Goal: Task Accomplishment & Management: Manage account settings

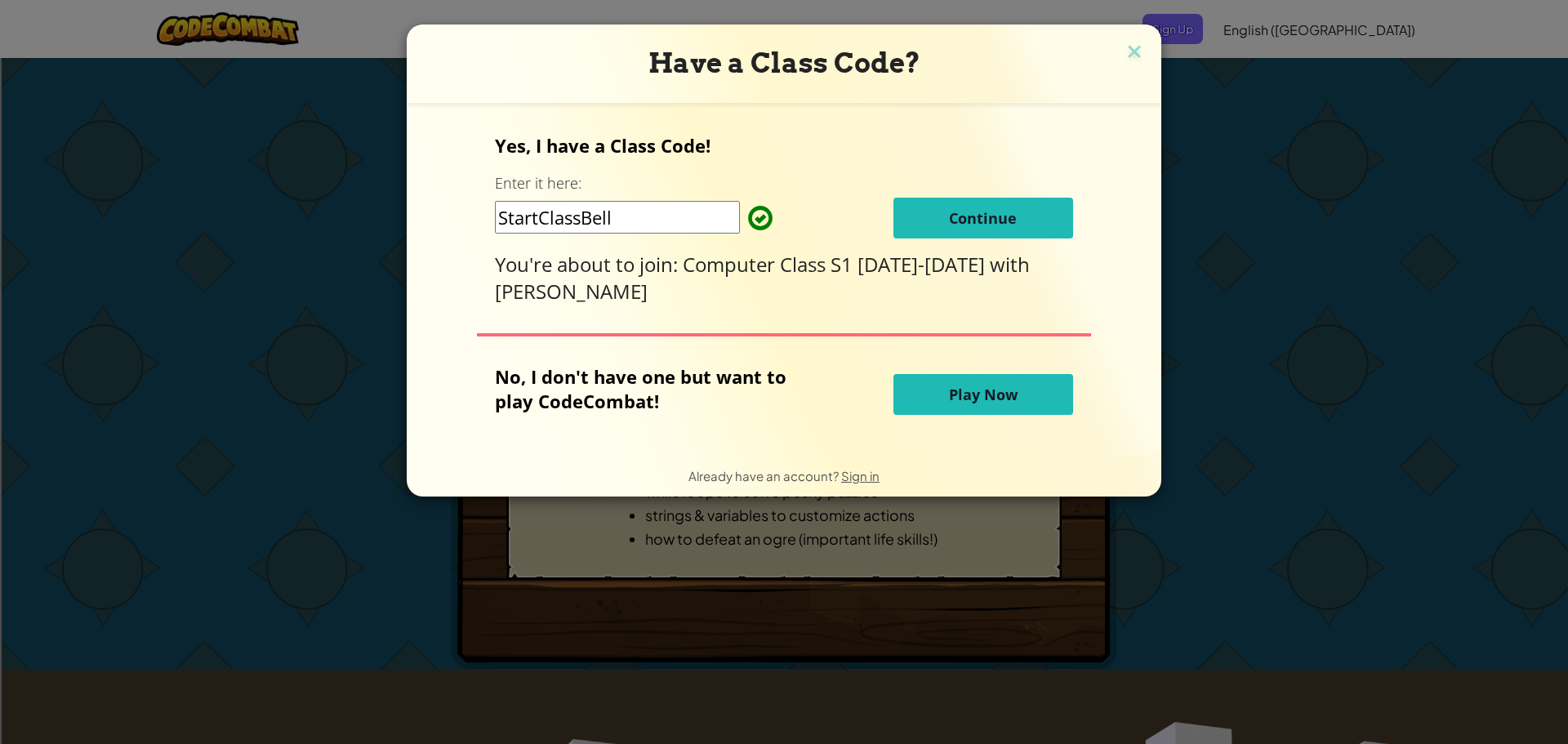
click at [942, 222] on button "Continue" at bounding box center [984, 218] width 180 height 41
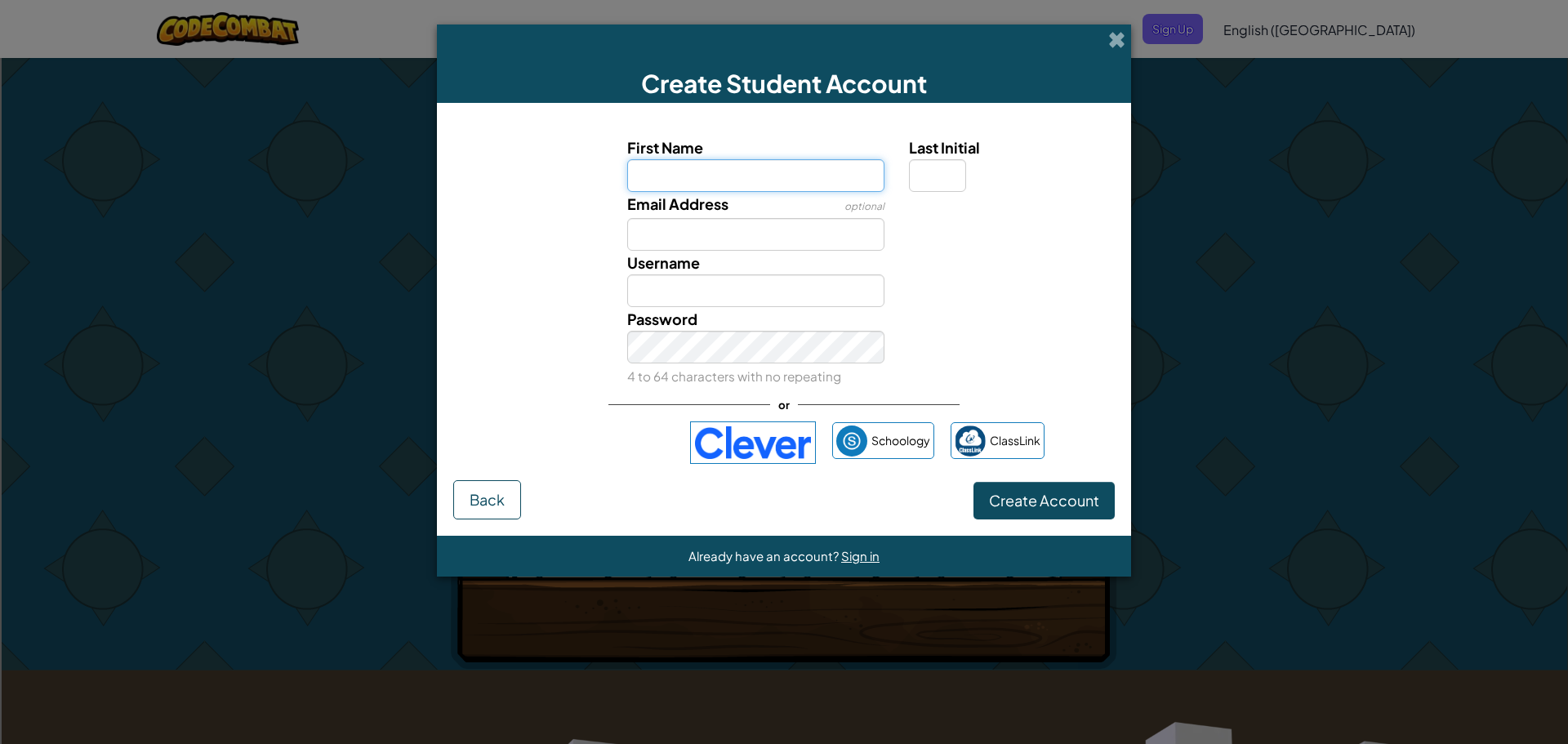
click at [813, 170] on input "First Name" at bounding box center [756, 176] width 259 height 33
type input "silas"
type input "Silas"
click at [798, 247] on input "Email Address" at bounding box center [756, 234] width 259 height 33
drag, startPoint x: 751, startPoint y: 163, endPoint x: 614, endPoint y: 149, distance: 137.7
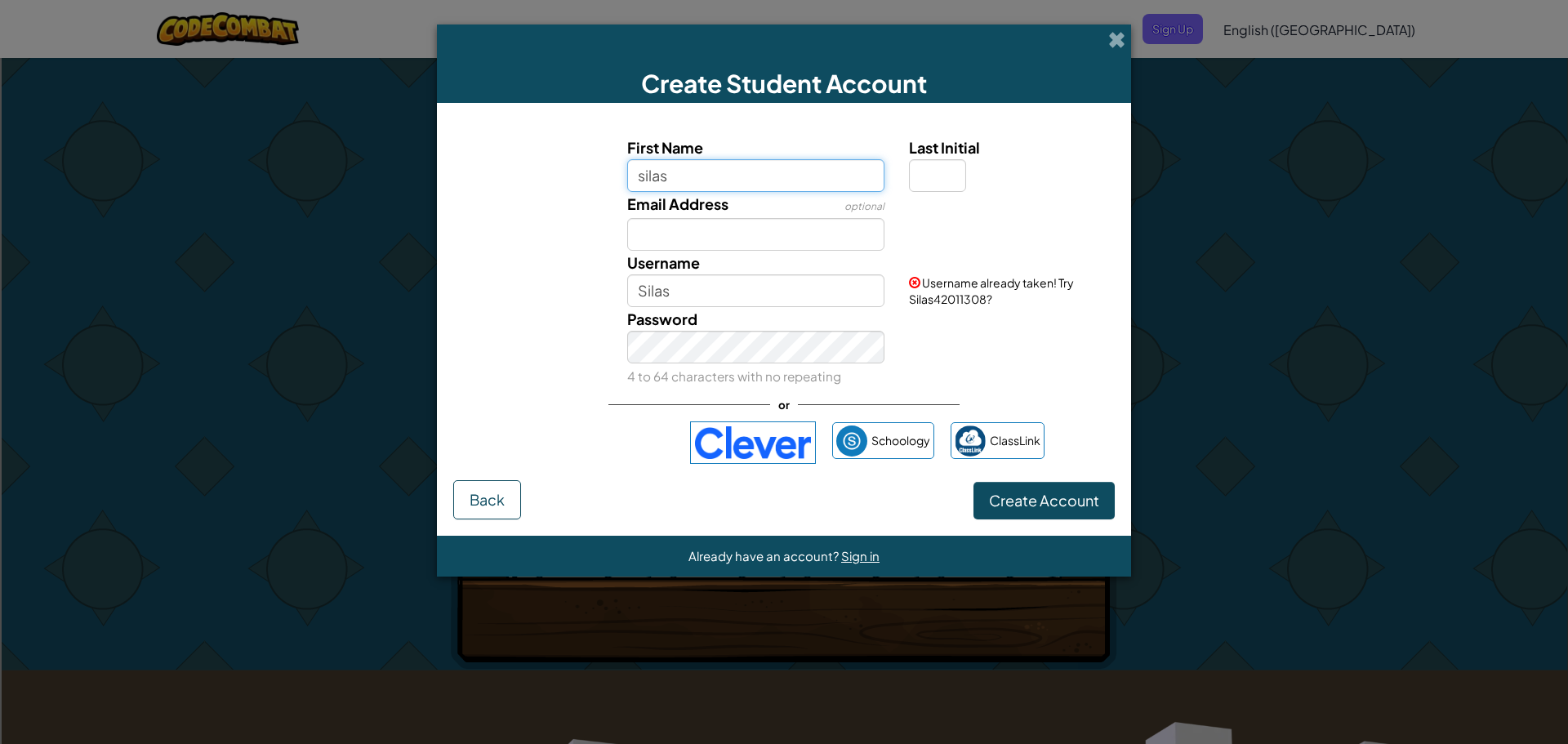
click at [615, 149] on div "First Name silas" at bounding box center [756, 164] width 282 height 56
drag, startPoint x: 775, startPoint y: 289, endPoint x: 618, endPoint y: 285, distance: 157.1
click at [618, 285] on div "Username Silas" at bounding box center [756, 279] width 282 height 56
type input "sifi613"
click at [780, 243] on input "Email Address" at bounding box center [756, 234] width 259 height 33
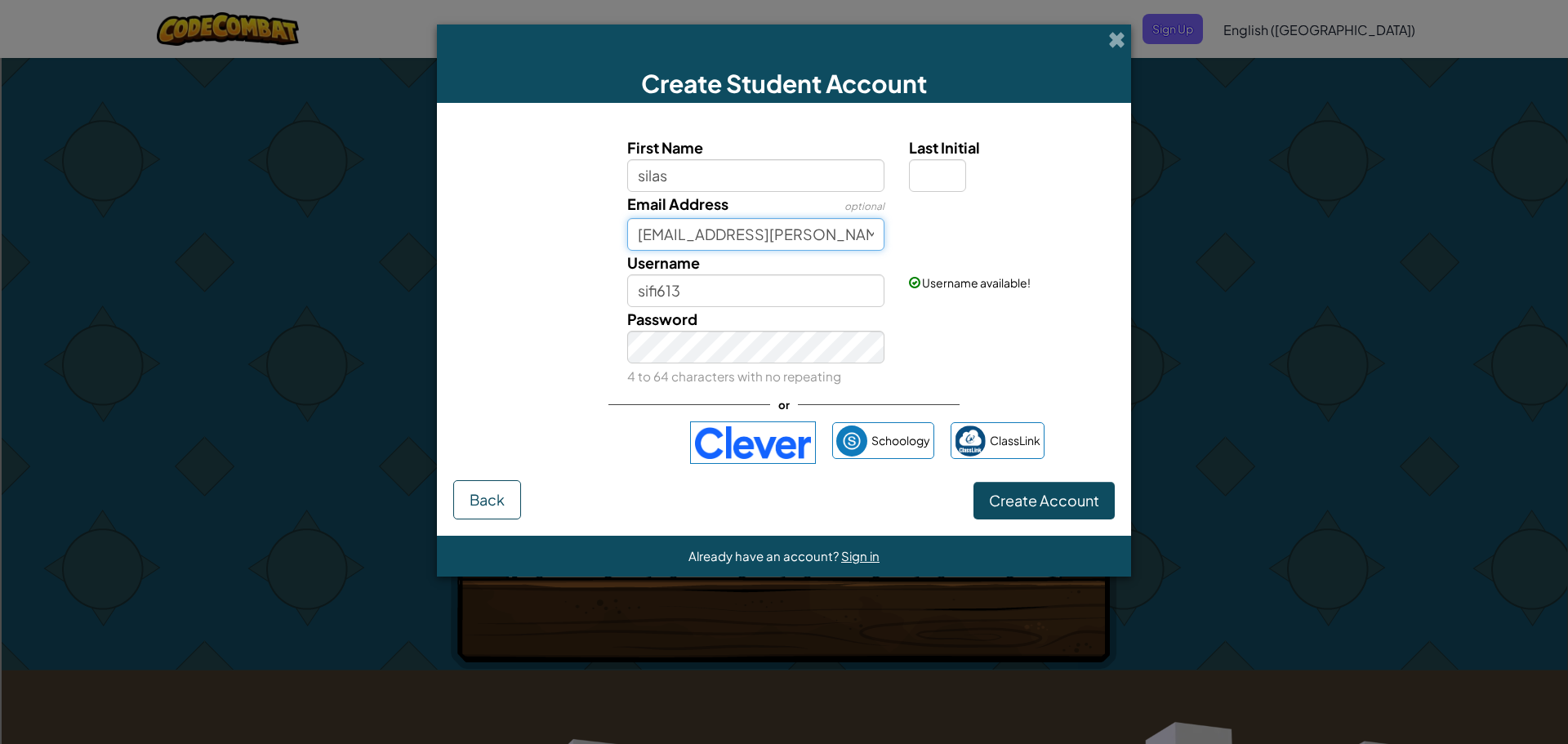
type input "[EMAIL_ADDRESS][PERSON_NAME][DOMAIN_NAME]"
click at [945, 174] on input "Last Initial" at bounding box center [937, 176] width 57 height 33
type input "b"
click at [825, 294] on input "SilasB" at bounding box center [756, 290] width 259 height 33
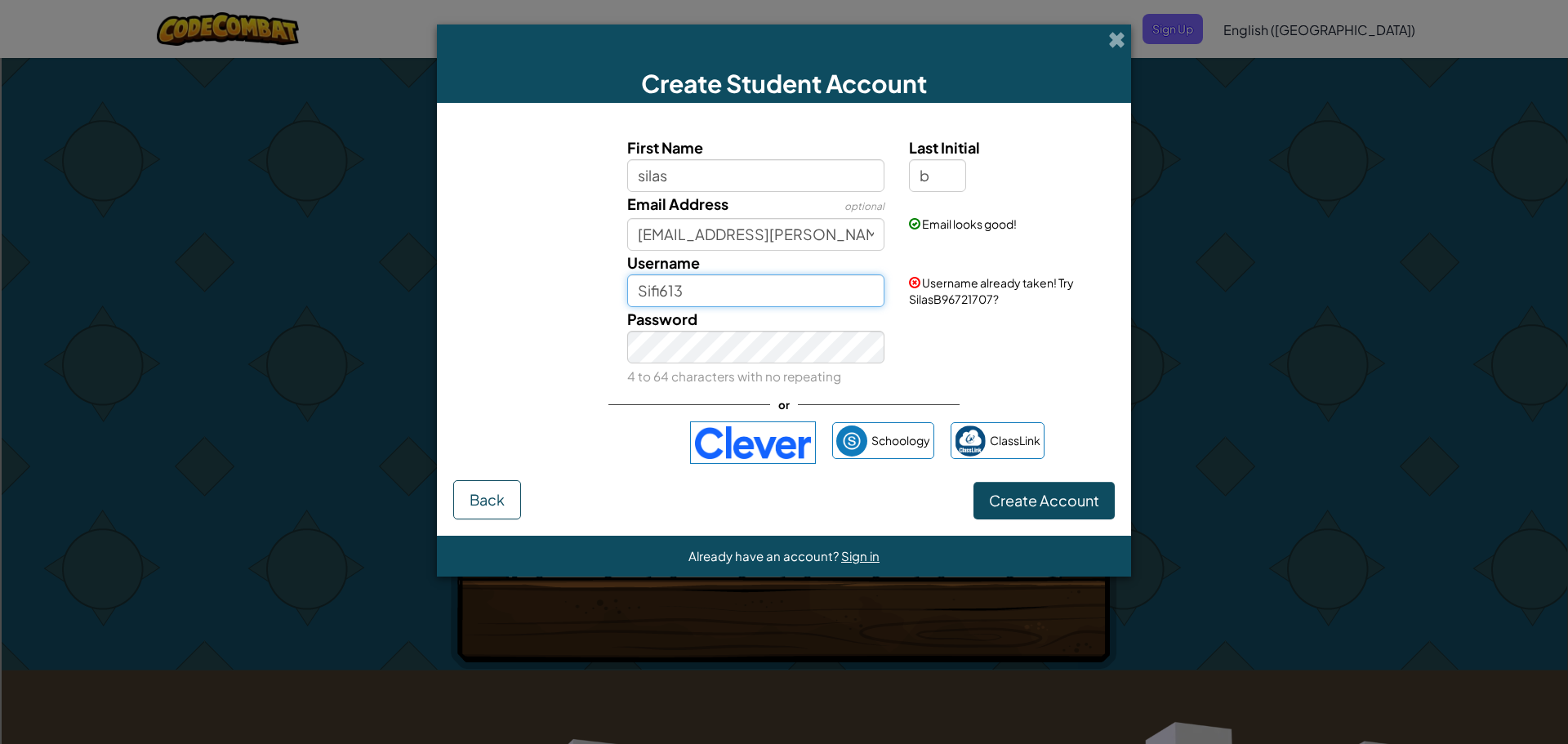
type input "Sifi613"
click at [982, 355] on div "Password 4 to 64 characters with no repeating" at bounding box center [784, 348] width 678 height 81
click at [1058, 500] on span "Create Account" at bounding box center [1044, 500] width 110 height 19
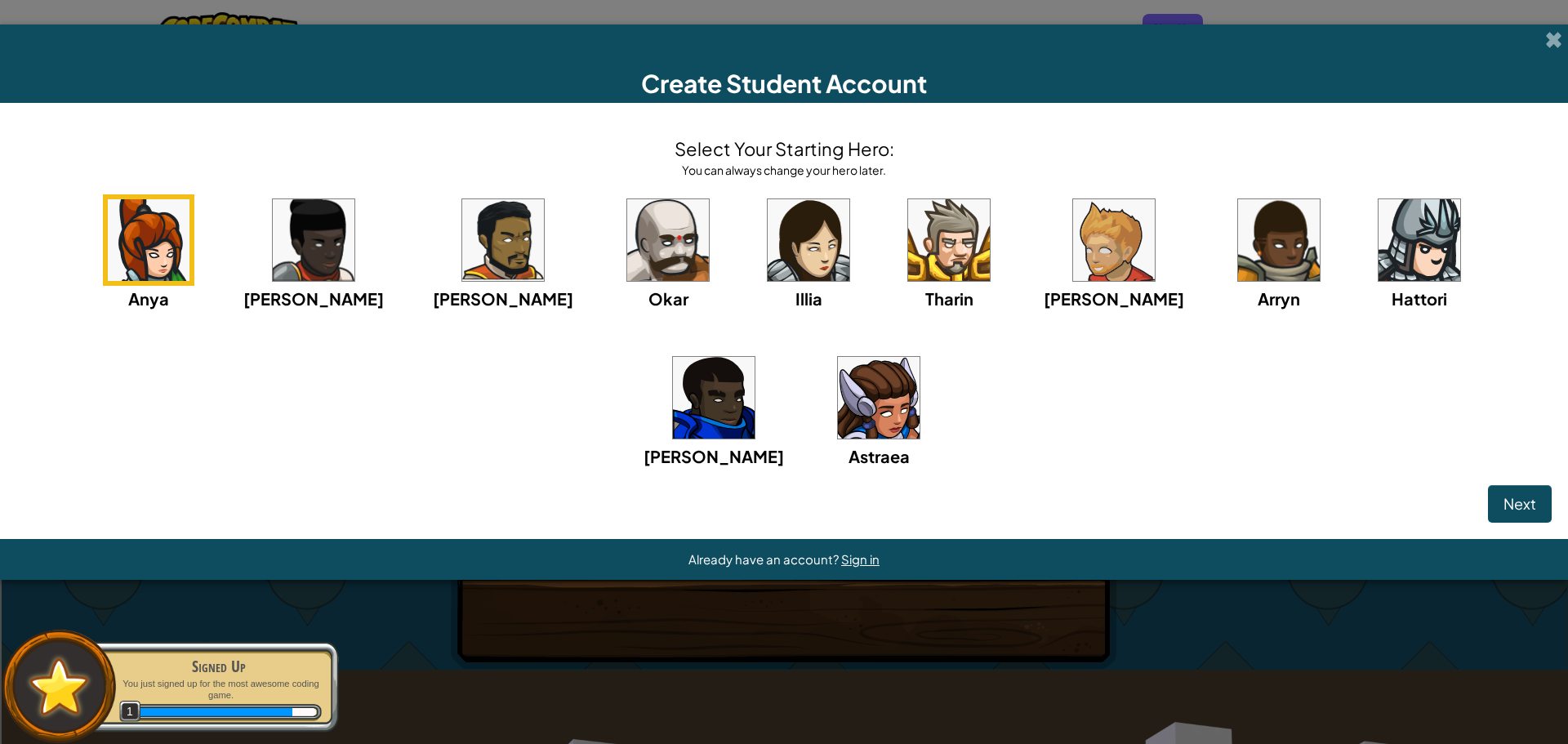
click at [1073, 252] on img at bounding box center [1114, 240] width 82 height 82
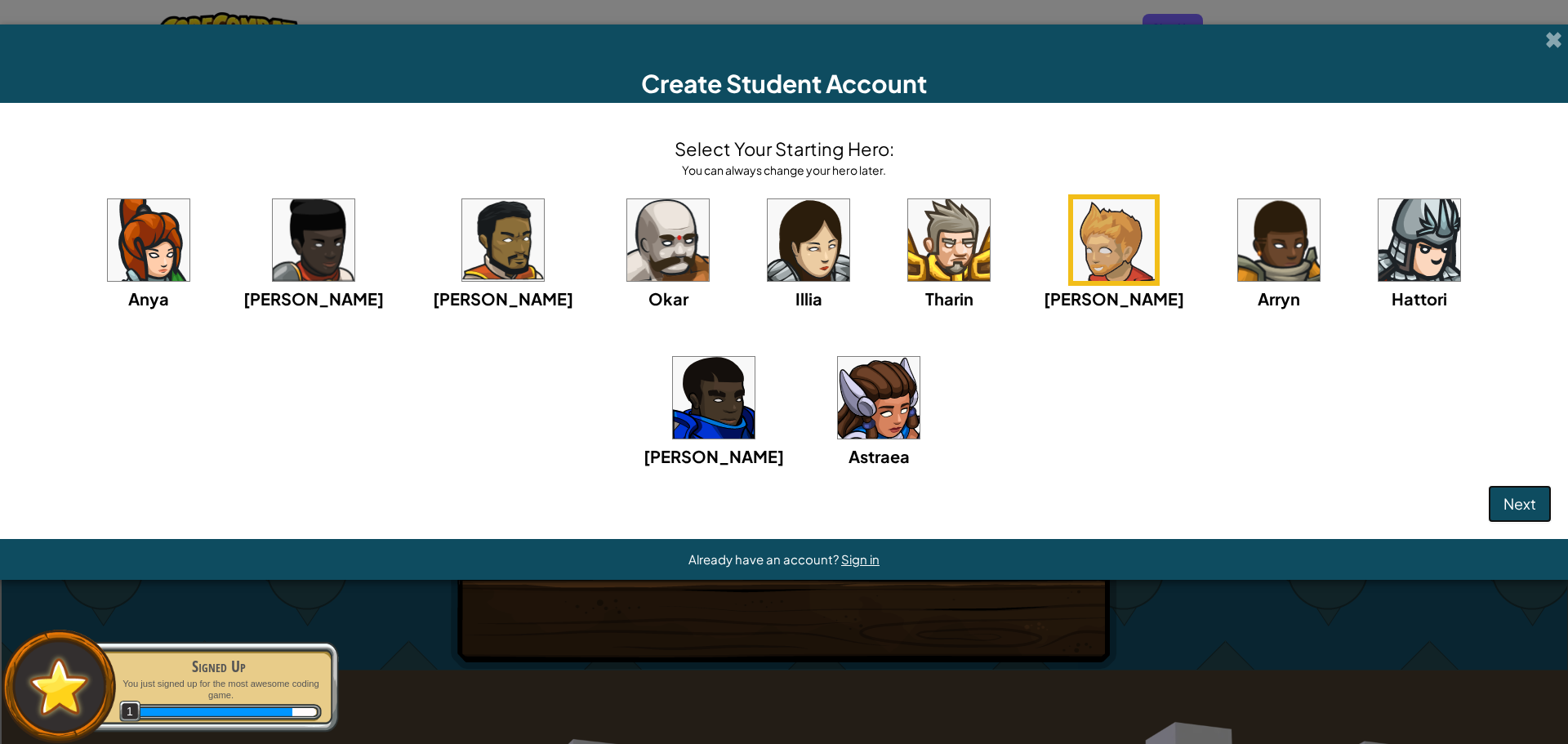
click at [1527, 510] on span "Next" at bounding box center [1519, 503] width 33 height 19
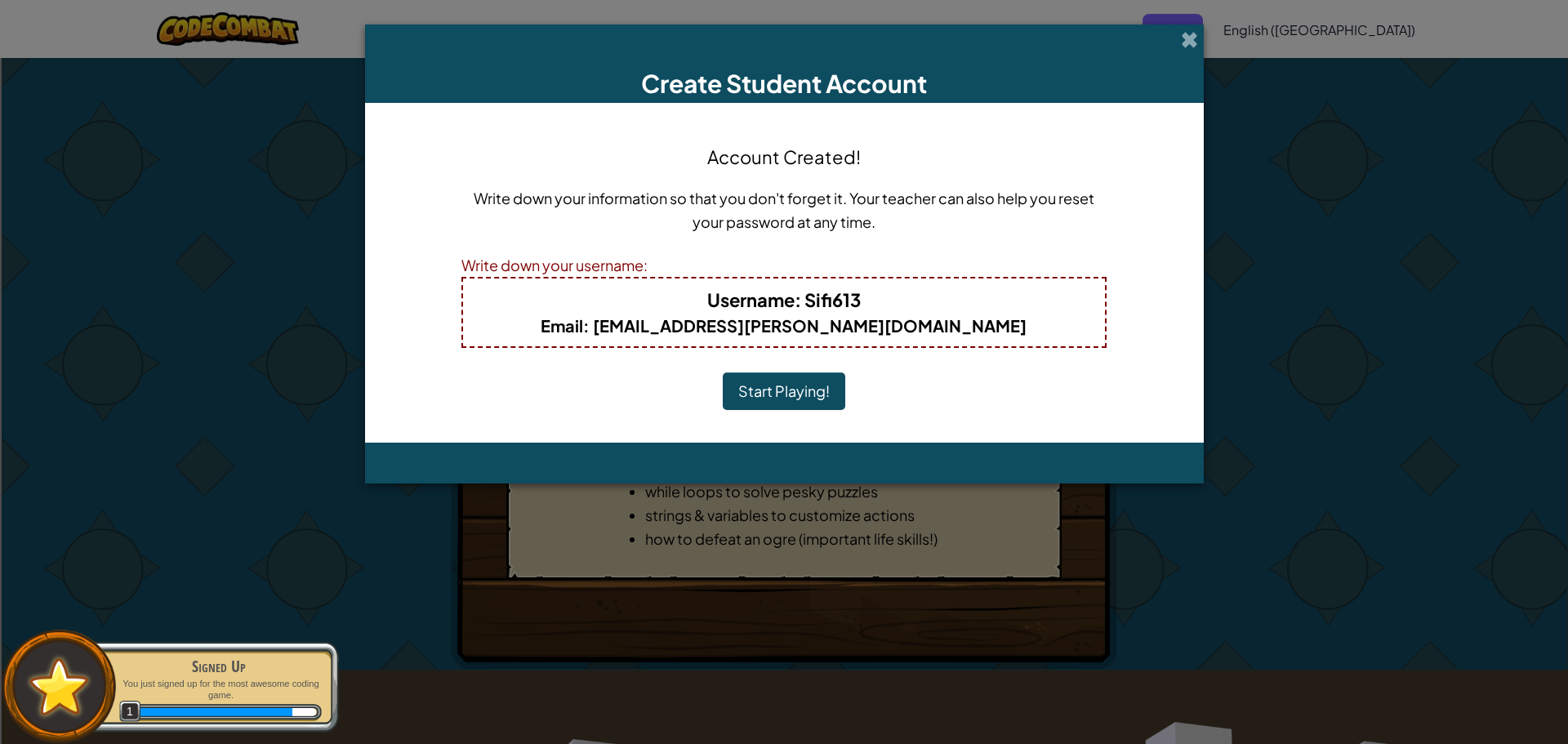
click at [802, 388] on button "Start Playing!" at bounding box center [784, 391] width 123 height 38
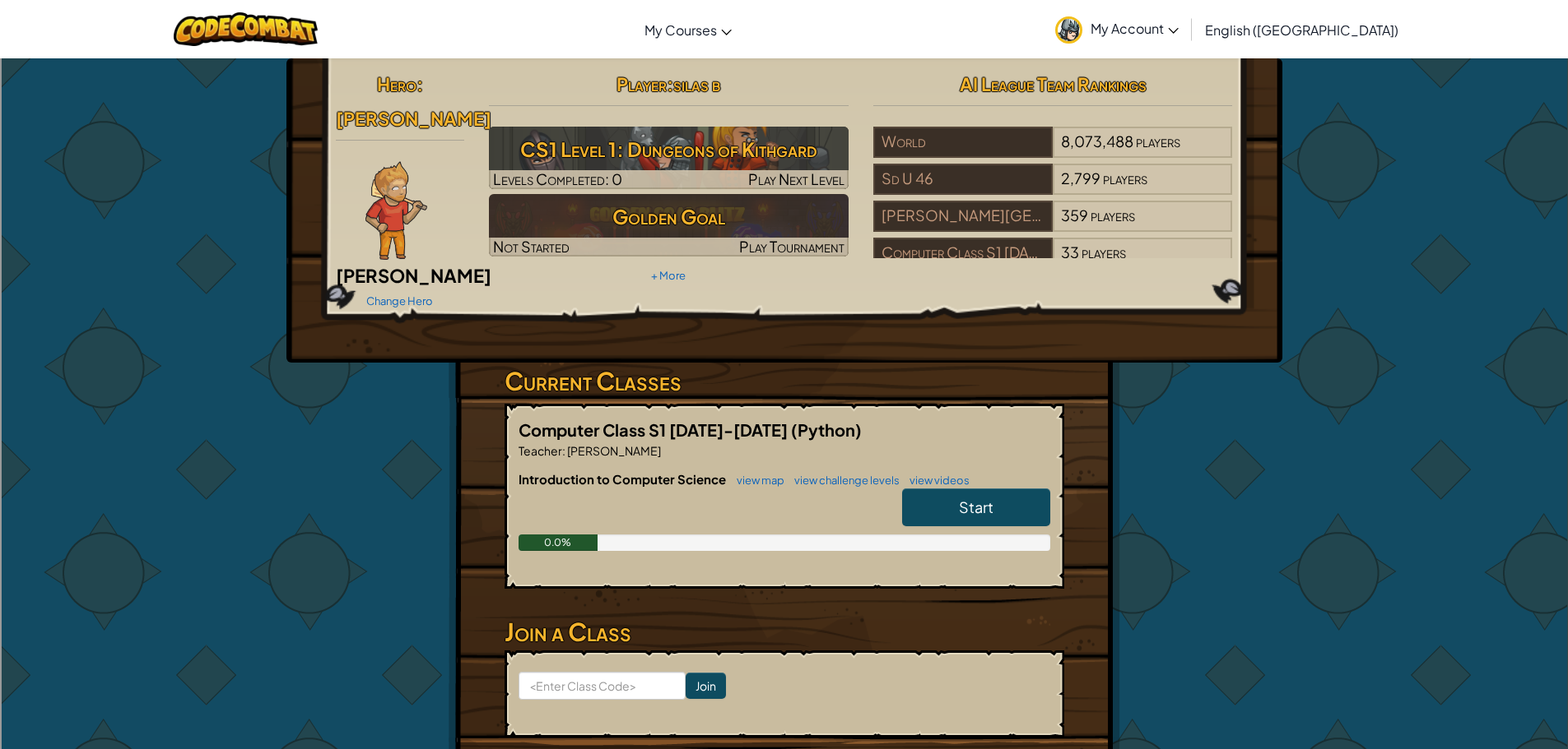
click at [954, 489] on link "Start" at bounding box center [976, 507] width 148 height 38
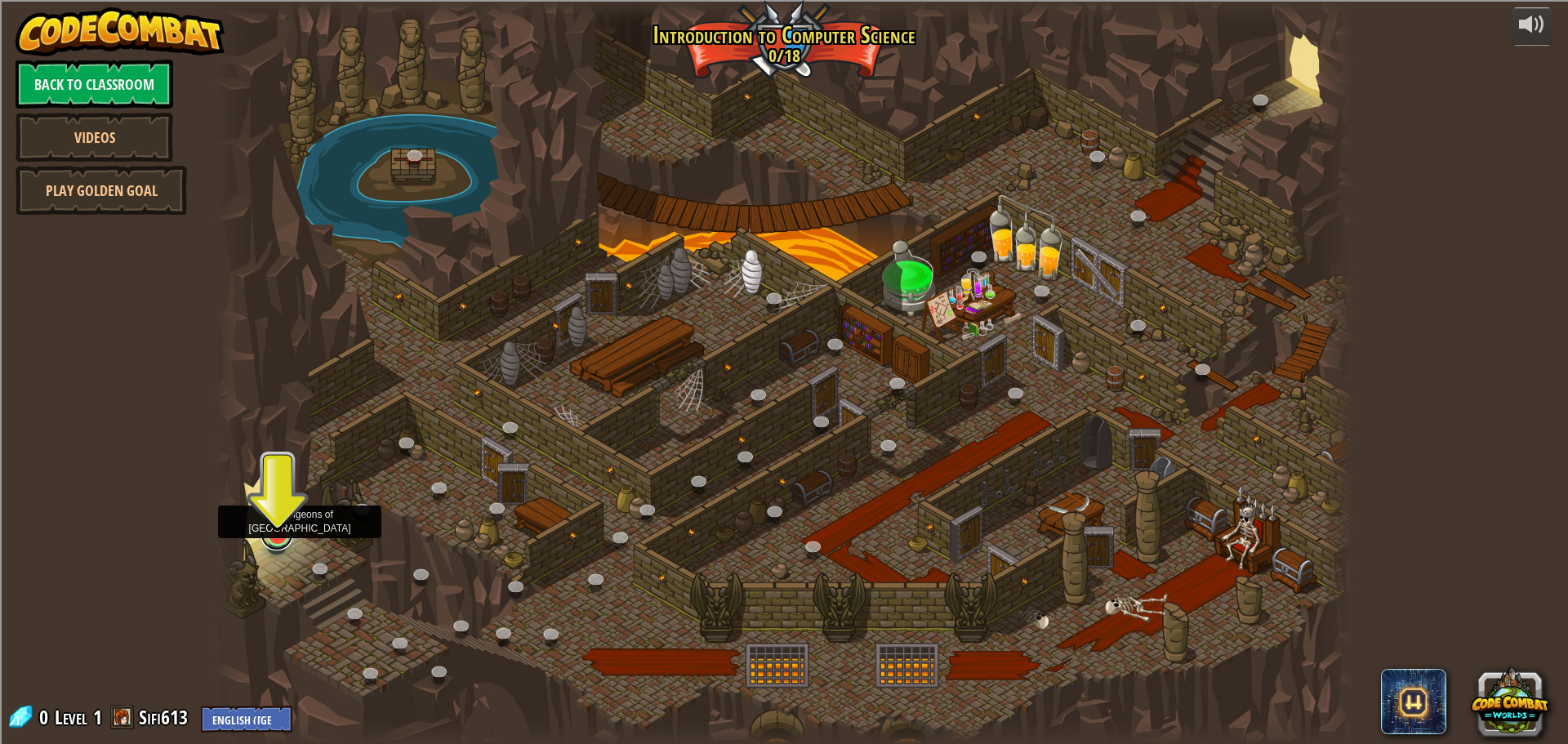
click at [287, 539] on link at bounding box center [276, 534] width 33 height 33
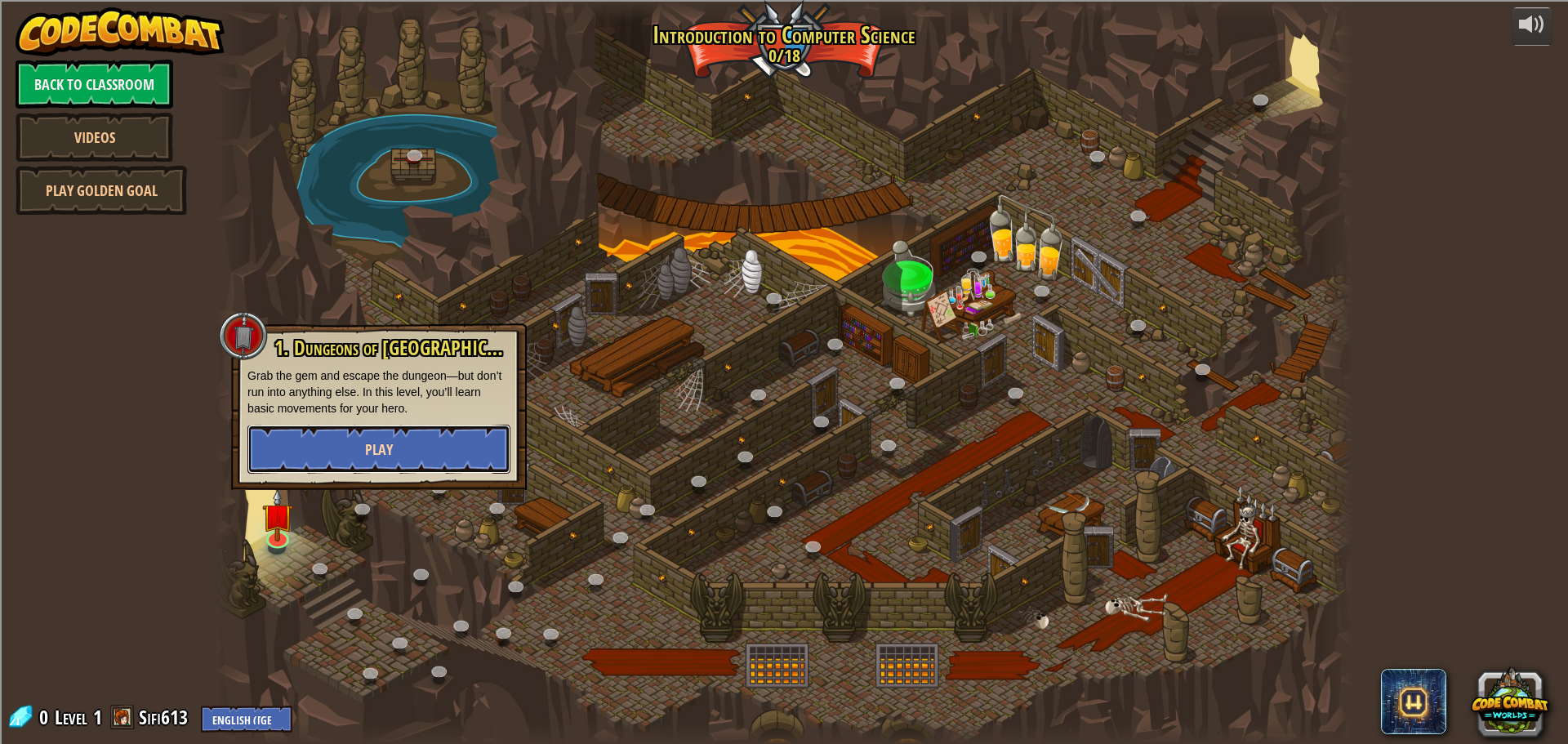
click at [316, 427] on button "Play" at bounding box center [379, 449] width 263 height 49
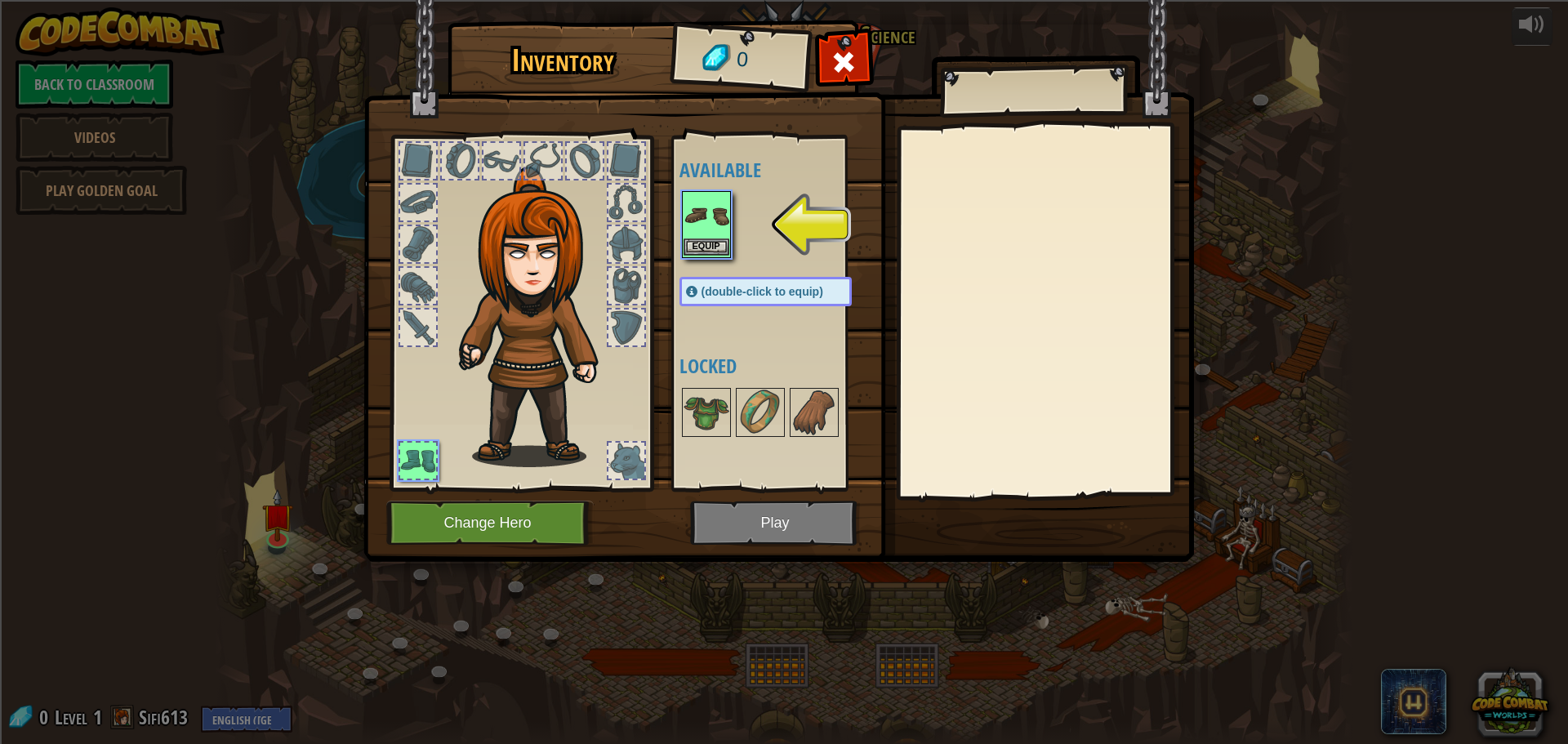
click at [707, 235] on img at bounding box center [707, 215] width 46 height 46
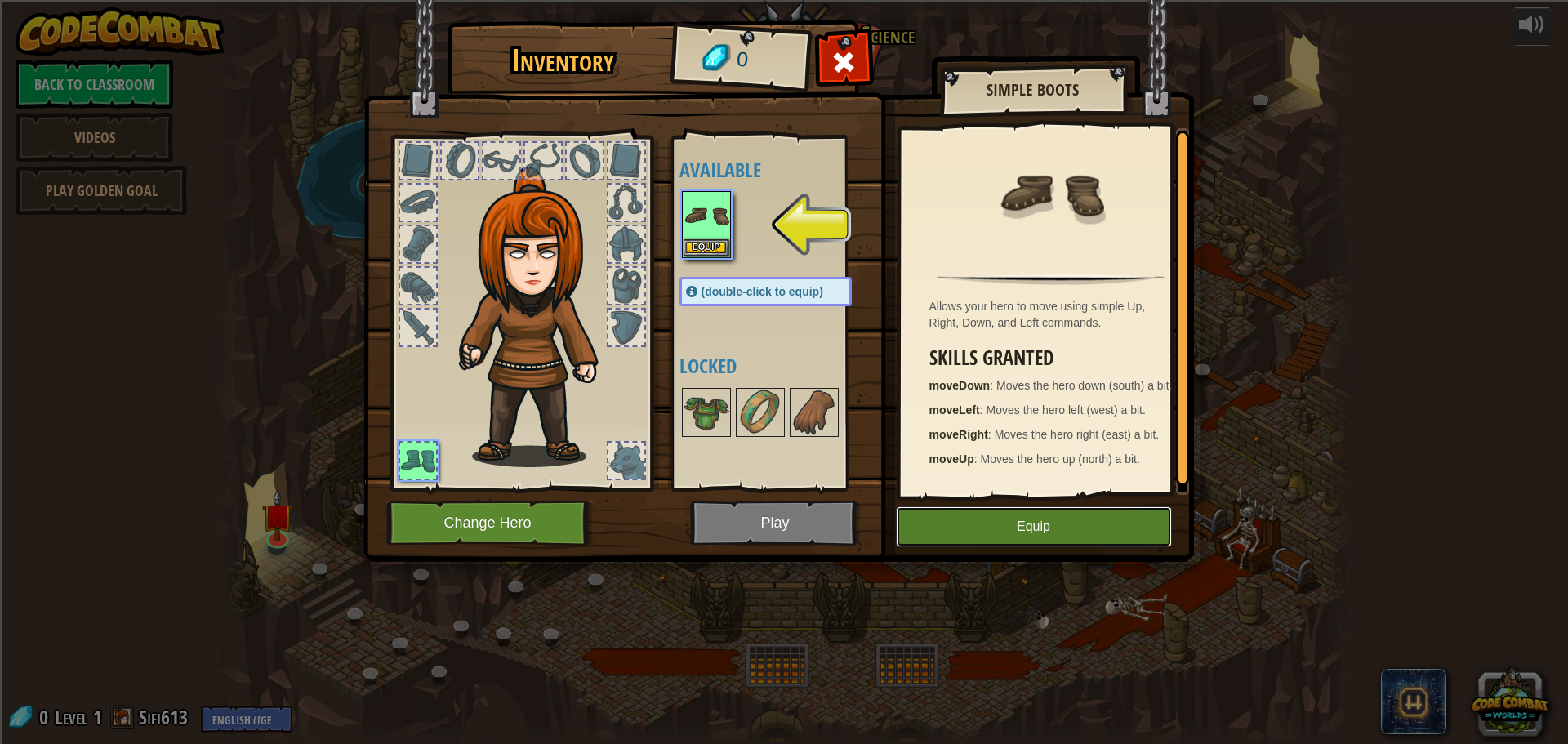
click at [991, 546] on button "Equip" at bounding box center [1034, 527] width 276 height 41
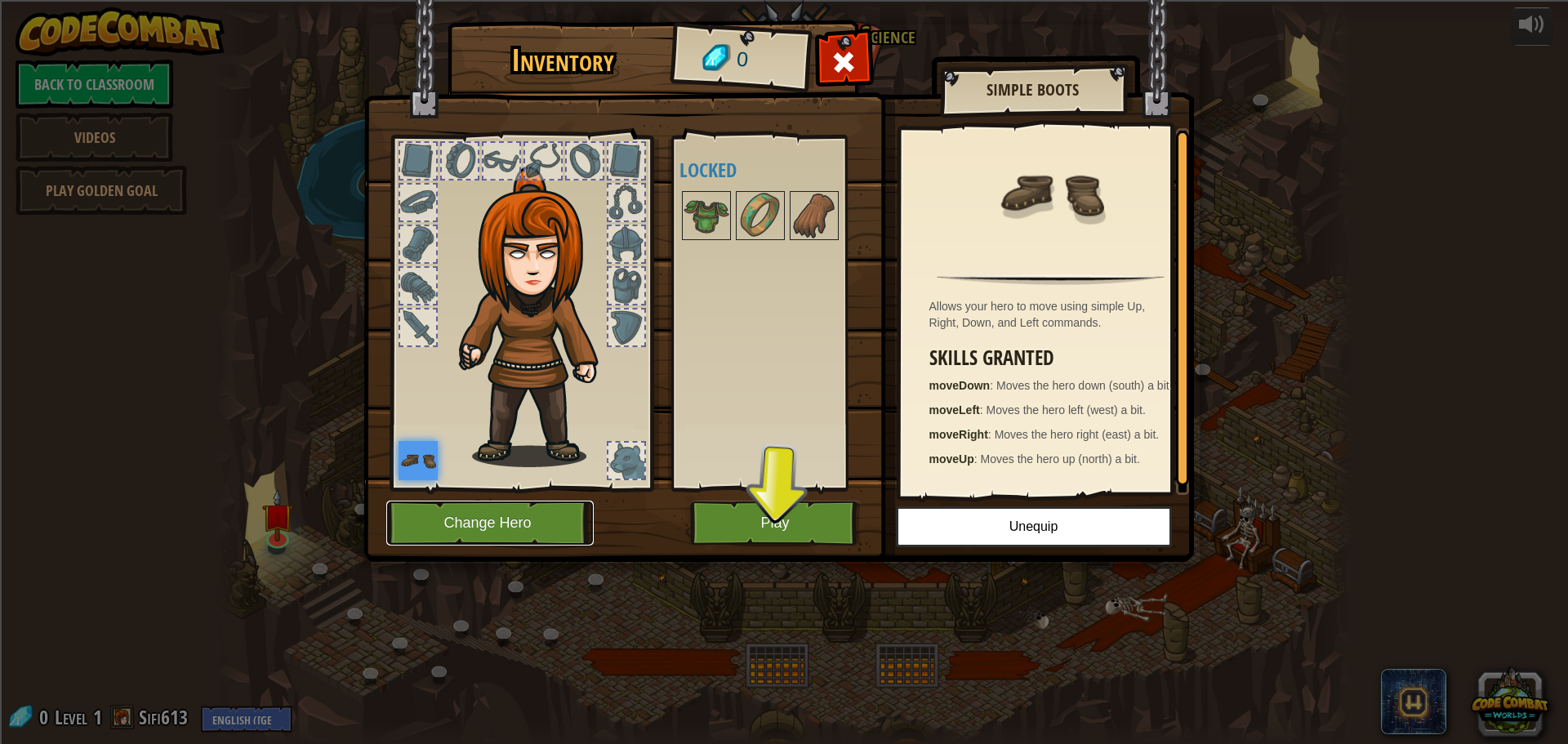
click at [451, 521] on button "Change Hero" at bounding box center [490, 522] width 207 height 45
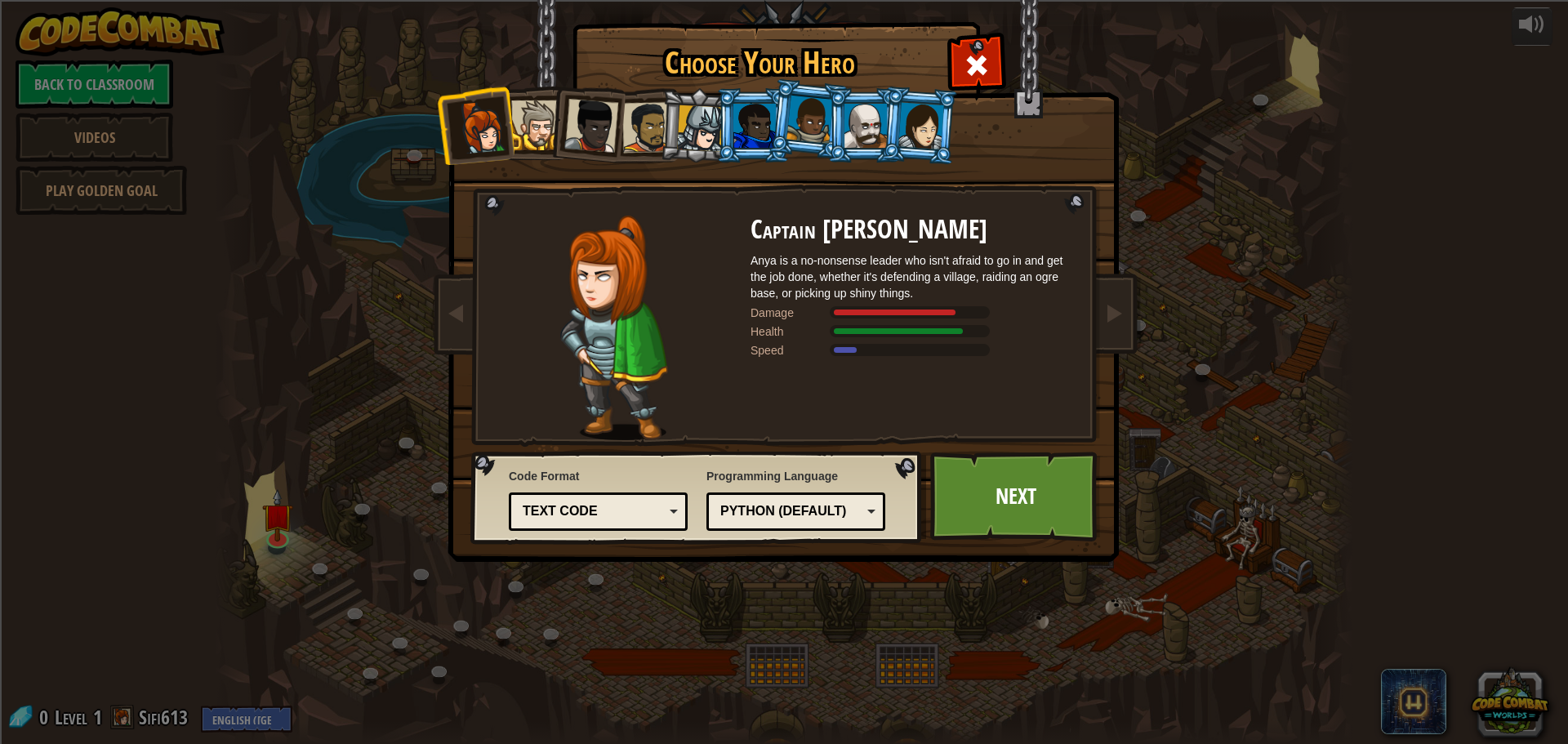
click at [547, 132] on div at bounding box center [536, 125] width 49 height 49
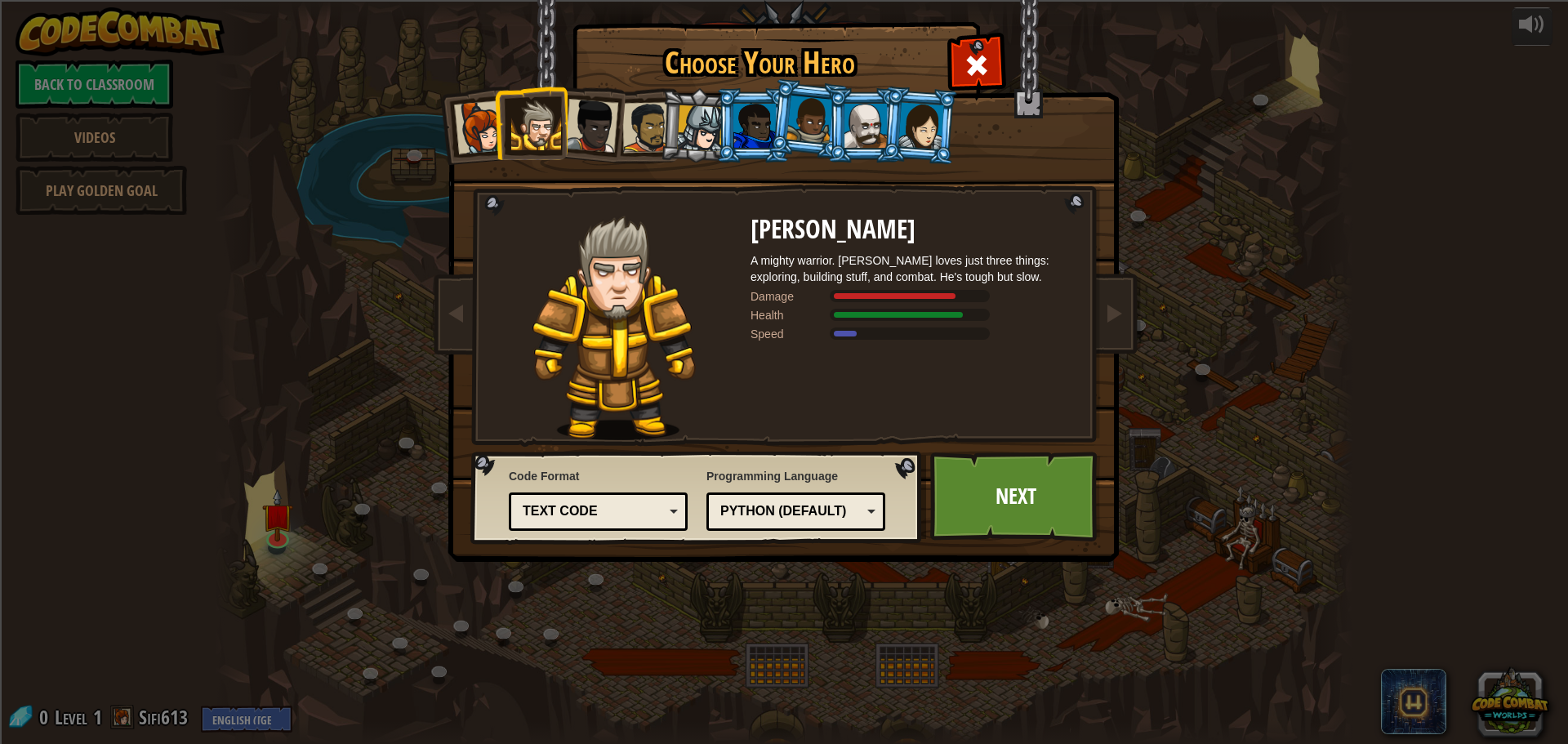
click at [751, 133] on div at bounding box center [754, 126] width 42 height 44
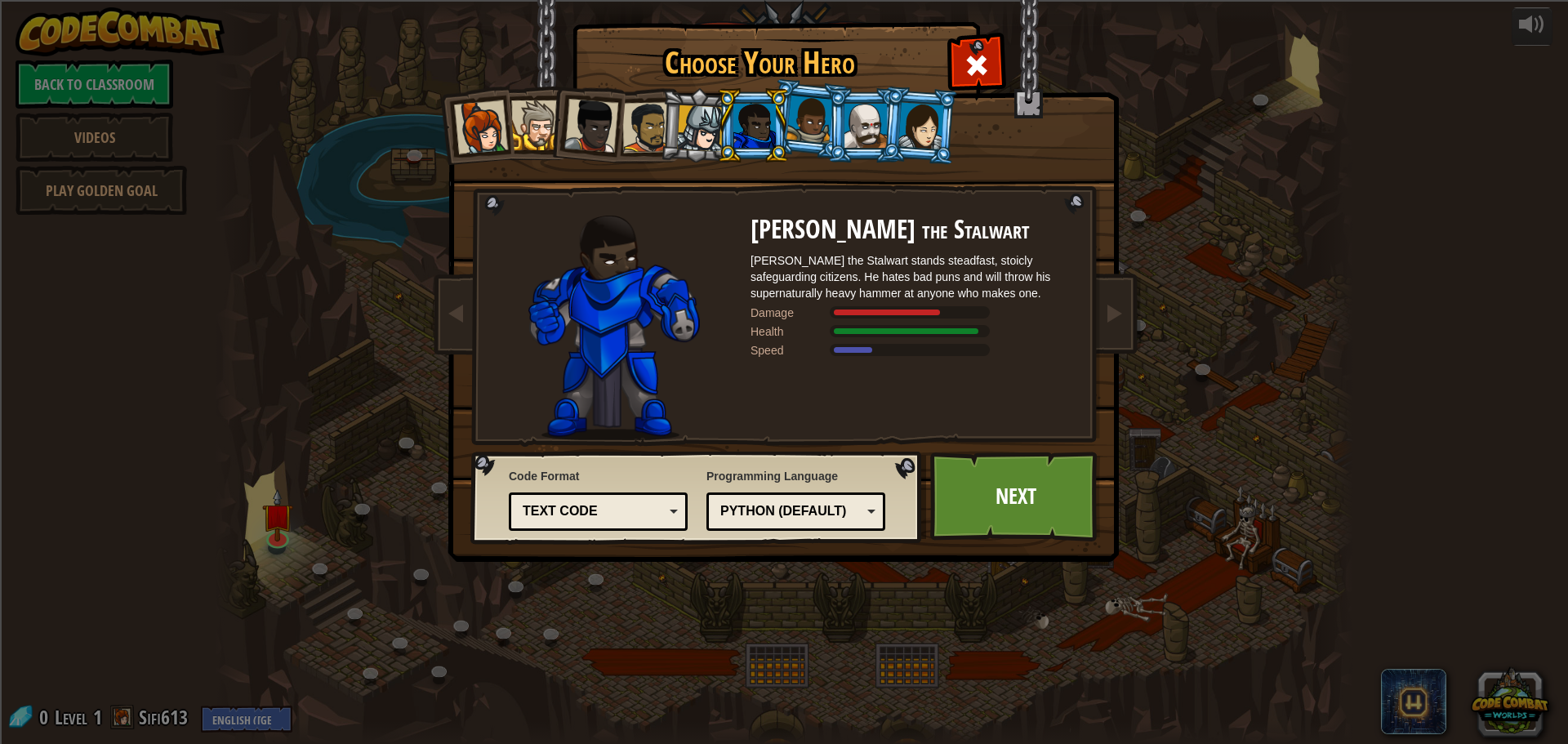
click at [926, 124] on div at bounding box center [921, 125] width 46 height 47
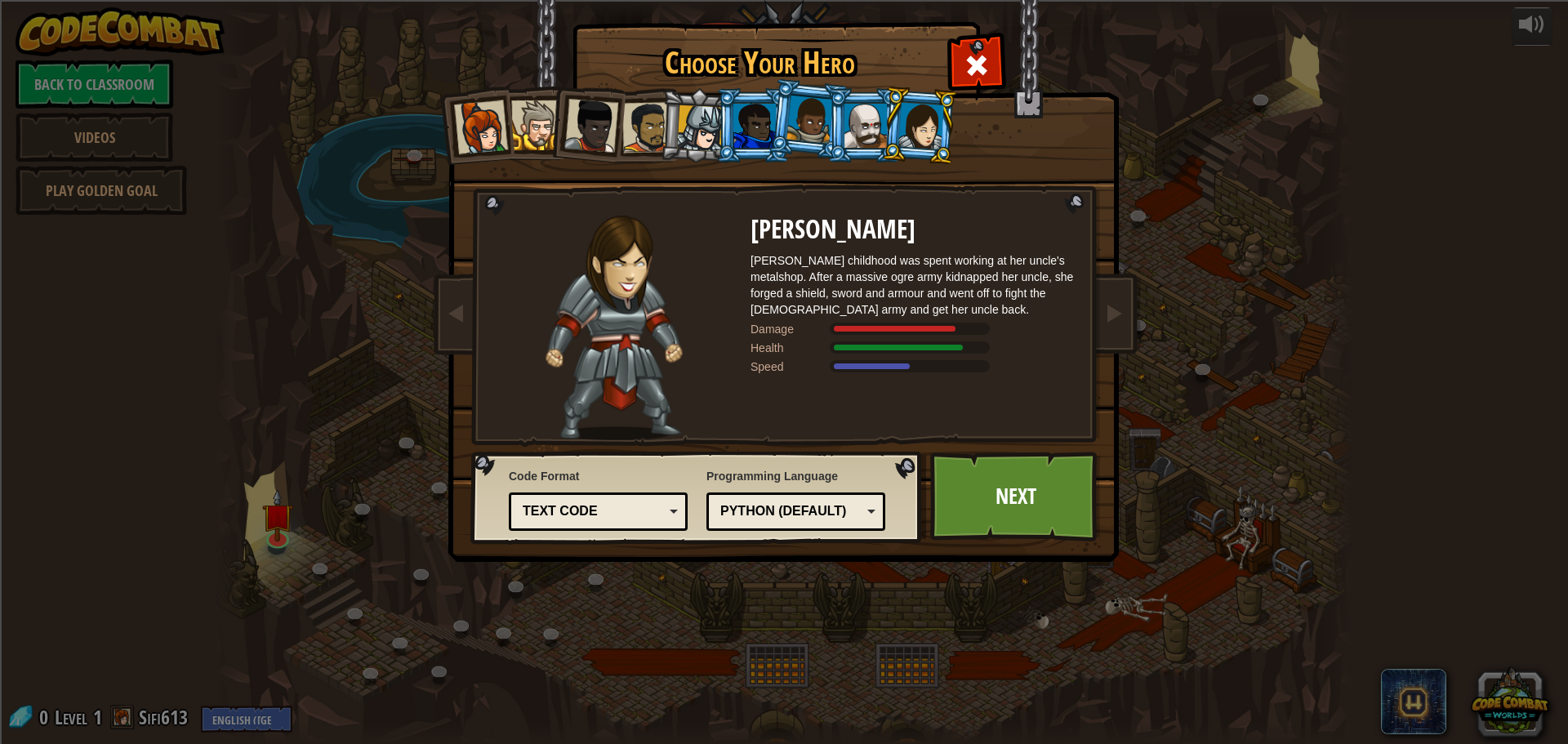
click at [864, 124] on div at bounding box center [866, 126] width 42 height 44
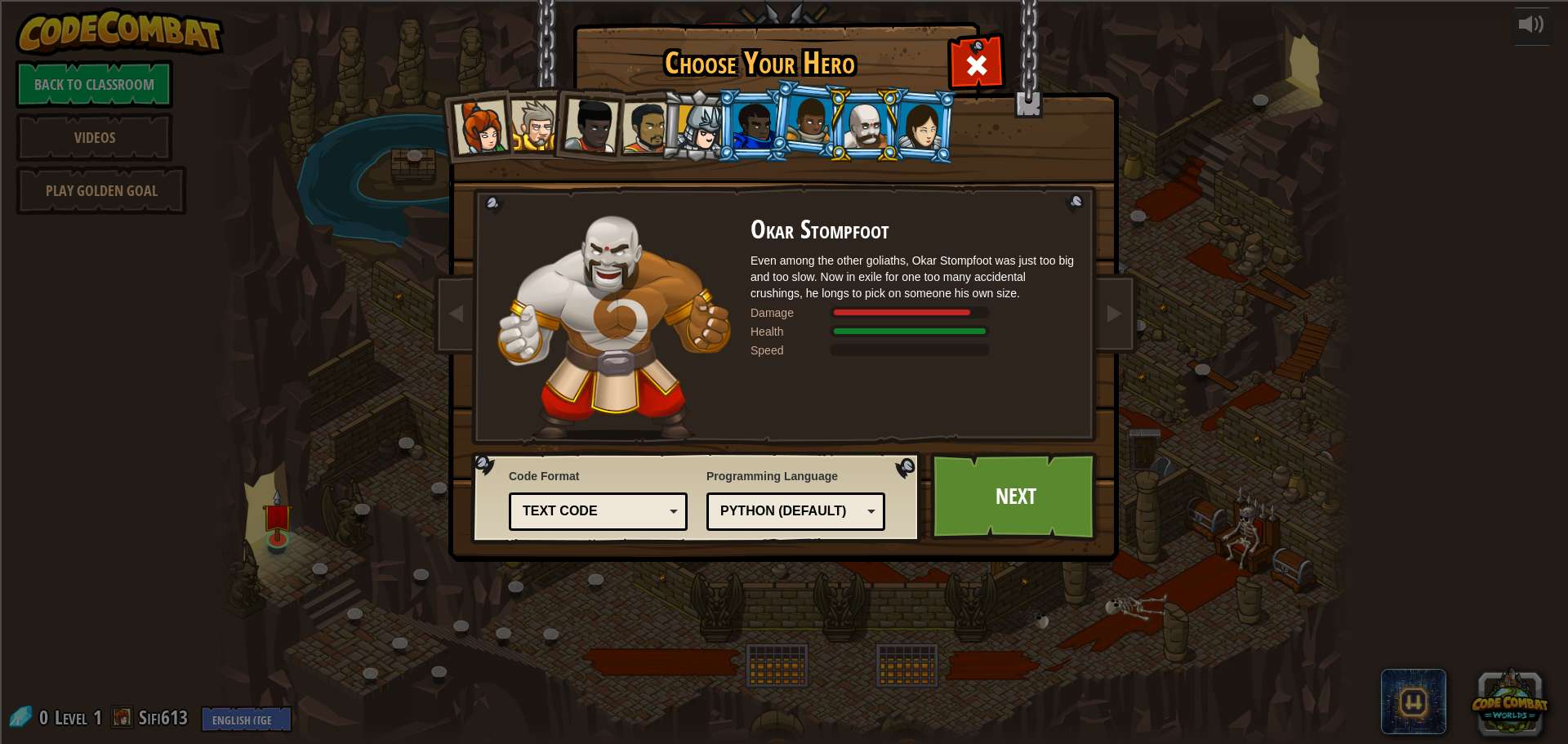
click at [799, 124] on div at bounding box center [810, 119] width 47 height 49
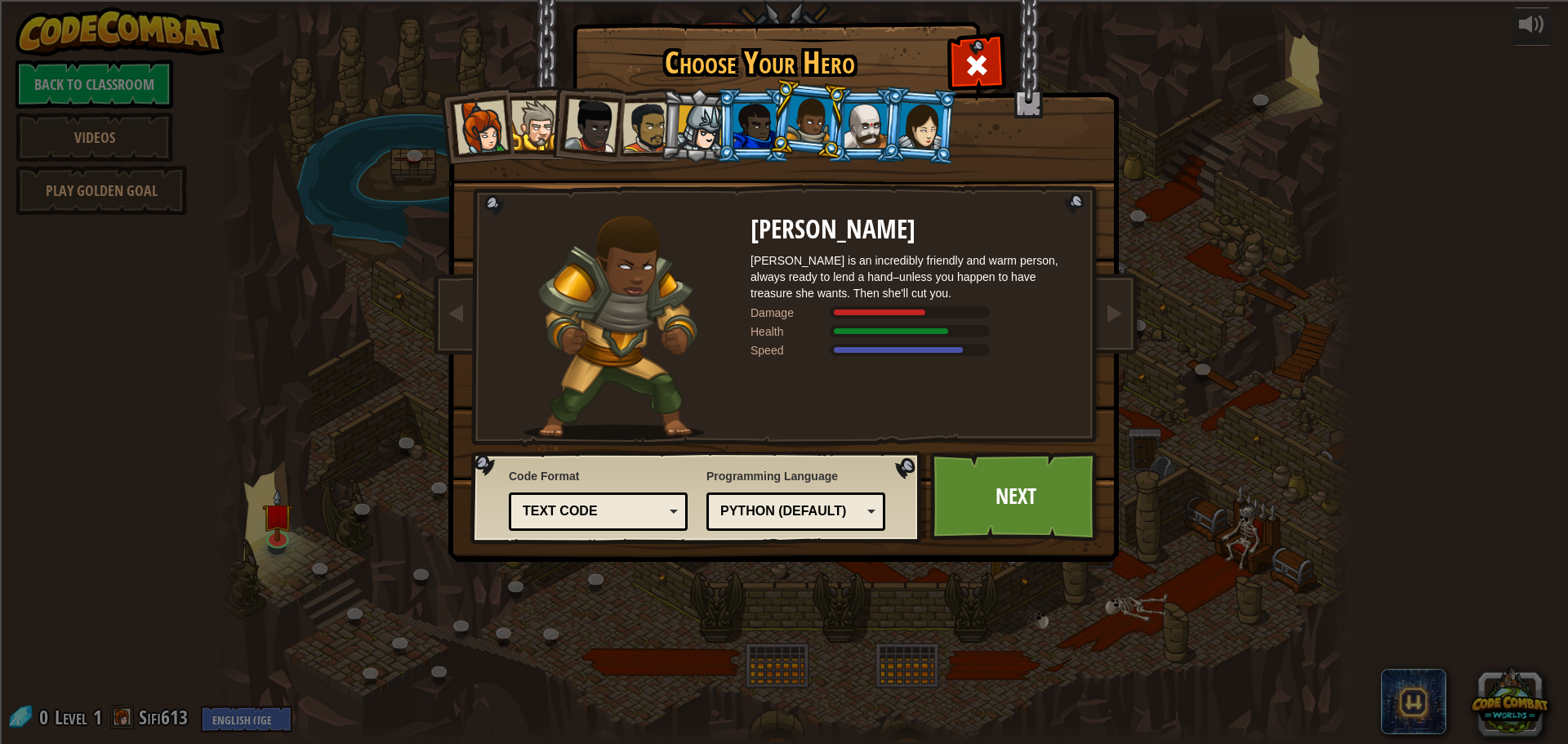
click at [564, 125] on li at bounding box center [586, 123] width 80 height 80
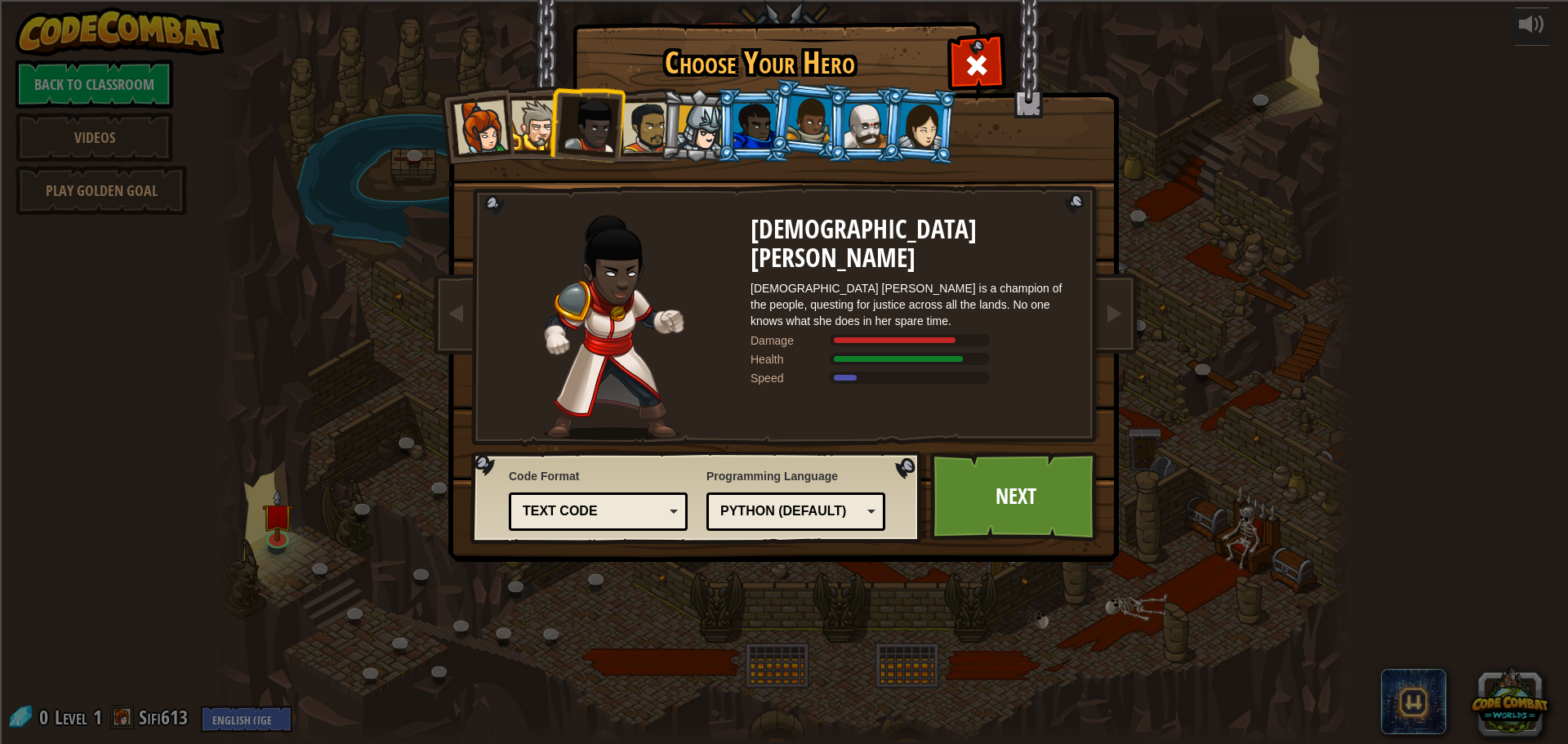
click at [527, 134] on div at bounding box center [536, 125] width 49 height 49
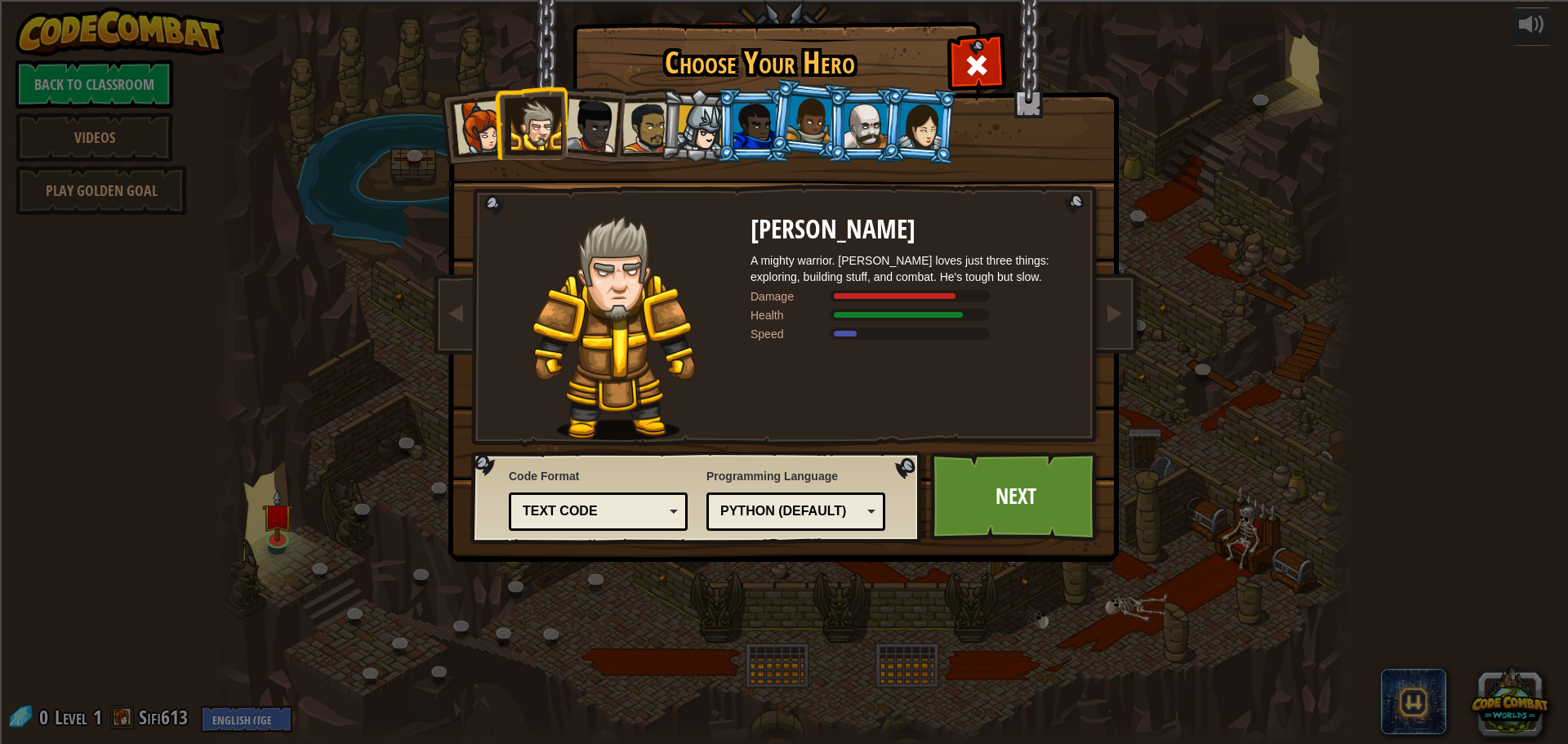
click at [697, 132] on div at bounding box center [700, 128] width 47 height 47
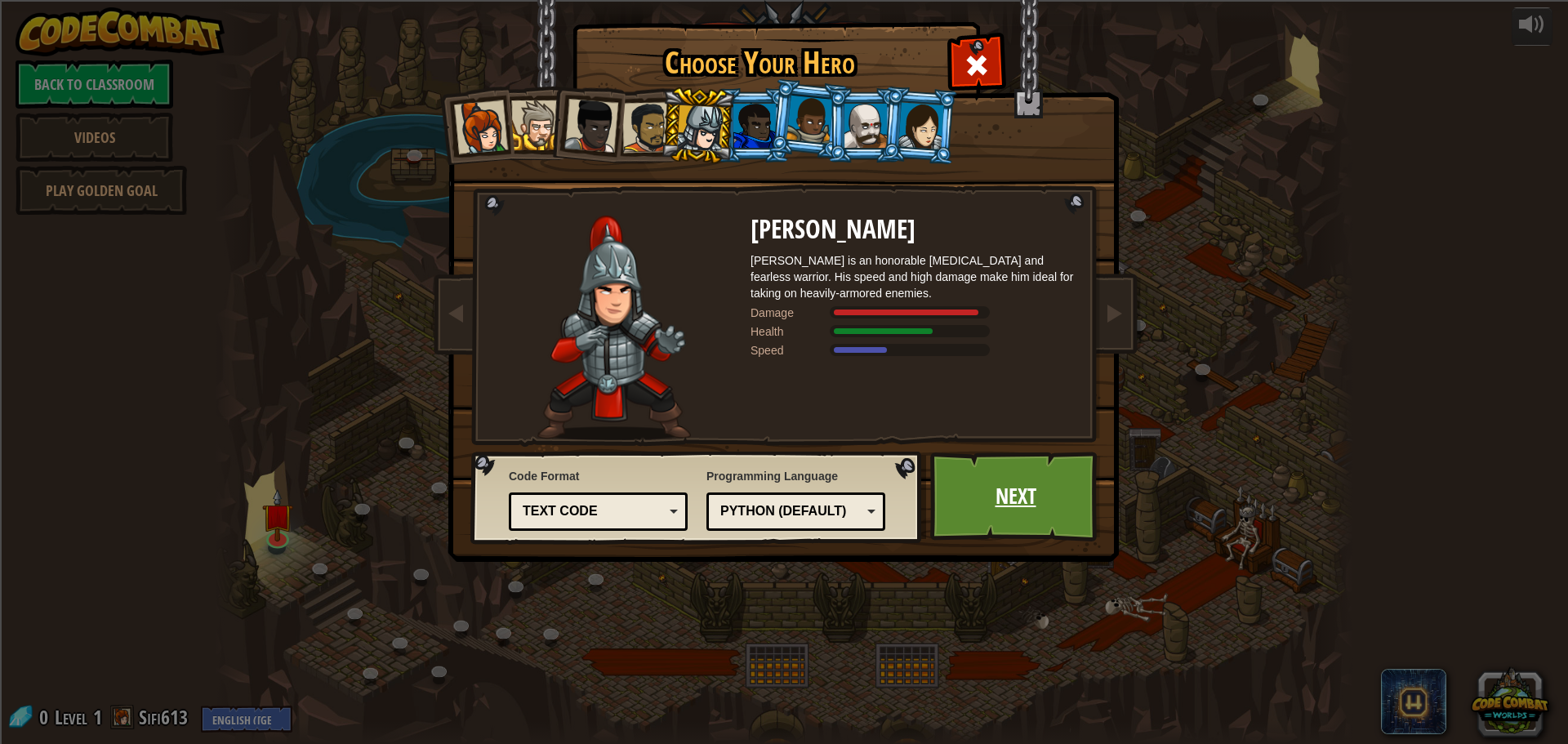
click at [985, 522] on link "Next" at bounding box center [1015, 497] width 170 height 90
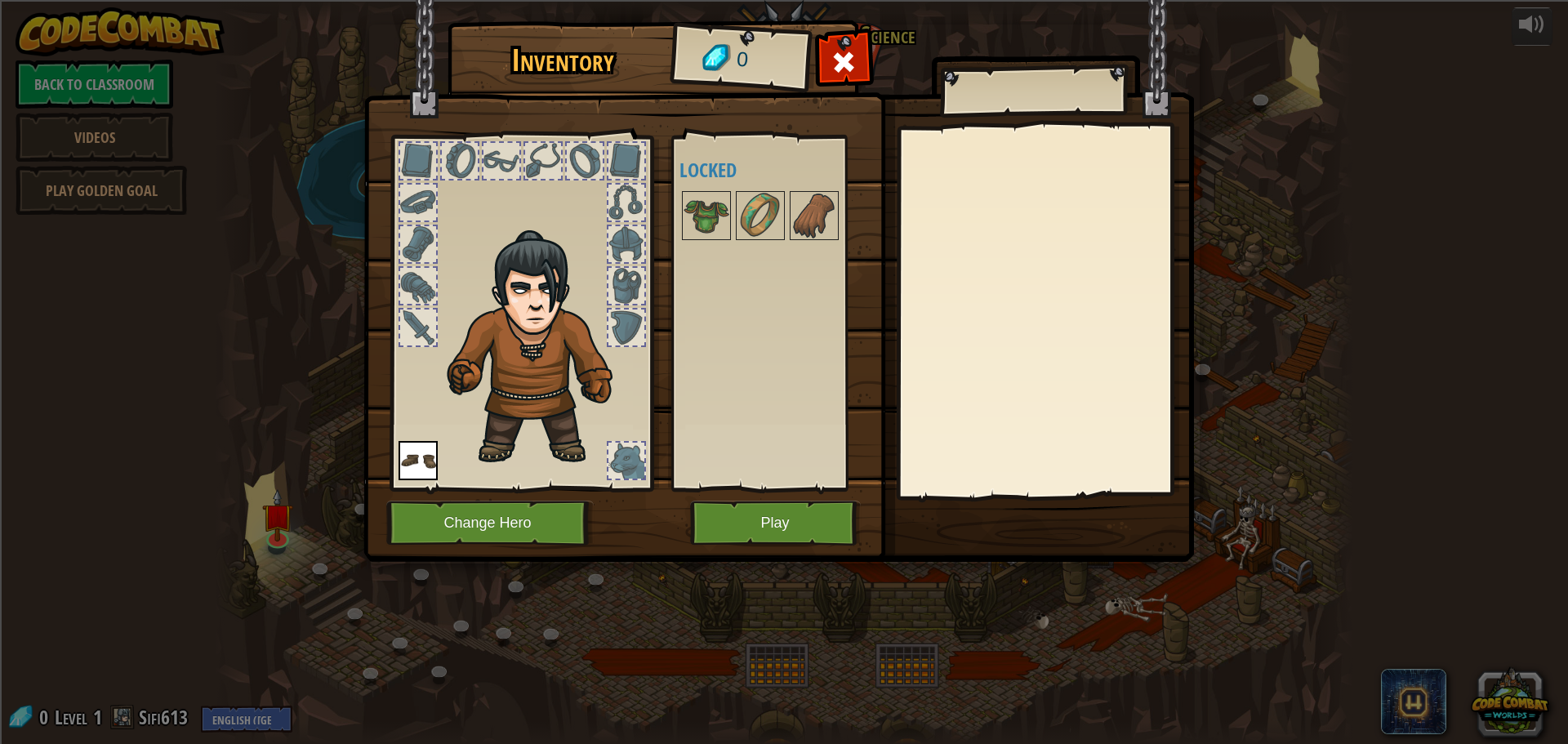
drag, startPoint x: 714, startPoint y: 212, endPoint x: 656, endPoint y: 254, distance: 71.6
click at [578, 299] on div "Inventory 0 Available Equip (double-click to equip) Locked Equip Unequip Subscr…" at bounding box center [784, 294] width 831 height 539
click at [694, 229] on img at bounding box center [707, 215] width 46 height 46
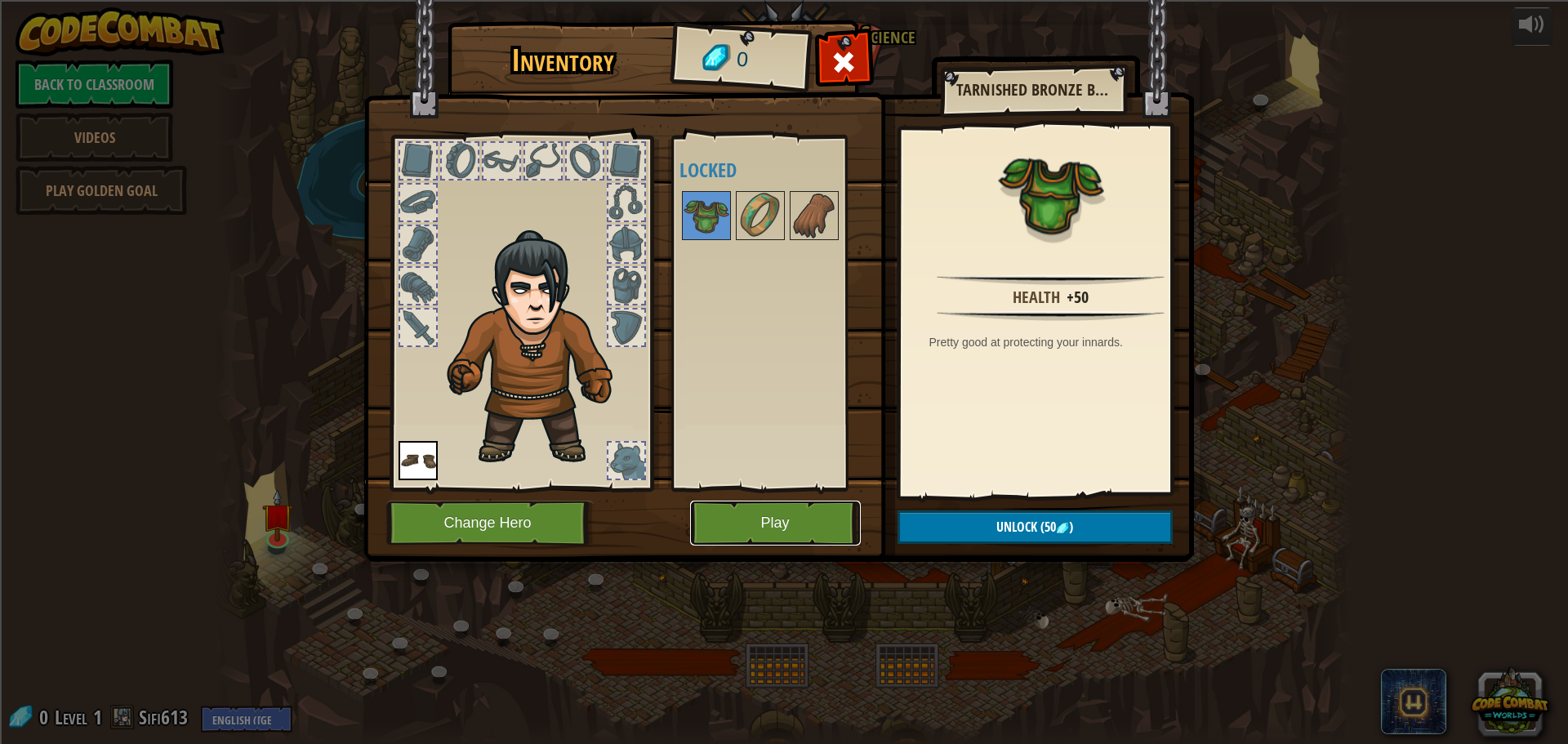
click at [776, 525] on button "Play" at bounding box center [775, 522] width 170 height 45
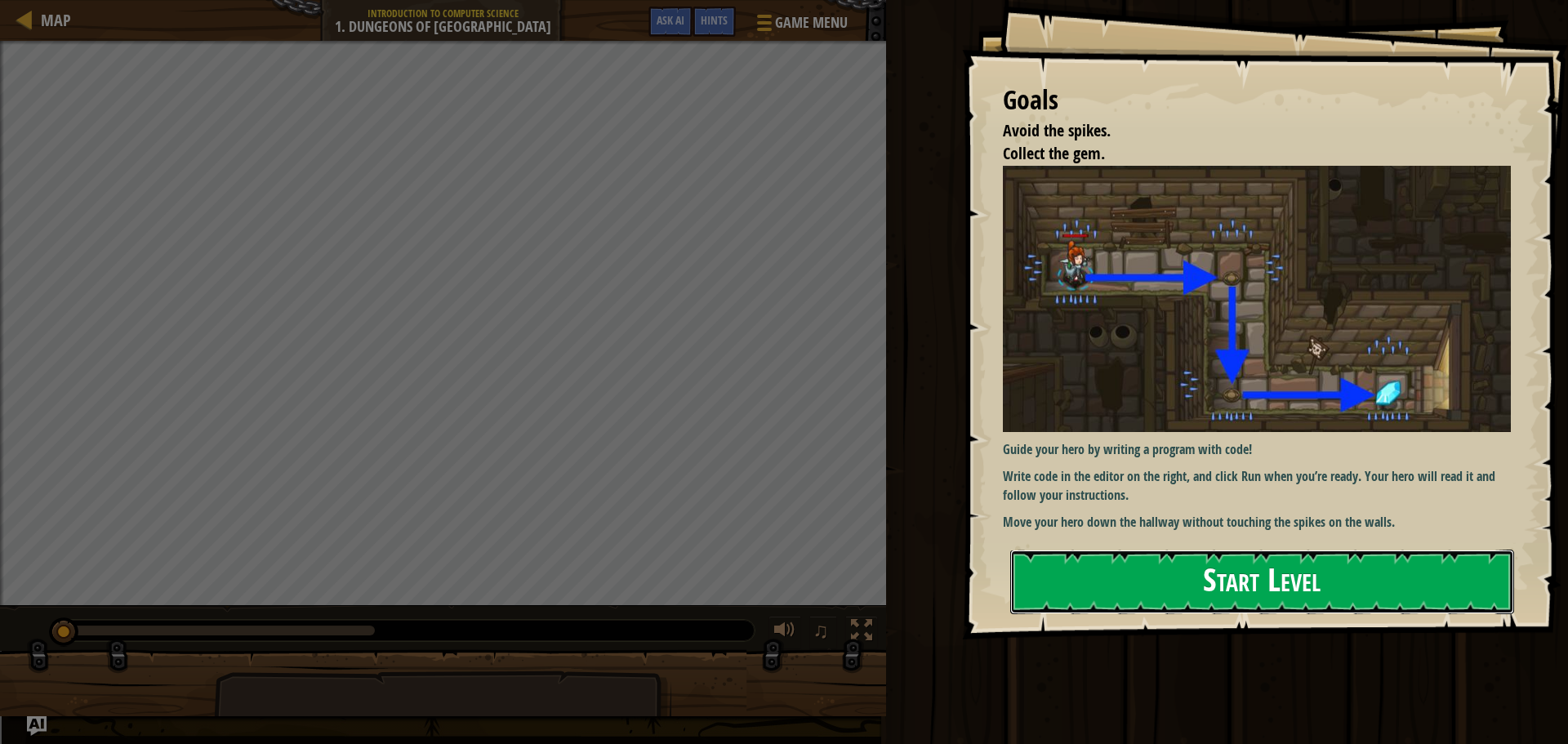
click at [1317, 575] on button "Start Level" at bounding box center [1262, 582] width 504 height 64
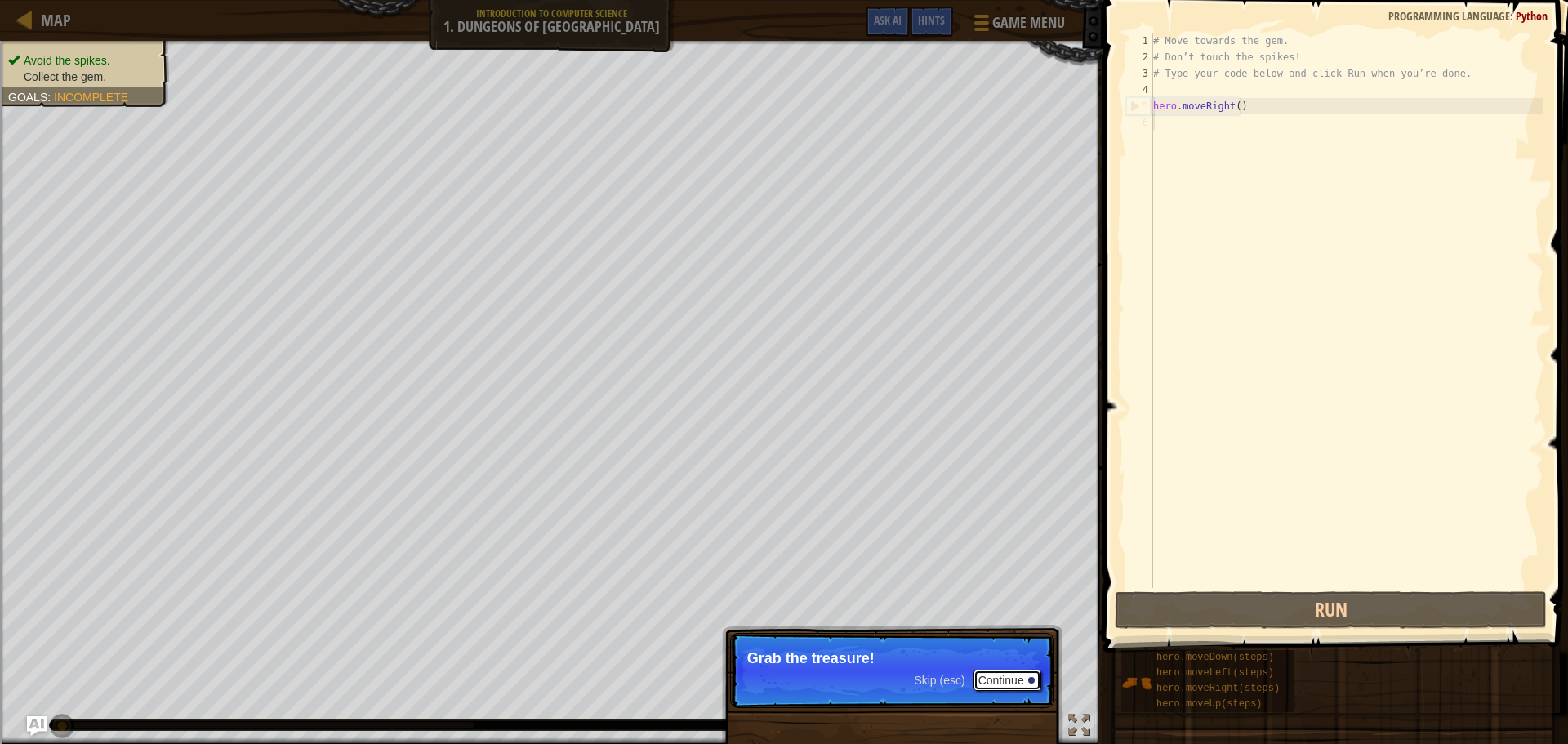
click at [1003, 677] on button "Continue" at bounding box center [1008, 680] width 68 height 21
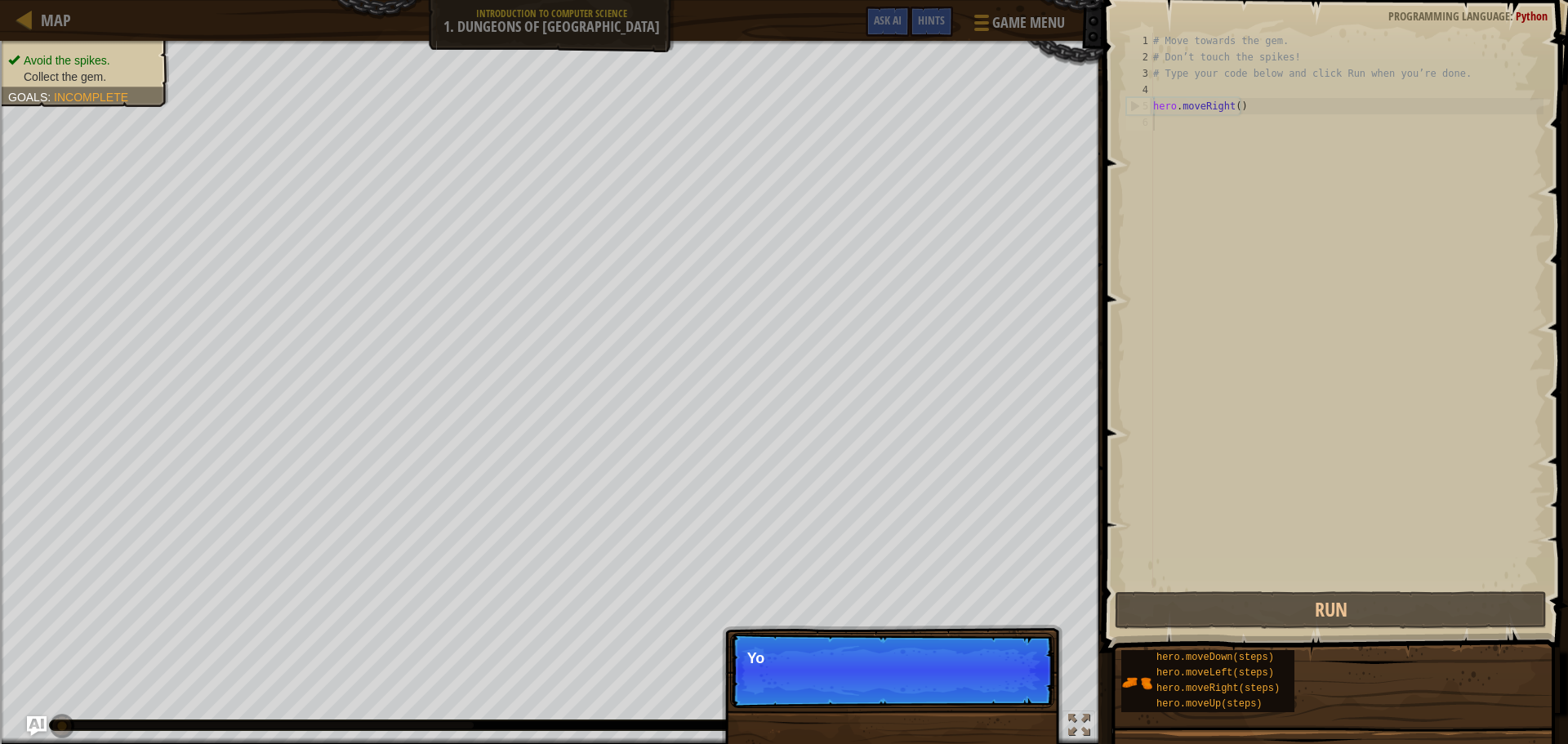
scroll to position [7, 0]
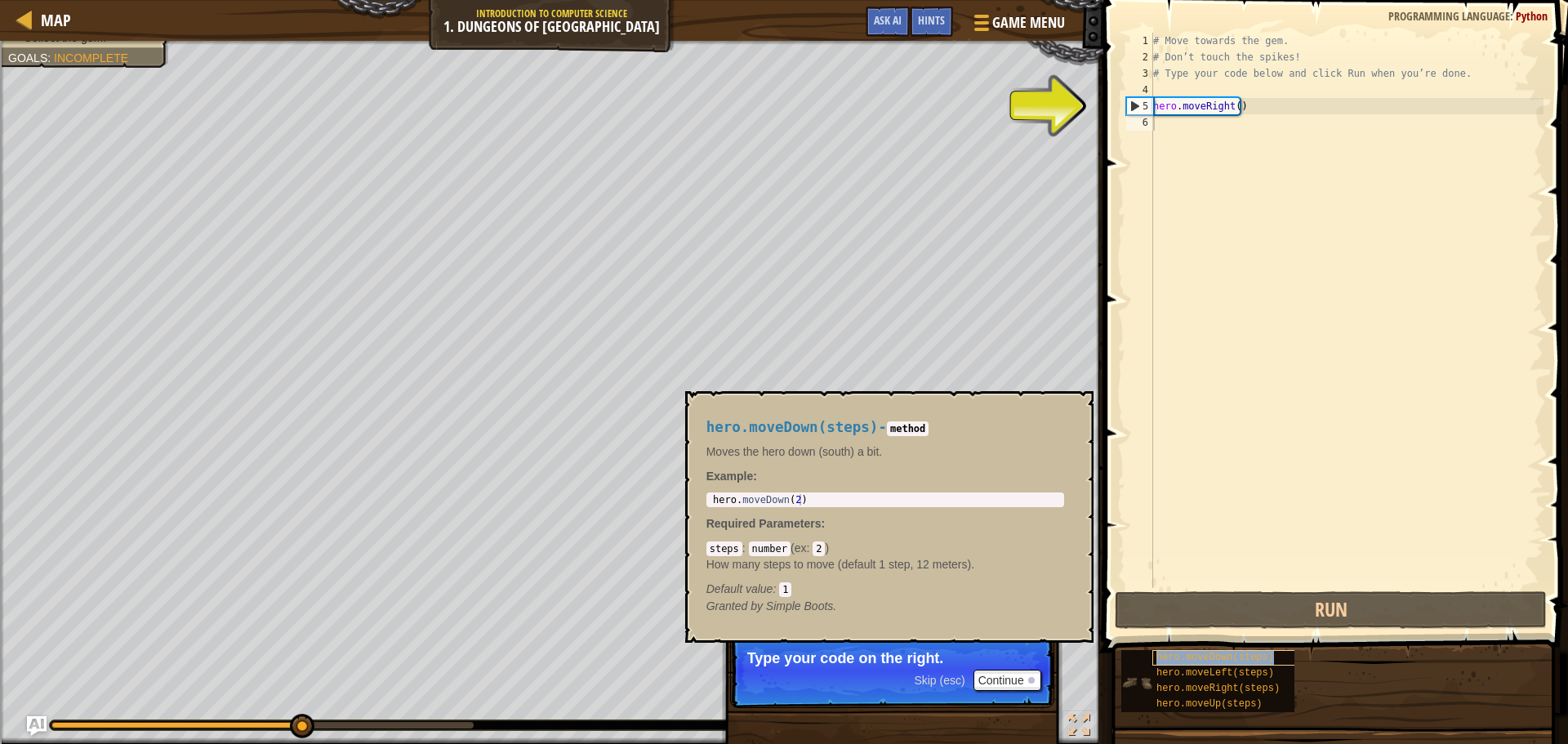
click at [1264, 659] on span "hero.moveDown(steps)" at bounding box center [1215, 658] width 117 height 11
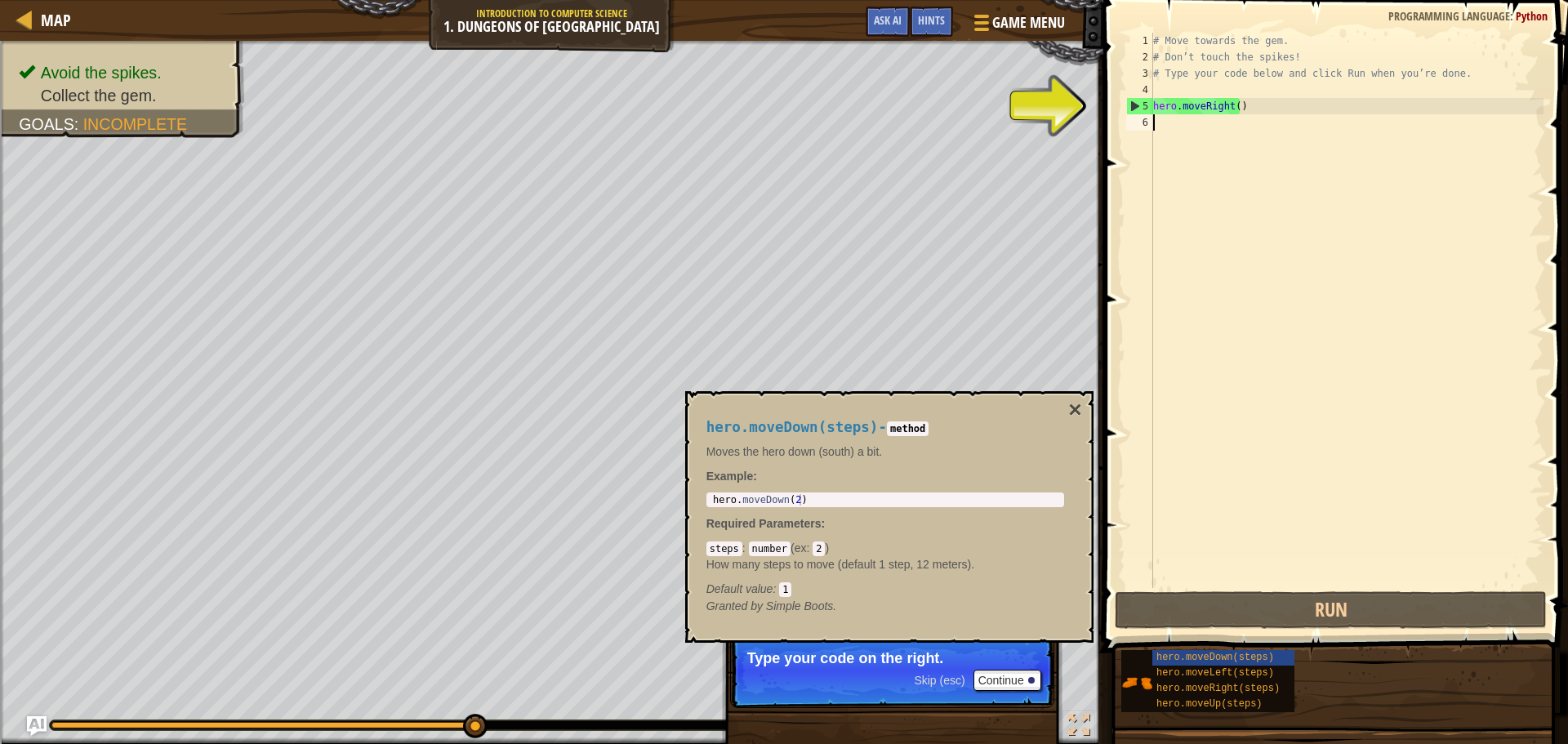
click at [1137, 101] on div "5" at bounding box center [1141, 106] width 26 height 17
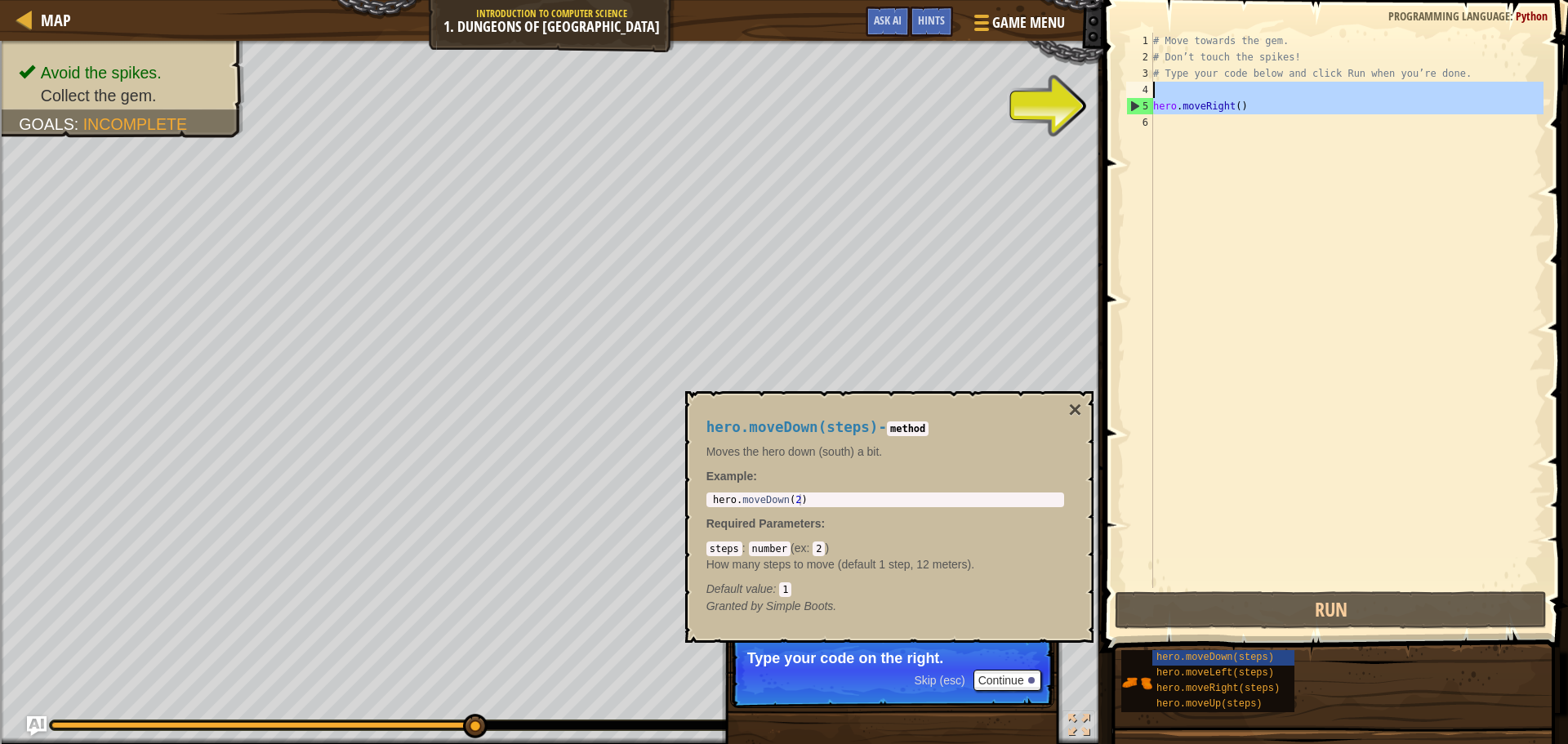
drag, startPoint x: 1132, startPoint y: 110, endPoint x: 1145, endPoint y: 91, distance: 23.0
type textarea "hero.moveRight()"
click at [1131, 103] on div "5" at bounding box center [1141, 106] width 26 height 17
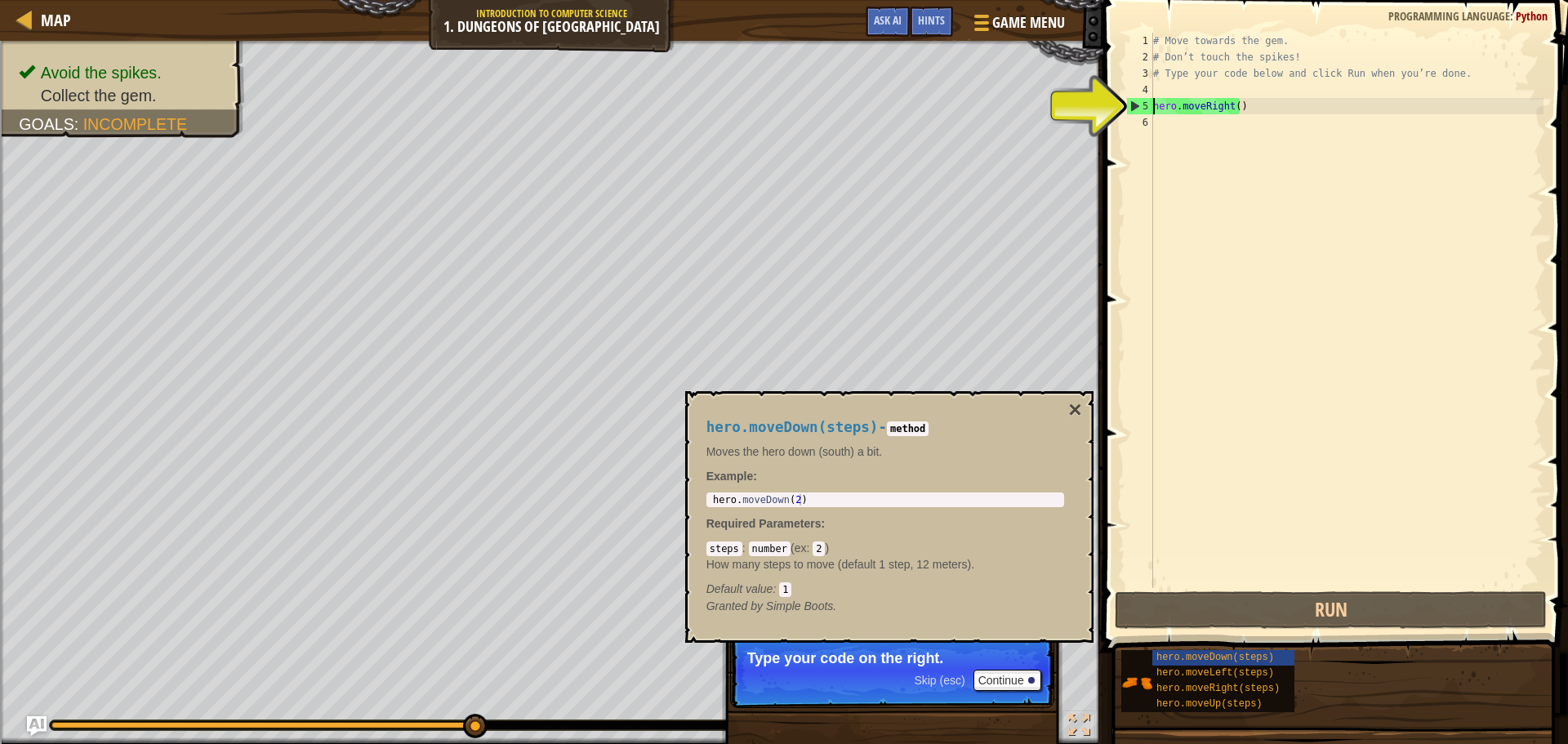
type textarea "hero.moveRight()"
click at [1131, 104] on div "5" at bounding box center [1141, 106] width 26 height 17
click at [1134, 104] on div "5" at bounding box center [1141, 106] width 26 height 17
click at [1081, 409] on button "×" at bounding box center [1075, 410] width 13 height 23
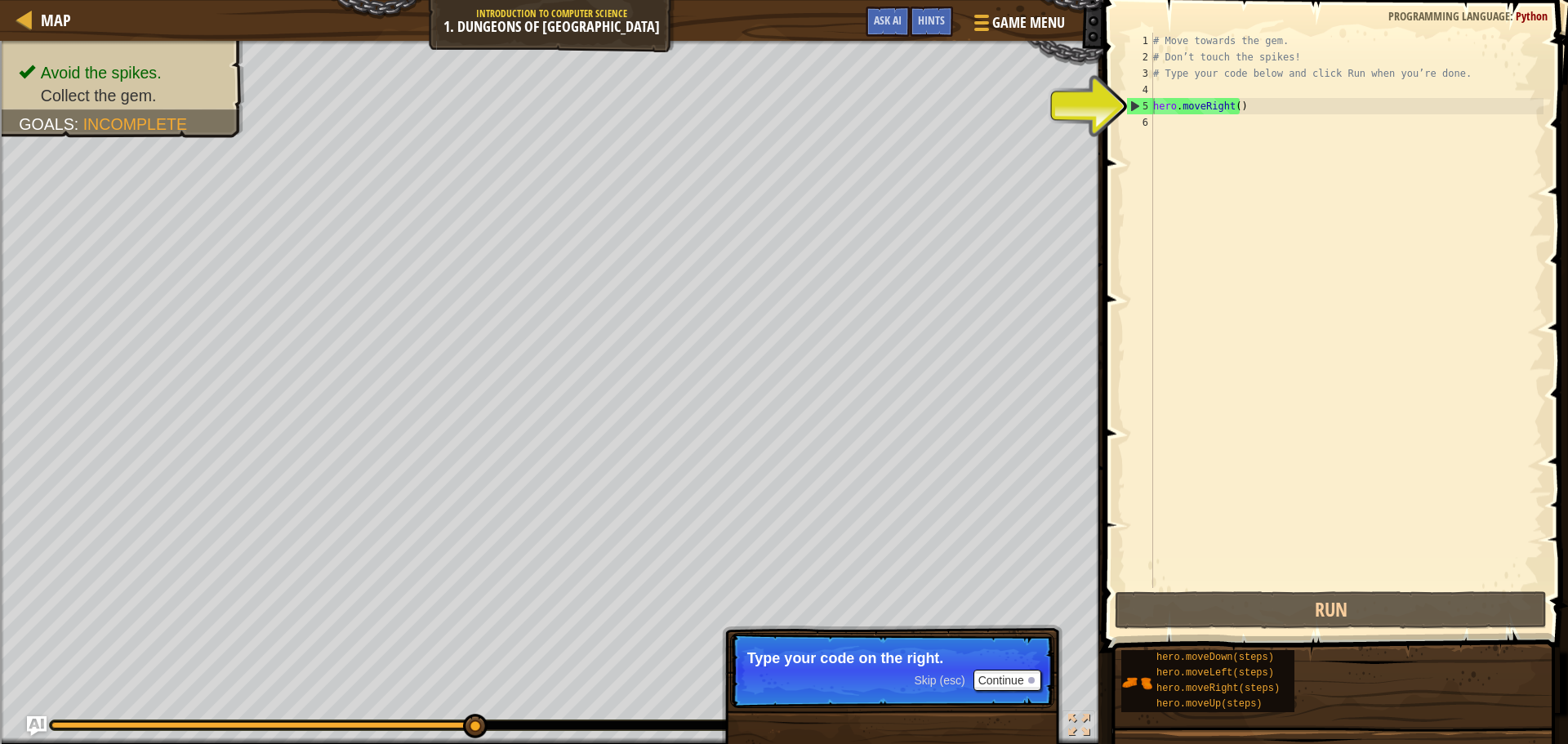
click at [1134, 108] on div "5" at bounding box center [1141, 106] width 26 height 17
click at [1134, 102] on div "5" at bounding box center [1141, 106] width 26 height 17
type textarea "hero.moveRight()"
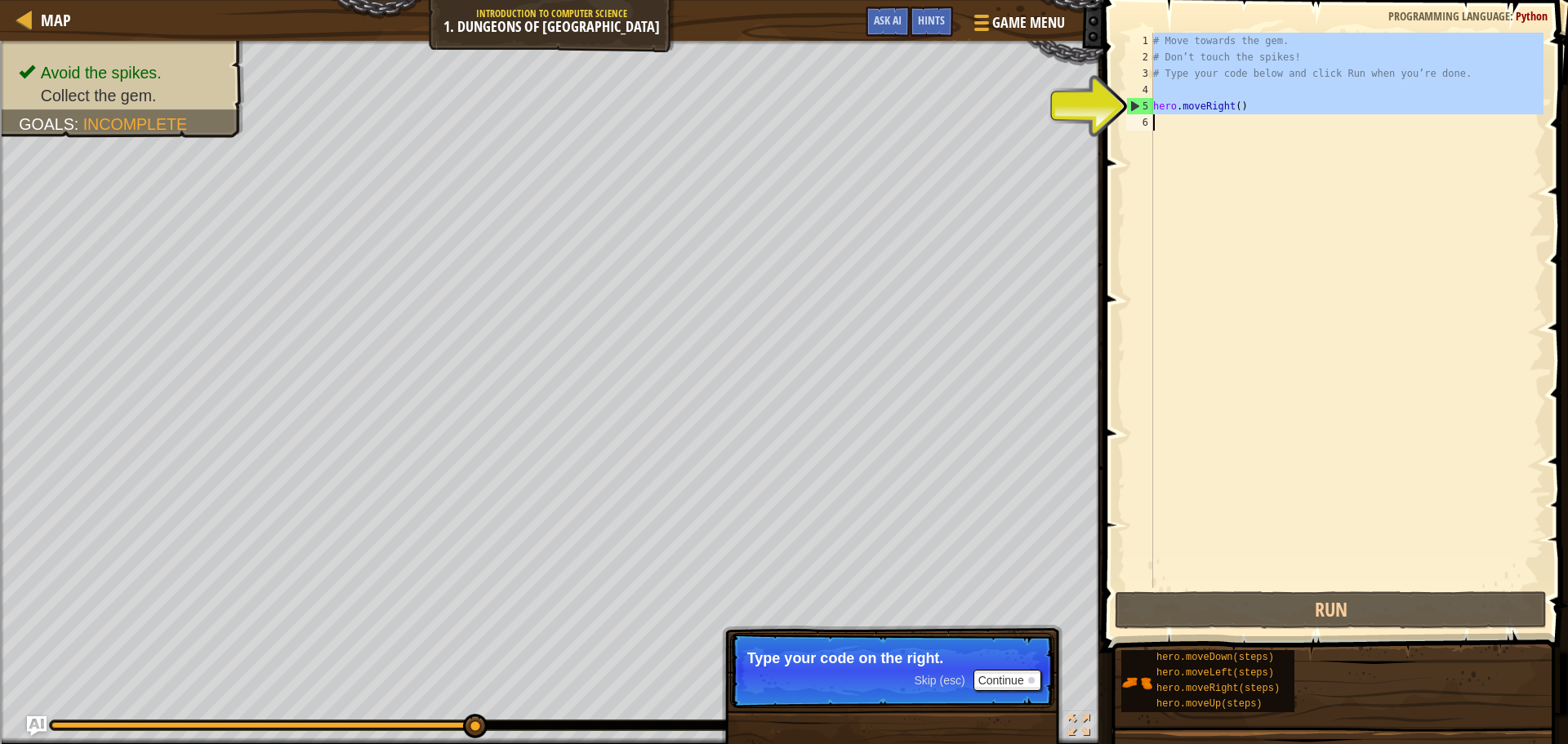
click at [1134, 102] on div "5" at bounding box center [1141, 106] width 26 height 17
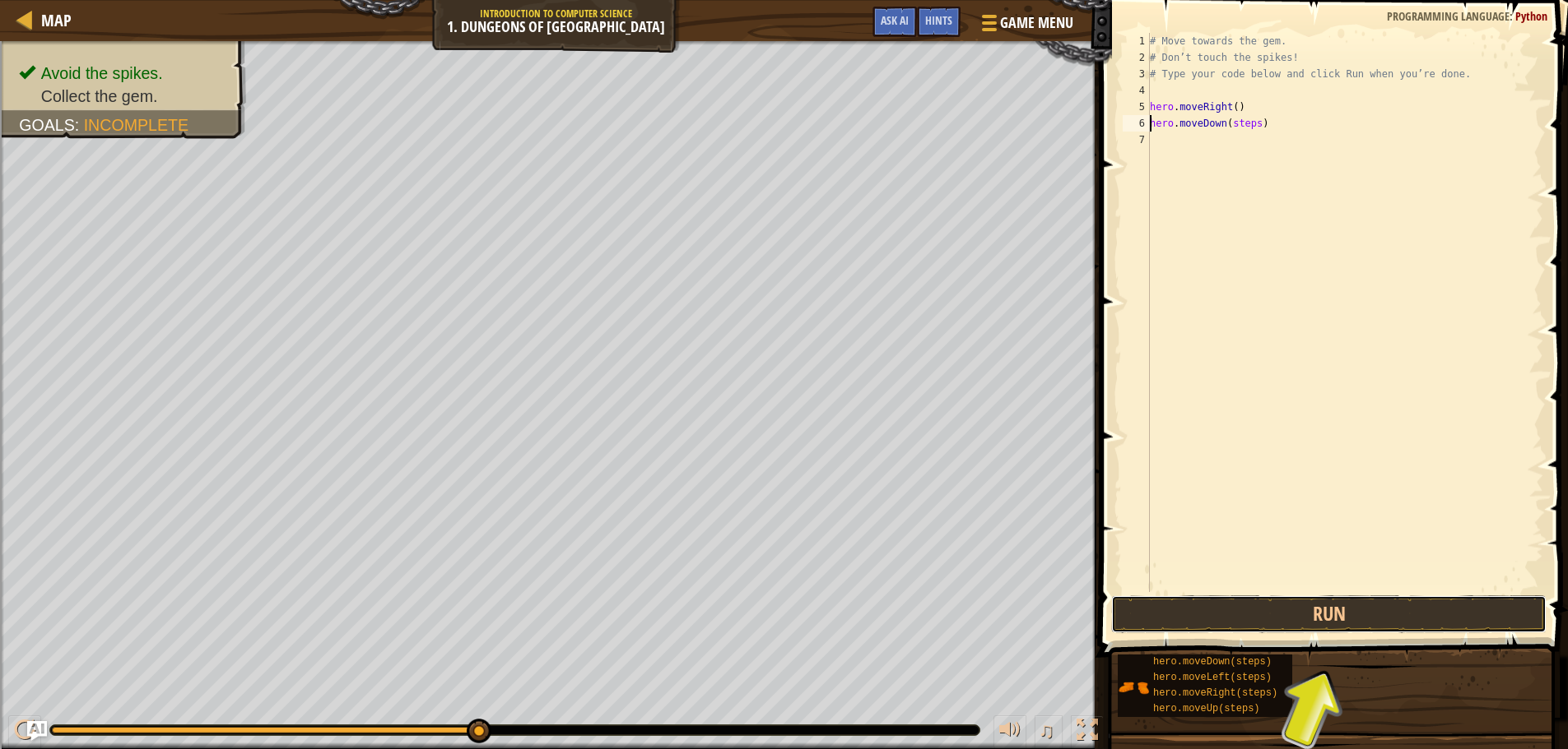
drag, startPoint x: 1298, startPoint y: 625, endPoint x: 1293, endPoint y: 635, distance: 11.2
click at [1295, 628] on button "Run" at bounding box center [1329, 614] width 436 height 38
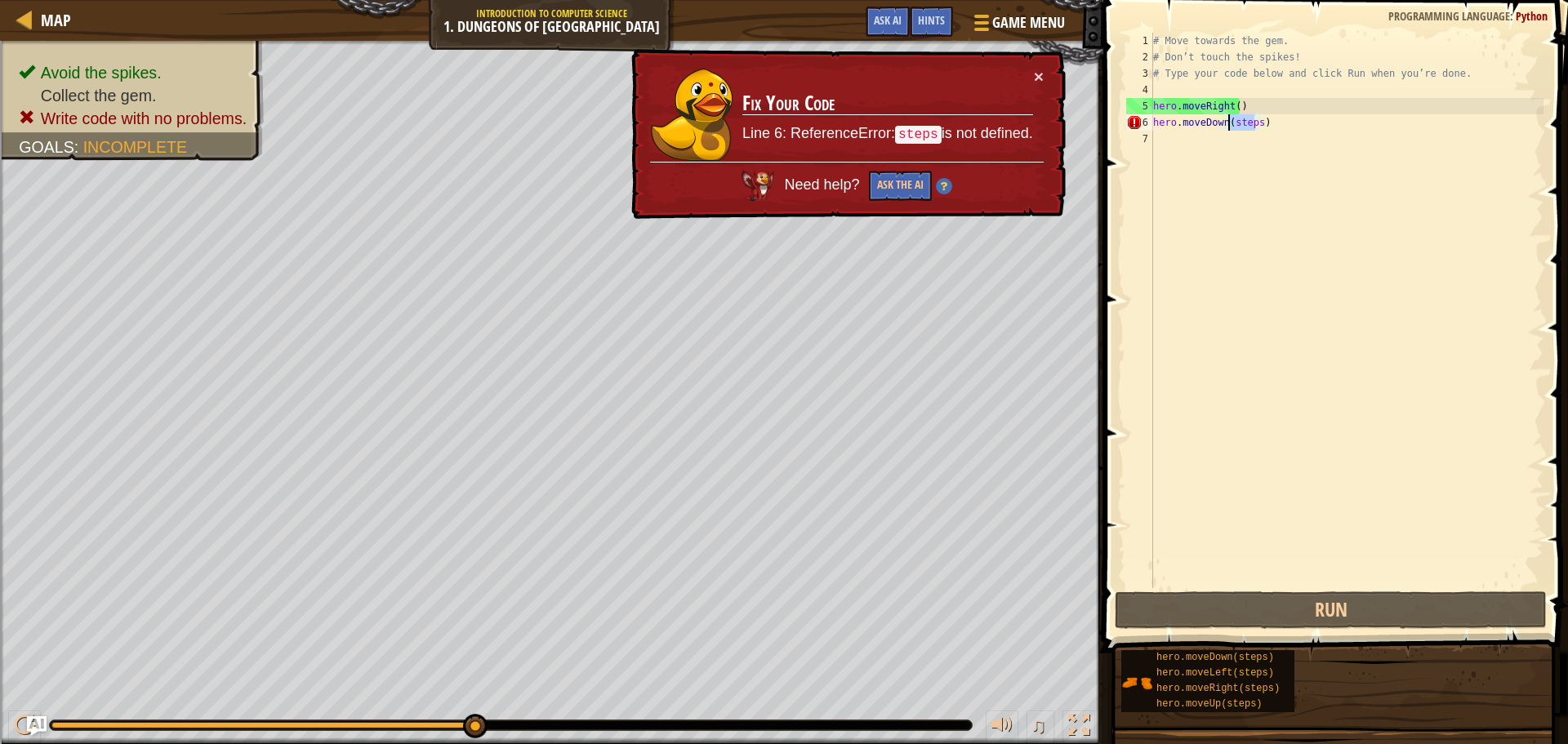
drag, startPoint x: 1254, startPoint y: 129, endPoint x: 1228, endPoint y: 124, distance: 26.5
click at [1228, 124] on div "# Move towards the gem. # Don’t touch the spikes! # Type your code below and cl…" at bounding box center [1347, 327] width 394 height 589
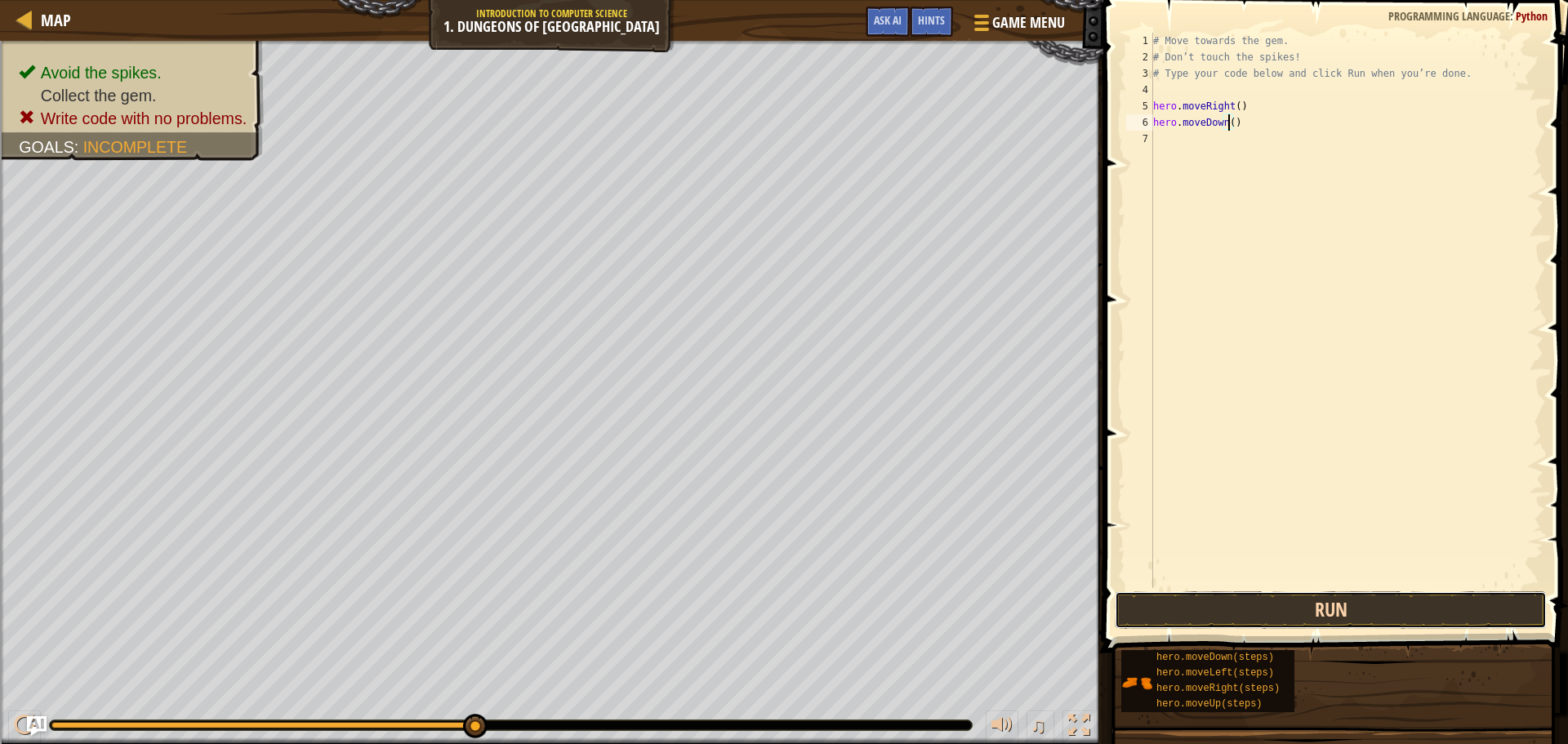
click at [1288, 602] on button "Run" at bounding box center [1332, 610] width 432 height 38
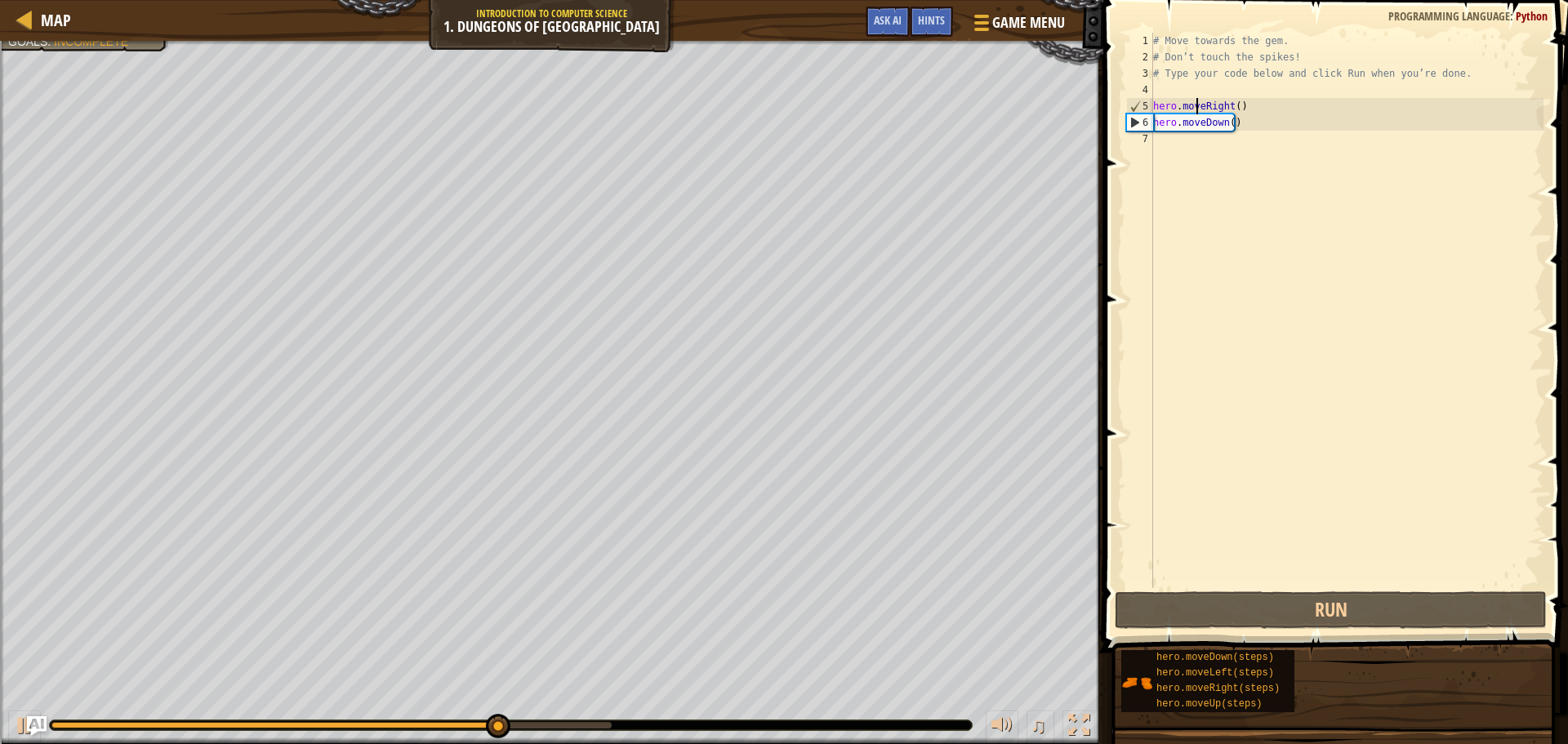
click at [1195, 107] on div "# Move towards the gem. # Don’t touch the spikes! # Type your code below and cl…" at bounding box center [1347, 327] width 394 height 589
type textarea "hero.moveRight()"
click at [1228, 106] on div "# Move towards the gem. # Don’t touch the spikes! # Type your code below and cl…" at bounding box center [1347, 327] width 394 height 589
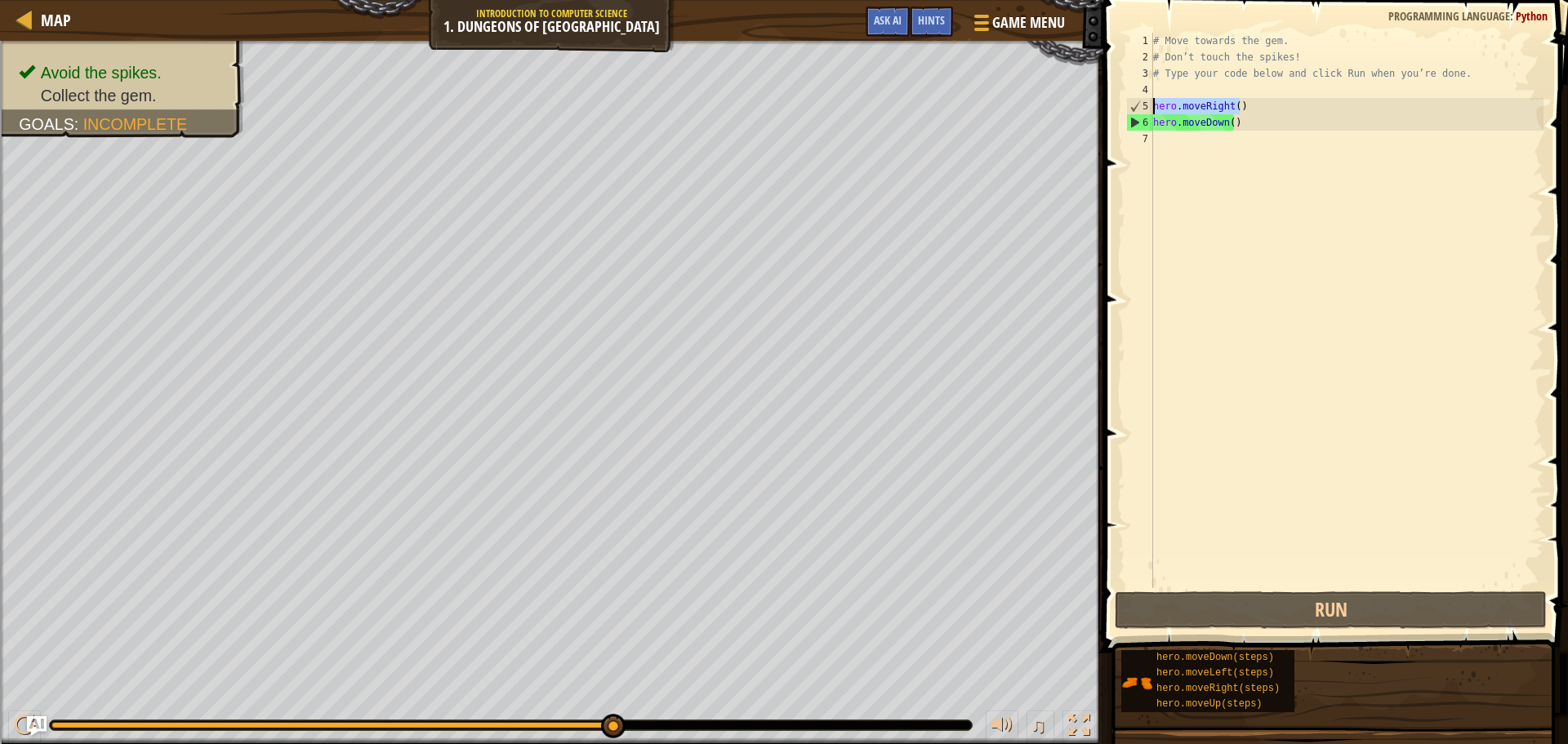
drag, startPoint x: 1246, startPoint y: 109, endPoint x: 1155, endPoint y: 104, distance: 91.1
click at [1155, 104] on div "# Move towards the gem. # Don’t touch the spikes! # Type your code below and cl…" at bounding box center [1347, 327] width 394 height 589
click at [1277, 194] on div "# Move towards the gem. # Don’t touch the spikes! # Type your code below and cl…" at bounding box center [1347, 327] width 394 height 589
type textarea "v"
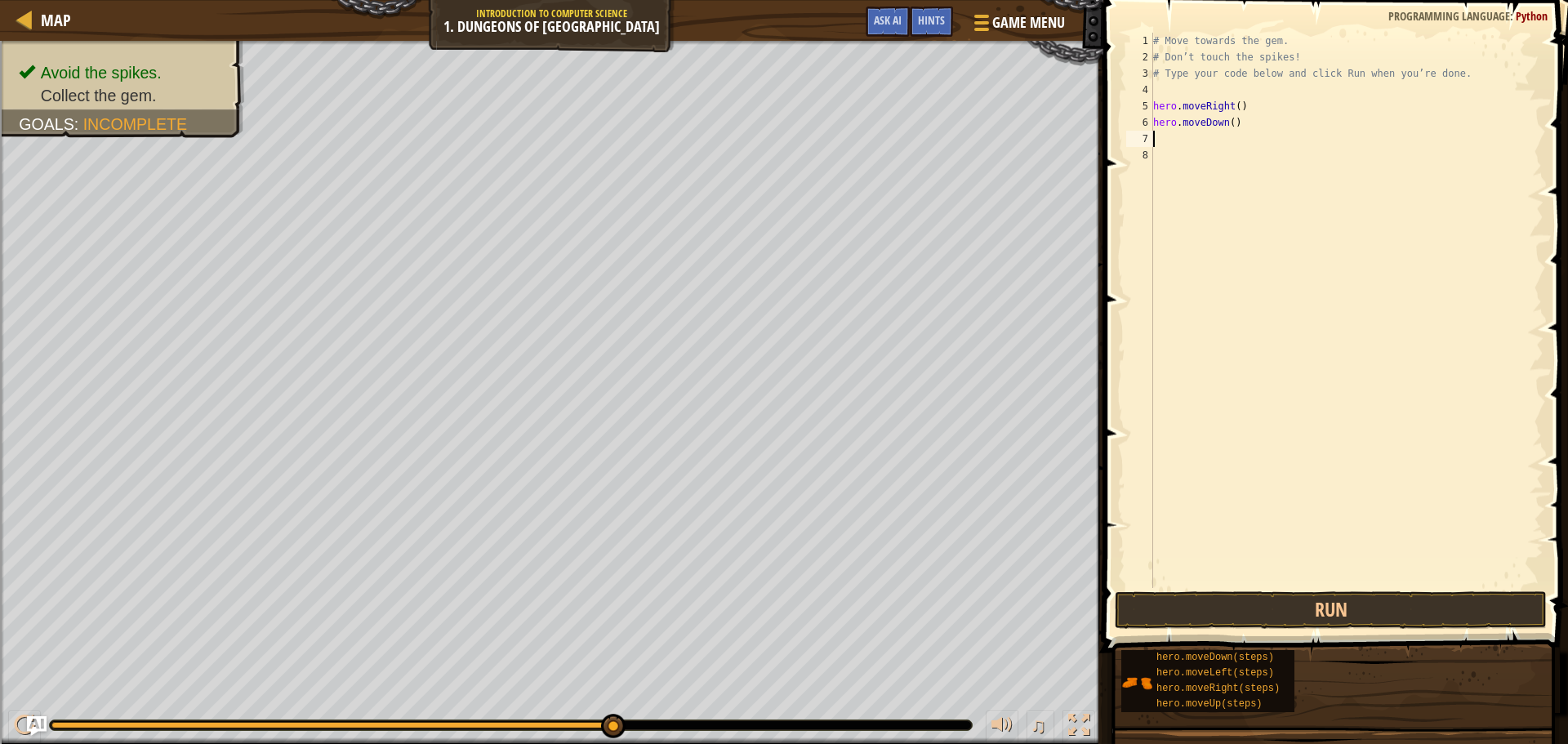
paste textarea "hero.moveRight()"
type textarea "hero.moveRight()"
click at [1414, 609] on button "Run" at bounding box center [1332, 610] width 432 height 38
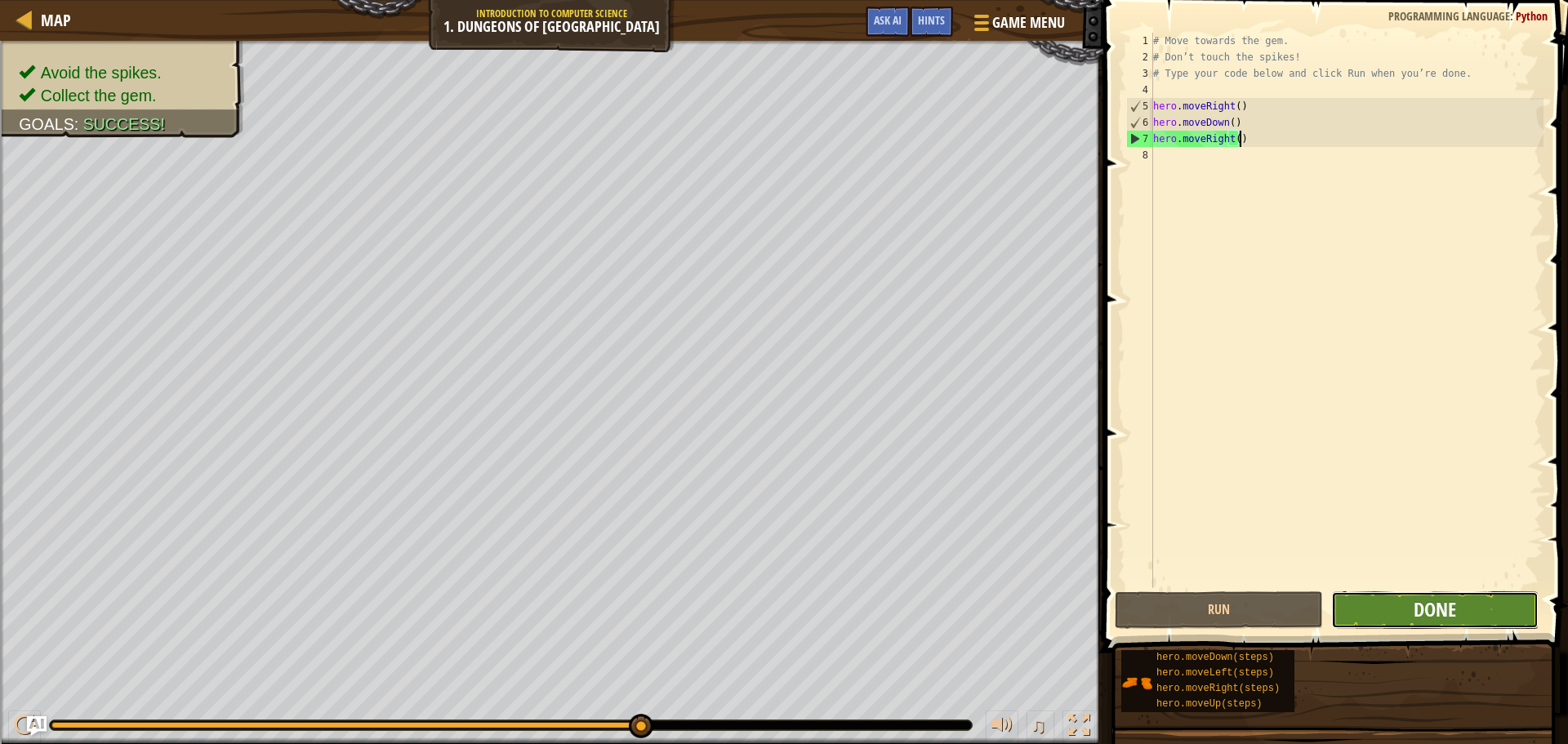
click at [1434, 613] on span "Done" at bounding box center [1436, 610] width 42 height 26
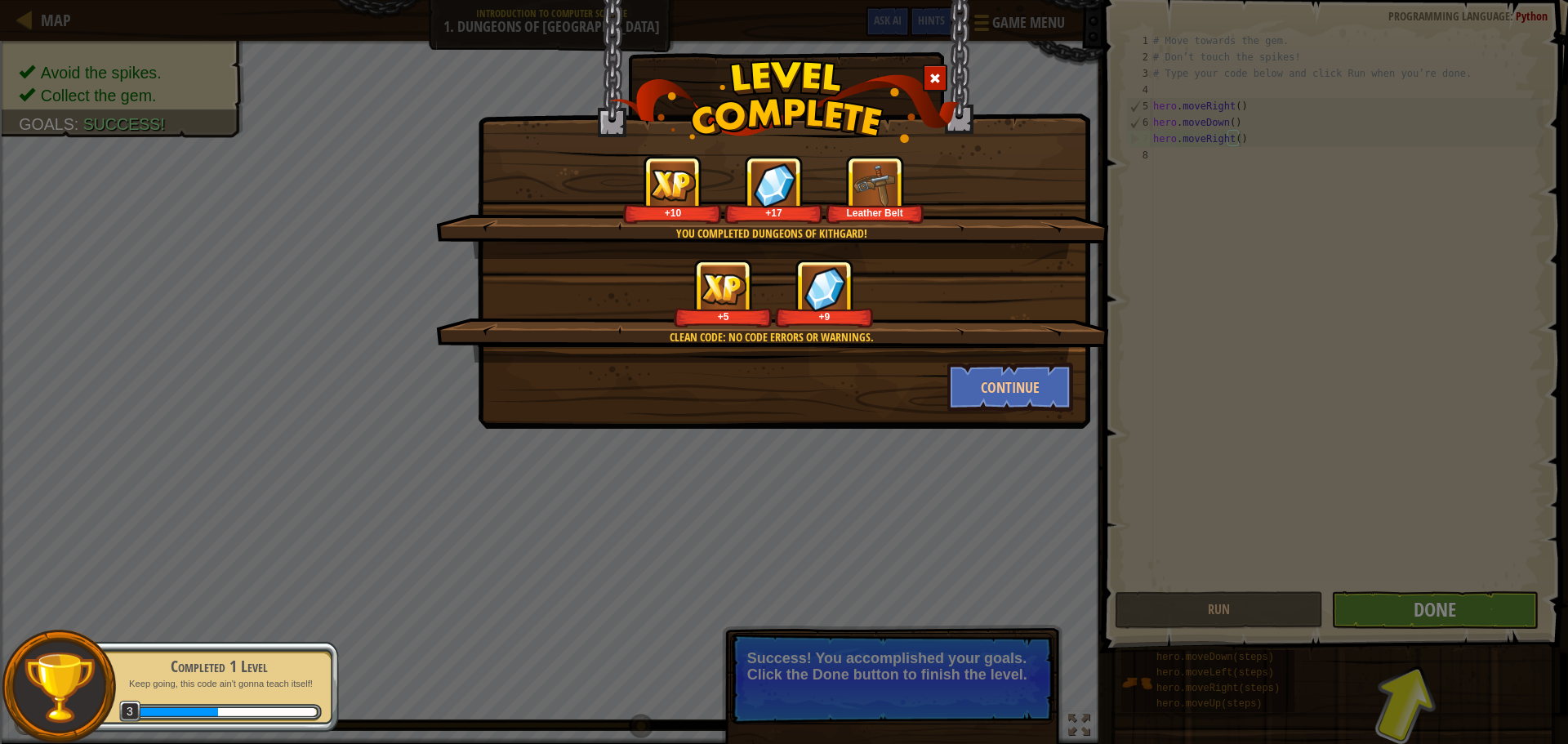
click at [1434, 613] on div "You completed Dungeons of Kithgard! +10 +17 Leather Belt Clean code: no code er…" at bounding box center [784, 372] width 1568 height 744
click at [997, 402] on button "Continue" at bounding box center [1010, 387] width 126 height 49
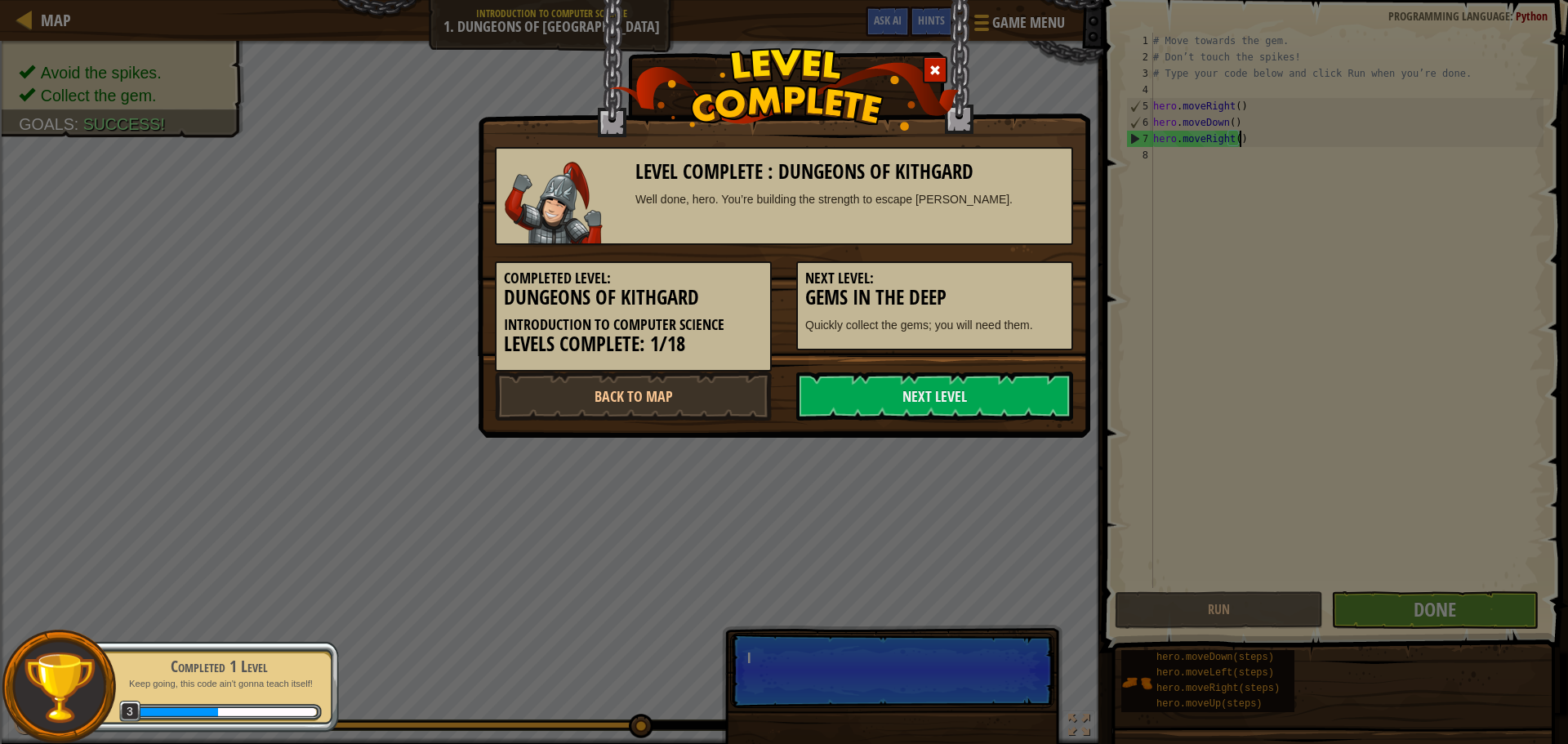
scroll to position [7, 5]
click at [974, 416] on link "Next Level" at bounding box center [935, 396] width 277 height 49
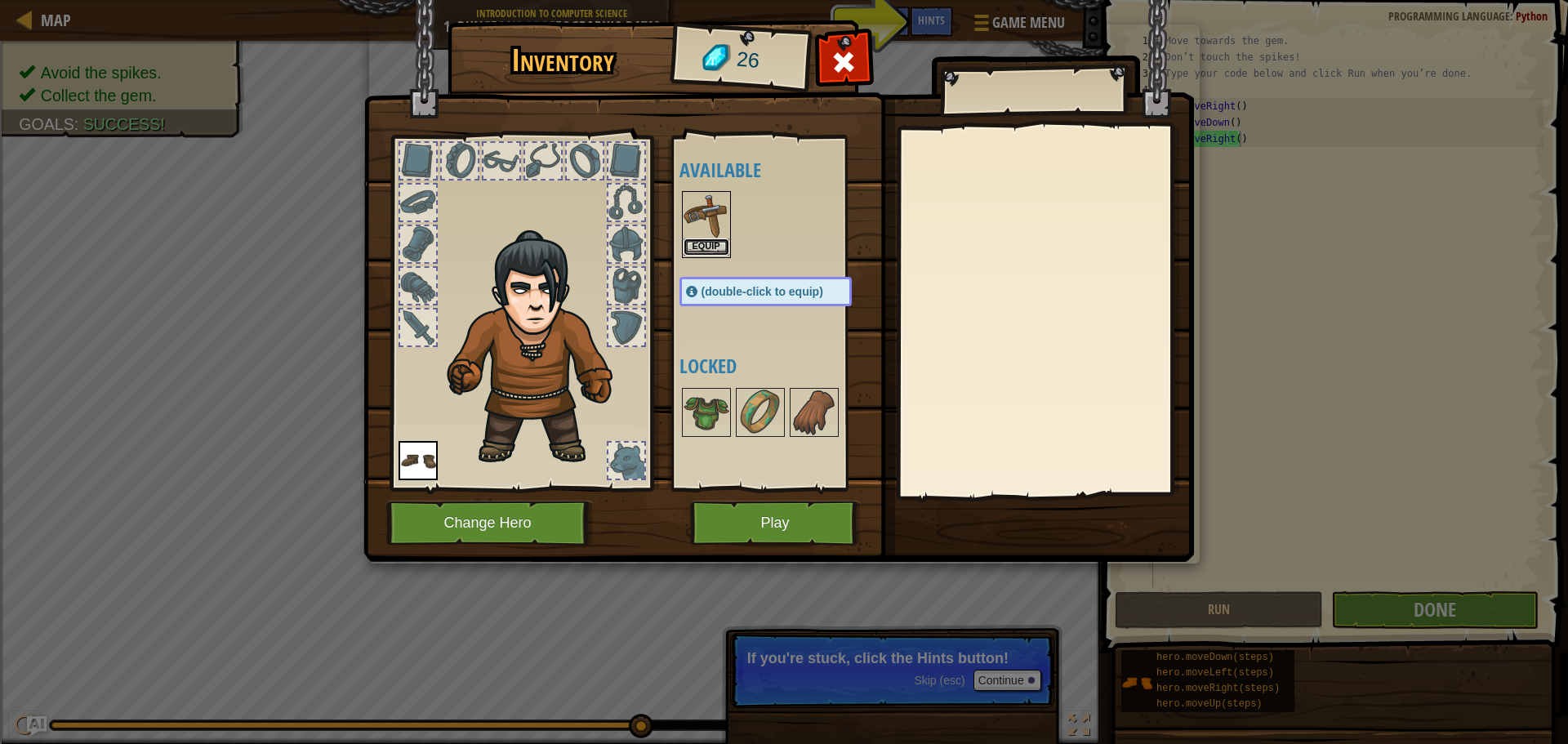
click at [705, 248] on button "Equip" at bounding box center [707, 246] width 46 height 17
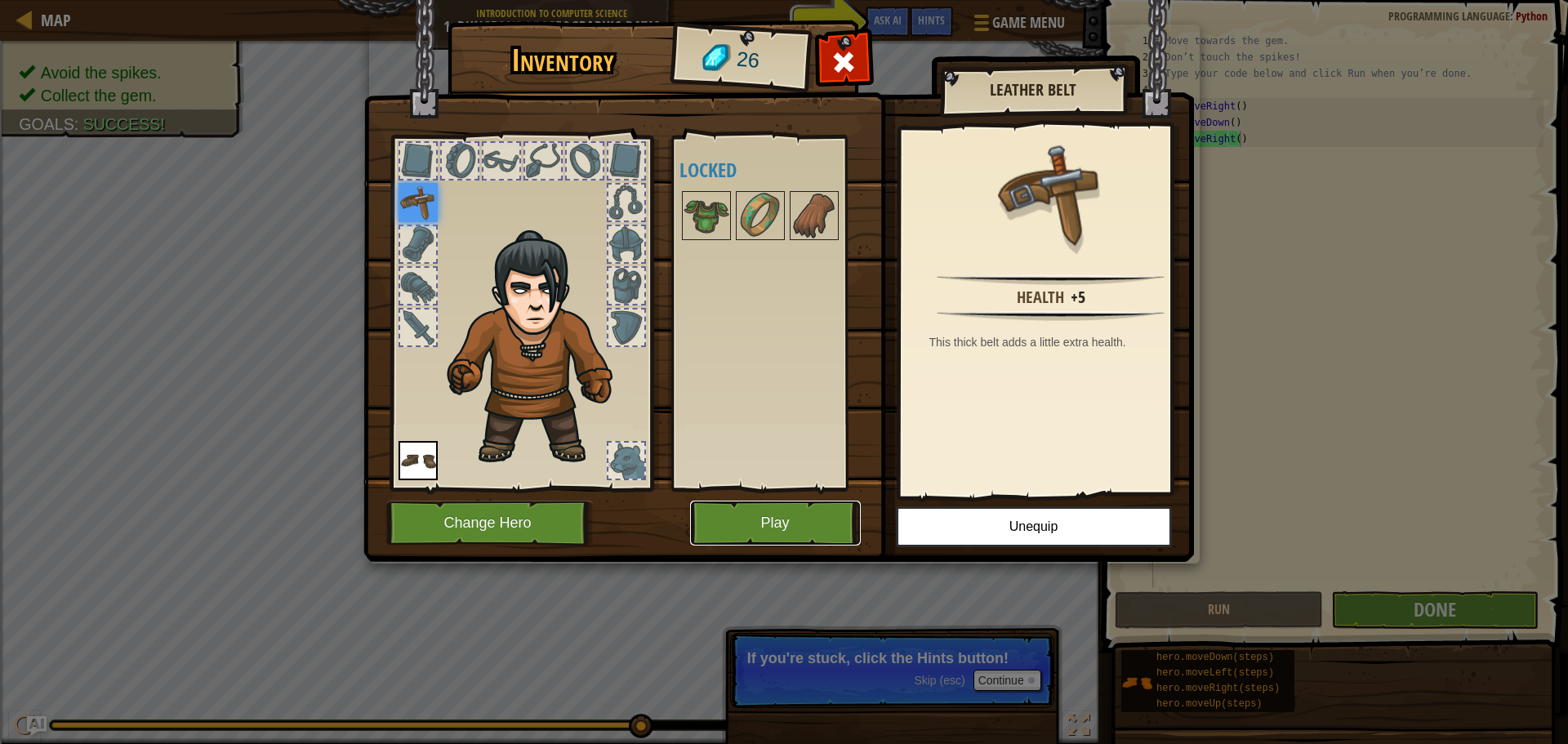
click at [782, 524] on button "Play" at bounding box center [775, 522] width 170 height 45
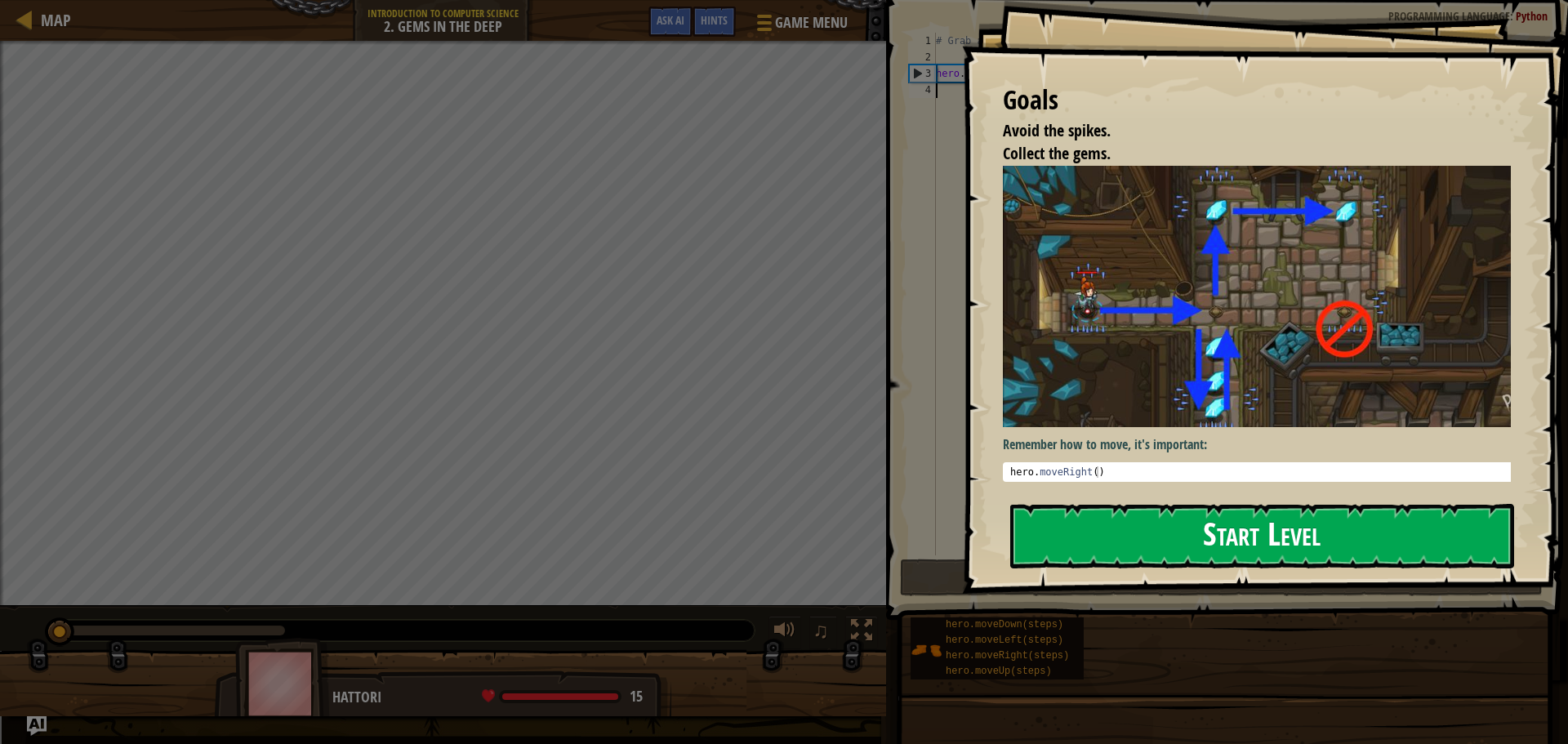
click at [1197, 562] on button "Start Level" at bounding box center [1262, 536] width 504 height 64
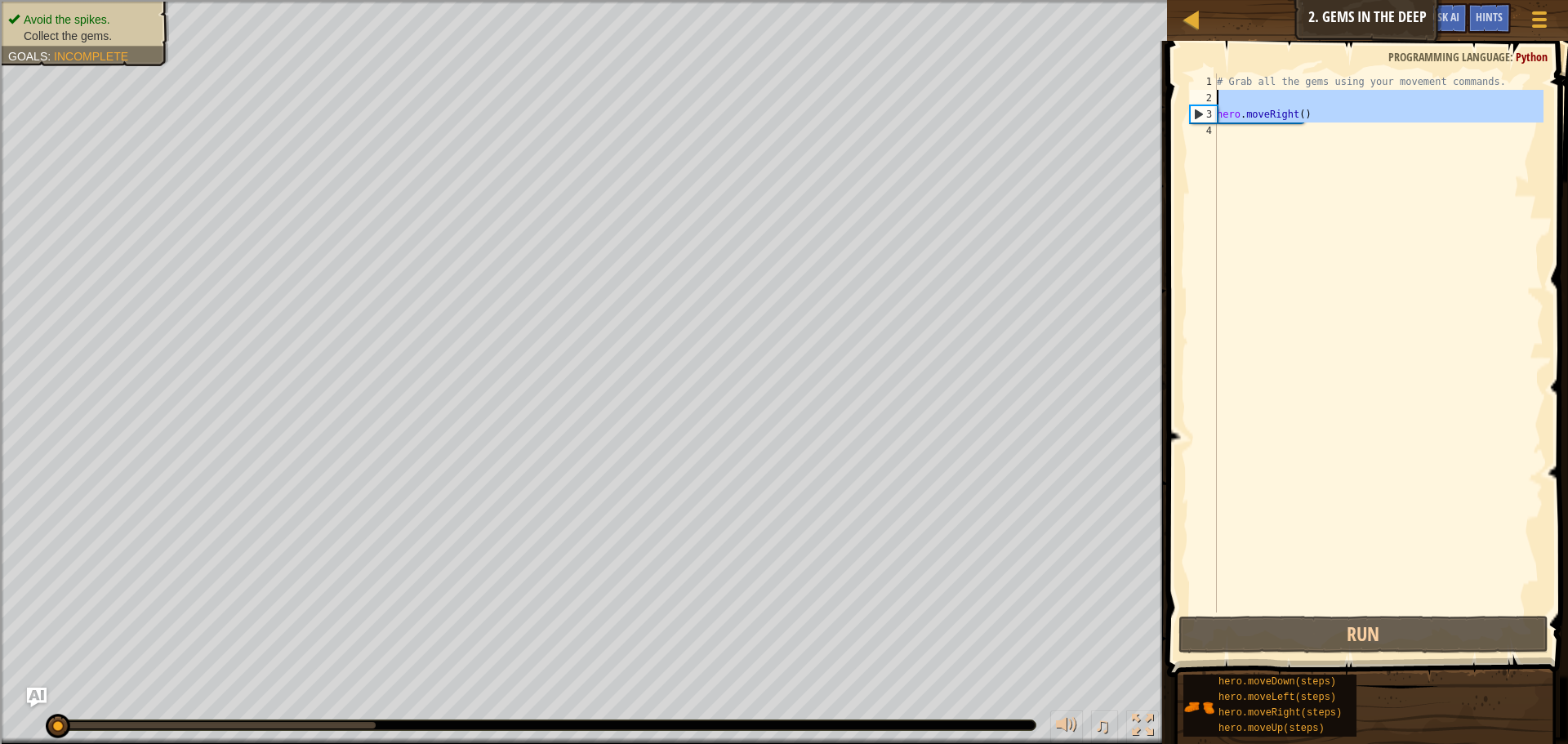
drag, startPoint x: 1197, startPoint y: 113, endPoint x: 1194, endPoint y: 91, distance: 22.2
type textarea "hero.moveRight()"
click at [1284, 145] on div "# Grab all the gems using your movement commands. hero . moveRight ( )" at bounding box center [1379, 359] width 330 height 572
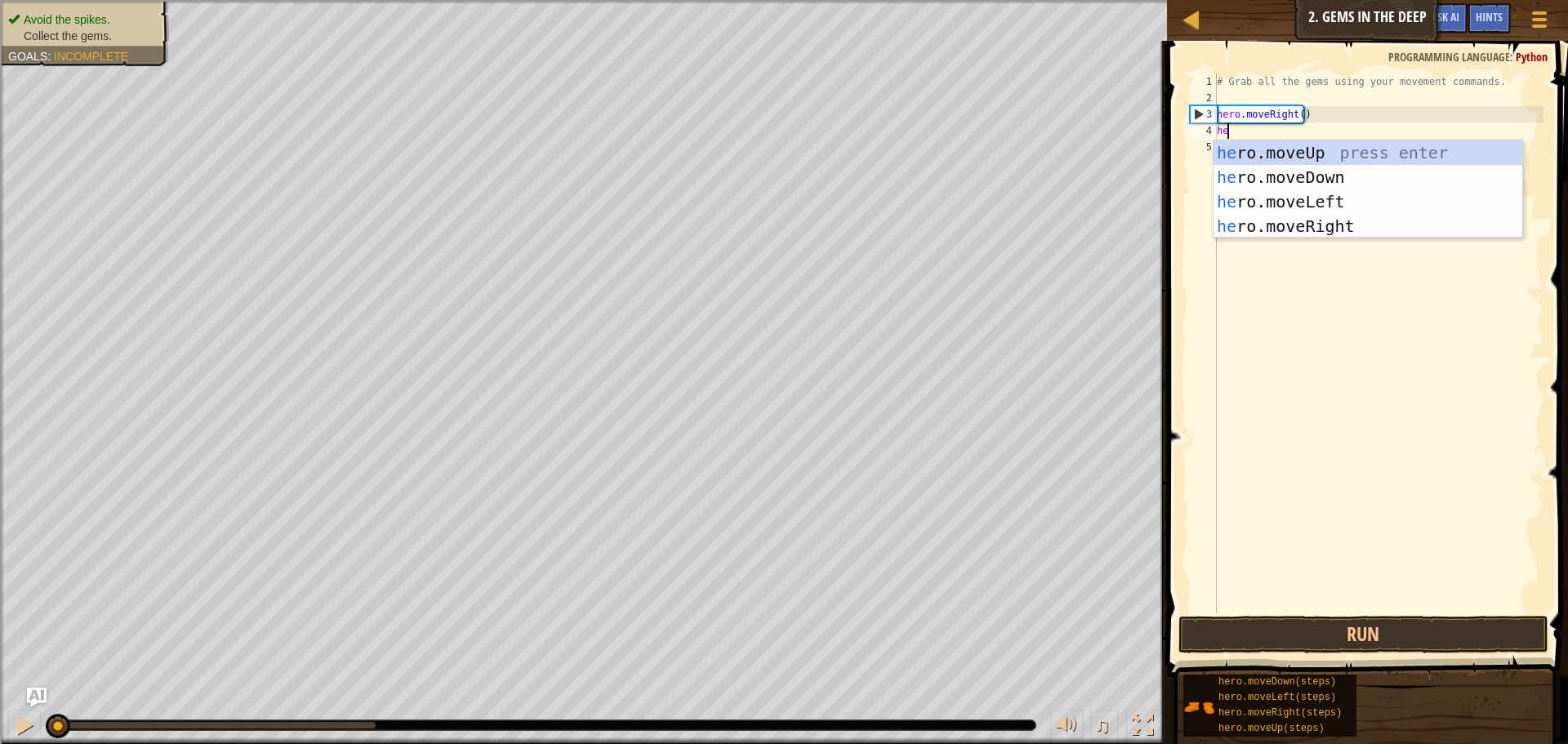
scroll to position [7, 1]
type textarea "hero"
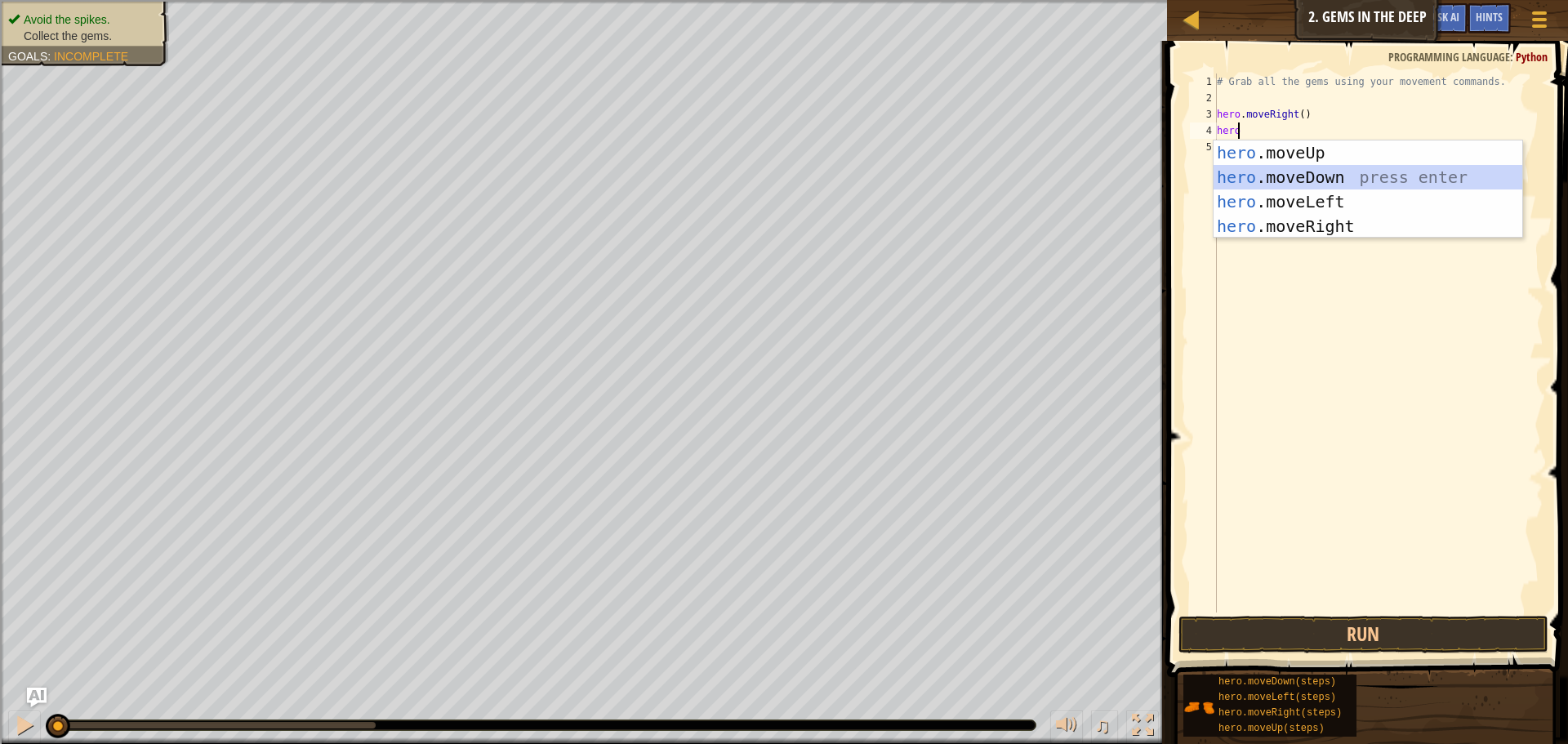
click at [1309, 180] on div "hero .moveUp press enter hero .moveDown press enter hero .moveLeft press enter …" at bounding box center [1369, 214] width 309 height 147
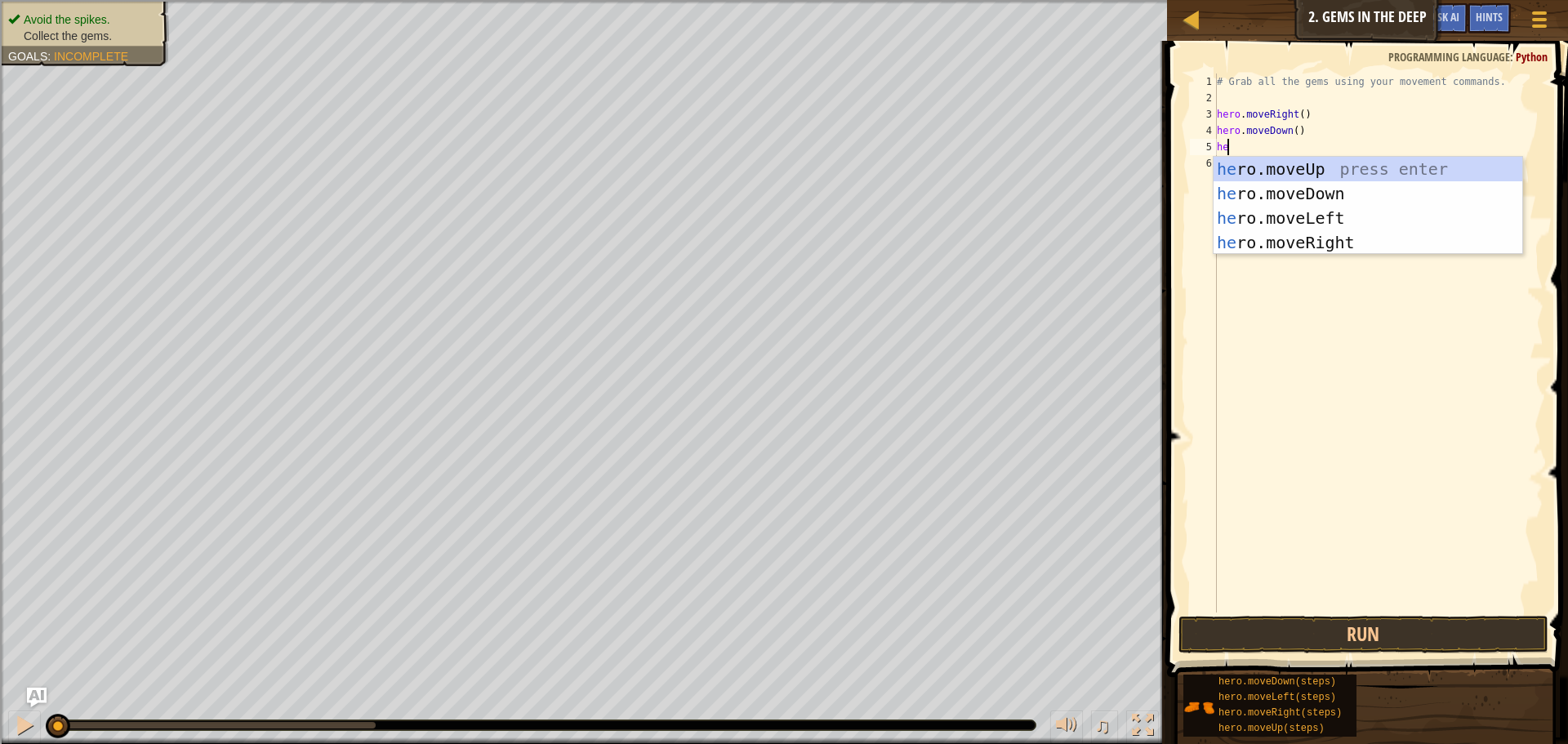
type textarea "hero"
click at [1329, 175] on div "hero .moveUp press enter hero .moveDown press enter hero .moveLeft press enter …" at bounding box center [1369, 230] width 309 height 147
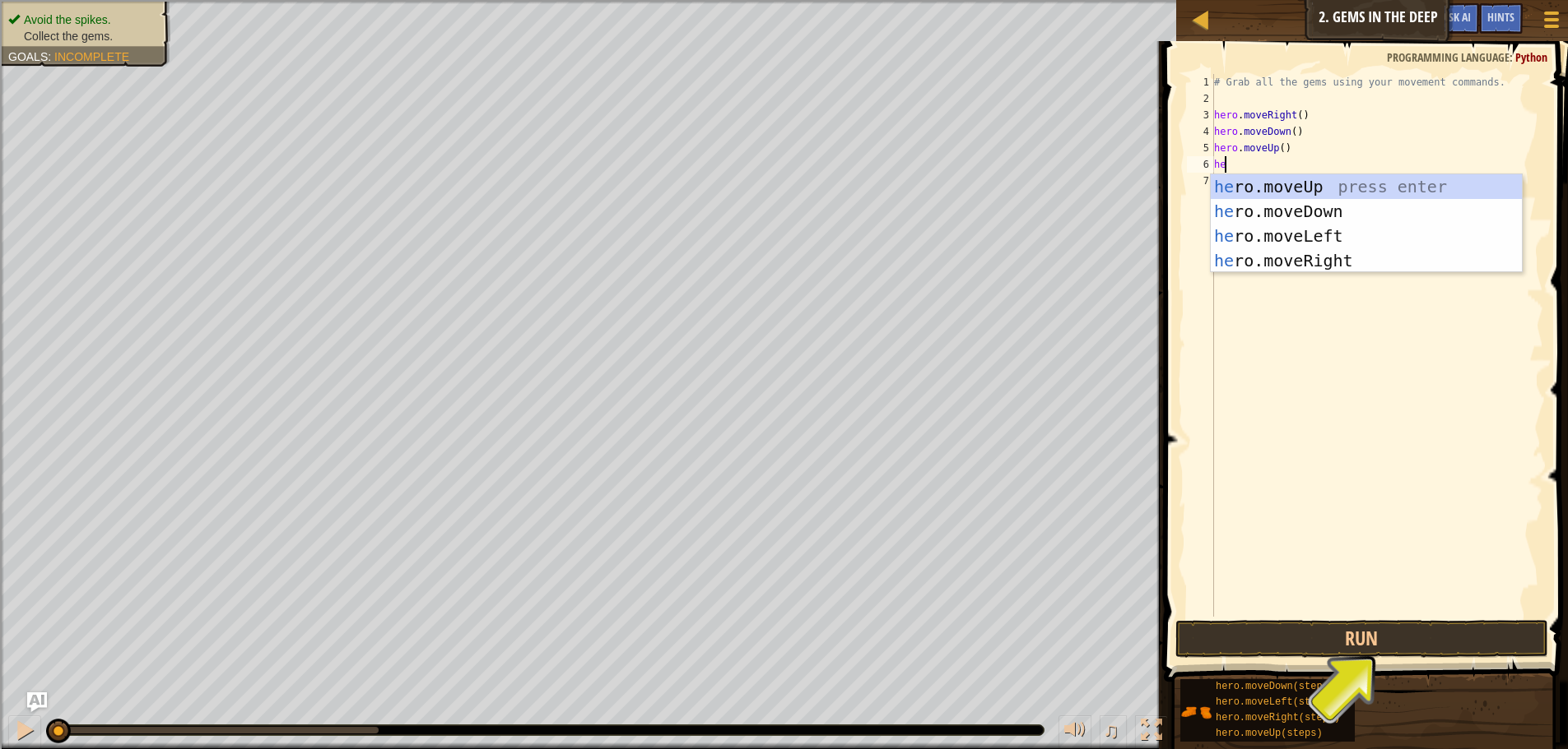
type textarea "hero"
click at [1350, 177] on div "hero .moveUp press enter hero .moveDown press enter hero .moveLeft press enter …" at bounding box center [1366, 248] width 311 height 148
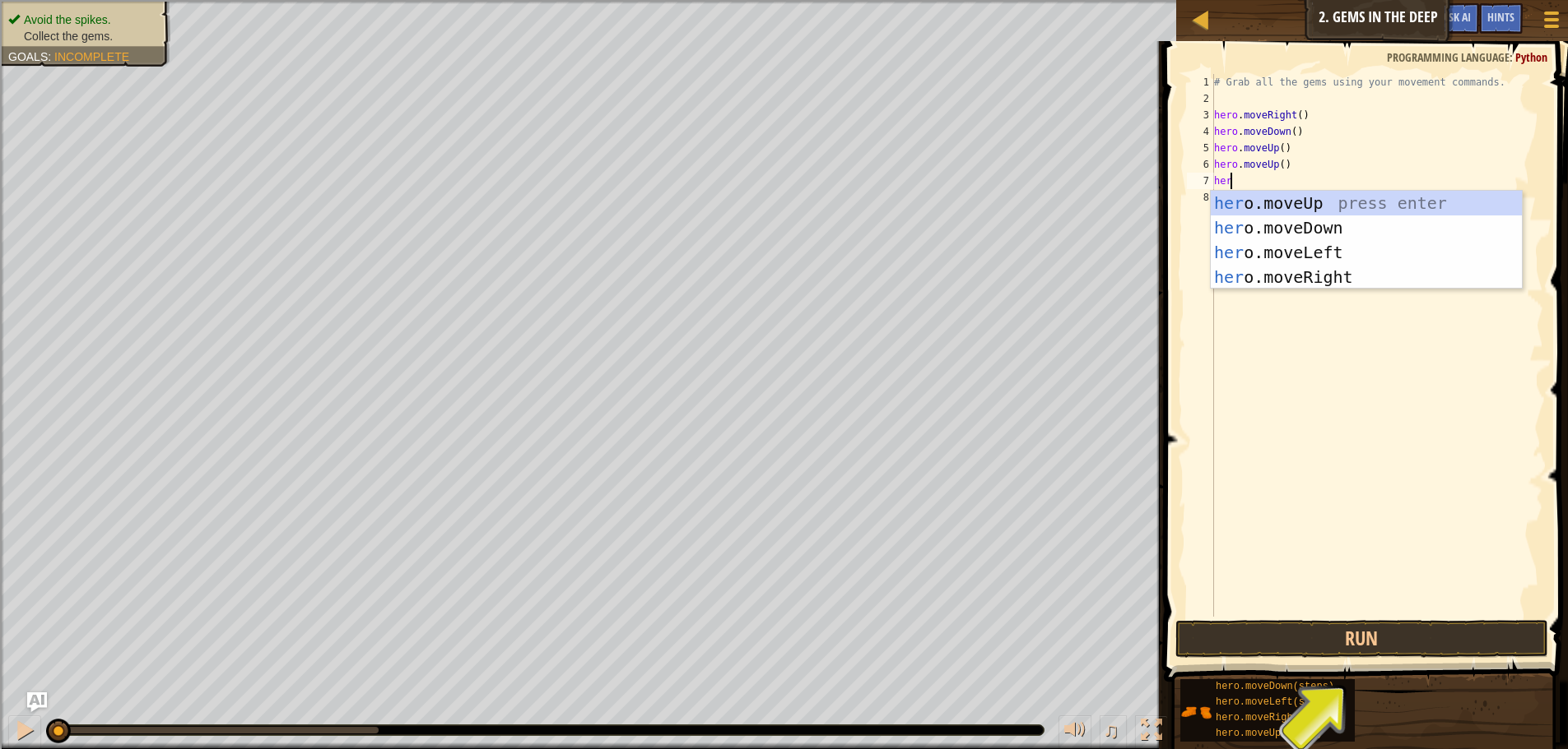
type textarea "hero"
click at [1333, 272] on div "hero .moveUp press enter hero .moveDown press enter hero .moveLeft press enter …" at bounding box center [1366, 265] width 311 height 148
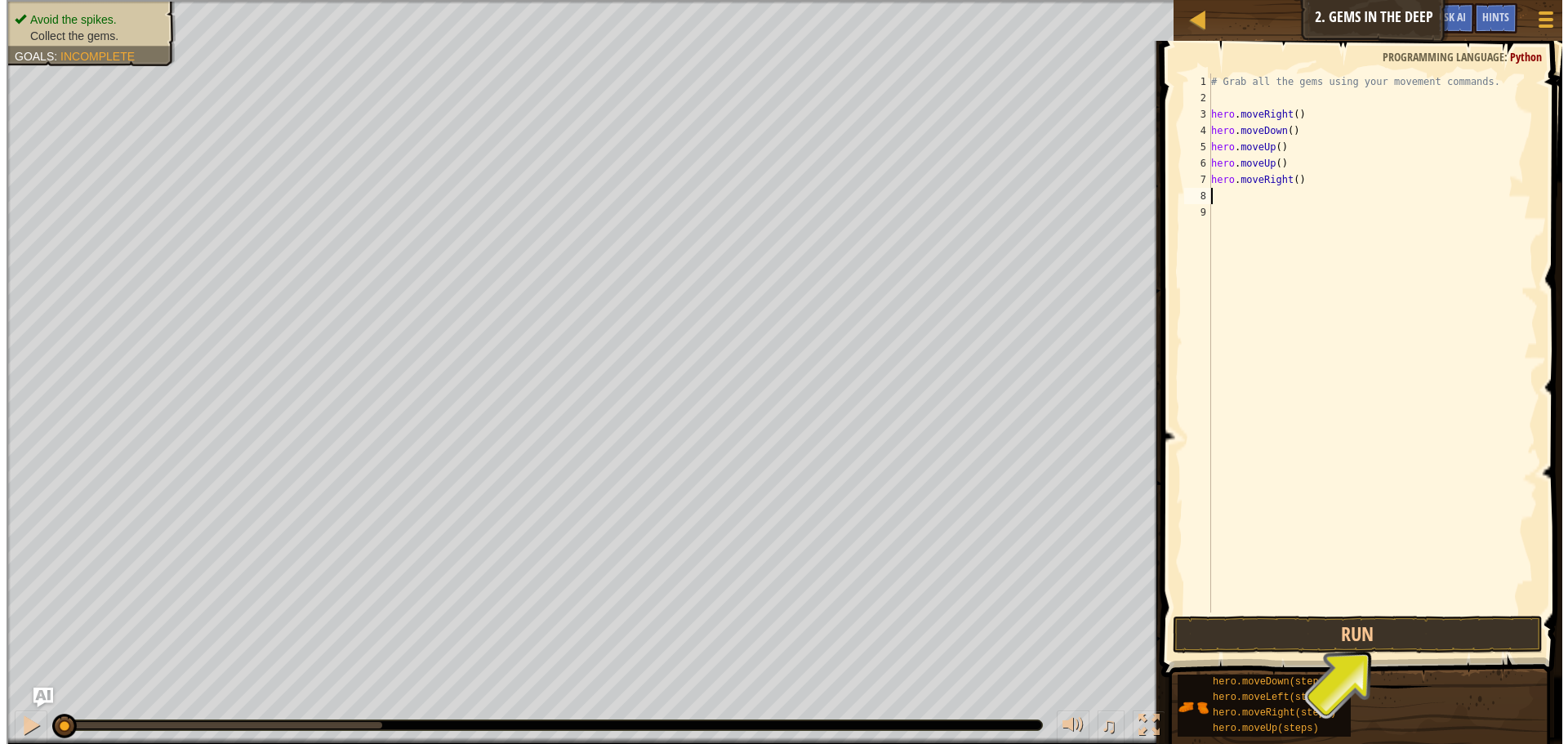
scroll to position [7, 0]
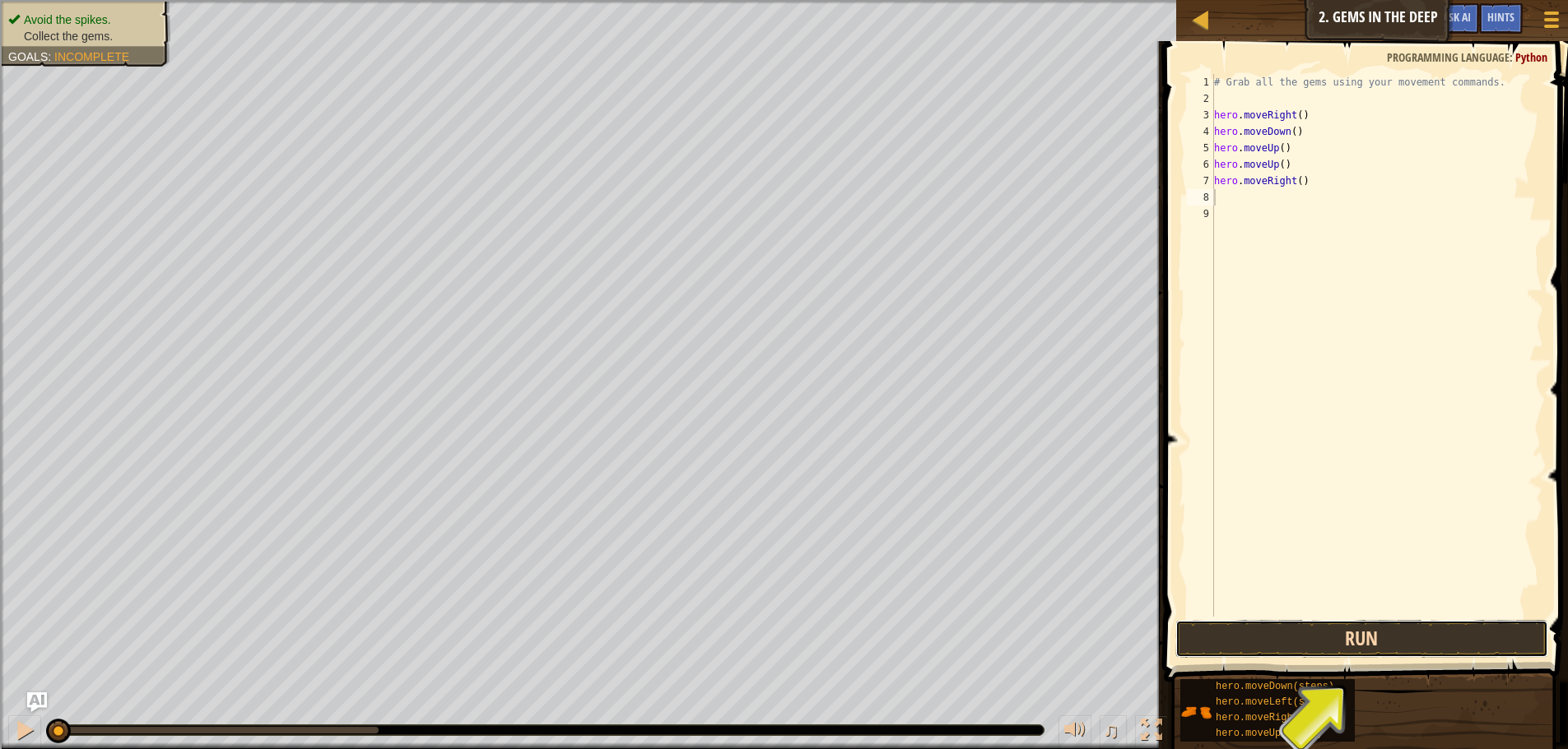
click at [1339, 641] on button "Run" at bounding box center [1361, 639] width 372 height 38
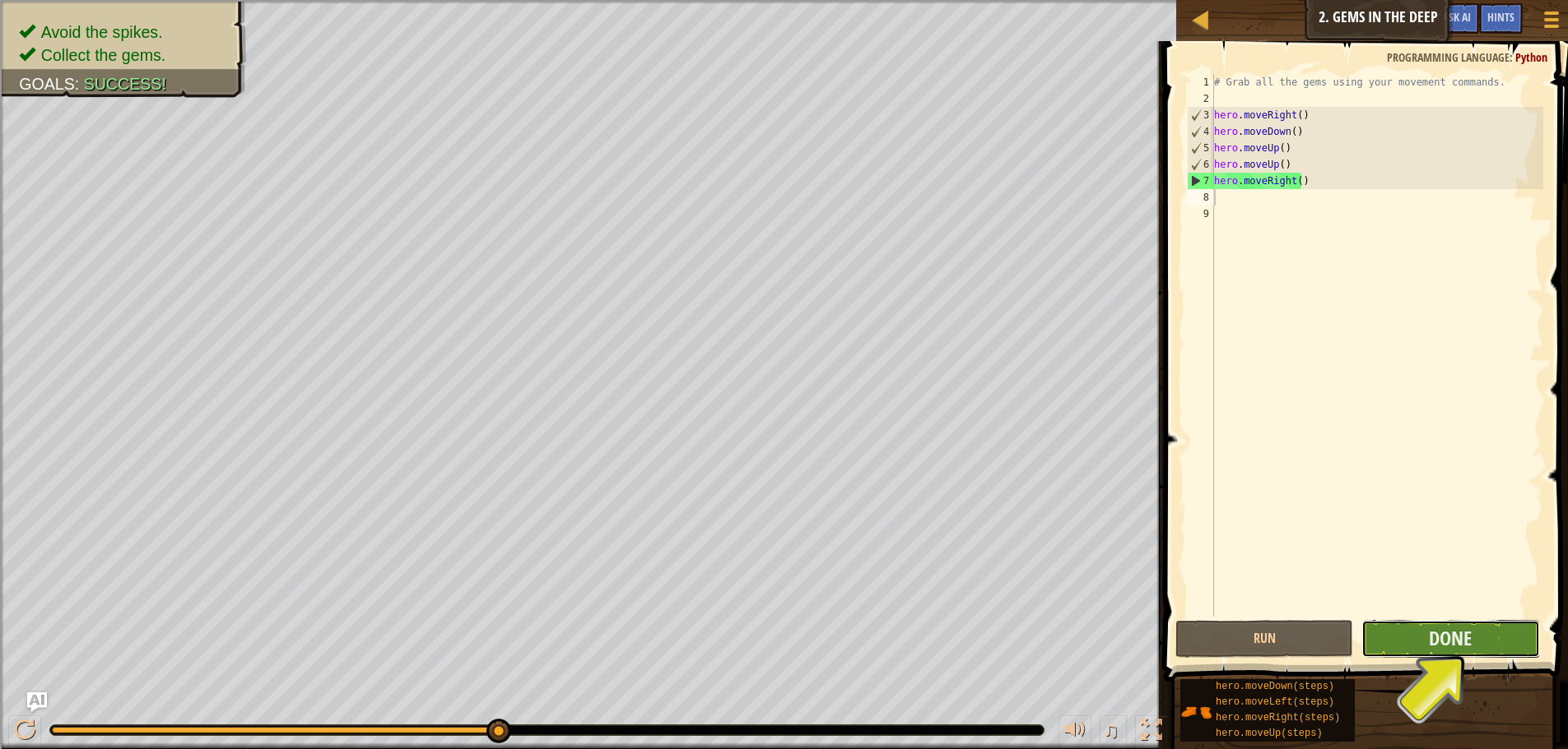
click at [1529, 638] on button "Done" at bounding box center [1450, 639] width 178 height 38
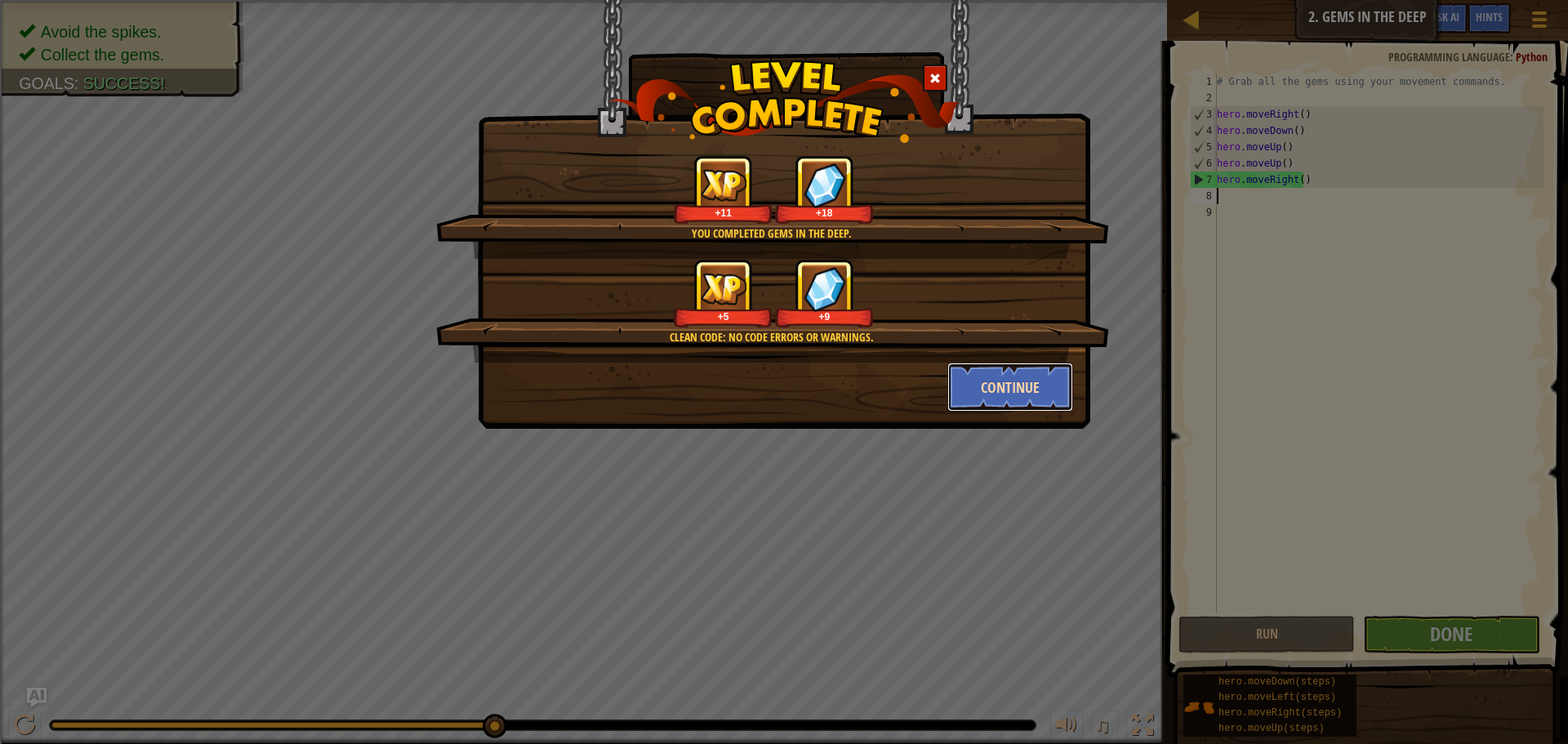
click at [997, 388] on button "Continue" at bounding box center [1010, 387] width 126 height 49
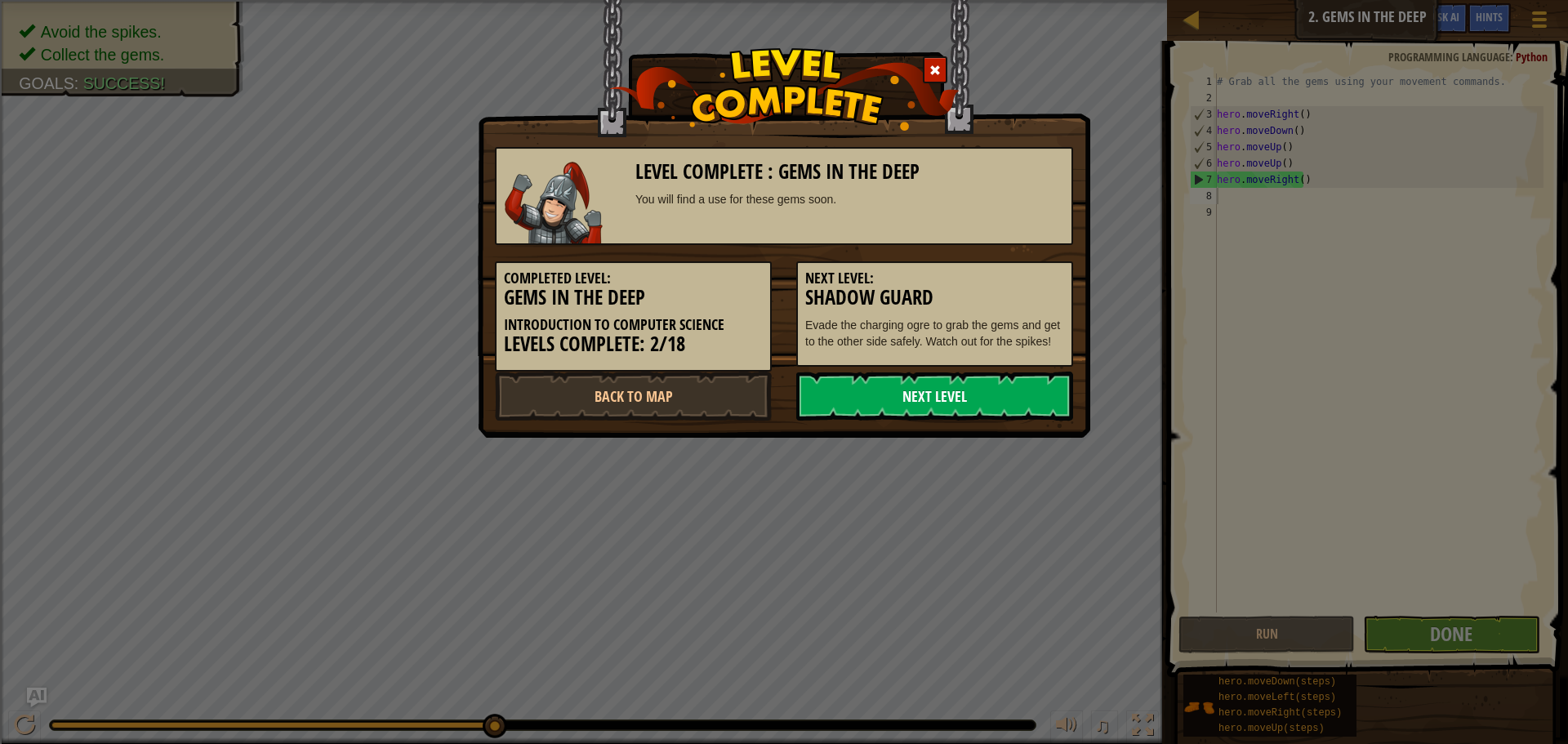
click at [993, 416] on link "Next Level" at bounding box center [935, 396] width 277 height 49
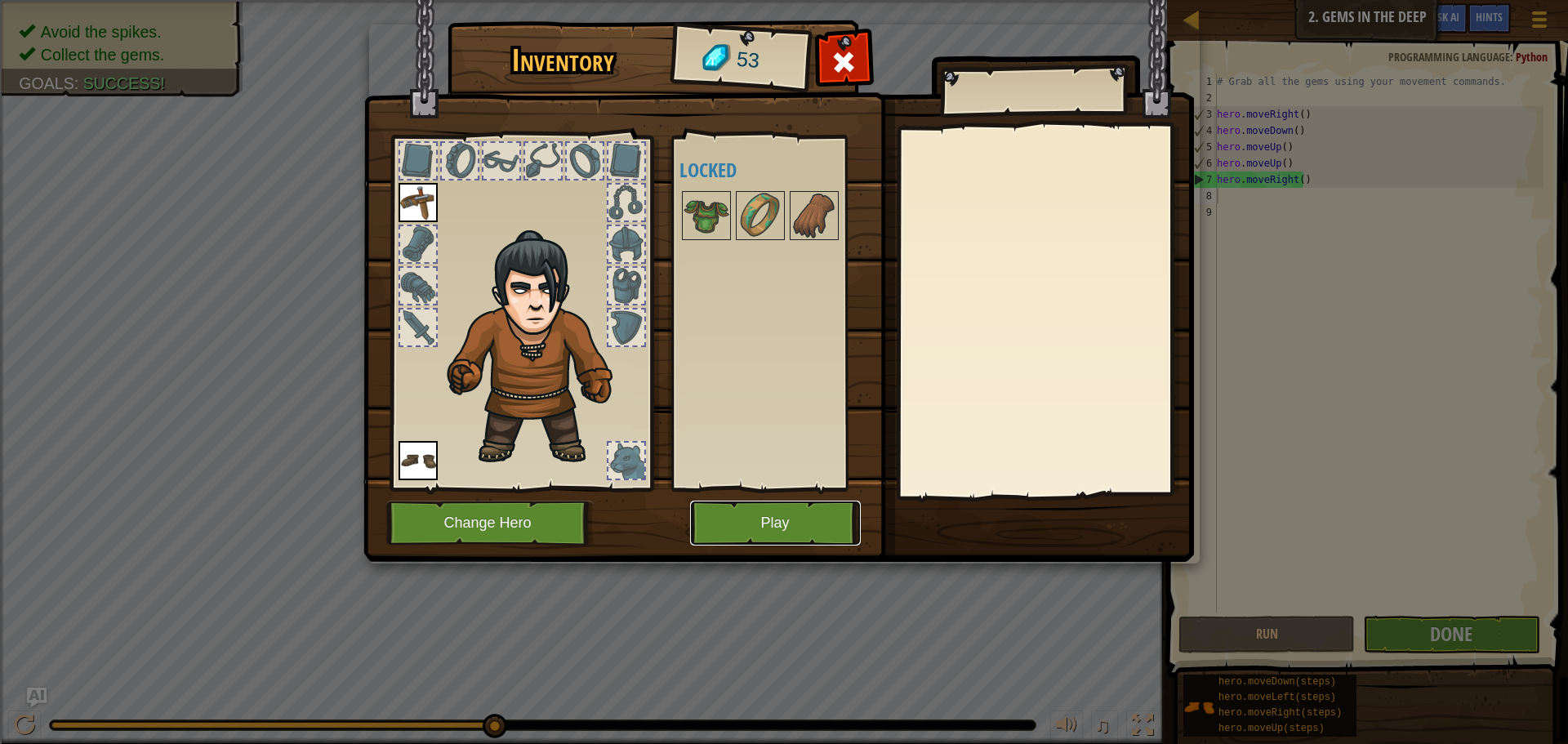
drag, startPoint x: 793, startPoint y: 524, endPoint x: 807, endPoint y: 525, distance: 14.0
click at [807, 525] on button "Play" at bounding box center [775, 522] width 170 height 45
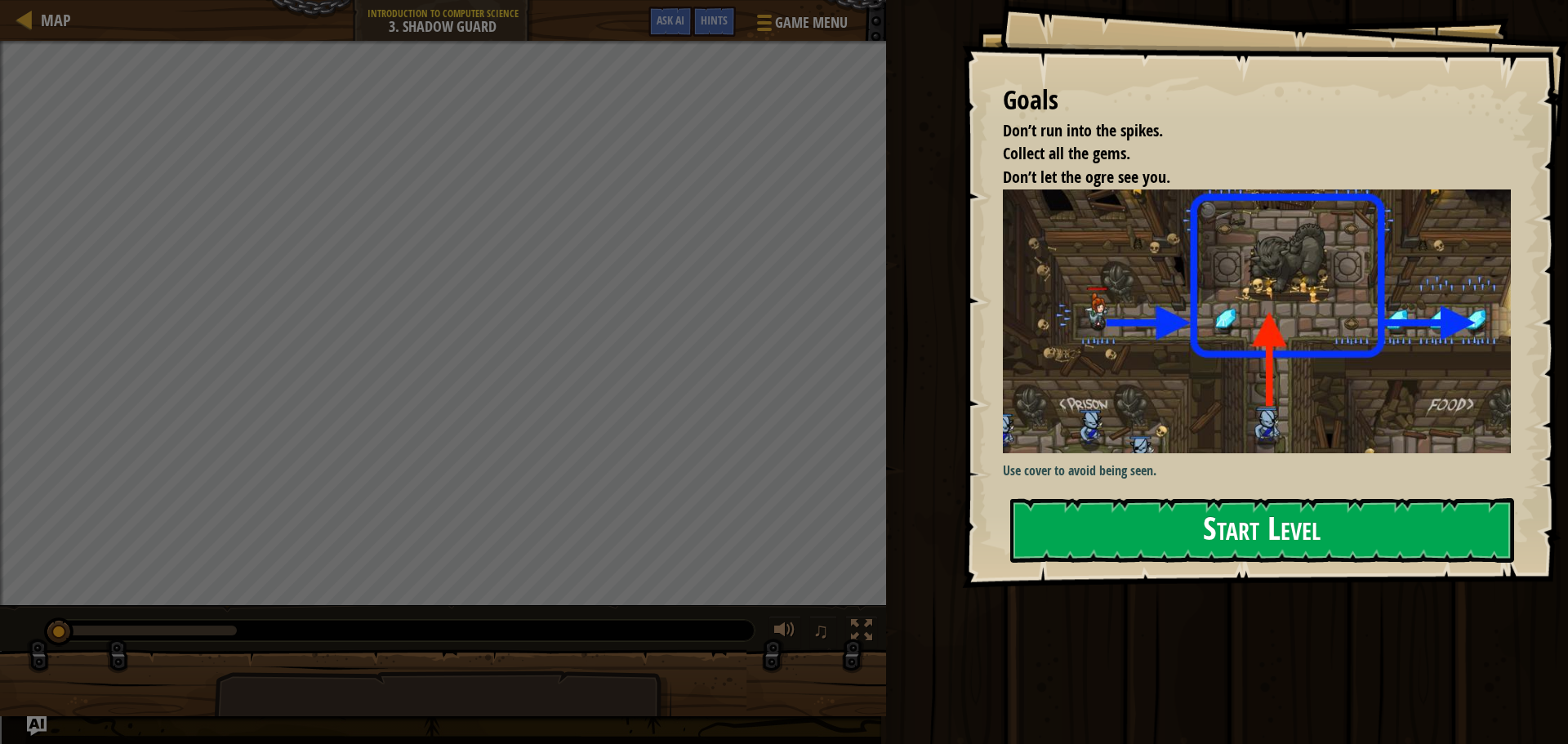
click at [1238, 522] on button "Start Level" at bounding box center [1262, 530] width 504 height 64
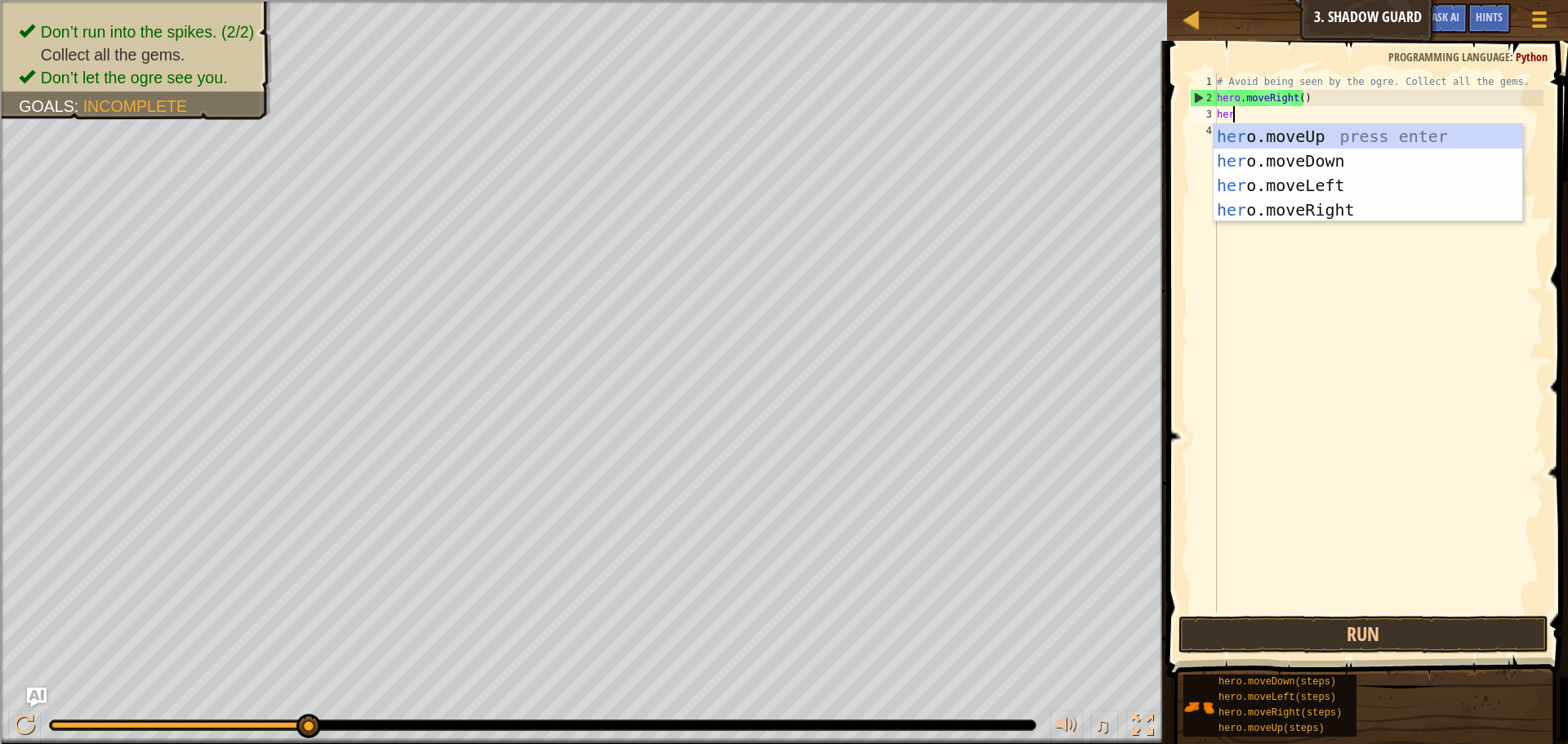
scroll to position [7, 1]
type textarea "hero"
click at [1280, 134] on div "hero .moveUp press enter hero .moveDown press enter hero .moveLeft press enter …" at bounding box center [1369, 198] width 309 height 147
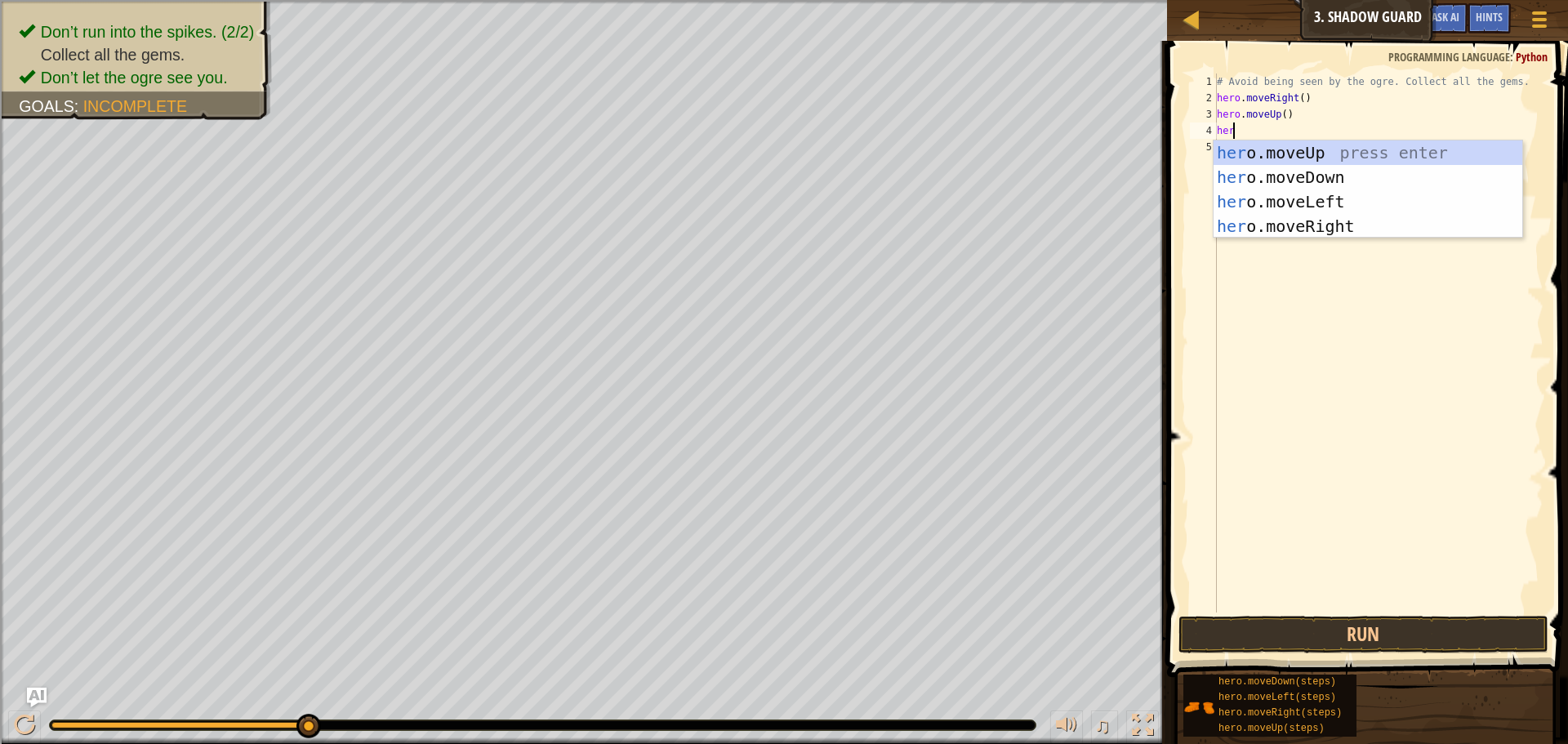
type textarea "hero"
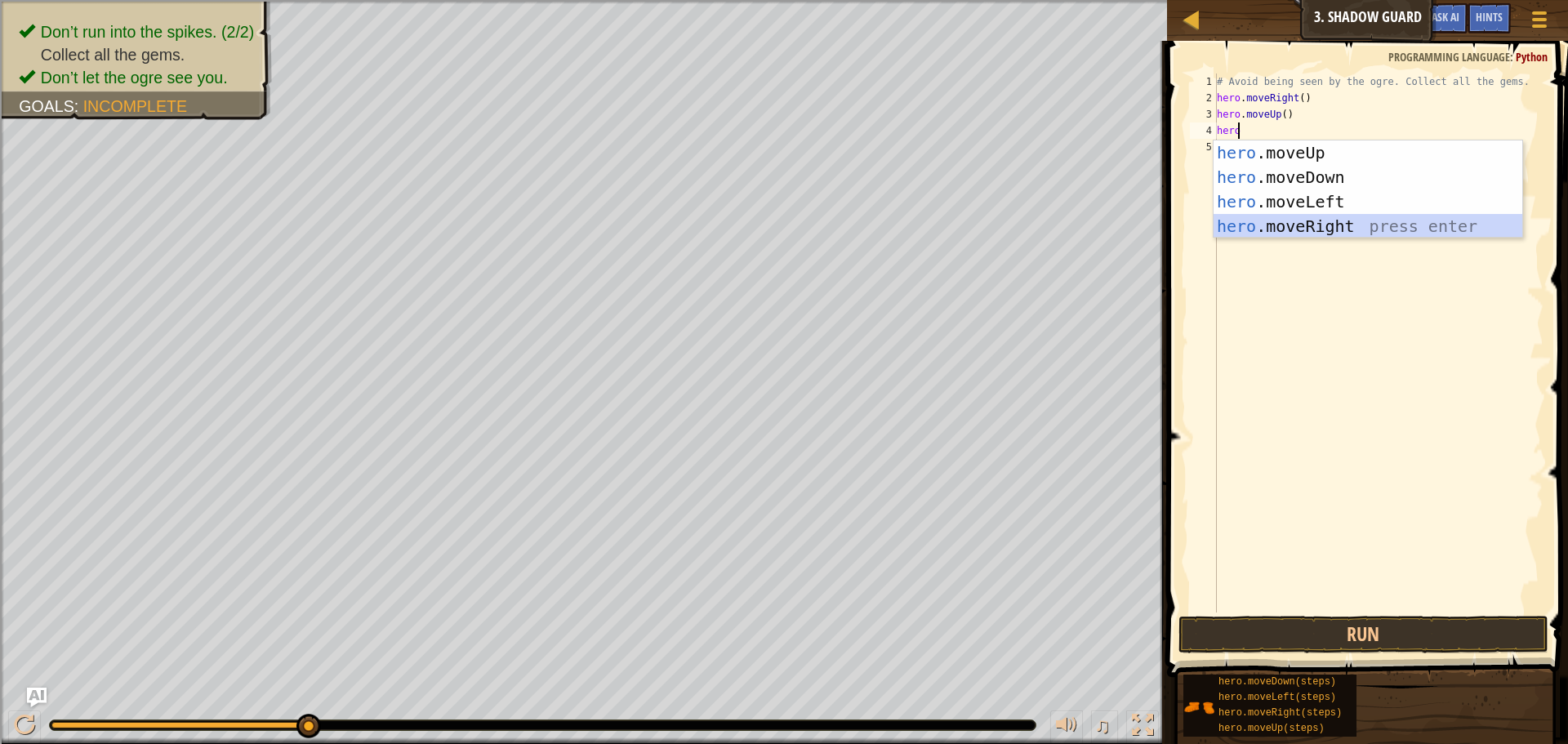
click at [1311, 220] on div "hero .moveUp press enter hero .moveDown press enter hero .moveLeft press enter …" at bounding box center [1369, 214] width 309 height 147
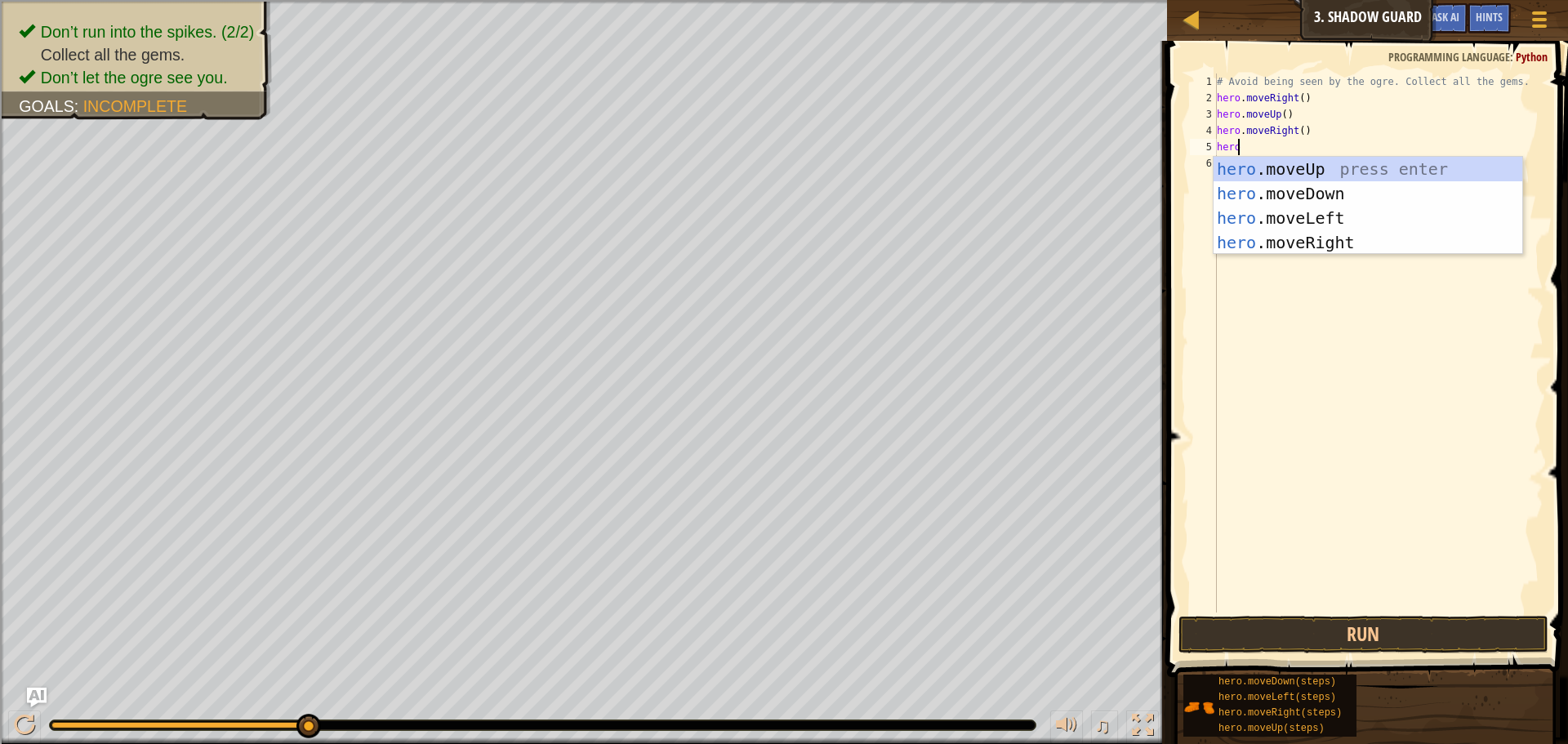
type textarea "herom"
click at [1340, 201] on div "hero . m oveUp press enter hero . m oveDown press enter hero . m oveLeft press …" at bounding box center [1369, 230] width 309 height 147
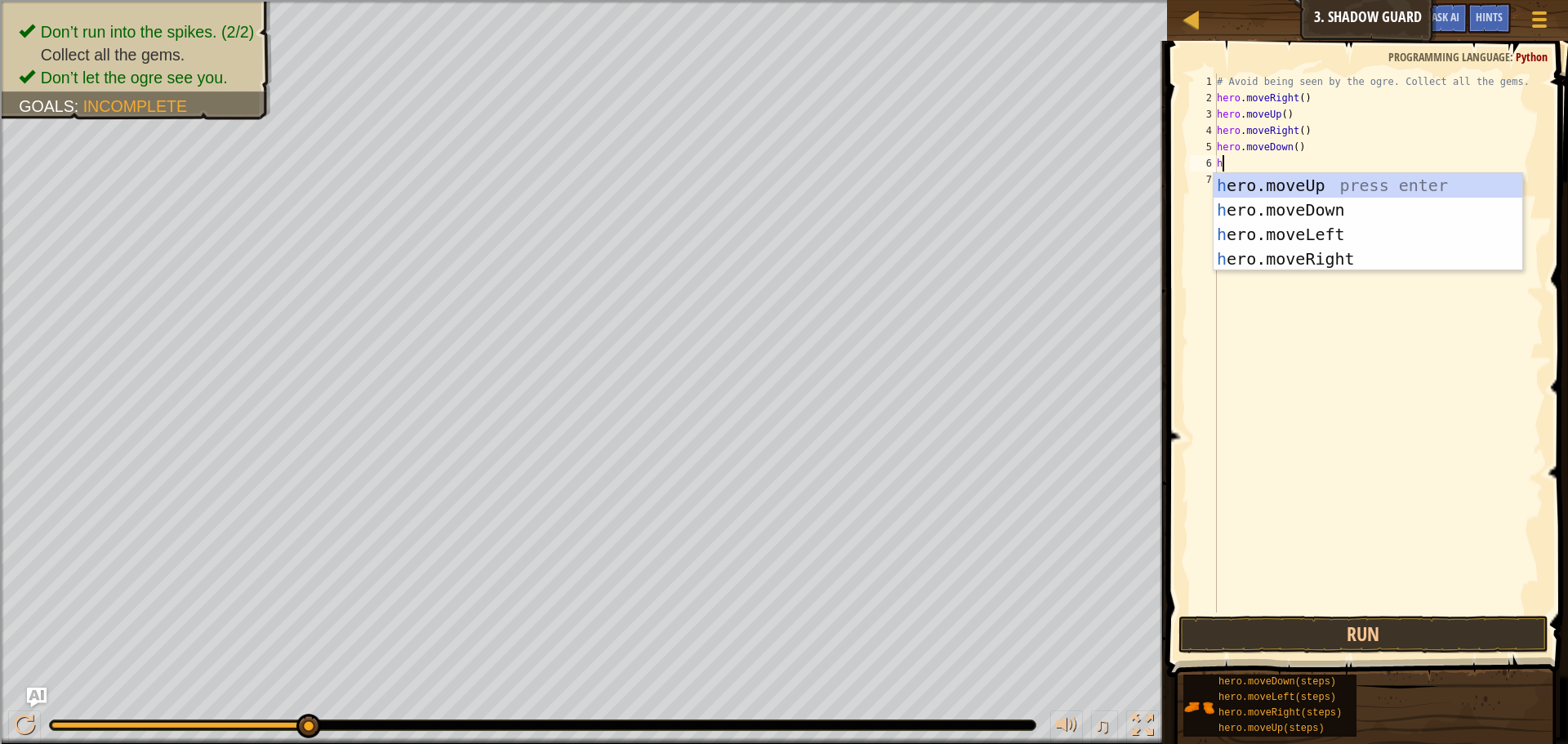
scroll to position [7, 1]
type textarea "hero"
click at [1382, 256] on div "hero .moveUp press enter hero .moveDown press enter hero .moveLeft press enter …" at bounding box center [1369, 246] width 309 height 147
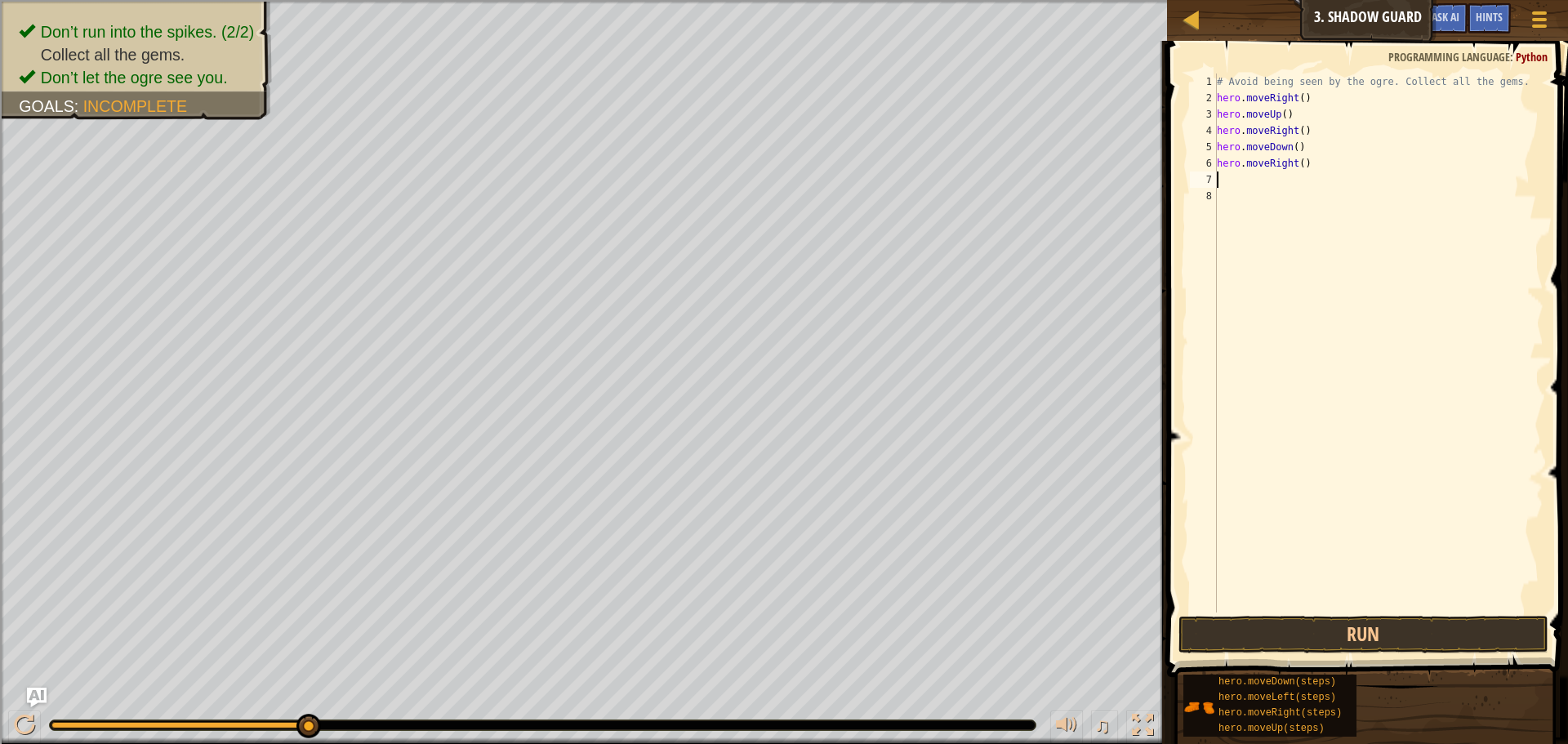
scroll to position [7, 0]
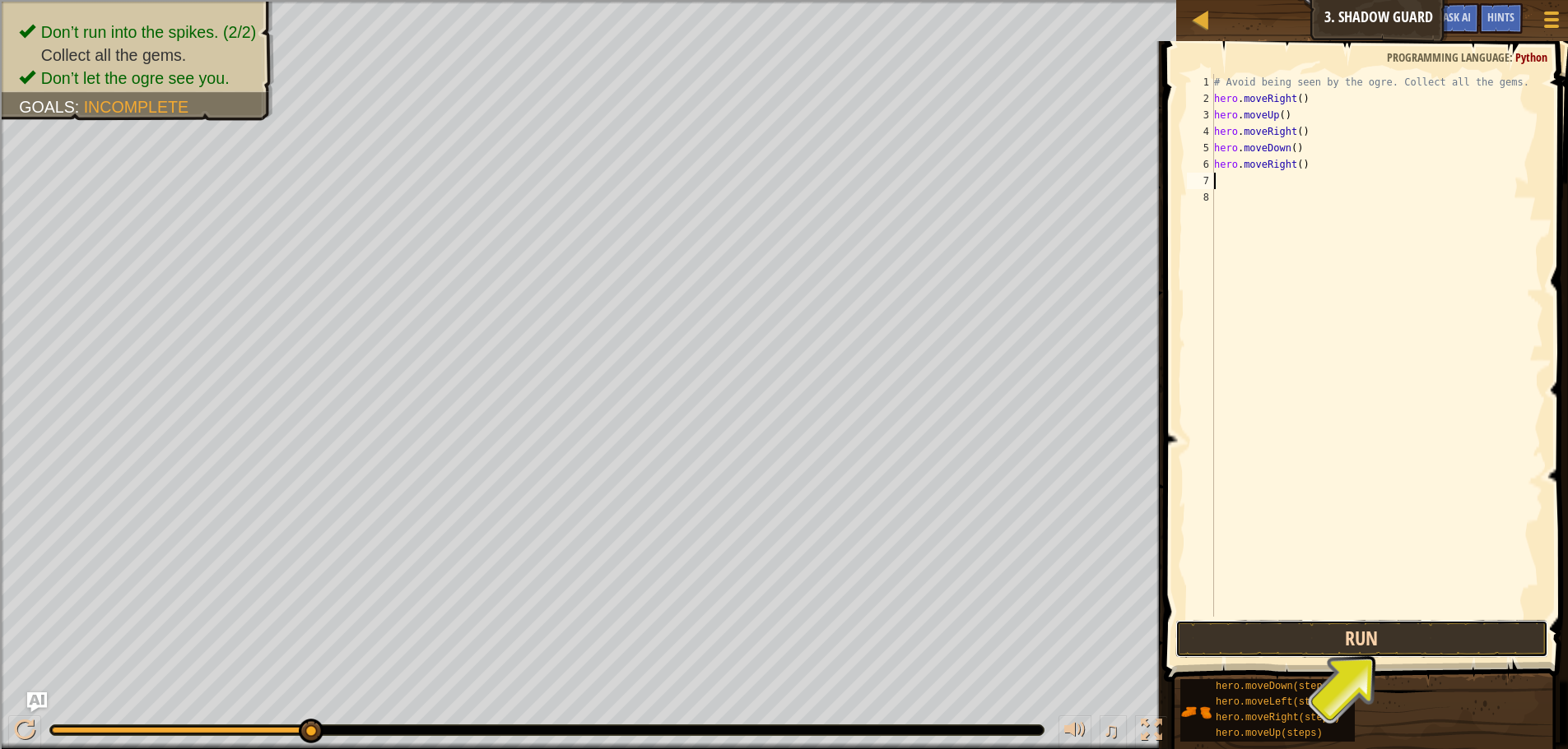
click at [1406, 629] on button "Run" at bounding box center [1361, 639] width 372 height 38
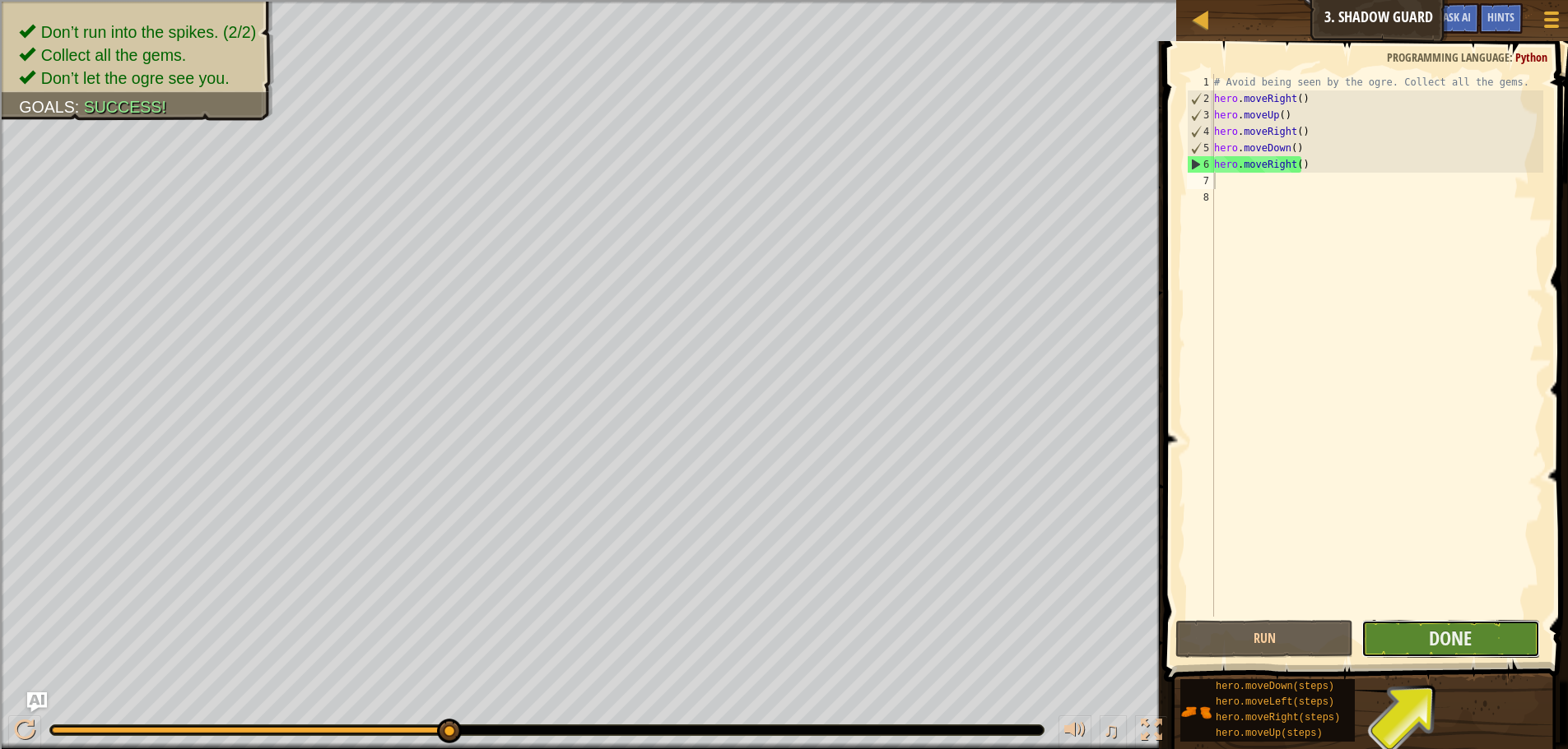
click at [1412, 639] on button "Done" at bounding box center [1450, 639] width 178 height 38
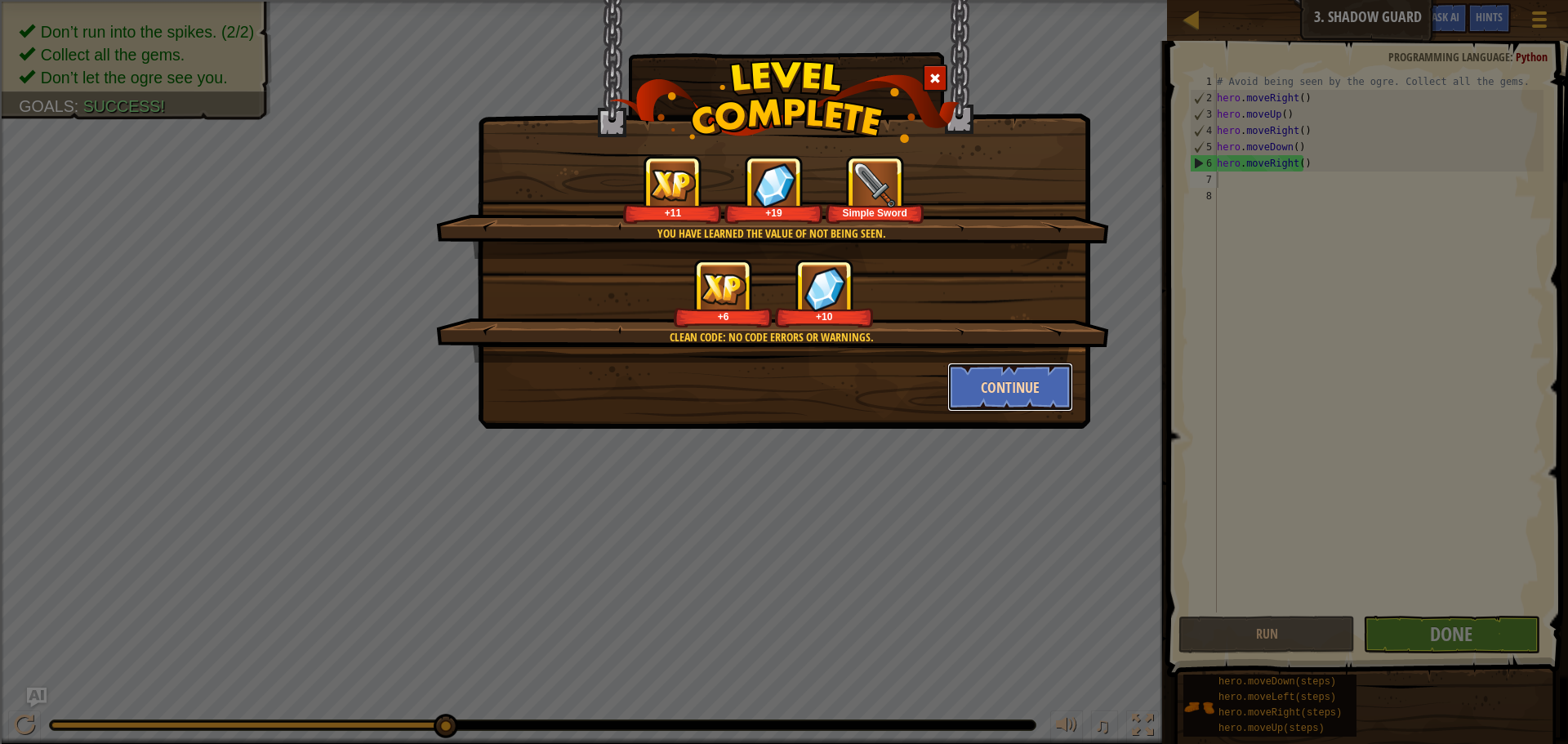
click at [979, 374] on button "Continue" at bounding box center [1010, 387] width 126 height 49
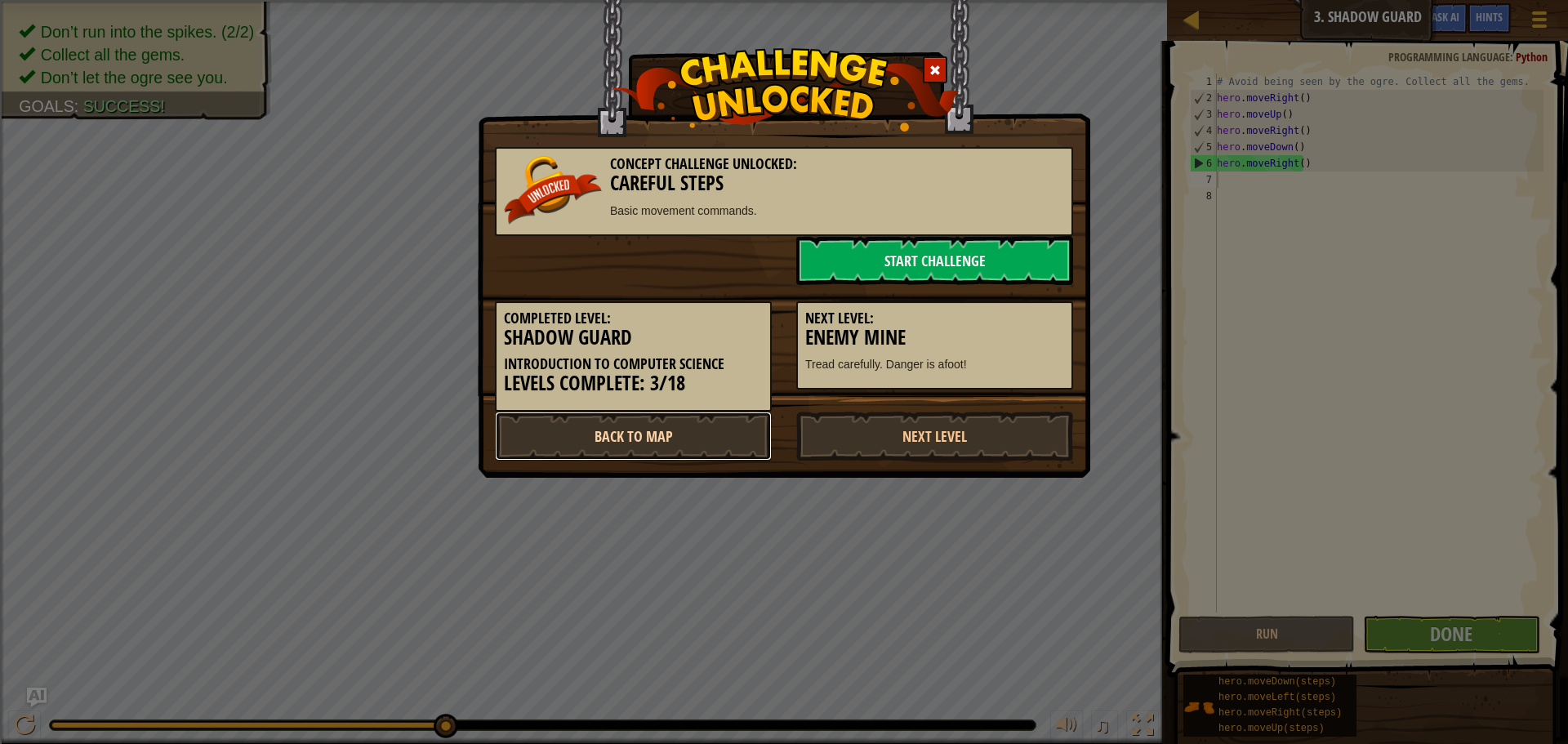
click at [705, 427] on link "Back to Map" at bounding box center [634, 437] width 277 height 49
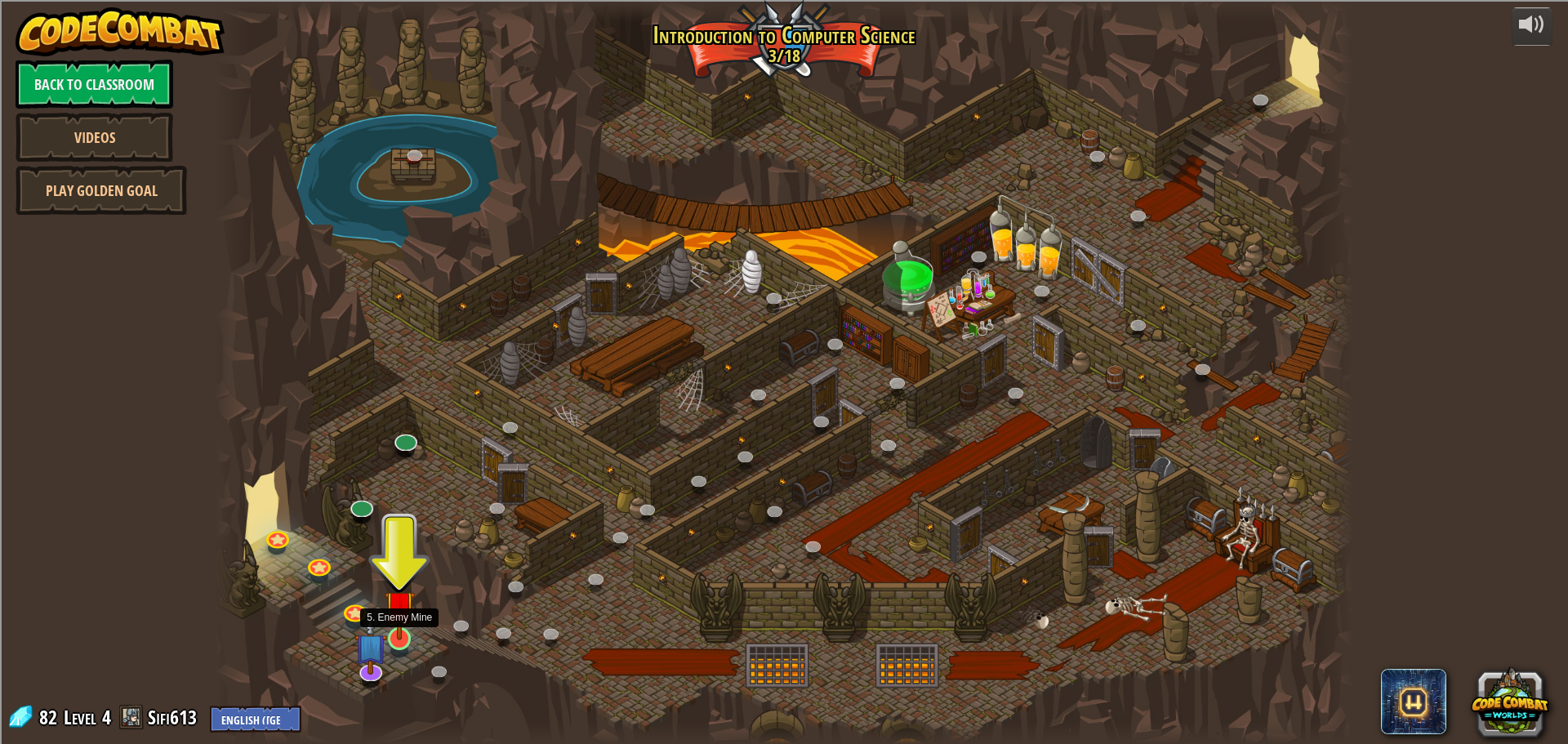
click at [401, 639] on img at bounding box center [400, 605] width 30 height 70
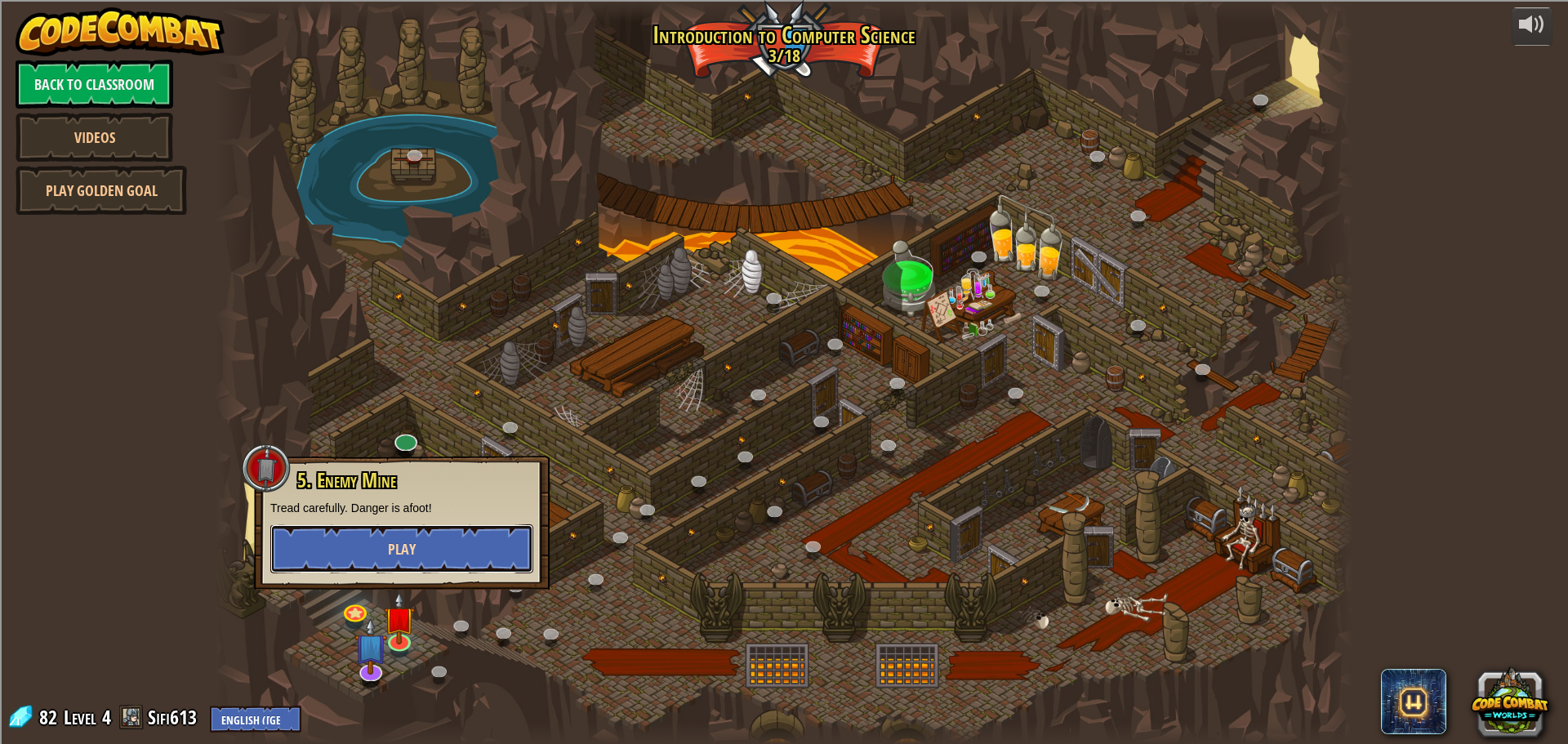
click at [420, 562] on button "Play" at bounding box center [401, 549] width 263 height 49
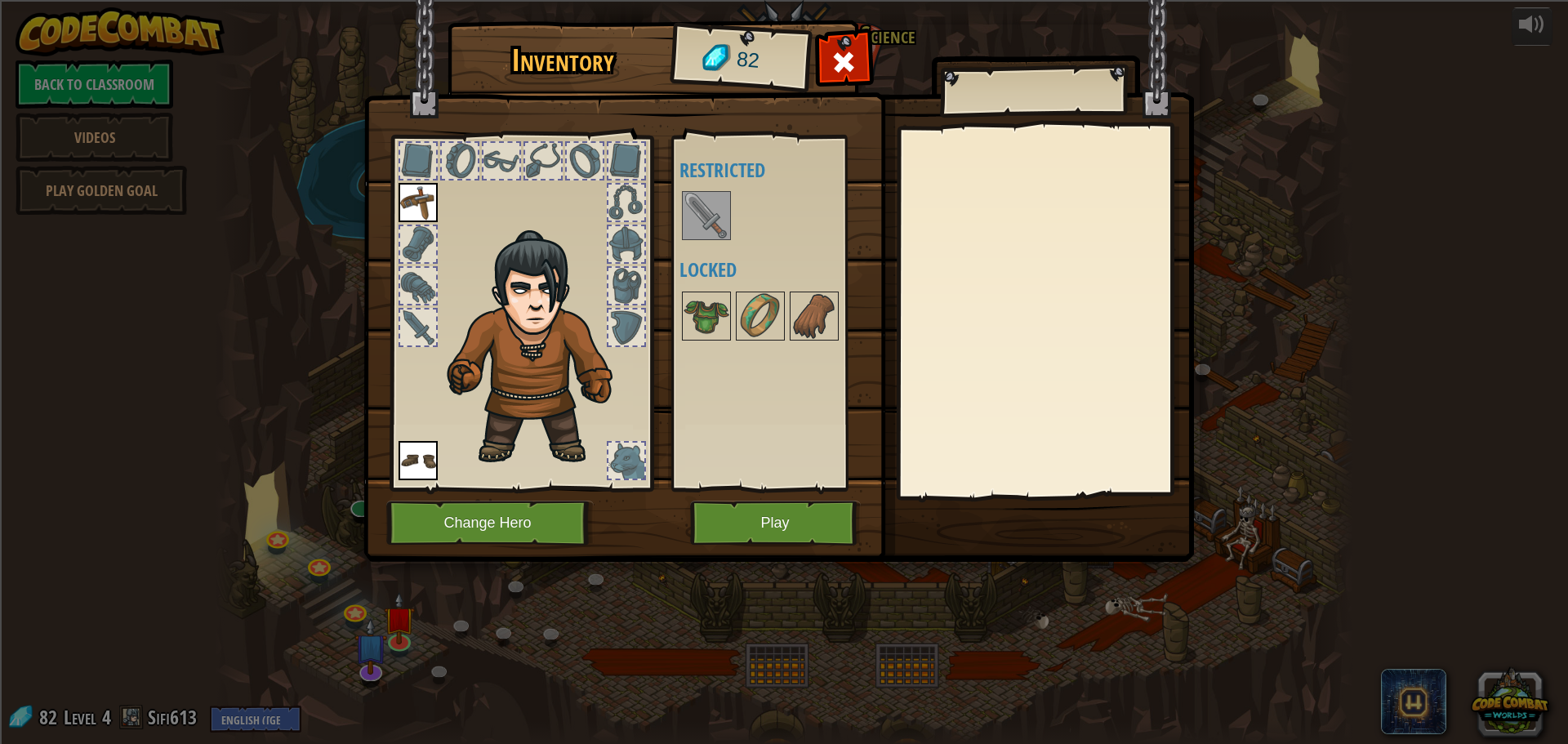
click at [706, 222] on img at bounding box center [707, 215] width 46 height 46
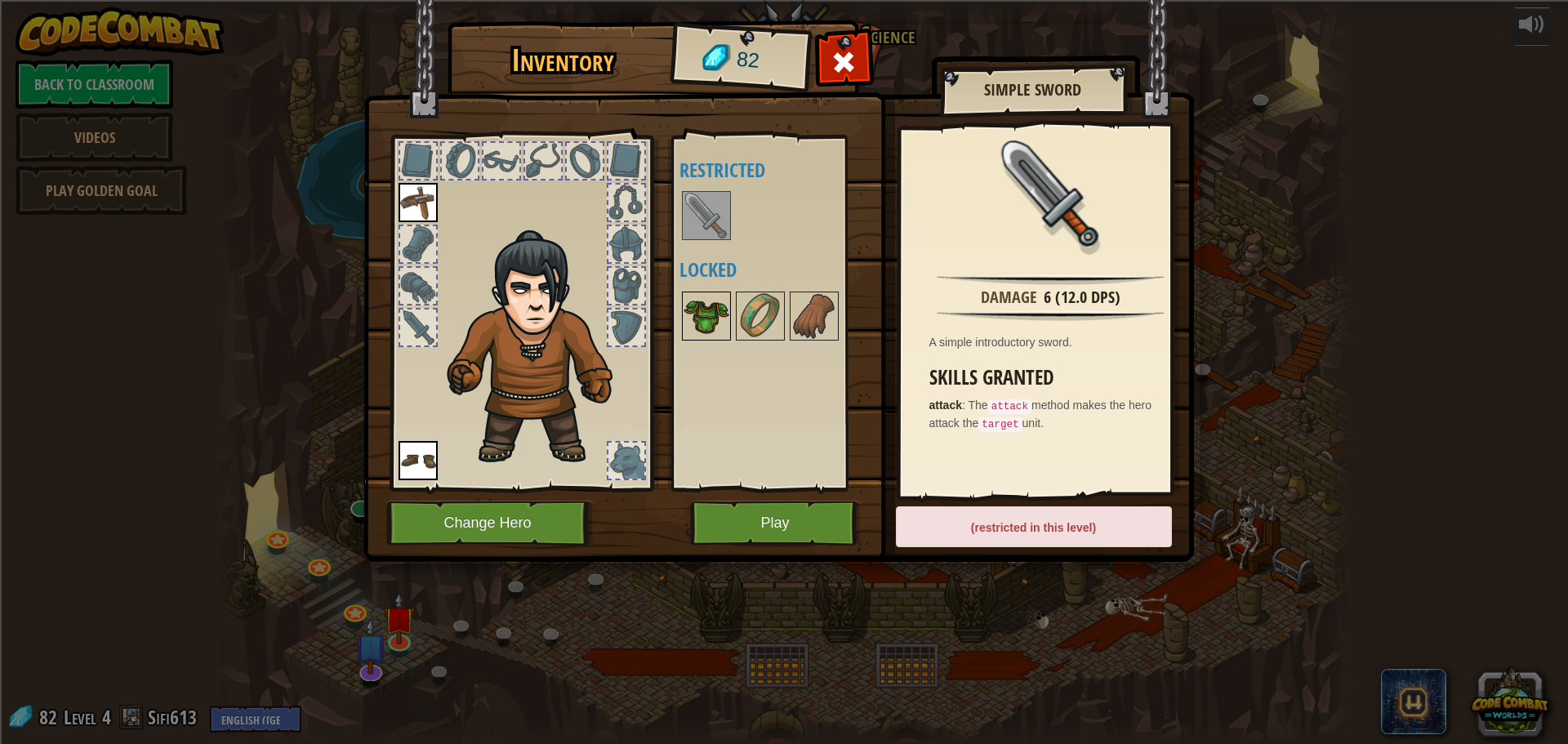
click at [697, 294] on img at bounding box center [707, 316] width 46 height 46
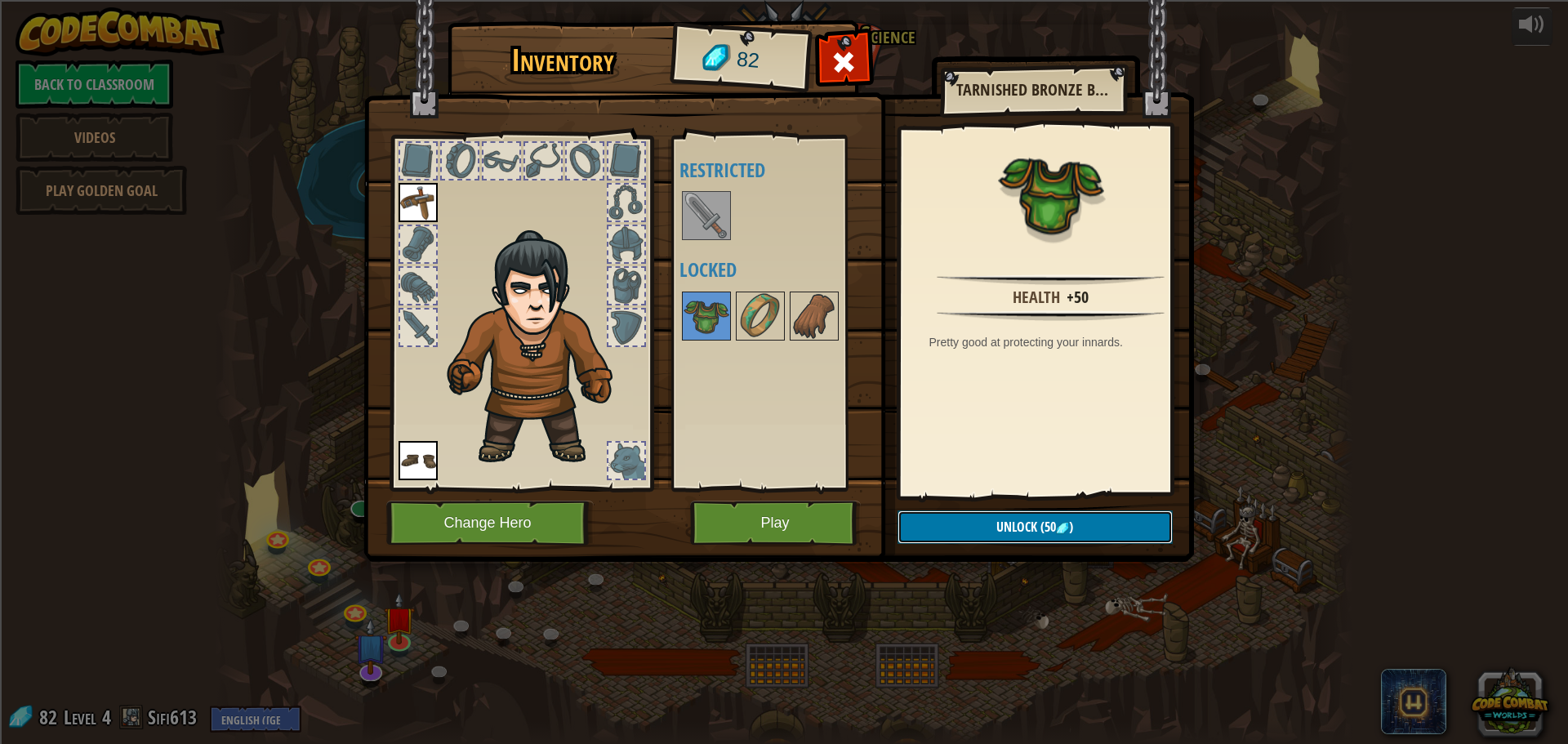
click at [968, 521] on button "Unlock (50 )" at bounding box center [1035, 528] width 275 height 34
click at [968, 521] on button "Confirm" at bounding box center [1035, 528] width 275 height 34
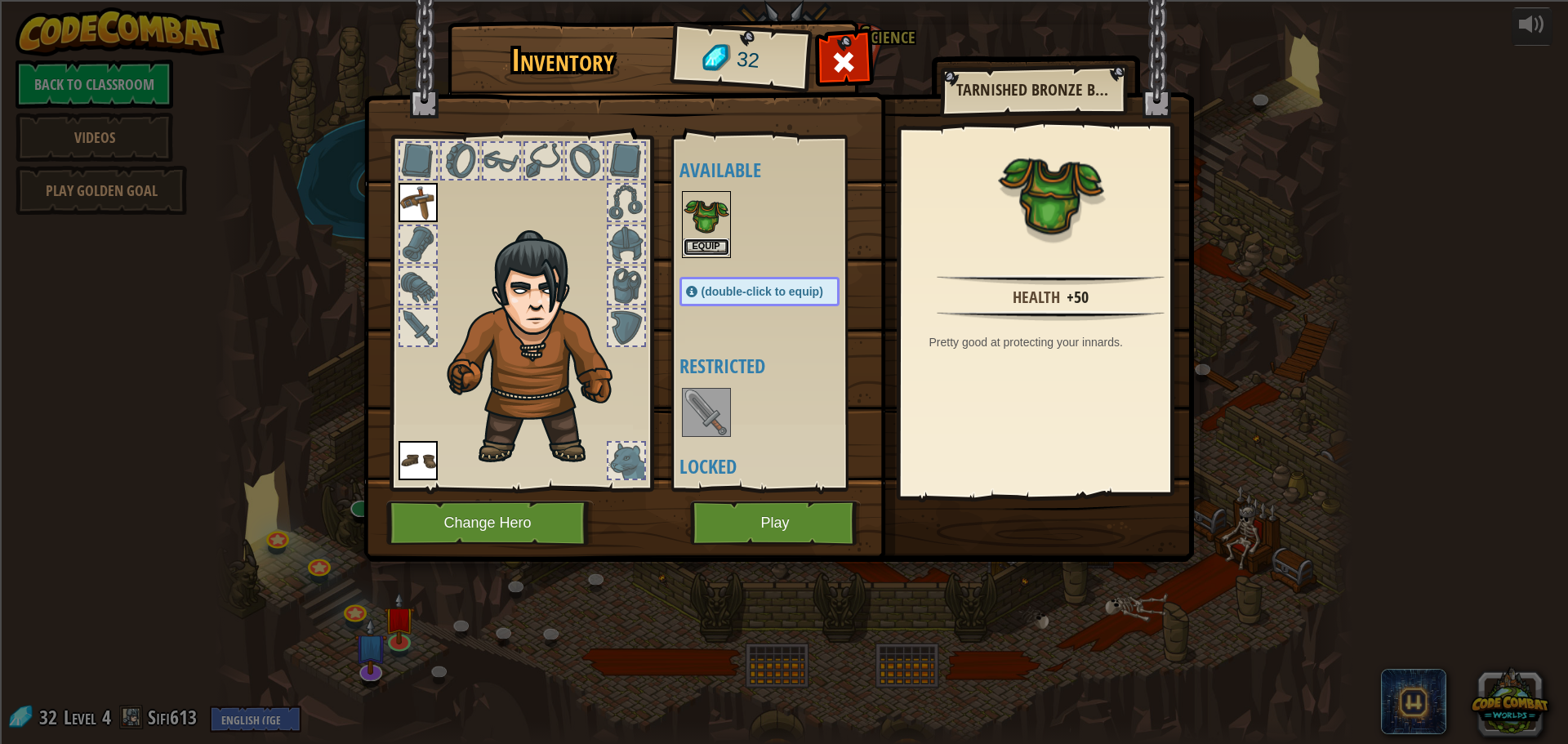
click at [706, 241] on button "Equip" at bounding box center [707, 246] width 46 height 17
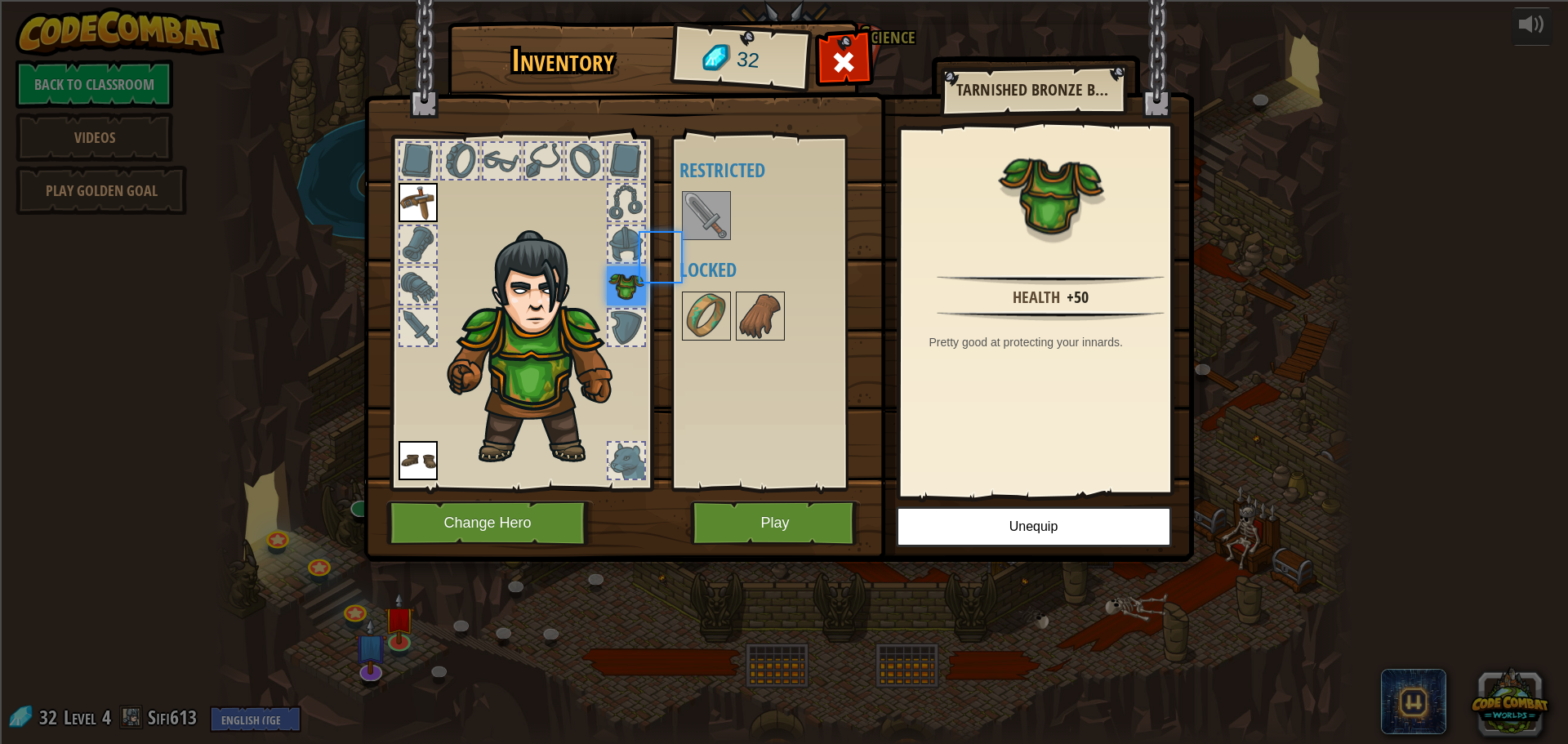
click at [706, 241] on div at bounding box center [776, 215] width 192 height 54
click at [696, 320] on img at bounding box center [707, 316] width 46 height 46
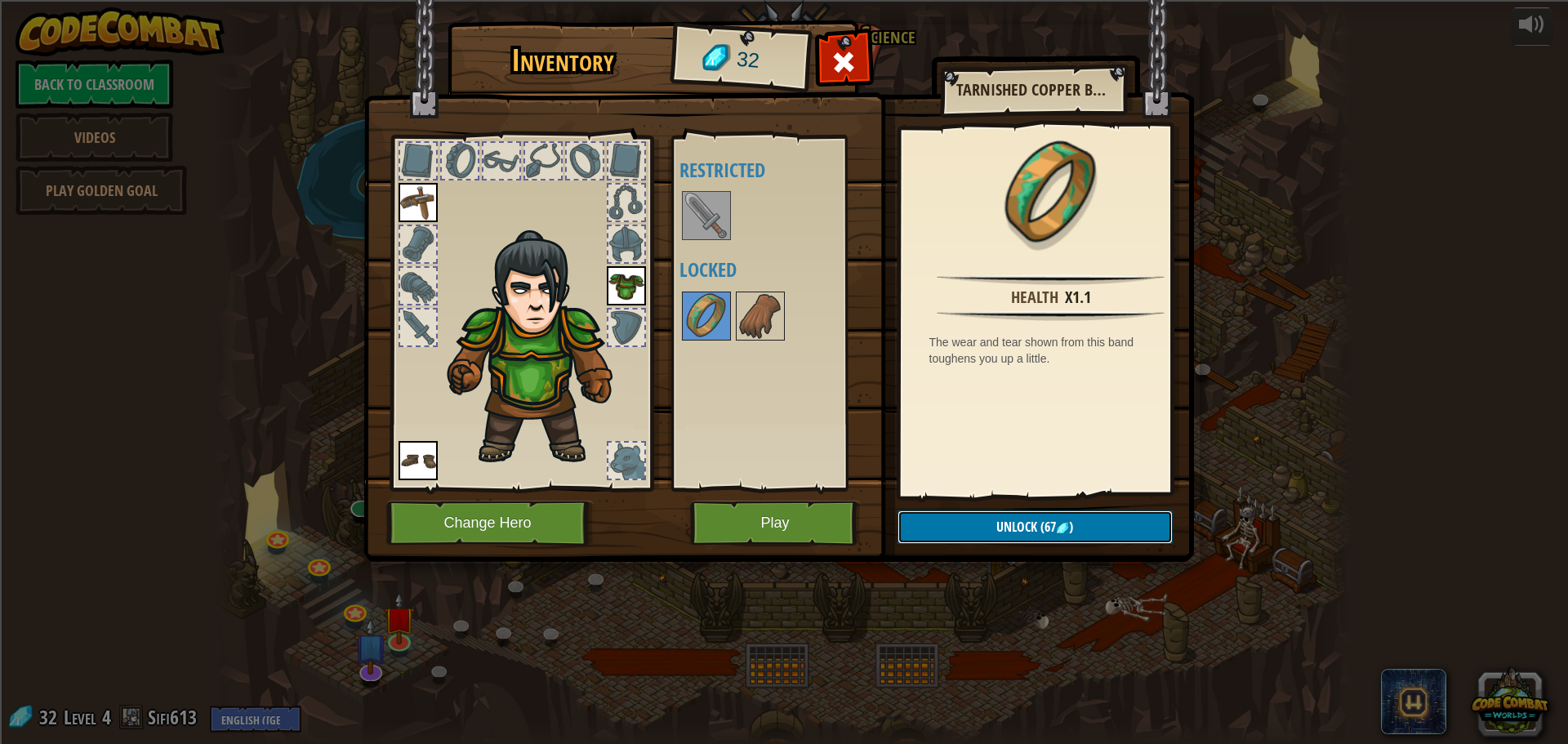
click at [958, 516] on button "Unlock (67 )" at bounding box center [1035, 528] width 275 height 34
click at [972, 522] on button "Unlock (67 )" at bounding box center [1035, 528] width 275 height 34
click at [772, 525] on button "Play" at bounding box center [775, 522] width 170 height 45
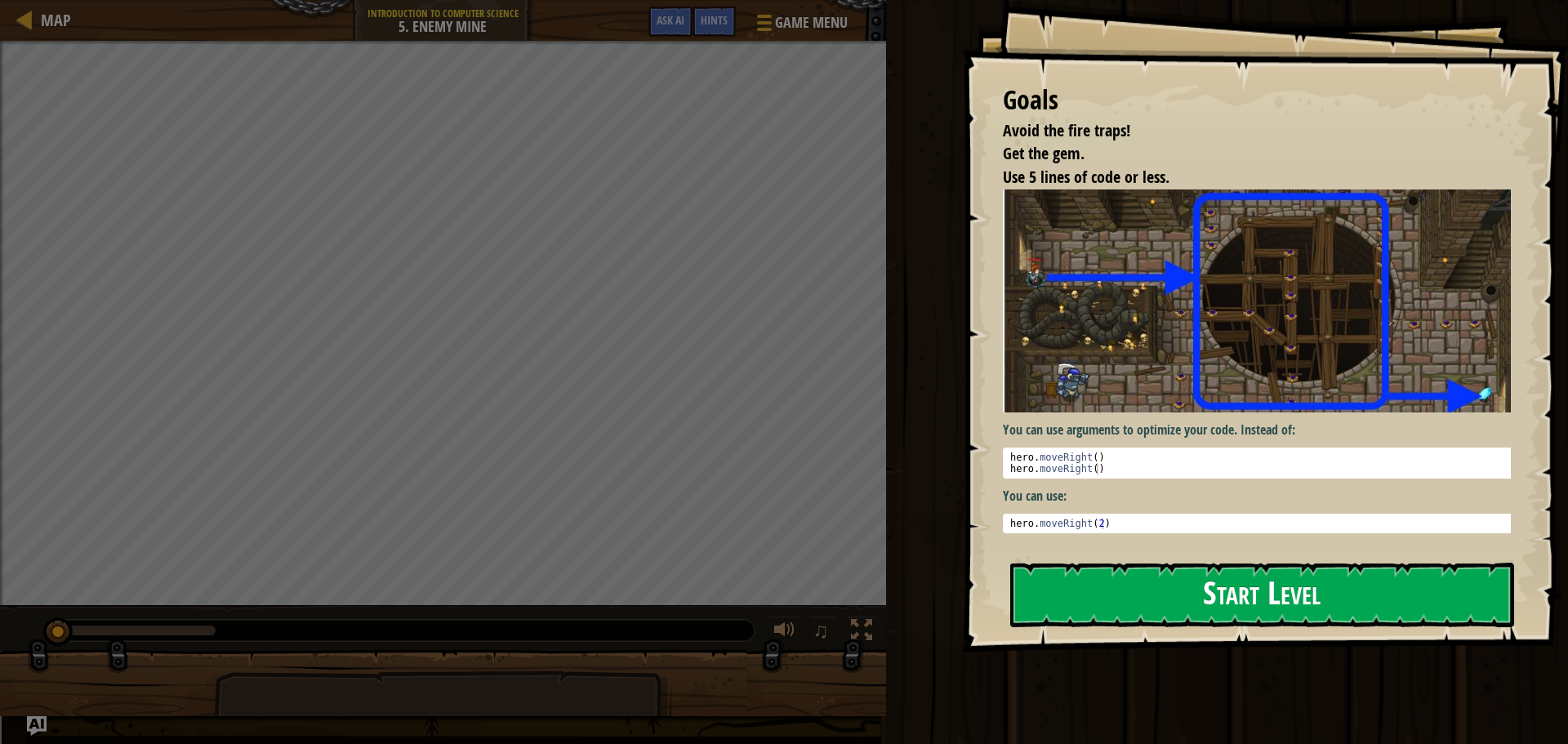
click at [1154, 572] on button "Start Level" at bounding box center [1262, 595] width 504 height 64
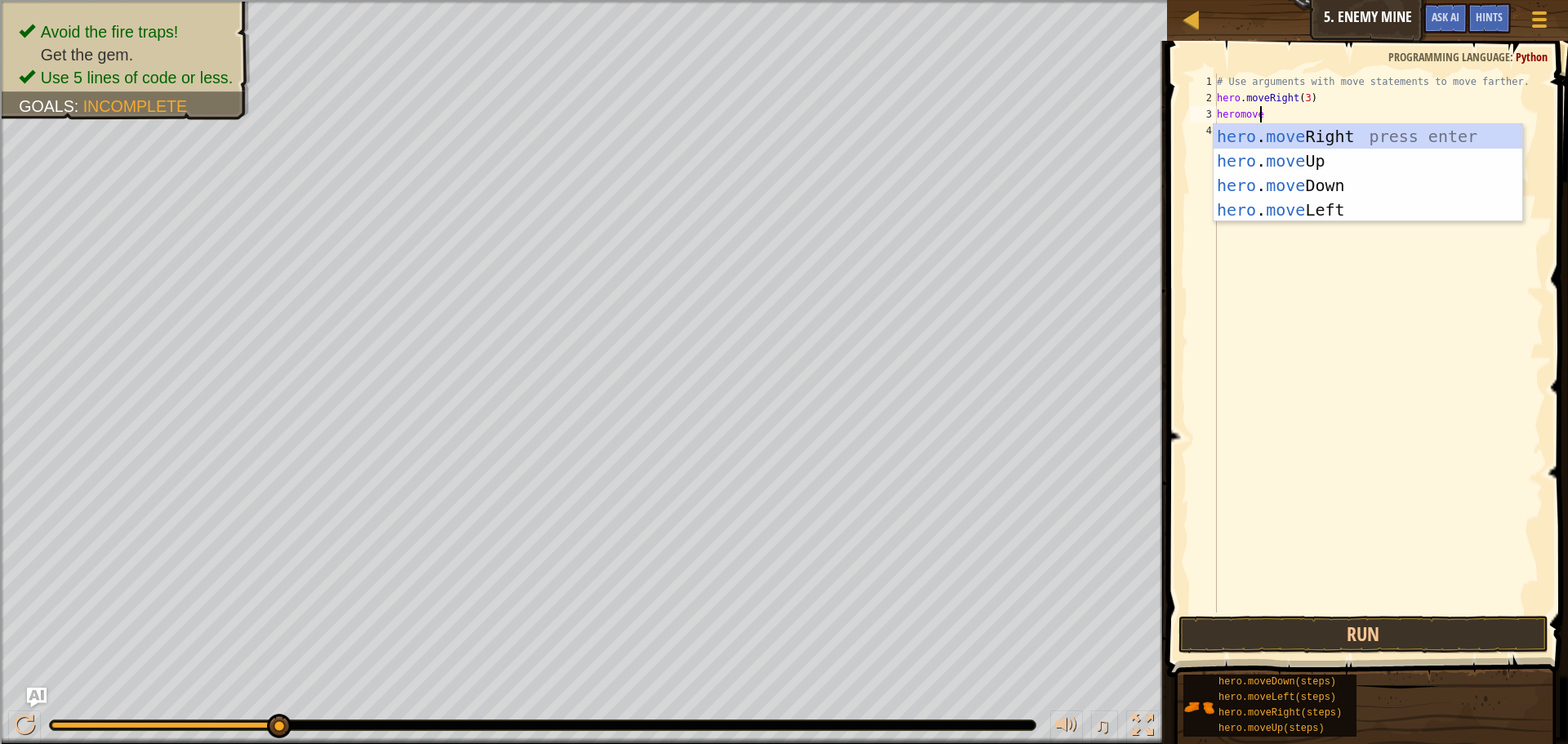
scroll to position [7, 3]
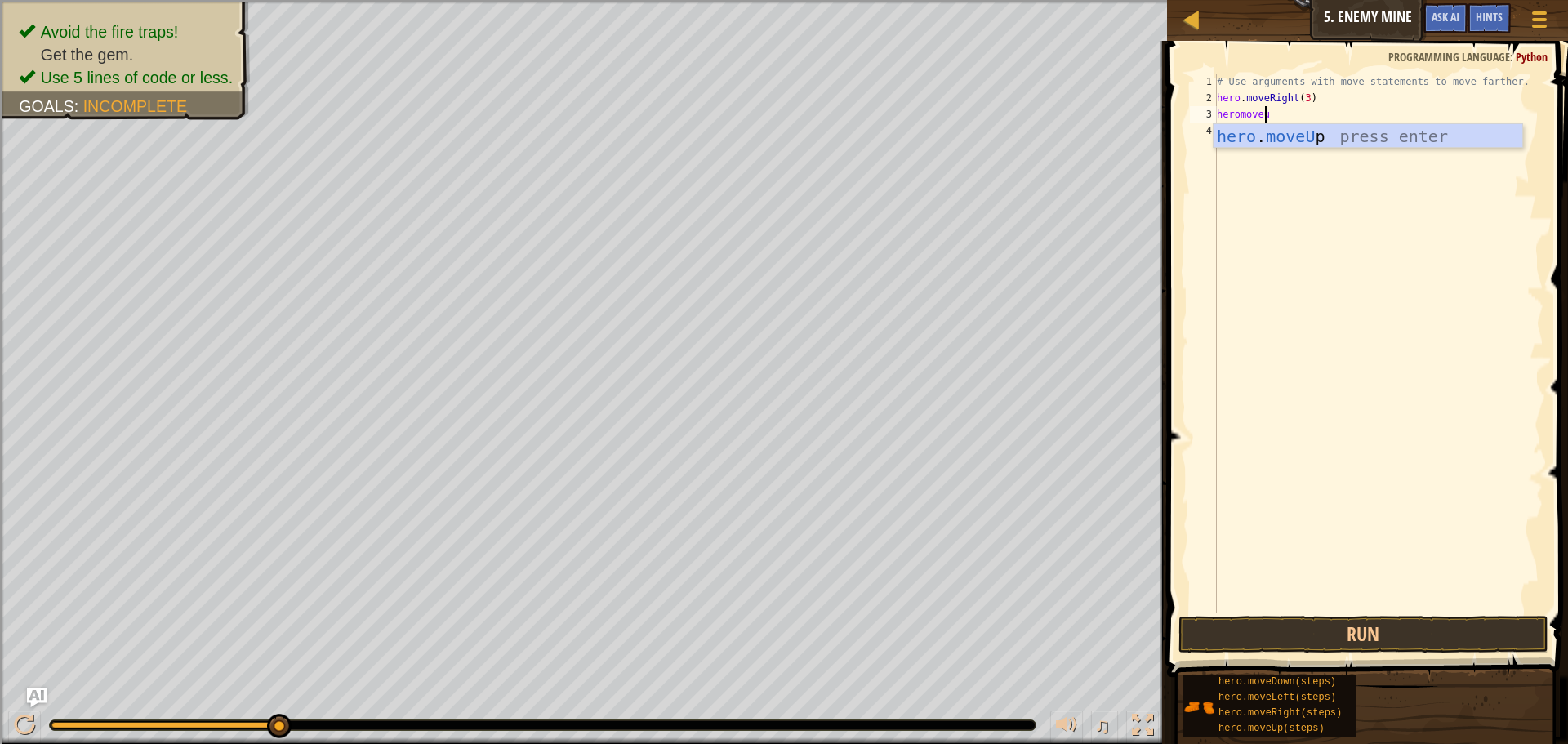
type textarea "heromoveup"
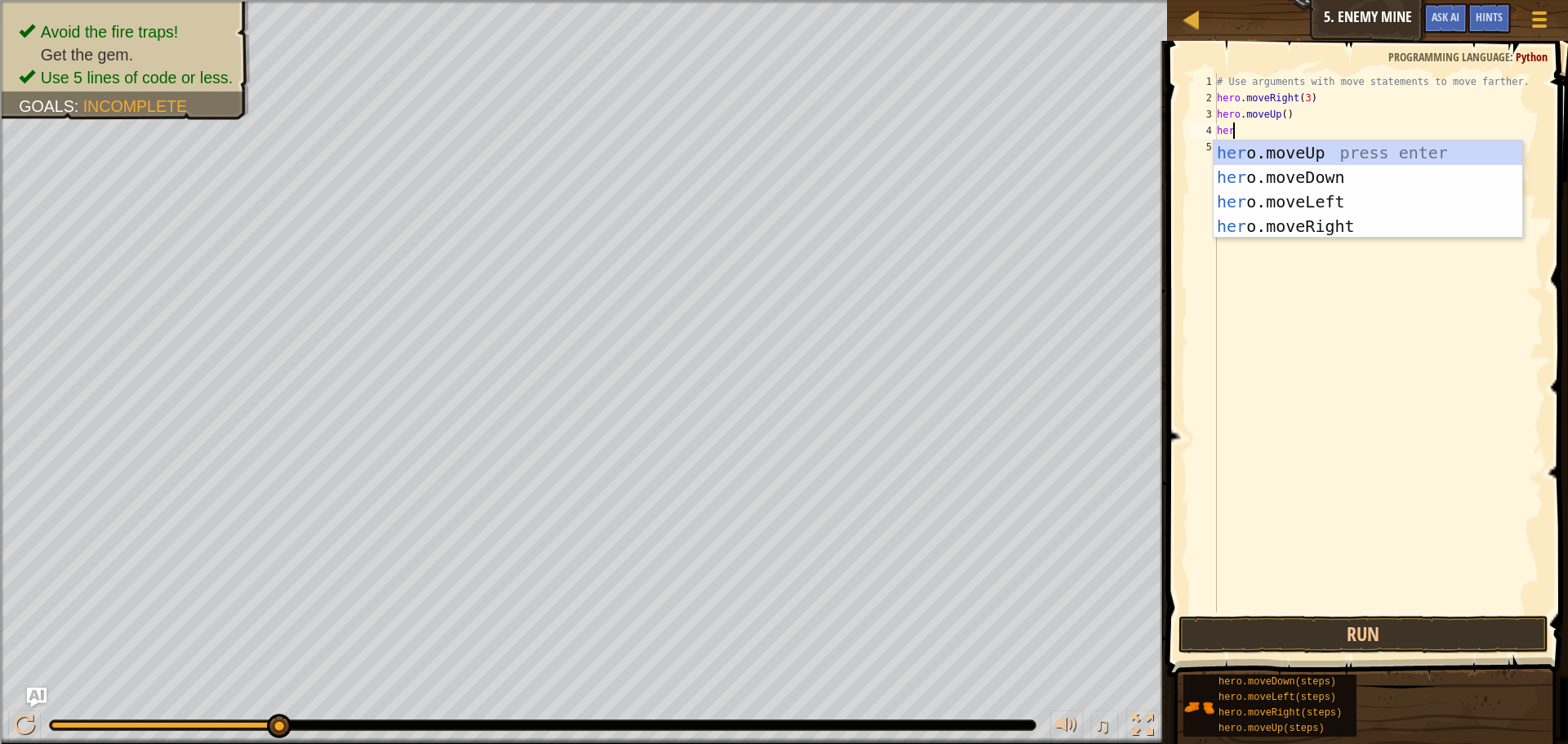
scroll to position [7, 1]
type textarea "hero"
click at [1327, 207] on div "hero .moveUp press enter hero .moveDown press enter hero .moveLeft press enter …" at bounding box center [1369, 214] width 309 height 147
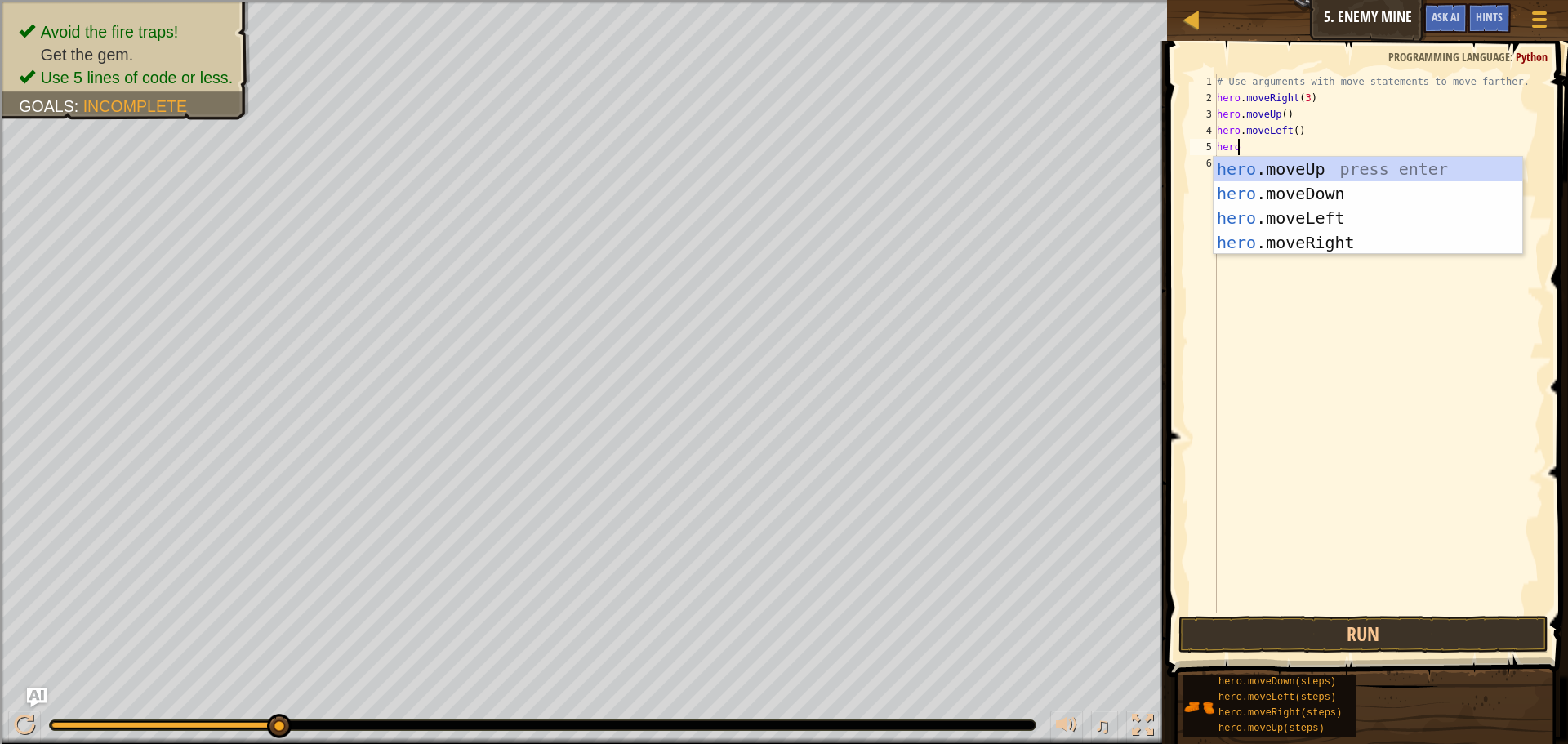
type textarea "hero"
click at [1341, 203] on div "hero .moveUp press enter hero .moveDown press enter hero .moveLeft press enter …" at bounding box center [1369, 230] width 309 height 147
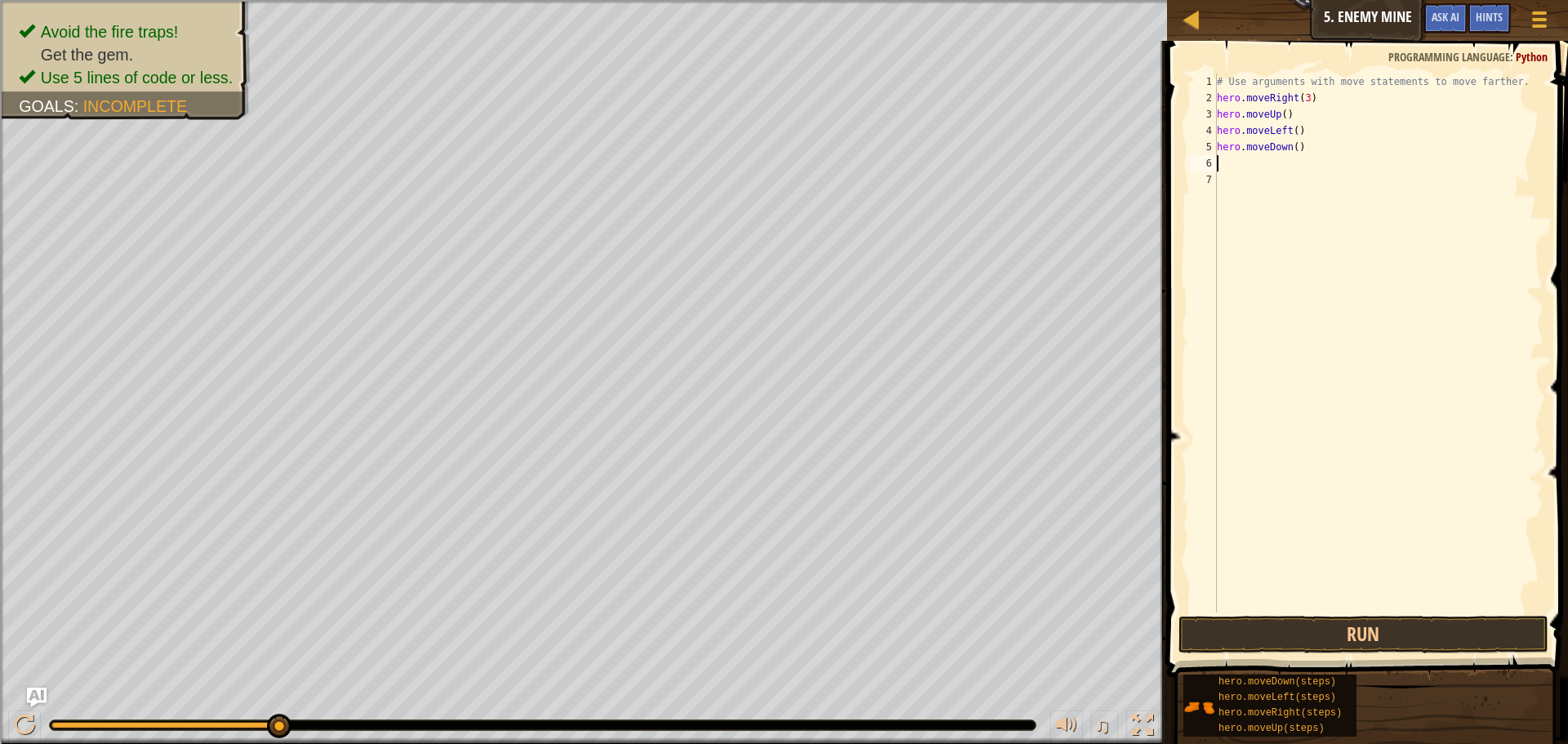
click at [1294, 150] on div "# Use arguments with move statements to move farther. hero . moveRight ( 3 ) he…" at bounding box center [1379, 359] width 330 height 572
type textarea "hero.moveDown(3)"
click at [1329, 155] on div "# Use arguments with move statements to move farther. hero . moveRight ( 3 ) he…" at bounding box center [1379, 359] width 330 height 572
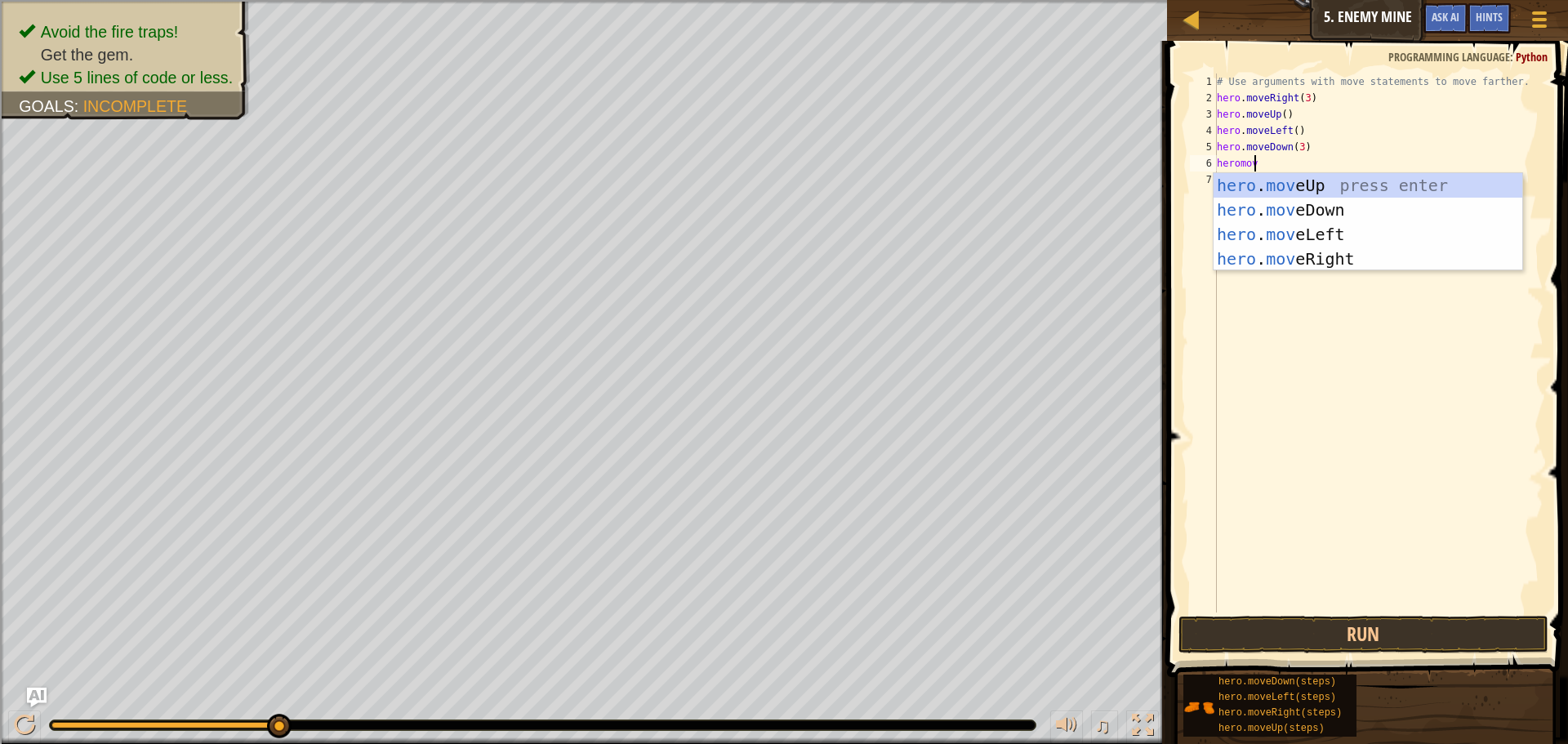
type textarea "heromover"
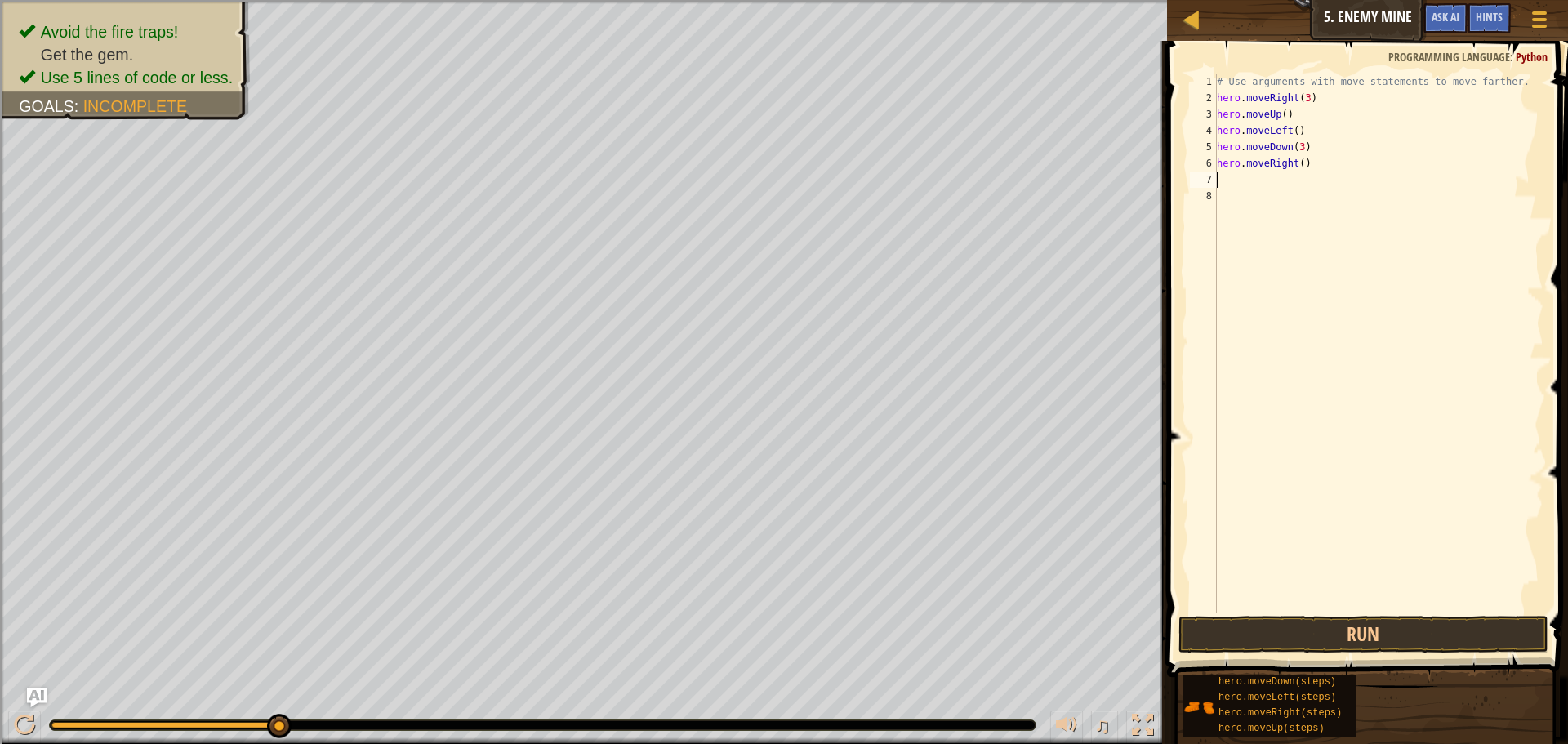
click at [1294, 163] on div "# Use arguments with move statements to move farther. hero . moveRight ( 3 ) he…" at bounding box center [1379, 359] width 330 height 572
click at [1364, 628] on button "Run" at bounding box center [1363, 635] width 370 height 38
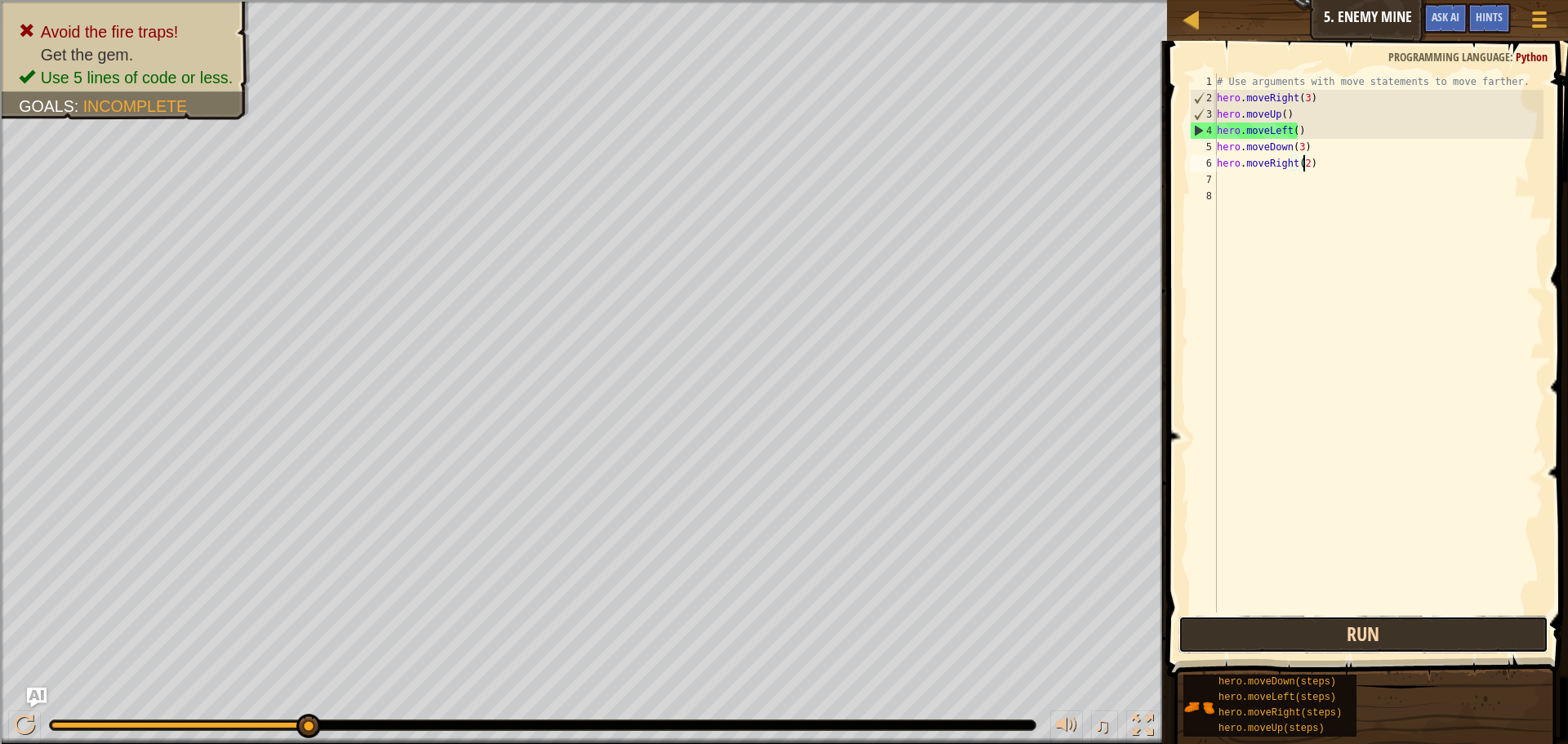
click at [1339, 622] on button "Run" at bounding box center [1363, 635] width 370 height 38
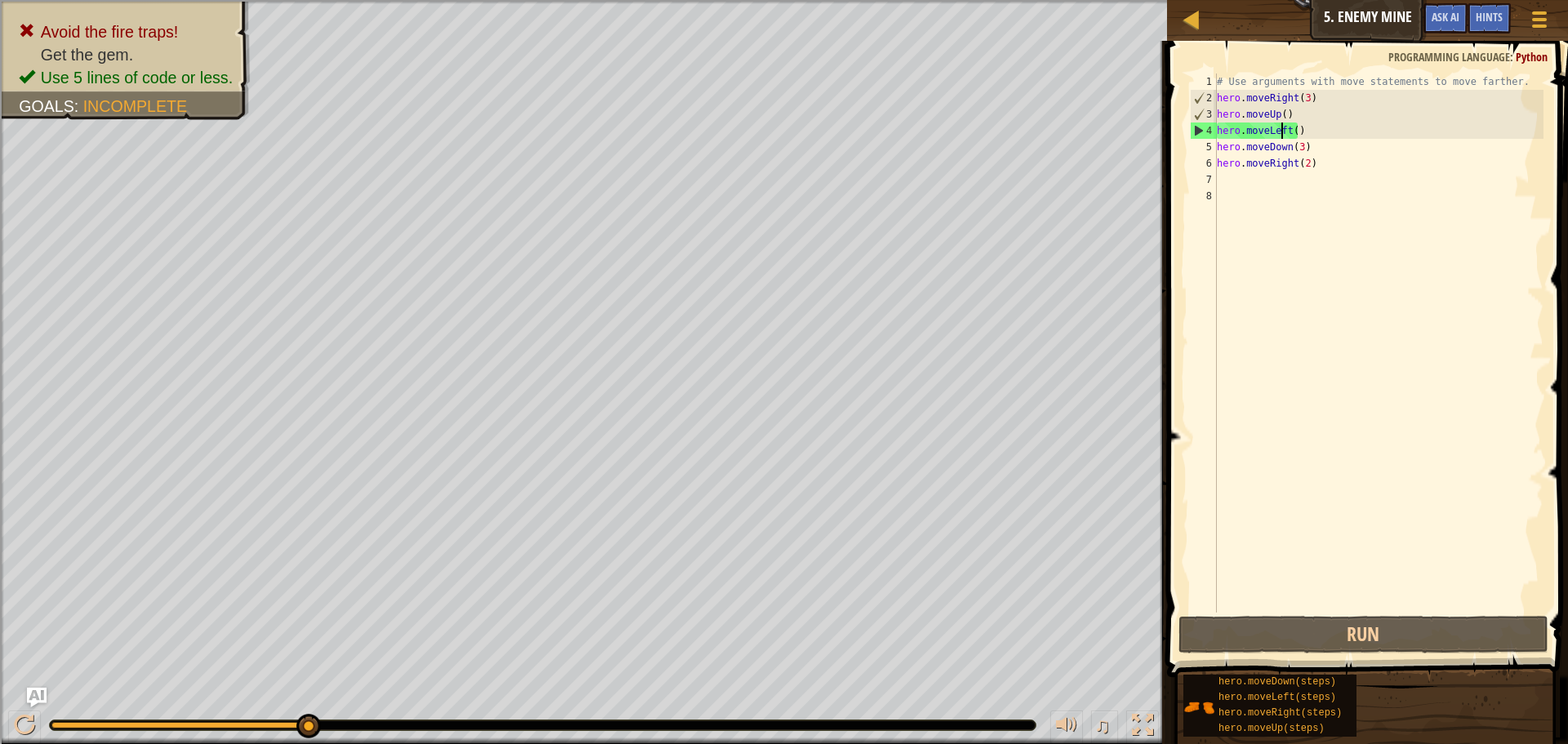
click at [1282, 135] on div "# Use arguments with move statements to move farther. hero . moveRight ( 3 ) he…" at bounding box center [1379, 359] width 330 height 572
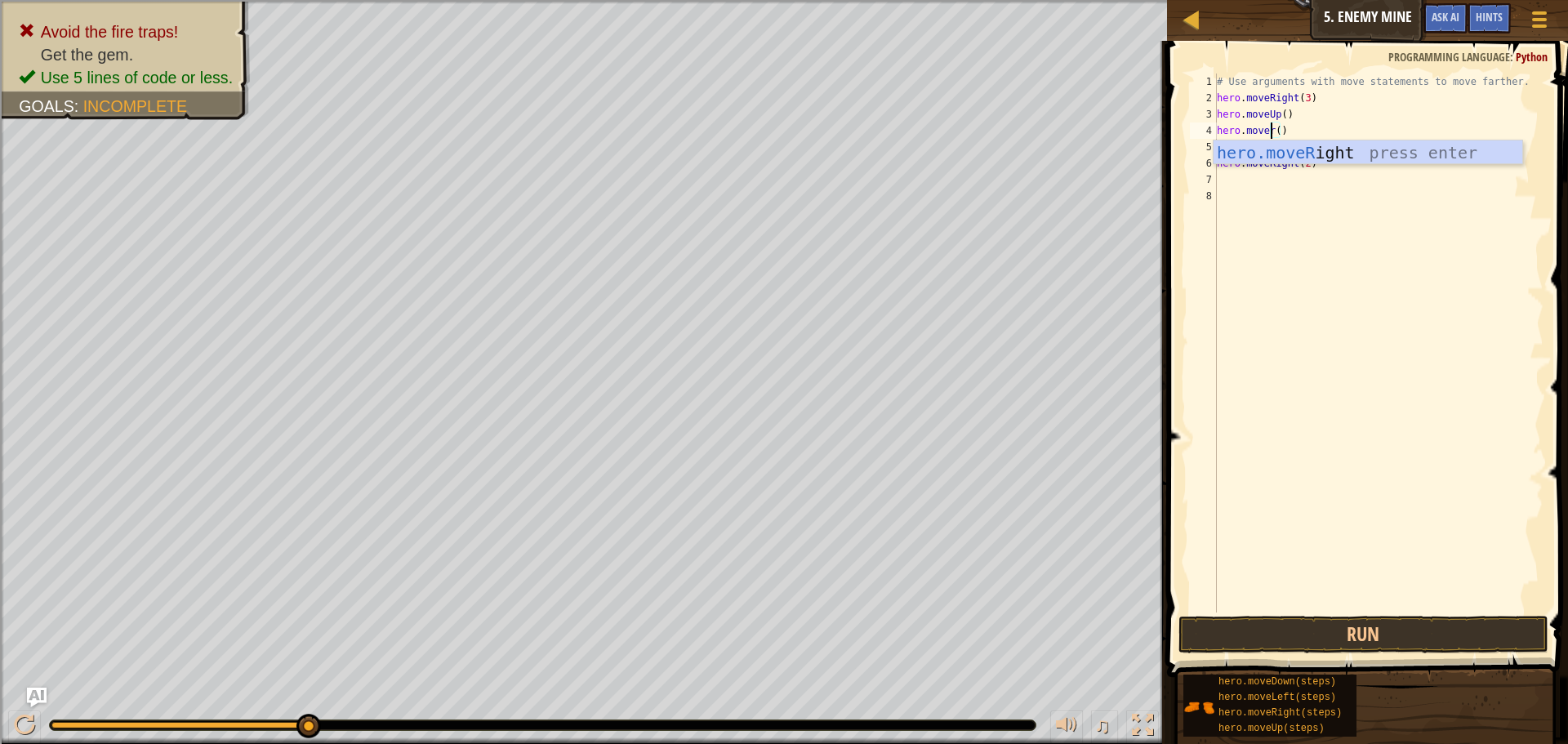
scroll to position [7, 5]
click at [1391, 628] on button "Run" at bounding box center [1363, 635] width 370 height 38
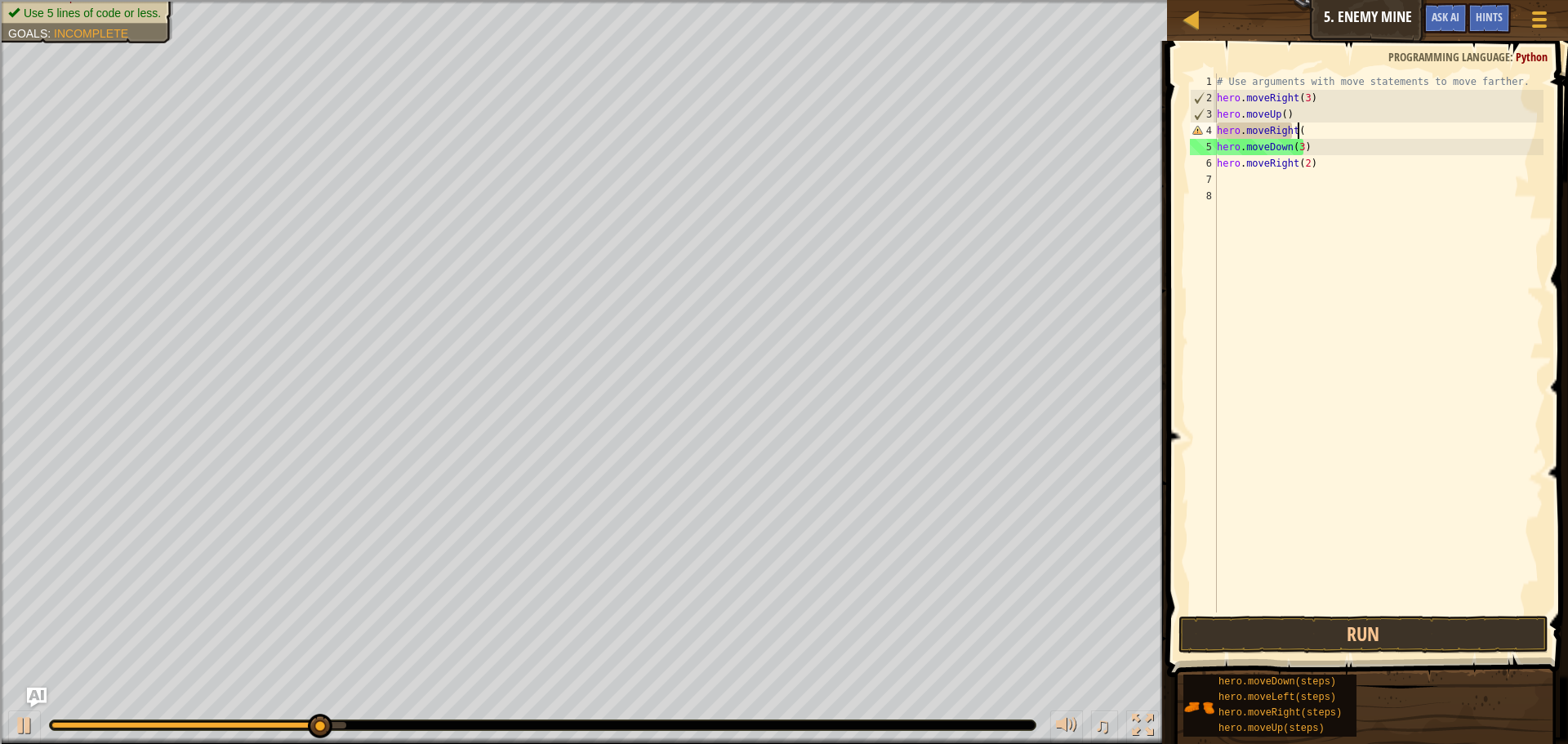
scroll to position [7, 6]
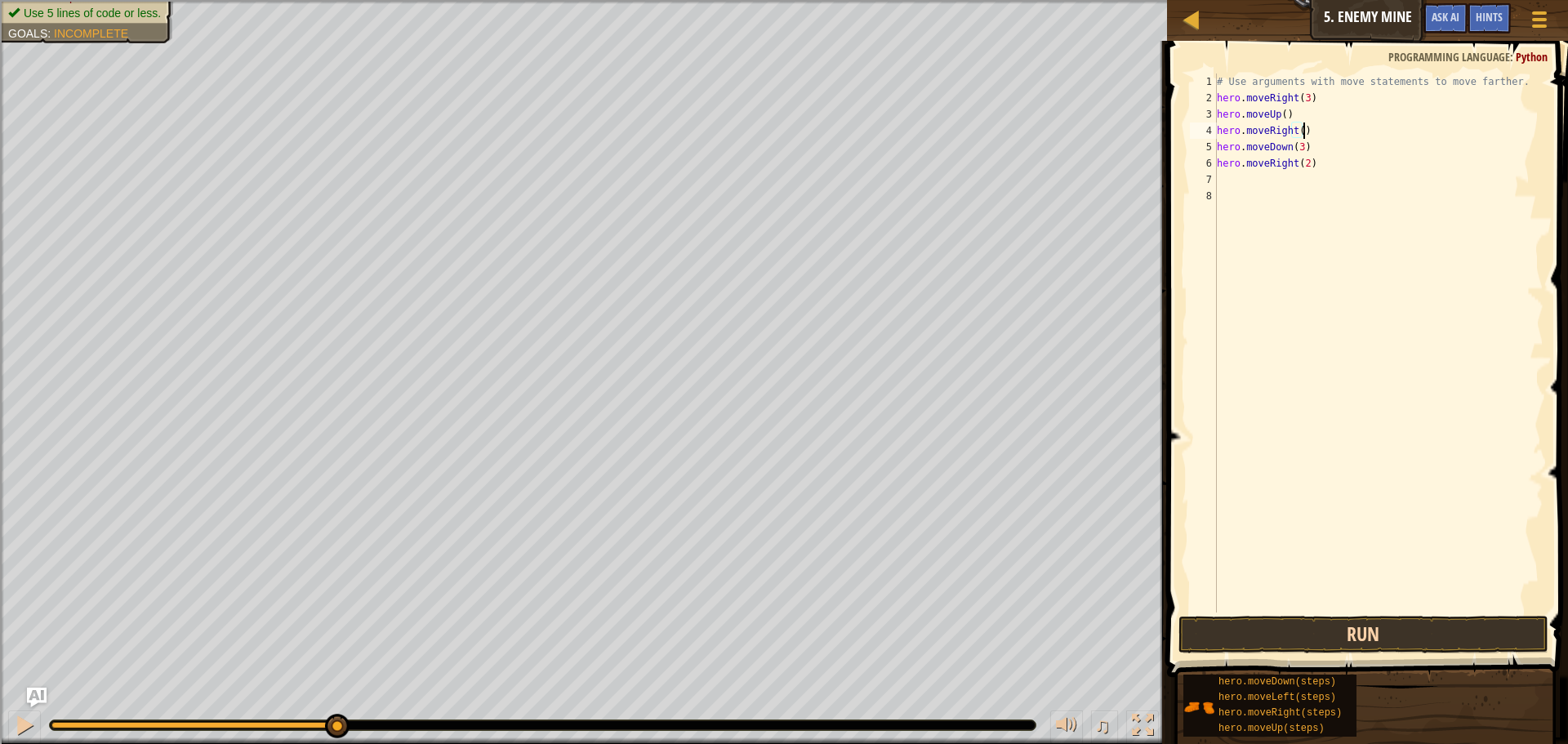
type textarea "hero.moveRight()"
click at [1374, 638] on button "Run" at bounding box center [1363, 635] width 370 height 38
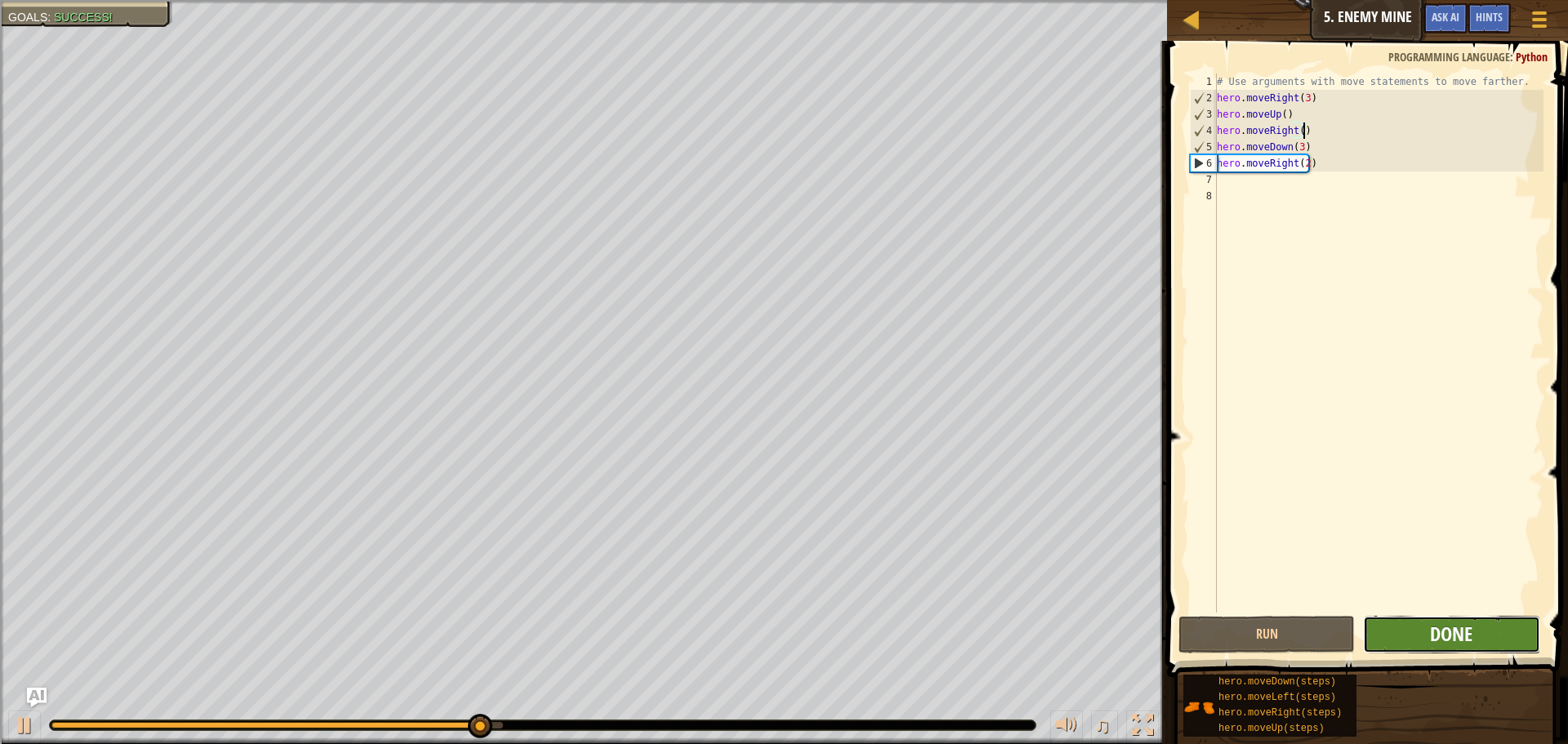
click at [1430, 646] on button "Done" at bounding box center [1452, 635] width 176 height 38
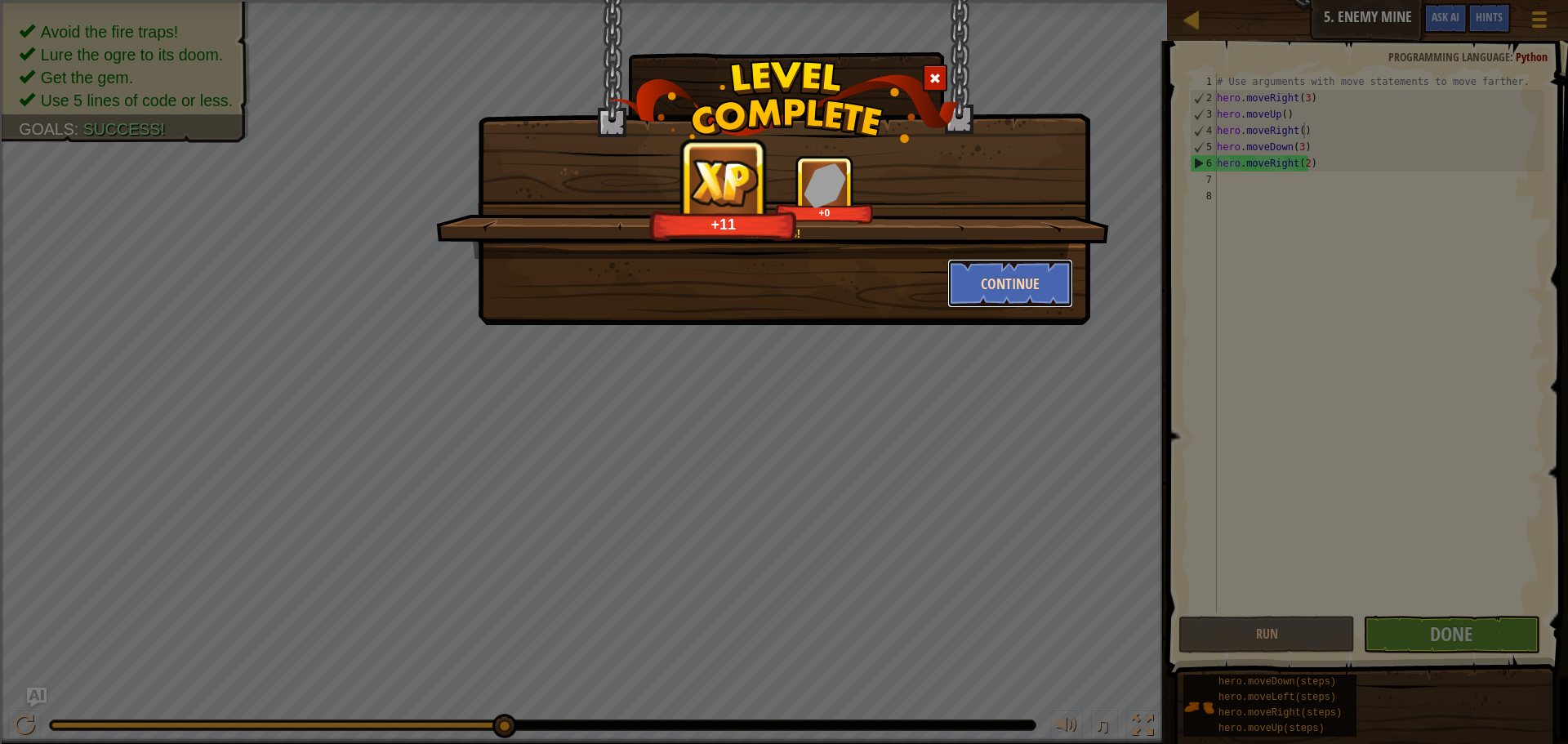
click at [1019, 281] on button "Continue" at bounding box center [1010, 283] width 126 height 49
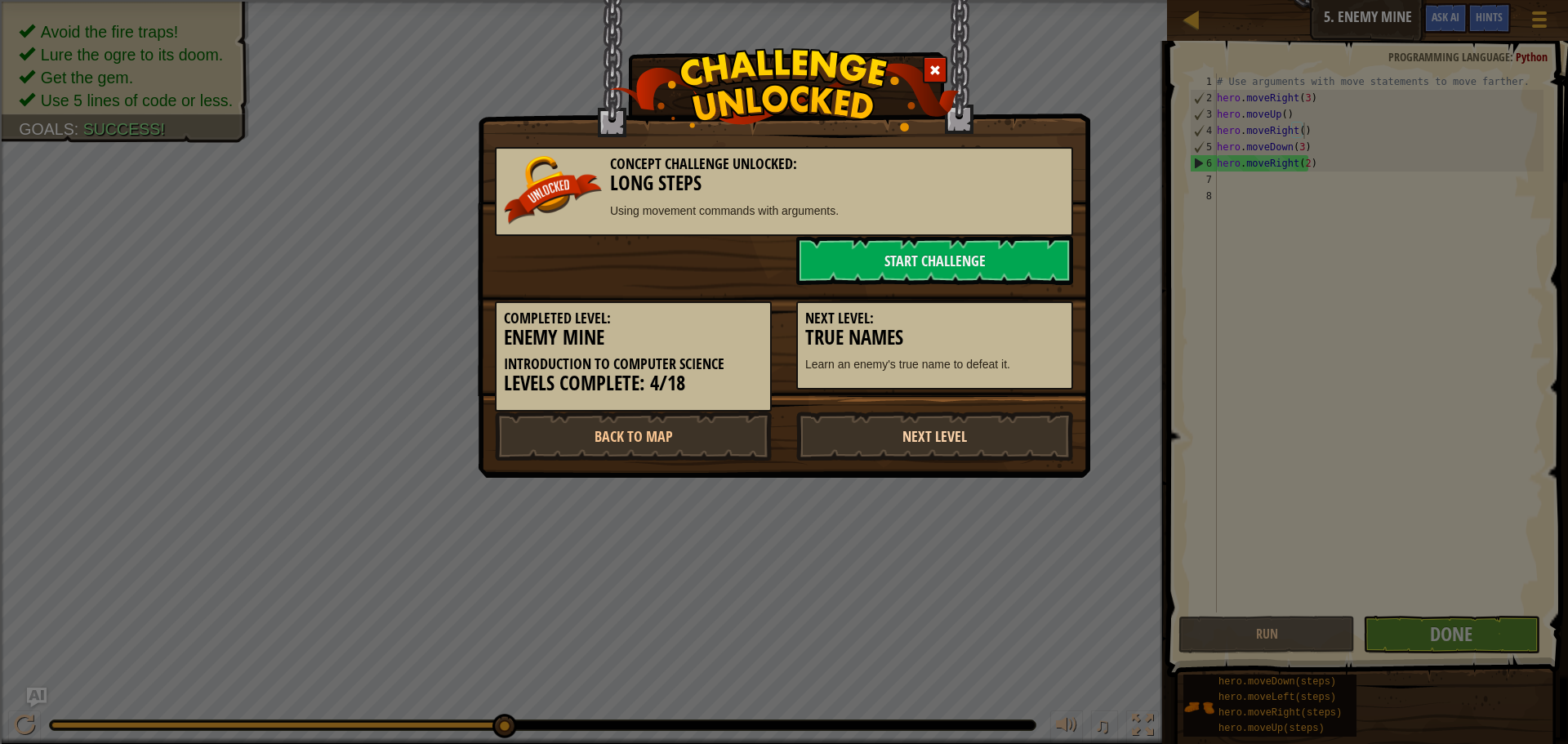
click at [964, 428] on link "Next Level" at bounding box center [935, 437] width 277 height 49
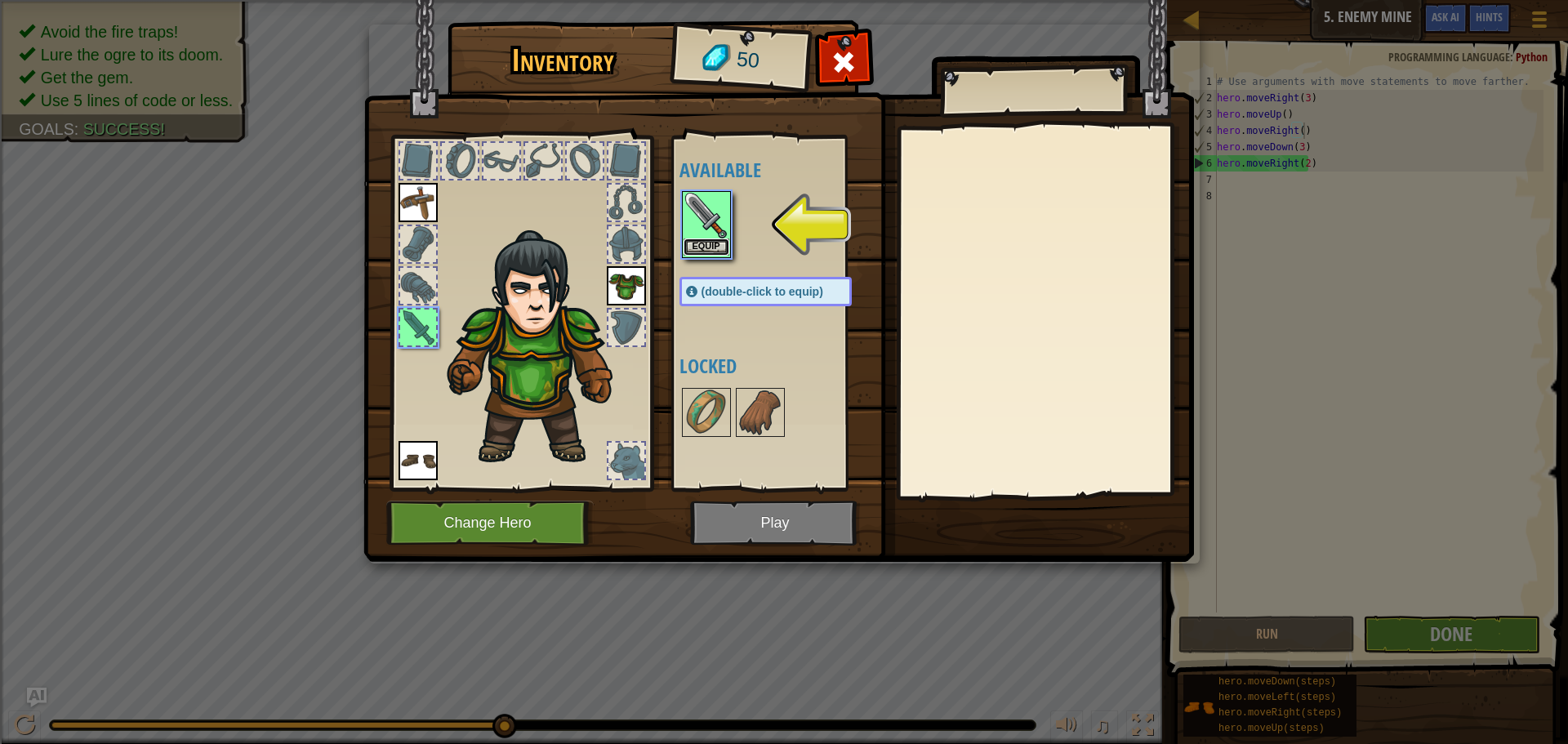
click at [706, 244] on button "Equip" at bounding box center [707, 246] width 46 height 17
click at [706, 244] on div "Available Equip Equip Equip Equip (double-click to equip) Locked" at bounding box center [782, 313] width 205 height 341
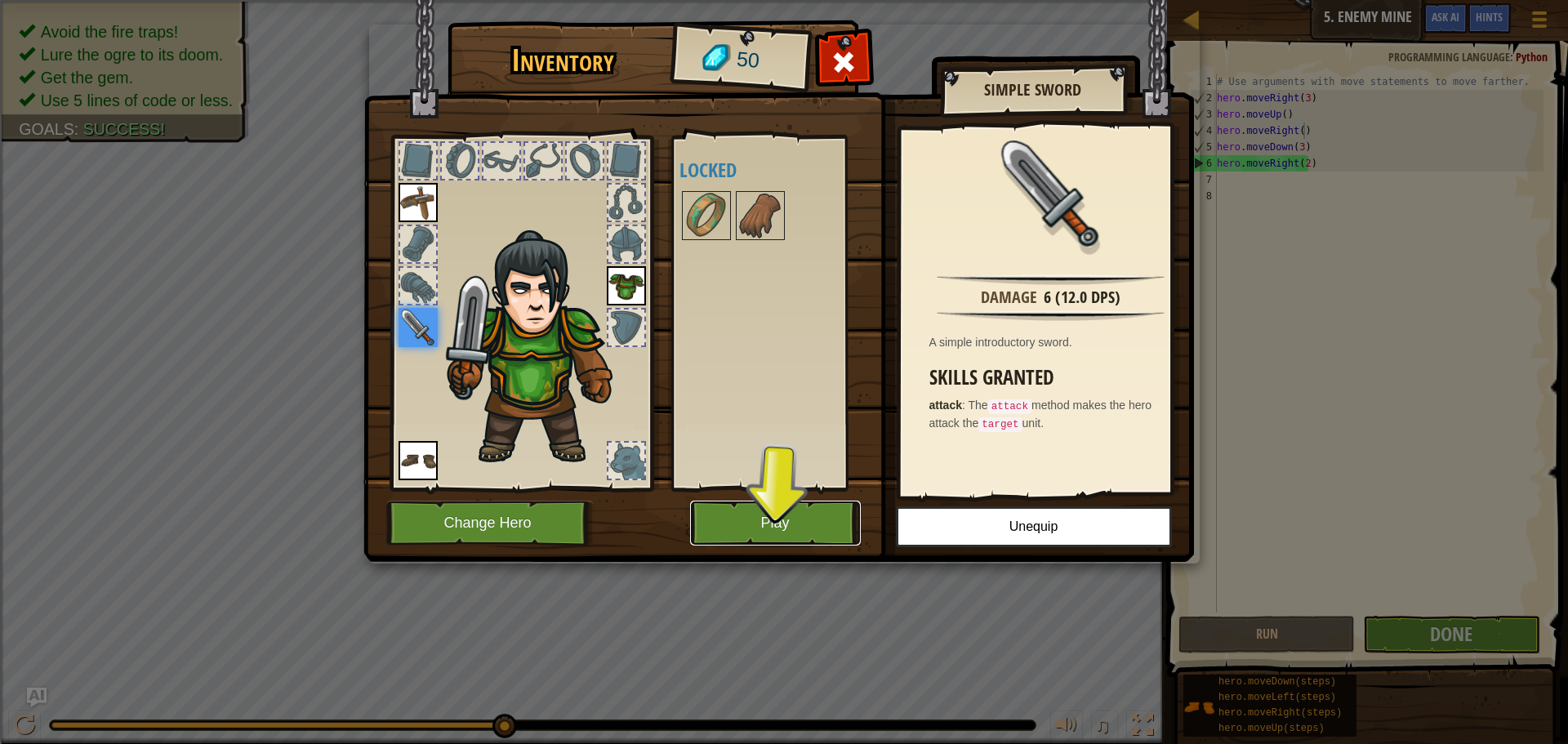
click at [793, 513] on button "Play" at bounding box center [775, 522] width 170 height 45
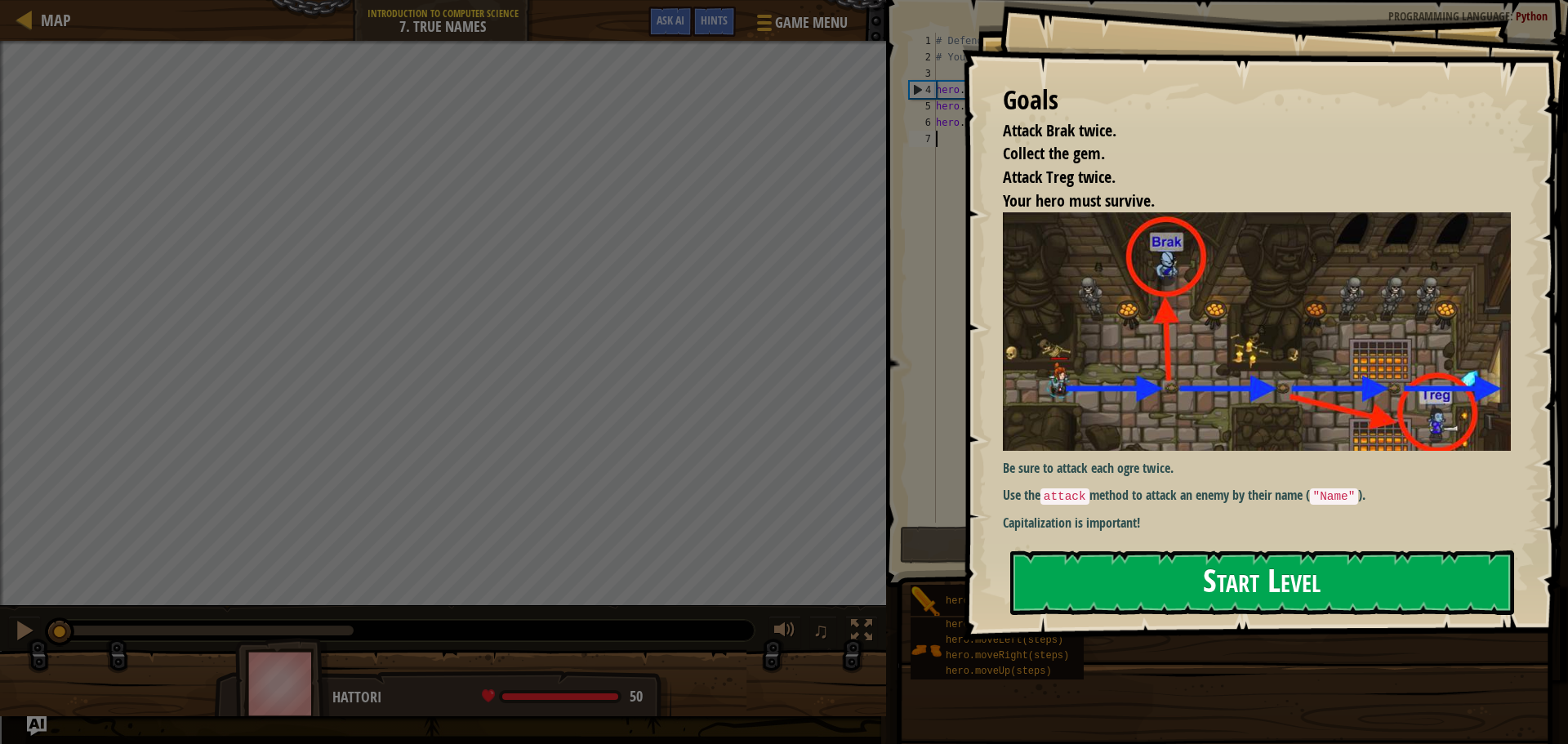
click at [1366, 582] on button "Start Level" at bounding box center [1262, 582] width 504 height 64
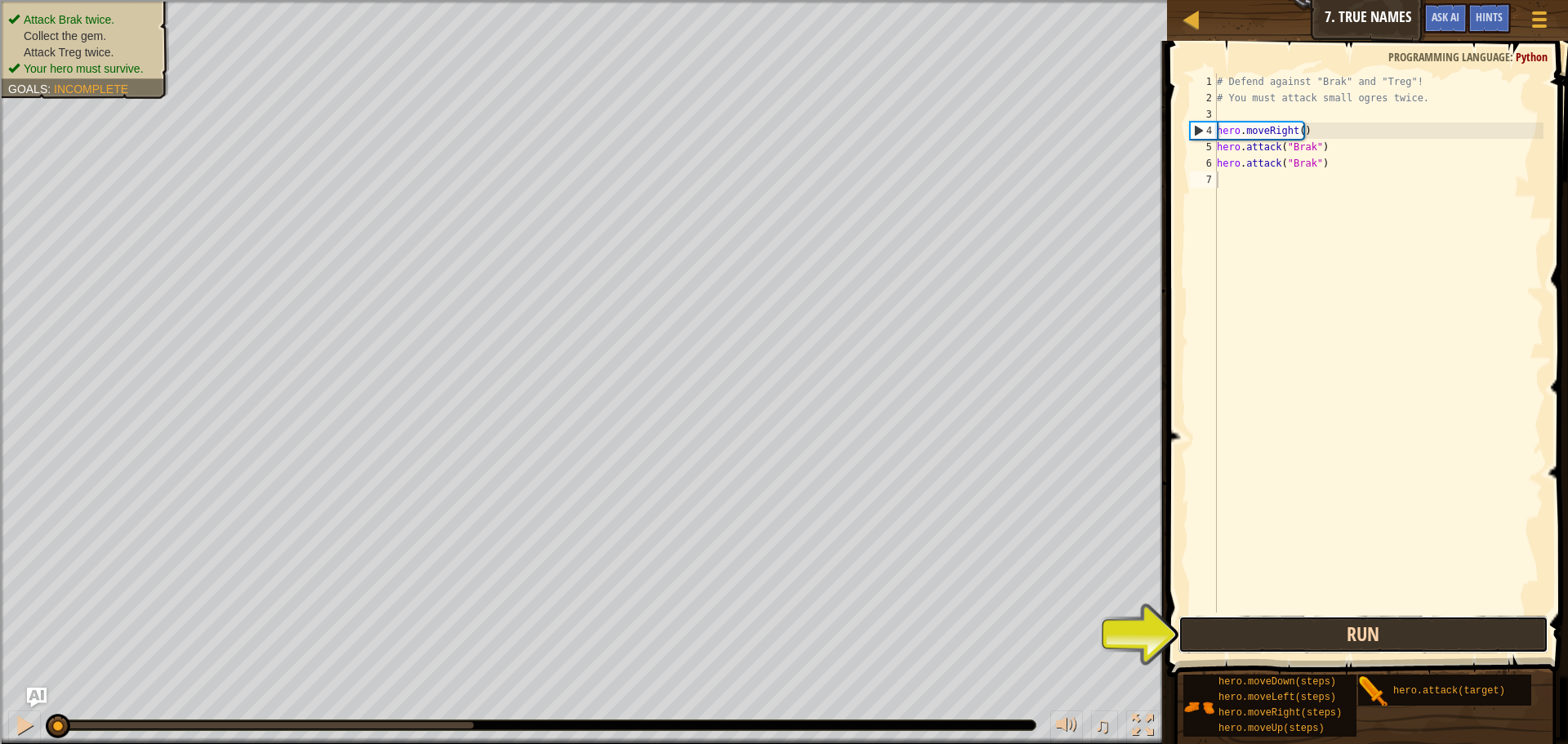
click at [1320, 626] on button "Run" at bounding box center [1363, 635] width 370 height 38
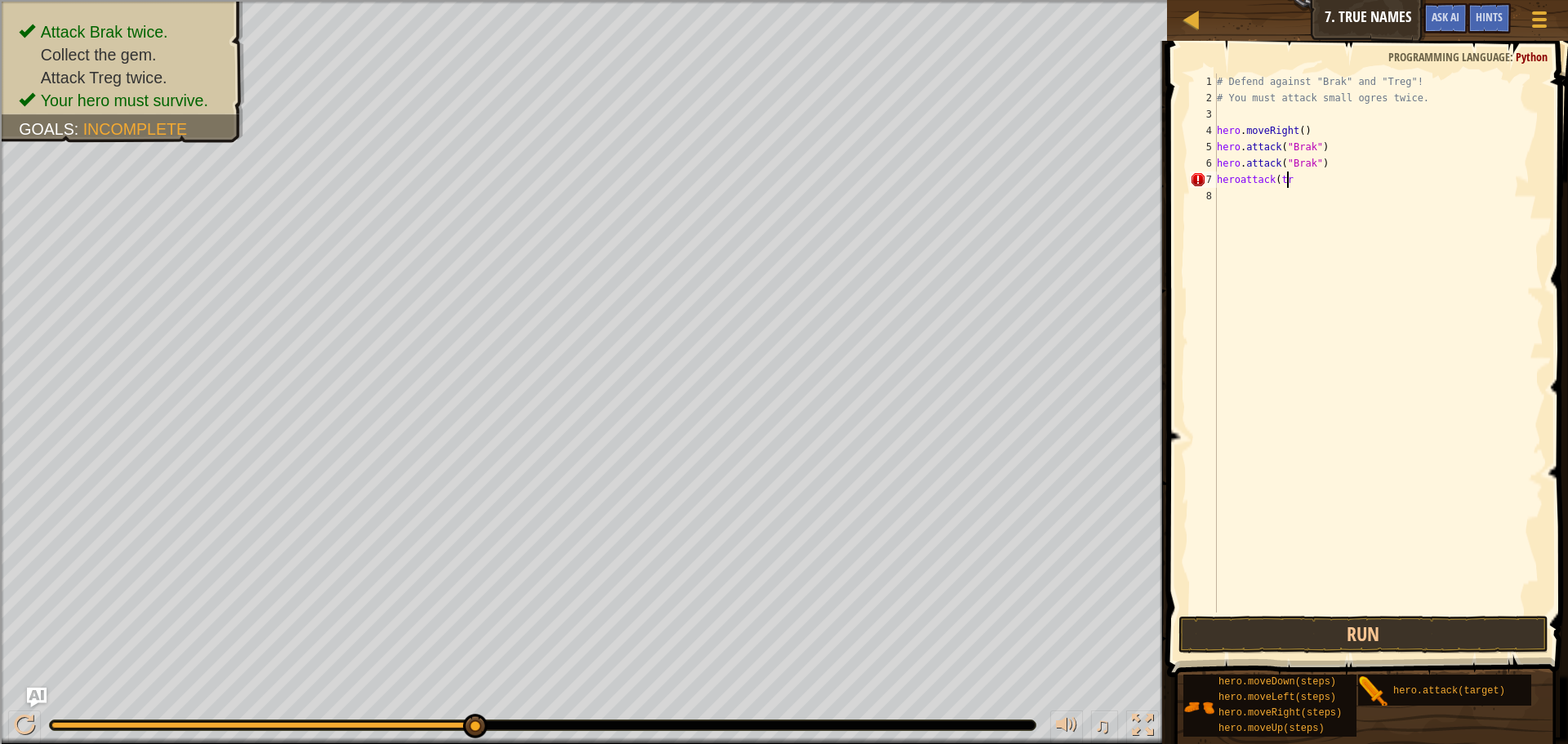
scroll to position [7, 5]
type textarea "heroattack(treg)"
drag, startPoint x: 1300, startPoint y: 186, endPoint x: 1208, endPoint y: 181, distance: 92.1
click at [1208, 181] on div "heroattack(treg) 1 2 3 4 5 6 7 8 # Defend against "Brak" and "Treg"! # You must…" at bounding box center [1365, 342] width 357 height 539
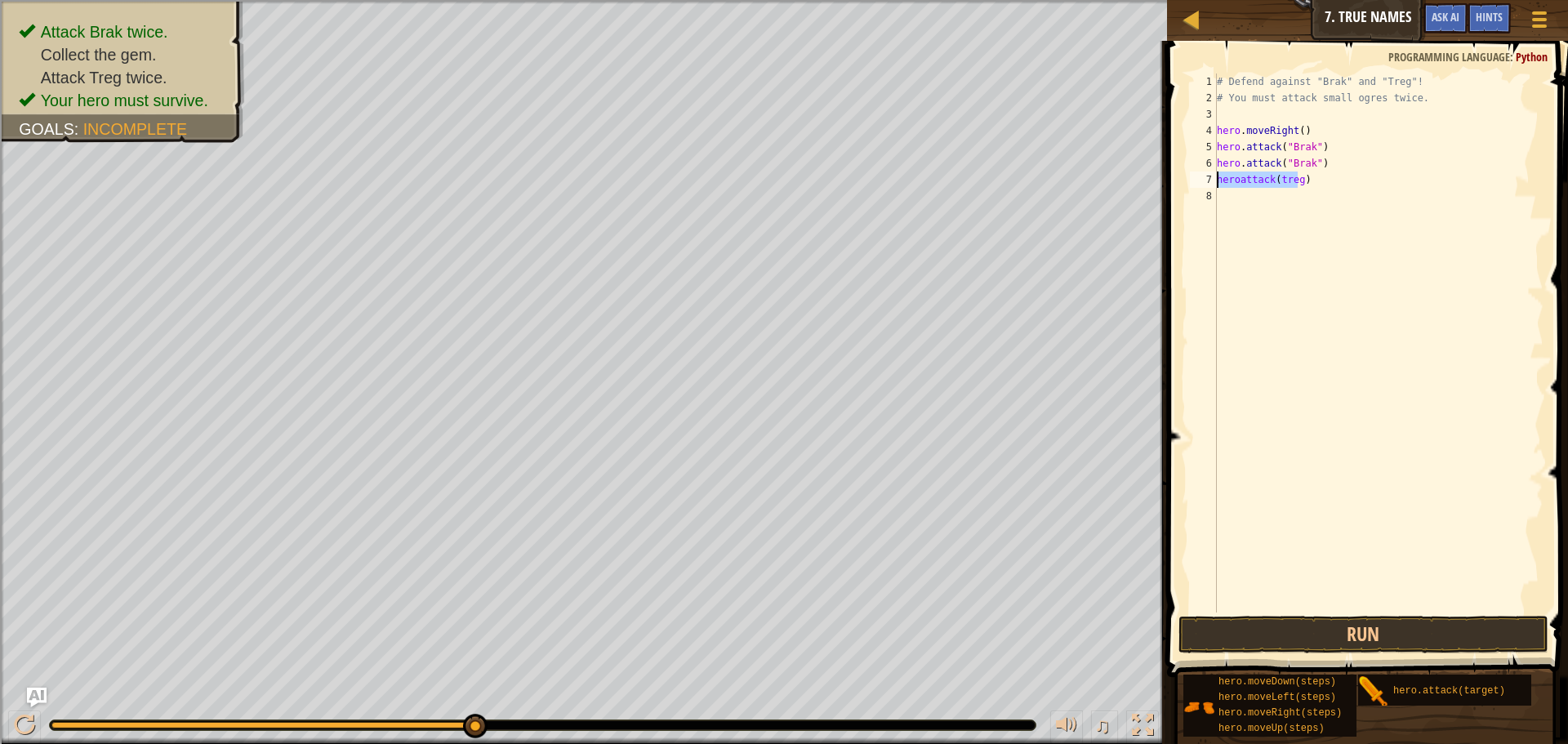
click at [1332, 205] on div "# Defend against "Brak" and "Treg"! # You must attack small ogres twice. hero .…" at bounding box center [1379, 359] width 330 height 572
drag, startPoint x: 1259, startPoint y: 177, endPoint x: 1190, endPoint y: 175, distance: 69.0
click at [1190, 175] on div "1 2 3 4 5 6 7 8 # Defend against "Brak" and "Treg"! # You must attack small ogr…" at bounding box center [1365, 342] width 357 height 539
click at [1243, 179] on div "# Defend against "Brak" and "Treg"! # You must attack small ogres twice. hero .…" at bounding box center [1379, 342] width 330 height 539
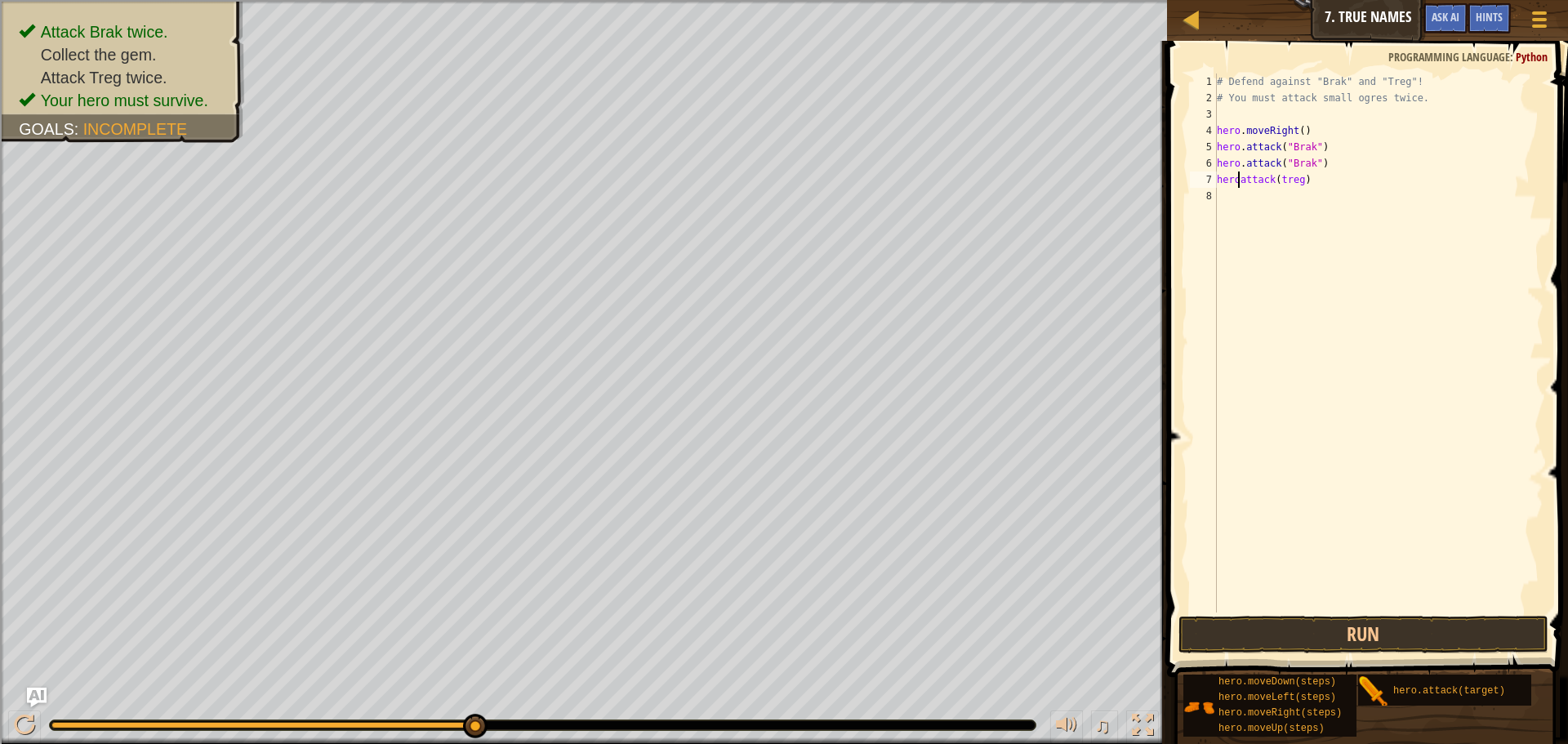
scroll to position [7, 3]
click at [1350, 181] on div "# Defend against "Brak" and "Treg"! # You must attack small ogres twice. hero .…" at bounding box center [1379, 359] width 330 height 572
drag, startPoint x: 1317, startPoint y: 192, endPoint x: 1160, endPoint y: 180, distance: 157.5
click at [1162, 180] on div "Hints Videos hero.attack(treg) 1 2 3 4 5 6 7 8 # Defend against "Brak" and "Tre…" at bounding box center [1365, 392] width 406 height 703
type textarea "hero.attack(treg)"
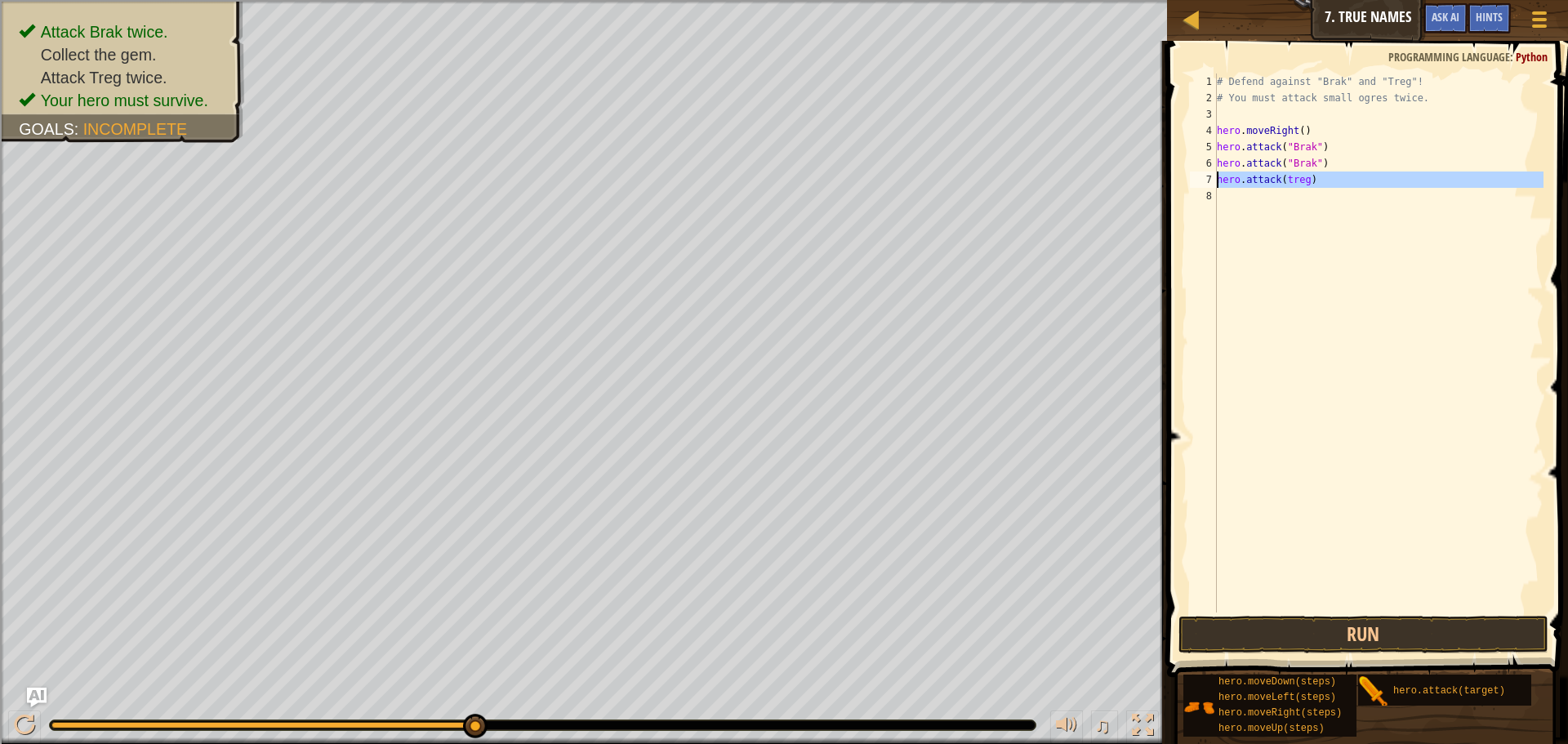
click at [1422, 236] on div "# Defend against "Brak" and "Treg"! # You must attack small ogres twice. hero .…" at bounding box center [1379, 342] width 330 height 539
click at [1353, 198] on div "# Defend against "Brak" and "Treg"! # You must attack small ogres twice. hero .…" at bounding box center [1379, 359] width 330 height 572
click at [1392, 635] on button "Run" at bounding box center [1363, 635] width 370 height 38
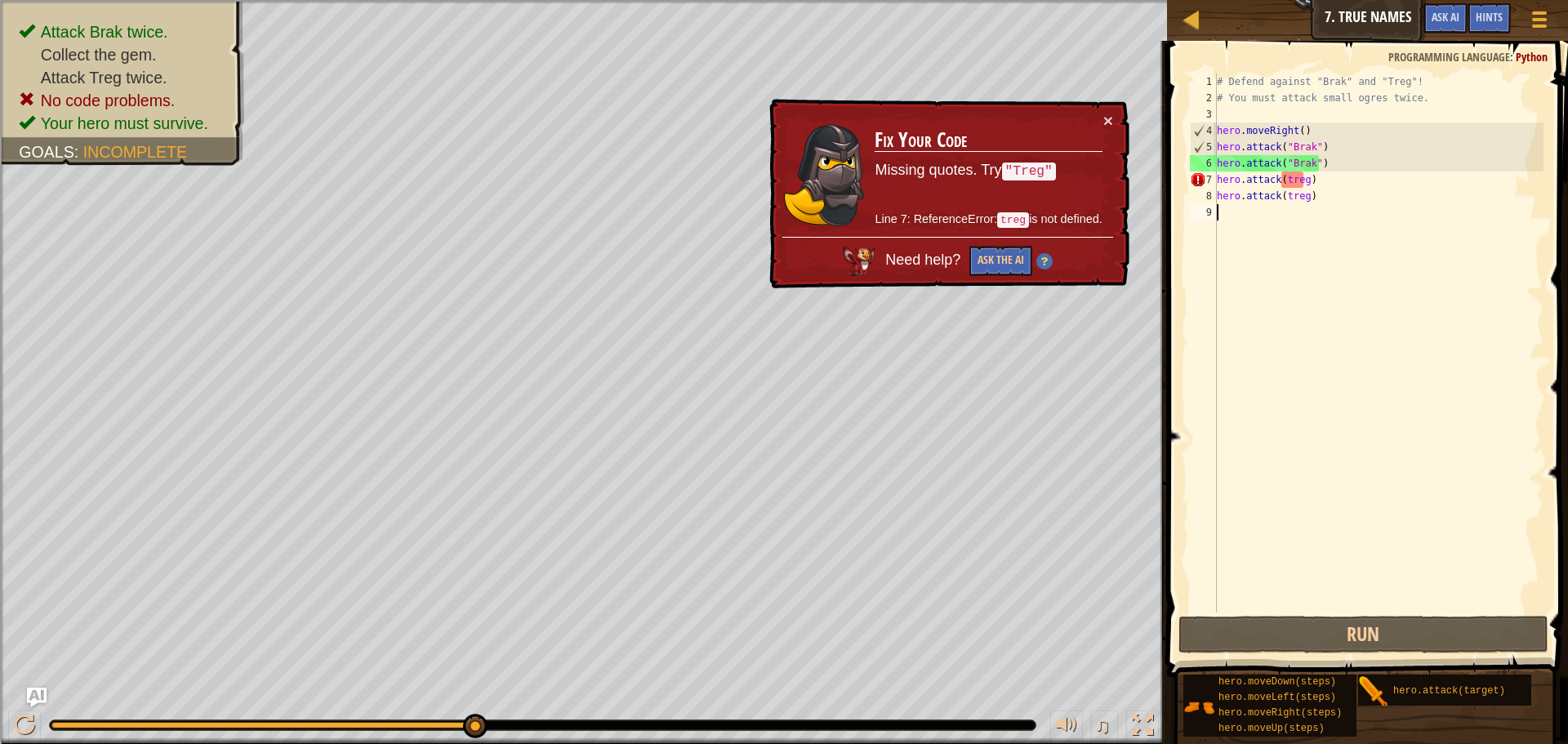
click at [1299, 184] on div "# Defend against "Brak" and "Treg"! # You must attack small ogres twice. hero .…" at bounding box center [1379, 359] width 330 height 572
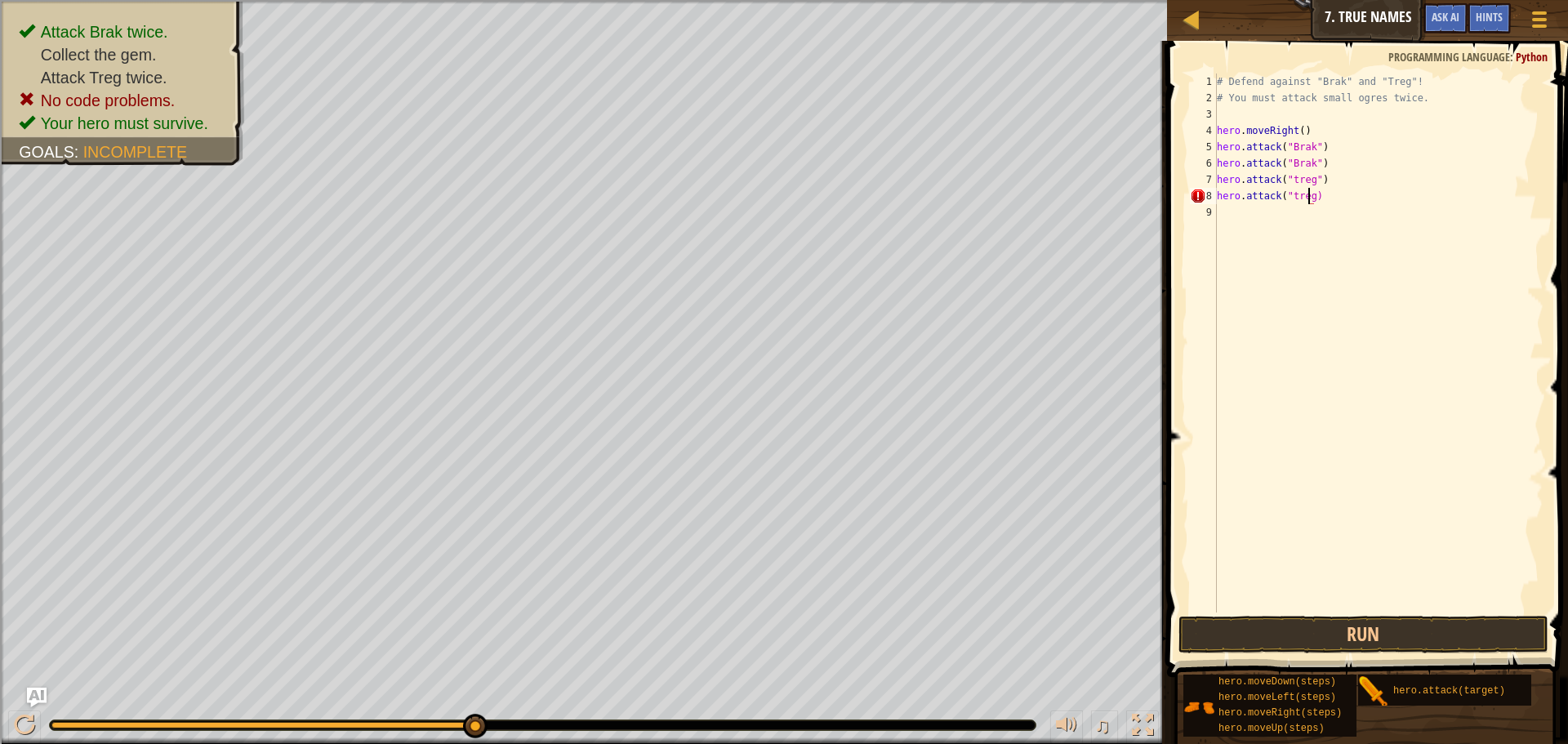
scroll to position [7, 7]
click at [1387, 630] on button "Run" at bounding box center [1363, 635] width 370 height 38
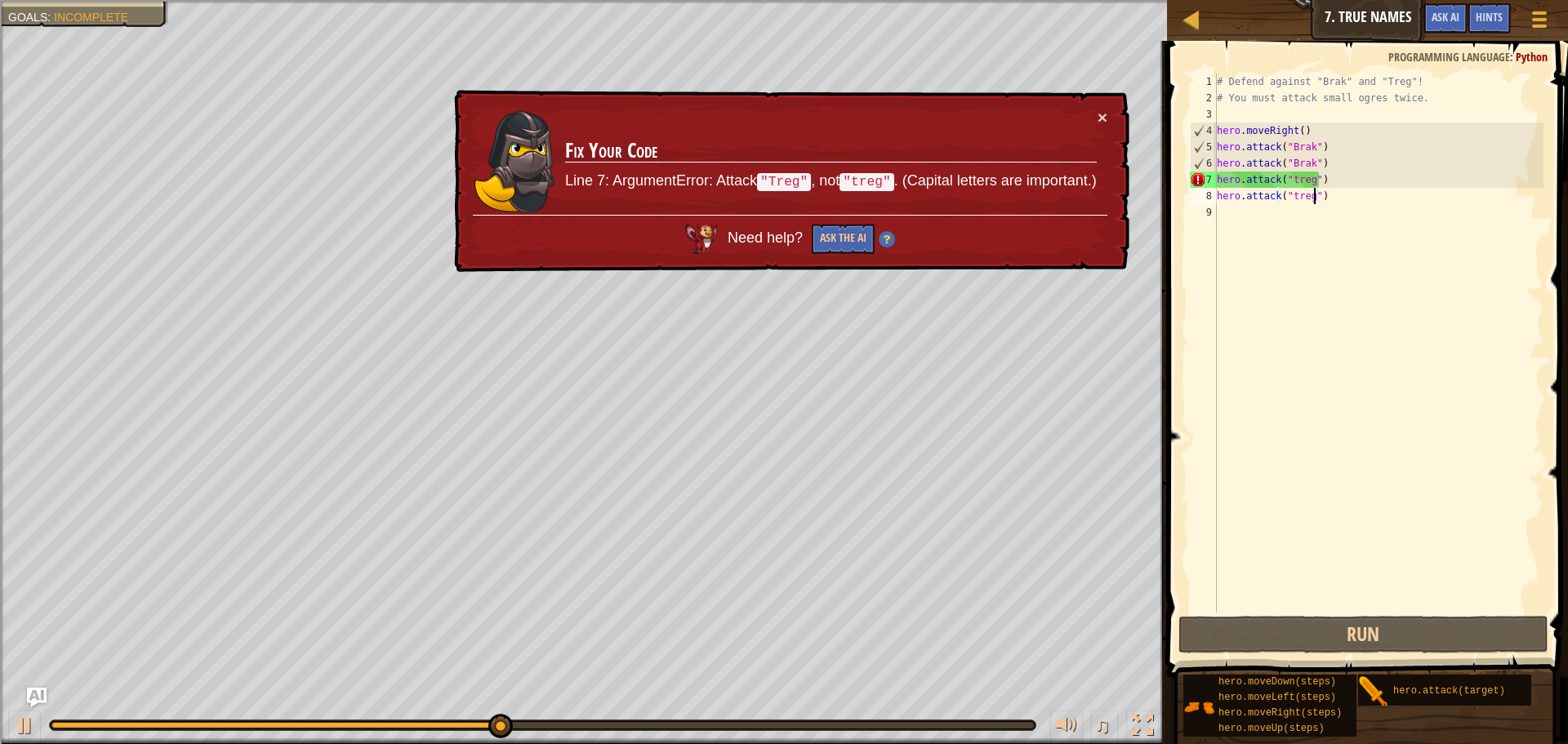
click at [1296, 183] on div "# Defend against "Brak" and "Treg"! # You must attack small ogres twice. hero .…" at bounding box center [1379, 359] width 330 height 572
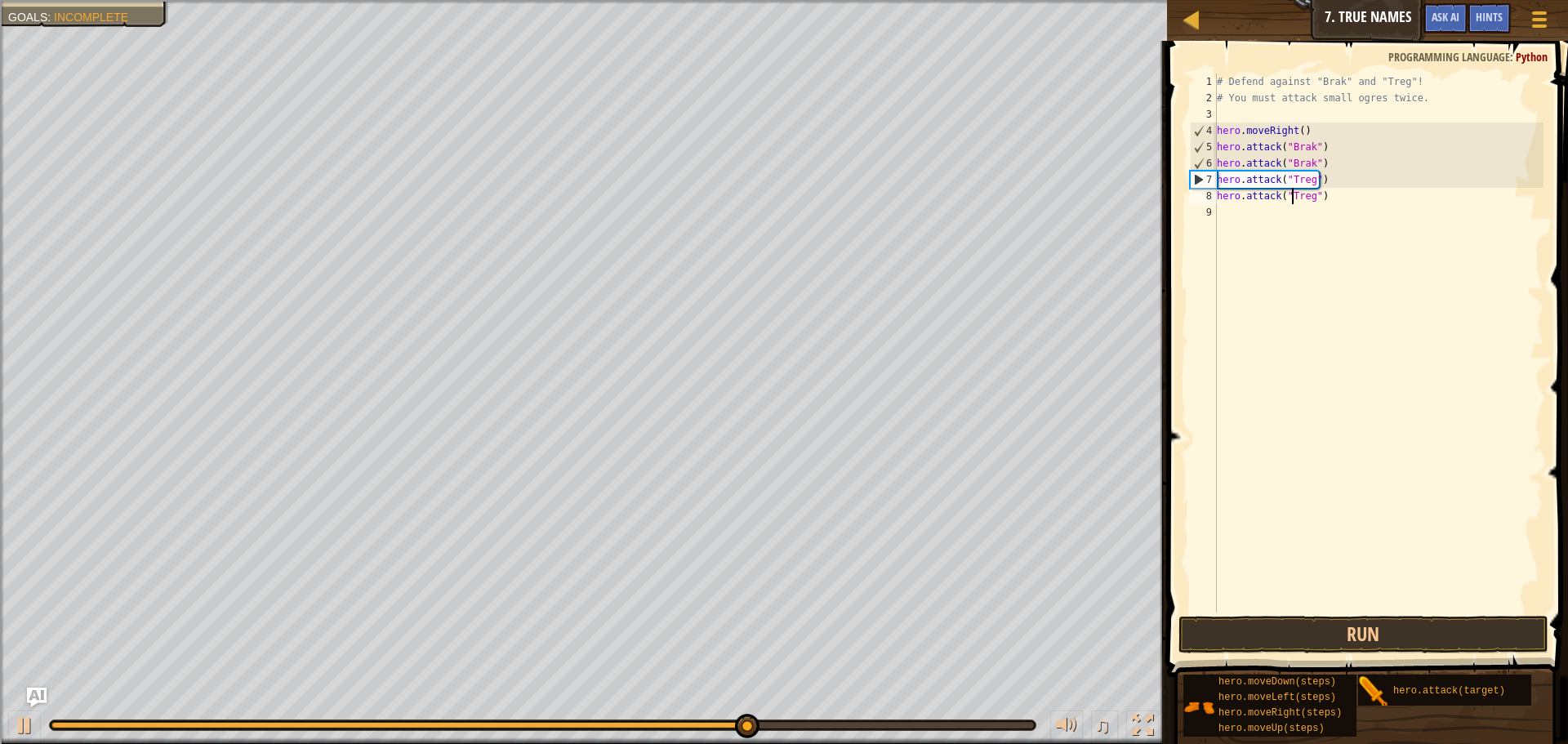
scroll to position [7, 2]
click at [1302, 201] on div "# Defend against "Brak" and "Treg"! # You must attack small ogres twice. hero .…" at bounding box center [1381, 359] width 325 height 572
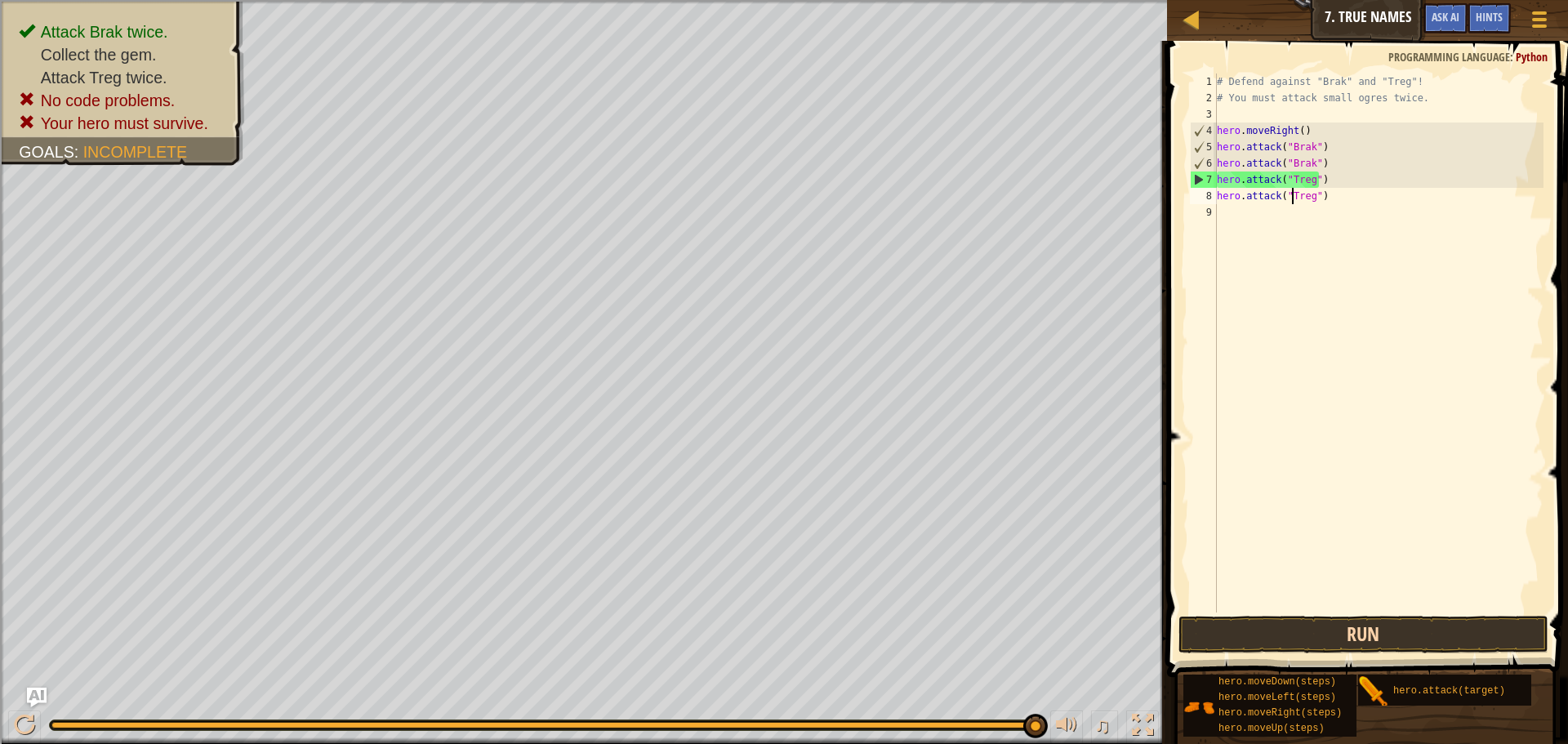
type textarea "hero.attack("Treg")"
click at [1392, 627] on button "Run" at bounding box center [1363, 635] width 370 height 38
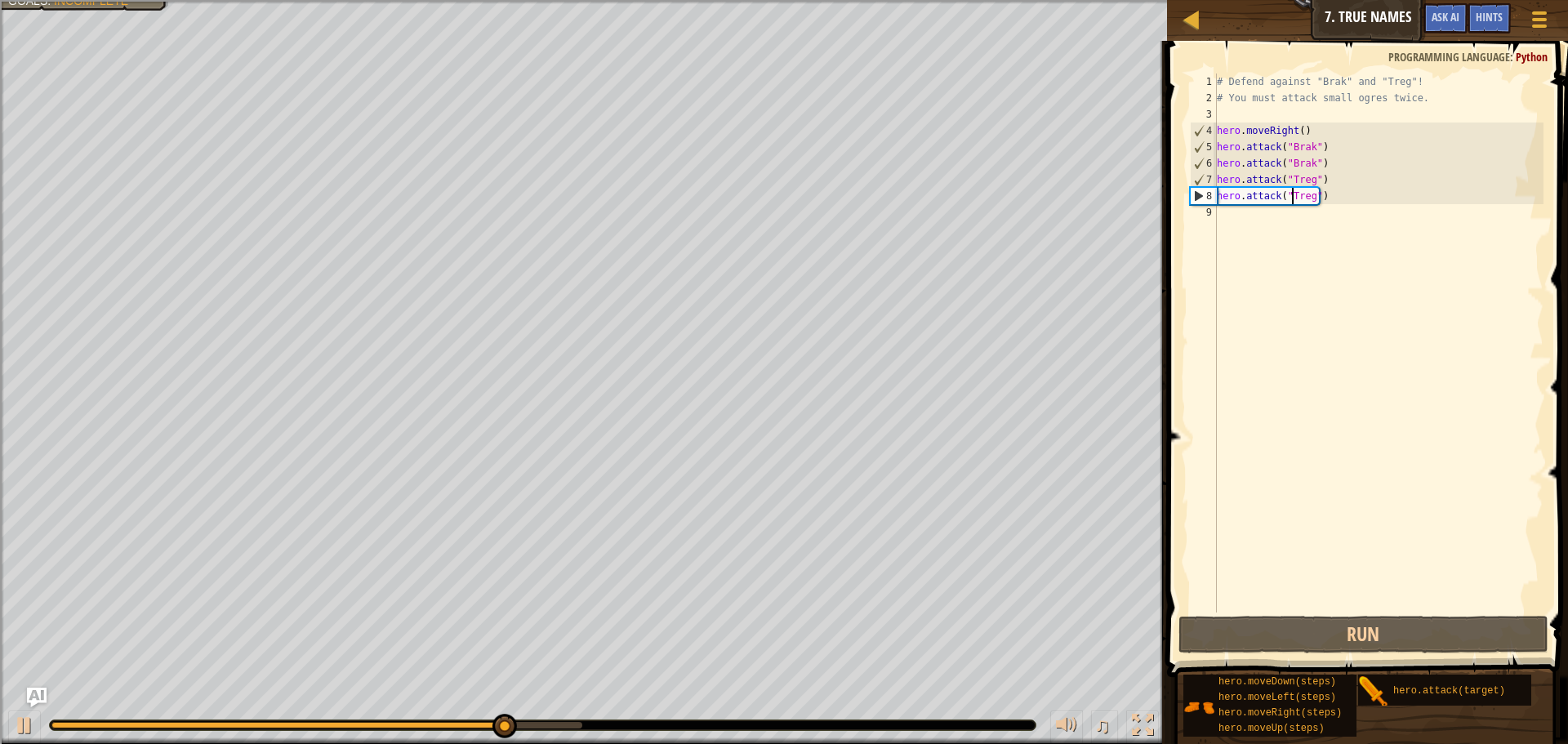
click at [1378, 237] on div "# Defend against "Brak" and "Treg"! # You must attack small ogres twice. hero .…" at bounding box center [1379, 359] width 330 height 572
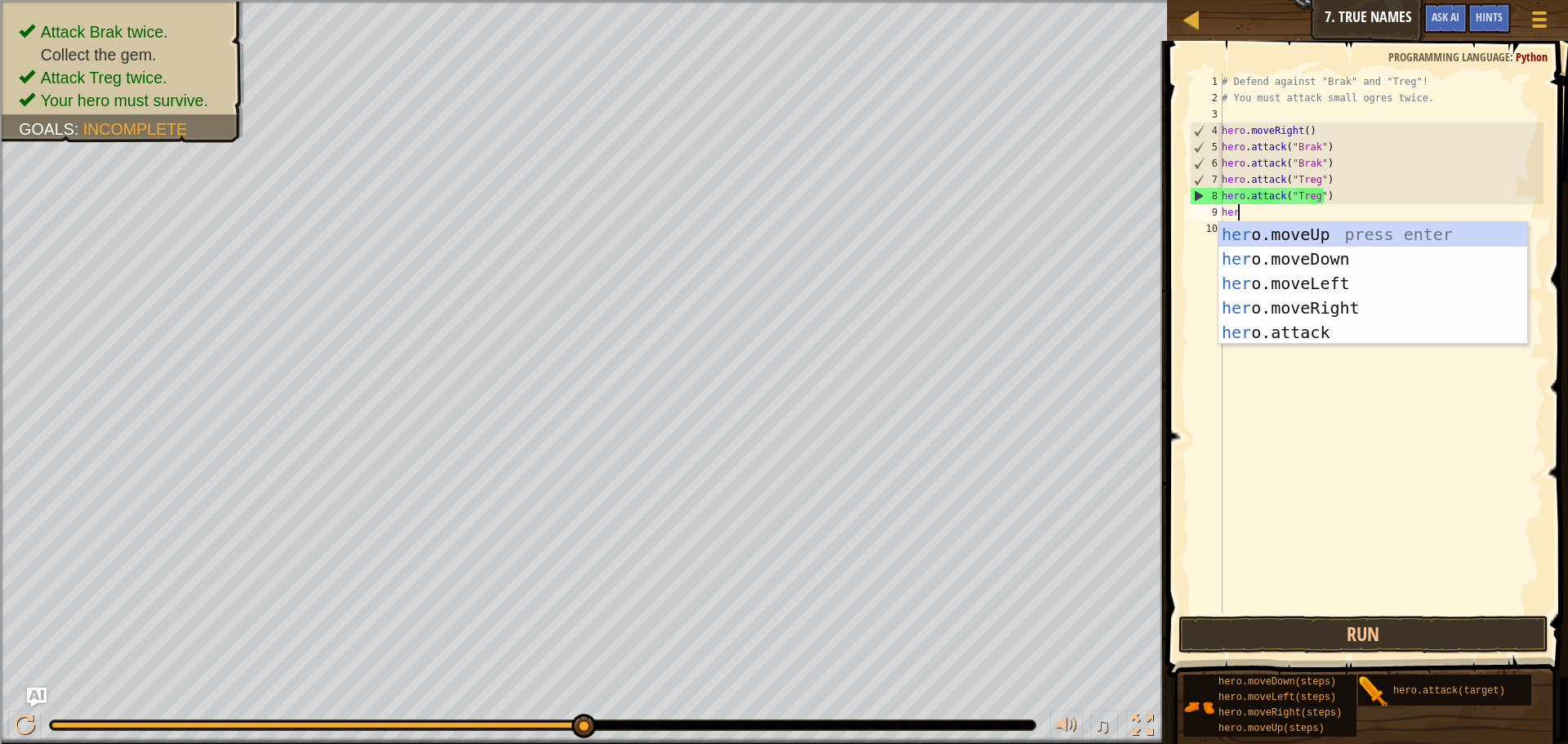
scroll to position [7, 1]
type textarea "hero"
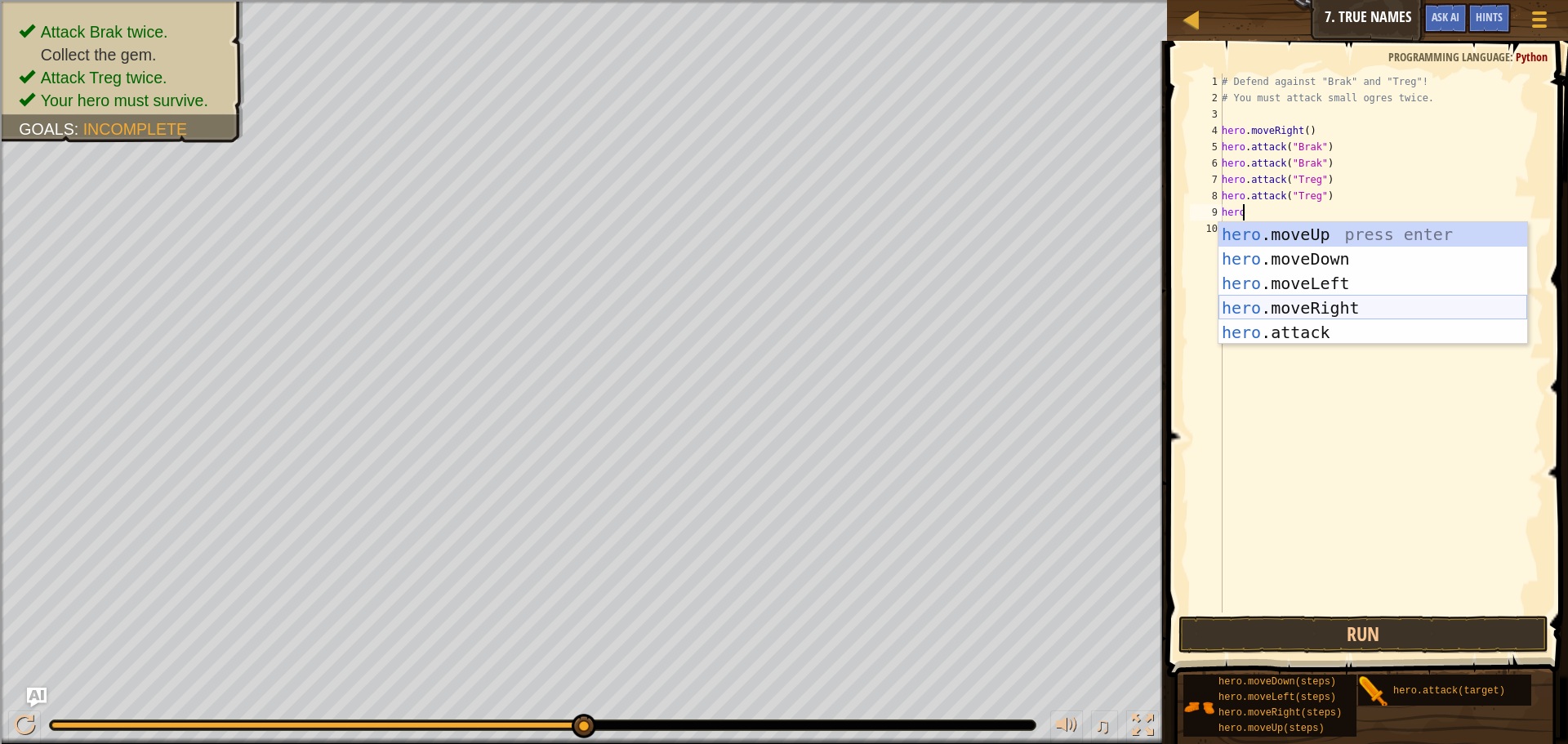
click at [1342, 302] on div "hero .moveUp press enter hero .moveDown press enter hero .moveLeft press enter …" at bounding box center [1373, 308] width 309 height 171
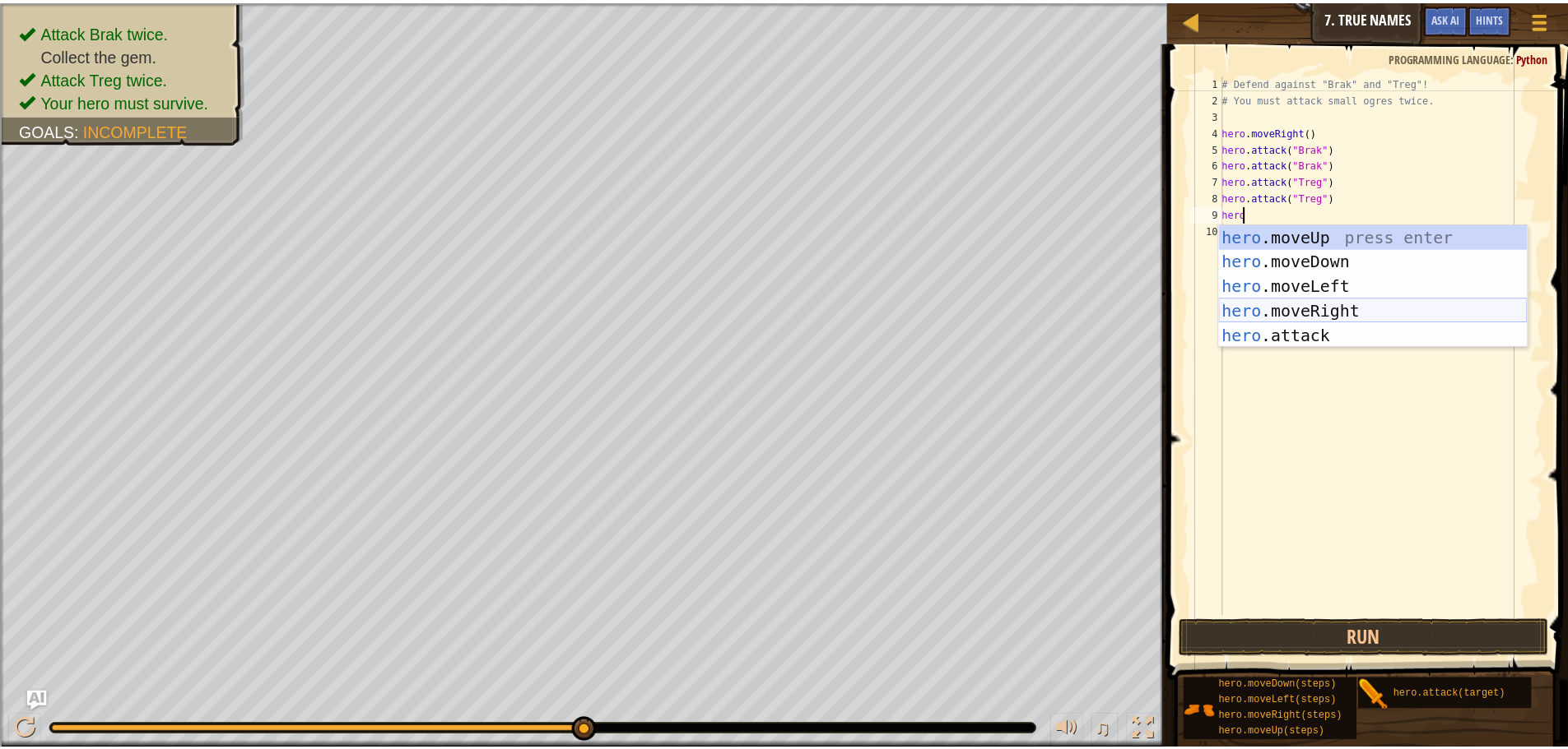
scroll to position [7, 0]
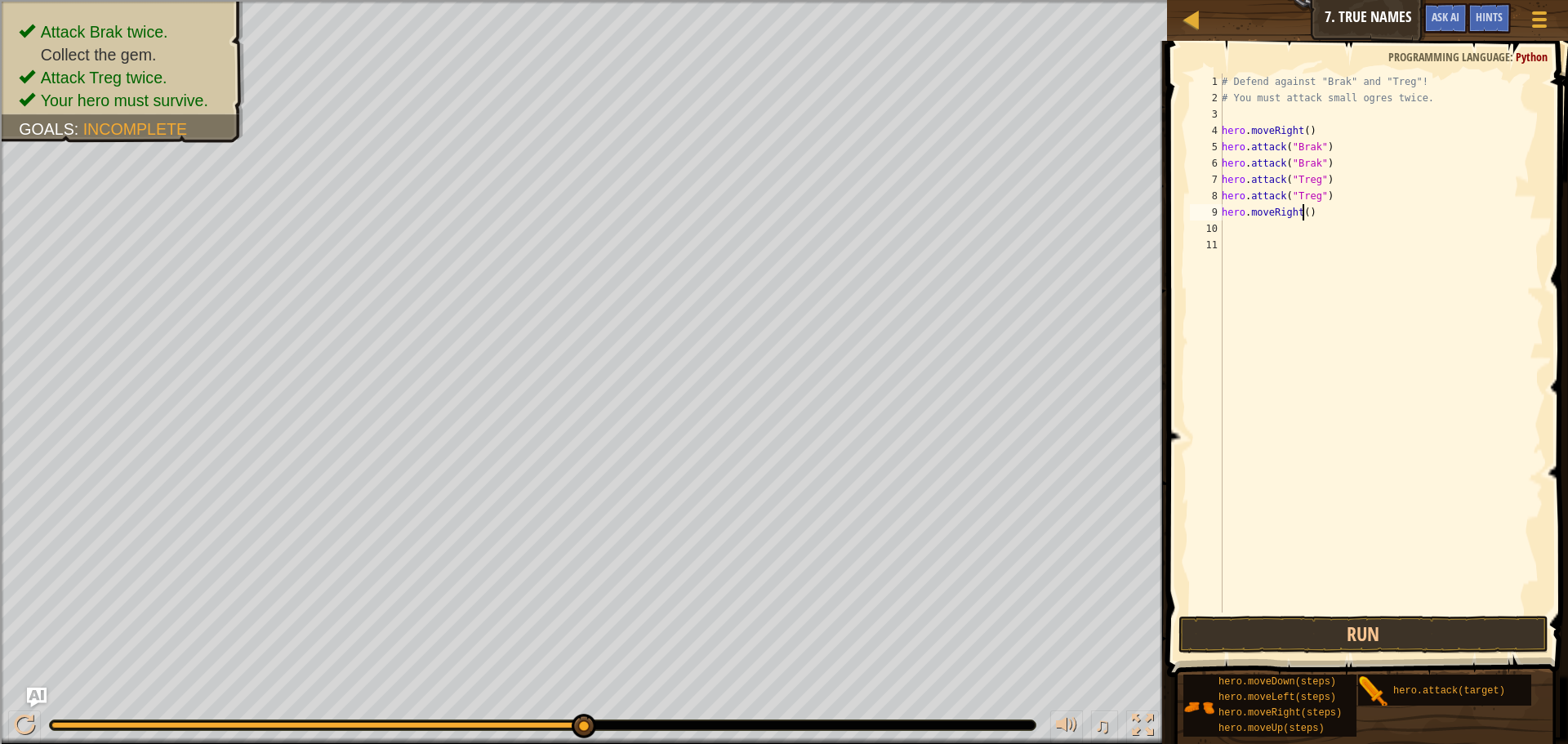
click at [1304, 208] on div "# Defend against "Brak" and "Treg"! # You must attack small ogres twice. hero .…" at bounding box center [1381, 359] width 325 height 572
type textarea "hero.moveRight()"
click at [1348, 637] on button "Run" at bounding box center [1363, 635] width 370 height 38
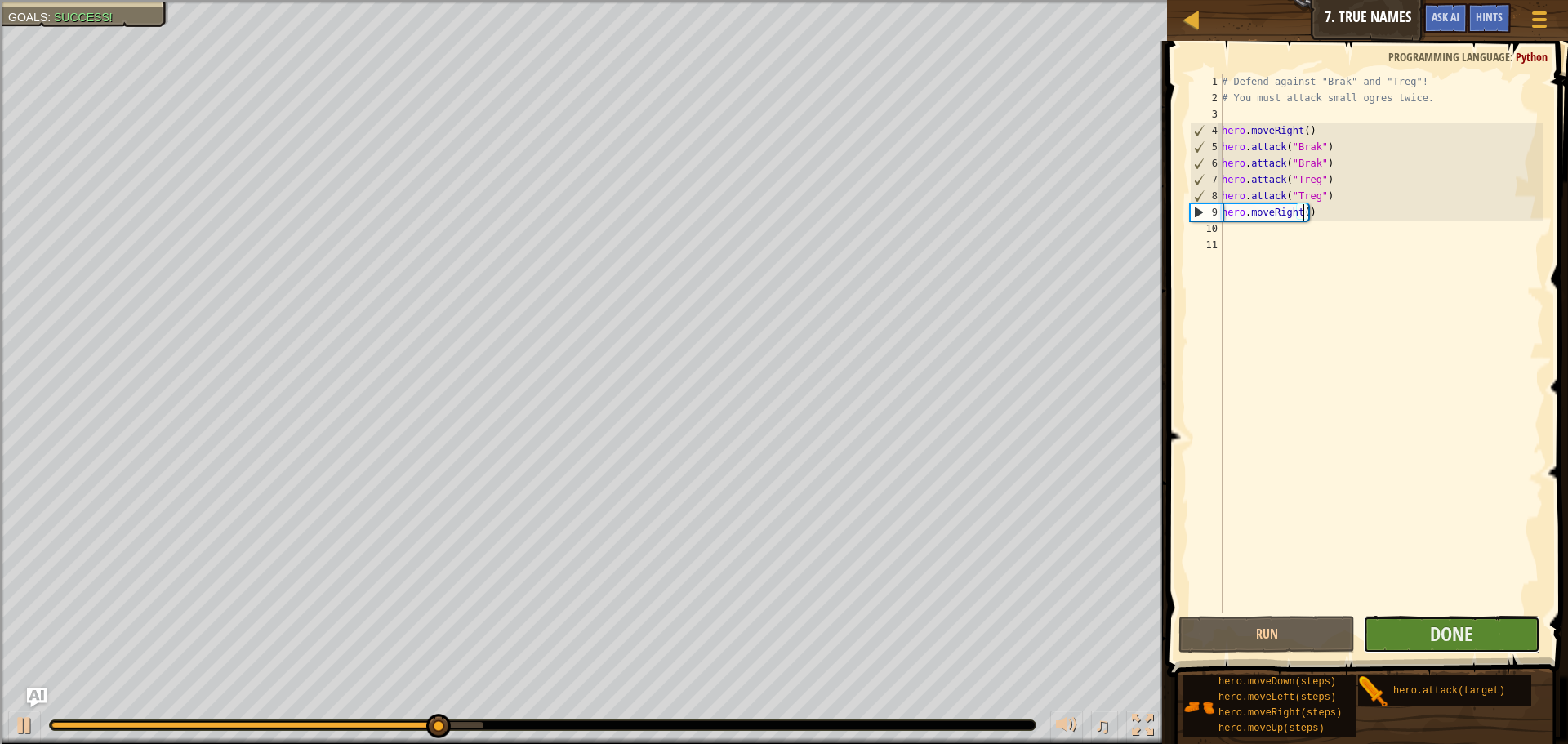
click at [1402, 637] on button "Done" at bounding box center [1452, 635] width 176 height 38
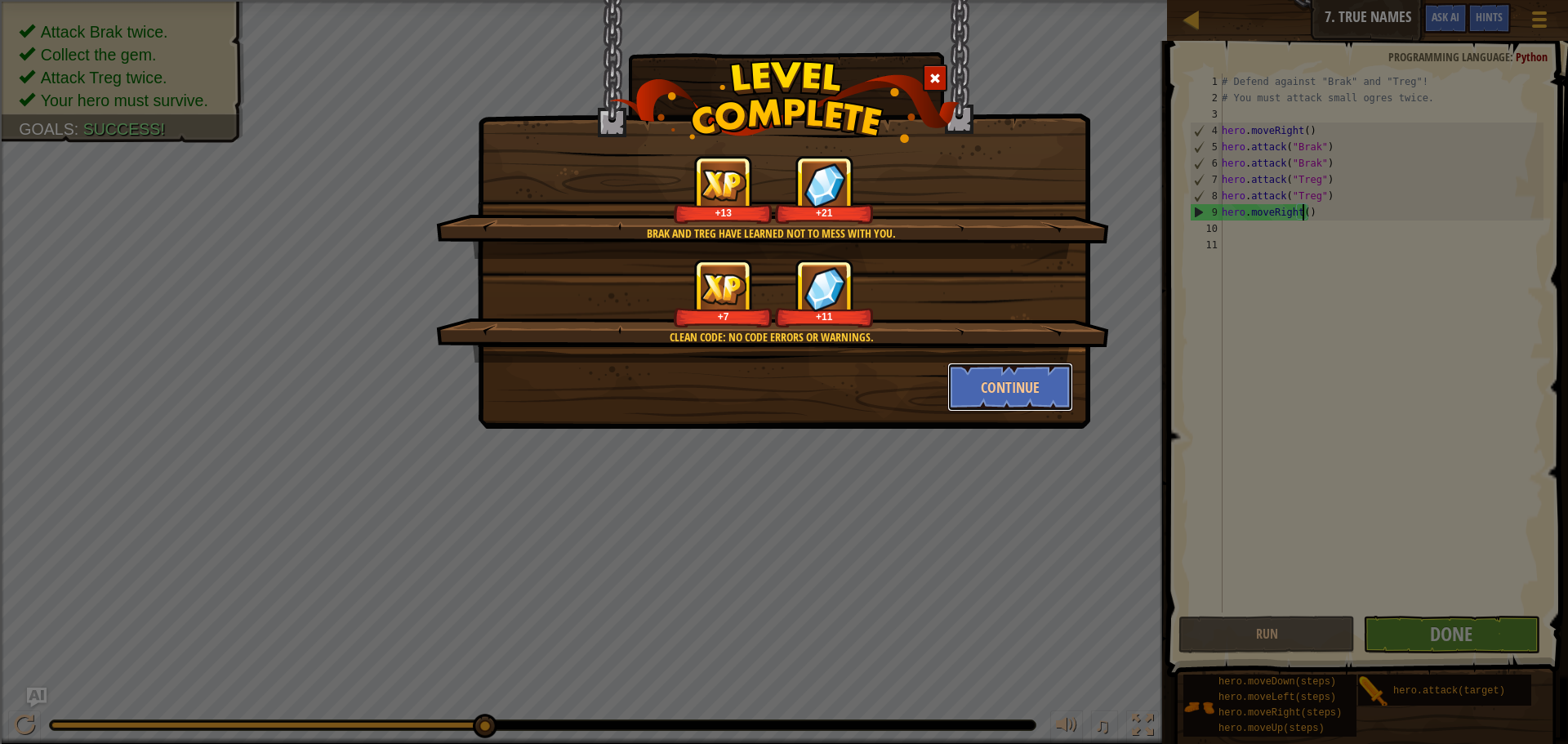
click at [1049, 364] on button "Continue" at bounding box center [1010, 387] width 126 height 49
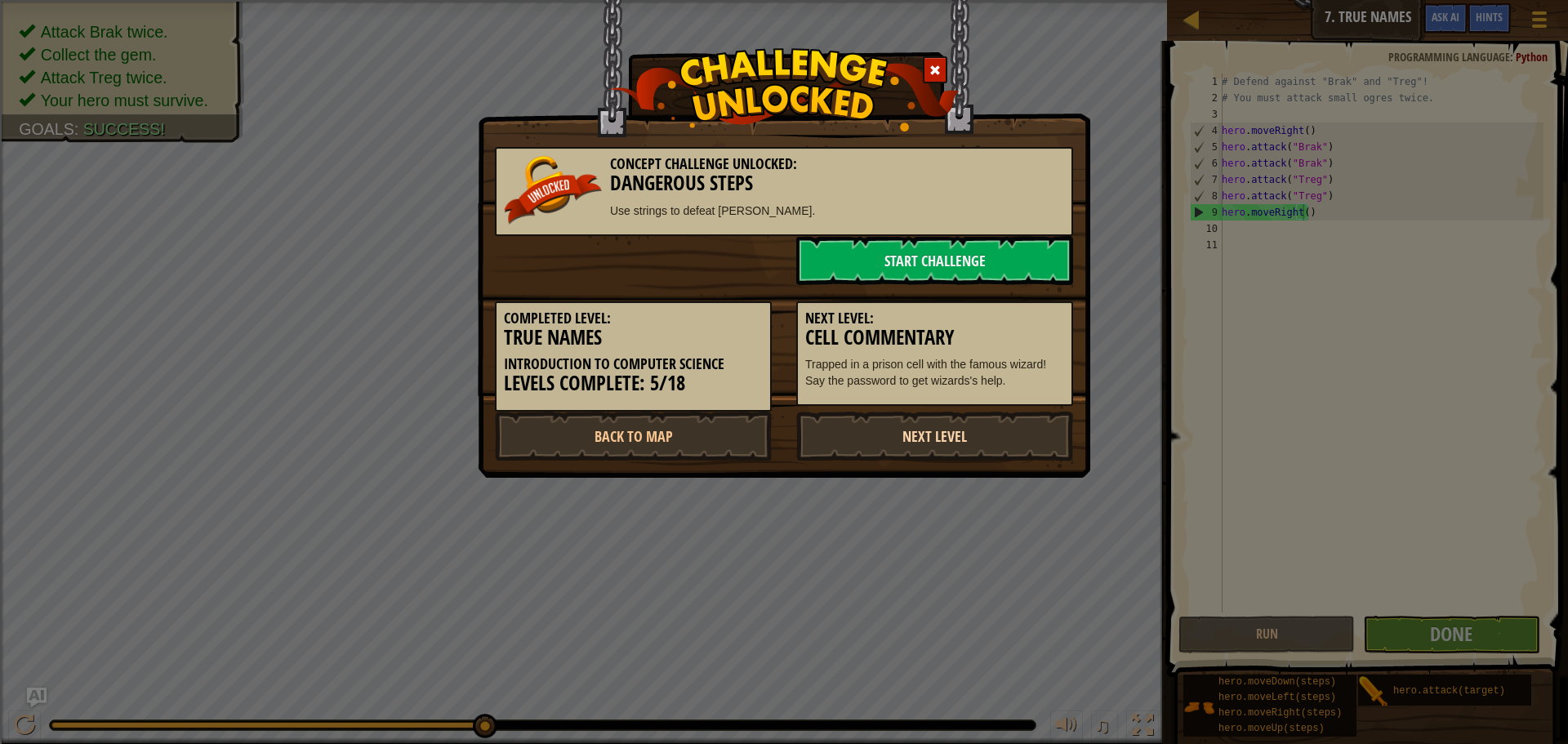
click at [914, 430] on link "Next Level" at bounding box center [935, 437] width 277 height 49
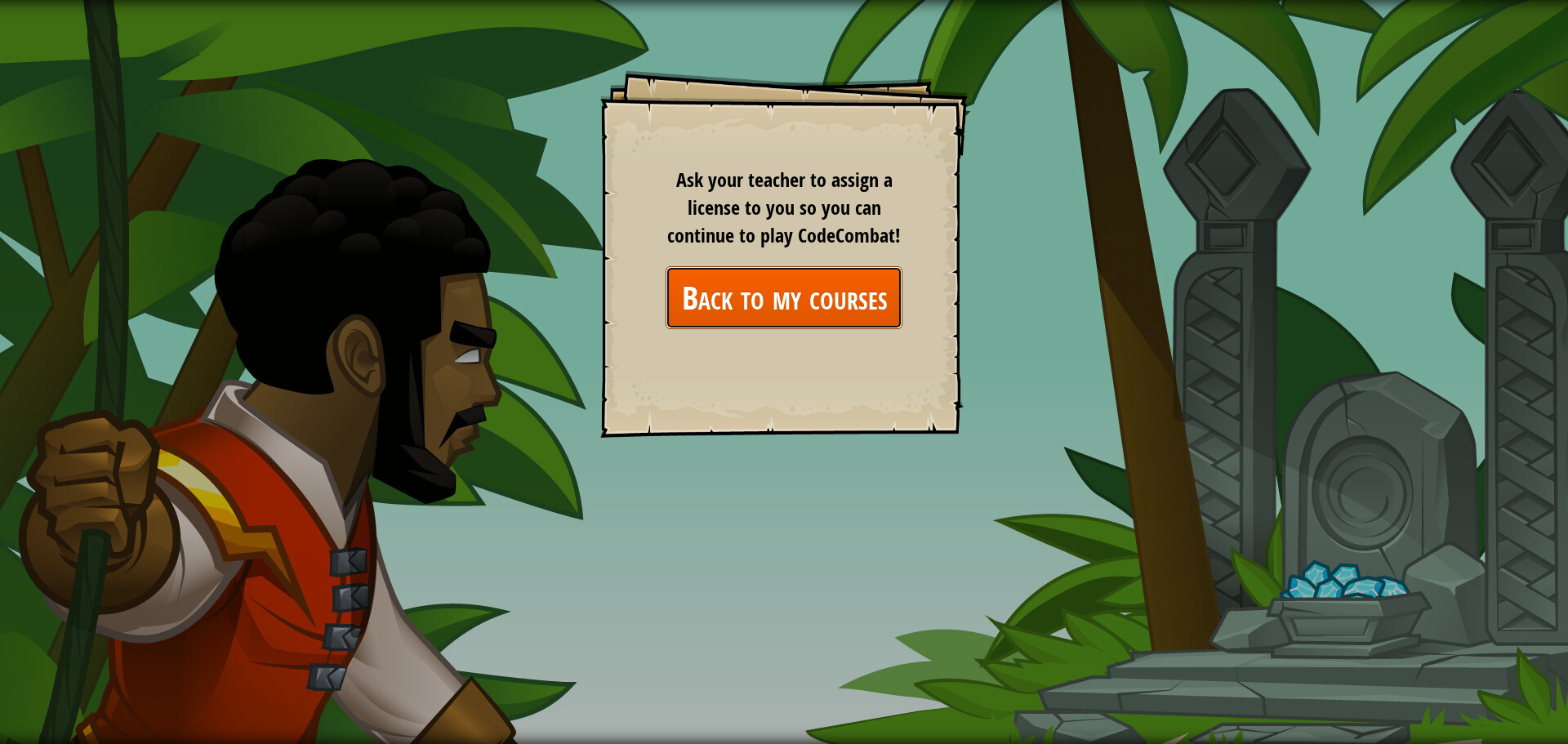
click at [791, 282] on link "Back to my courses" at bounding box center [784, 297] width 236 height 63
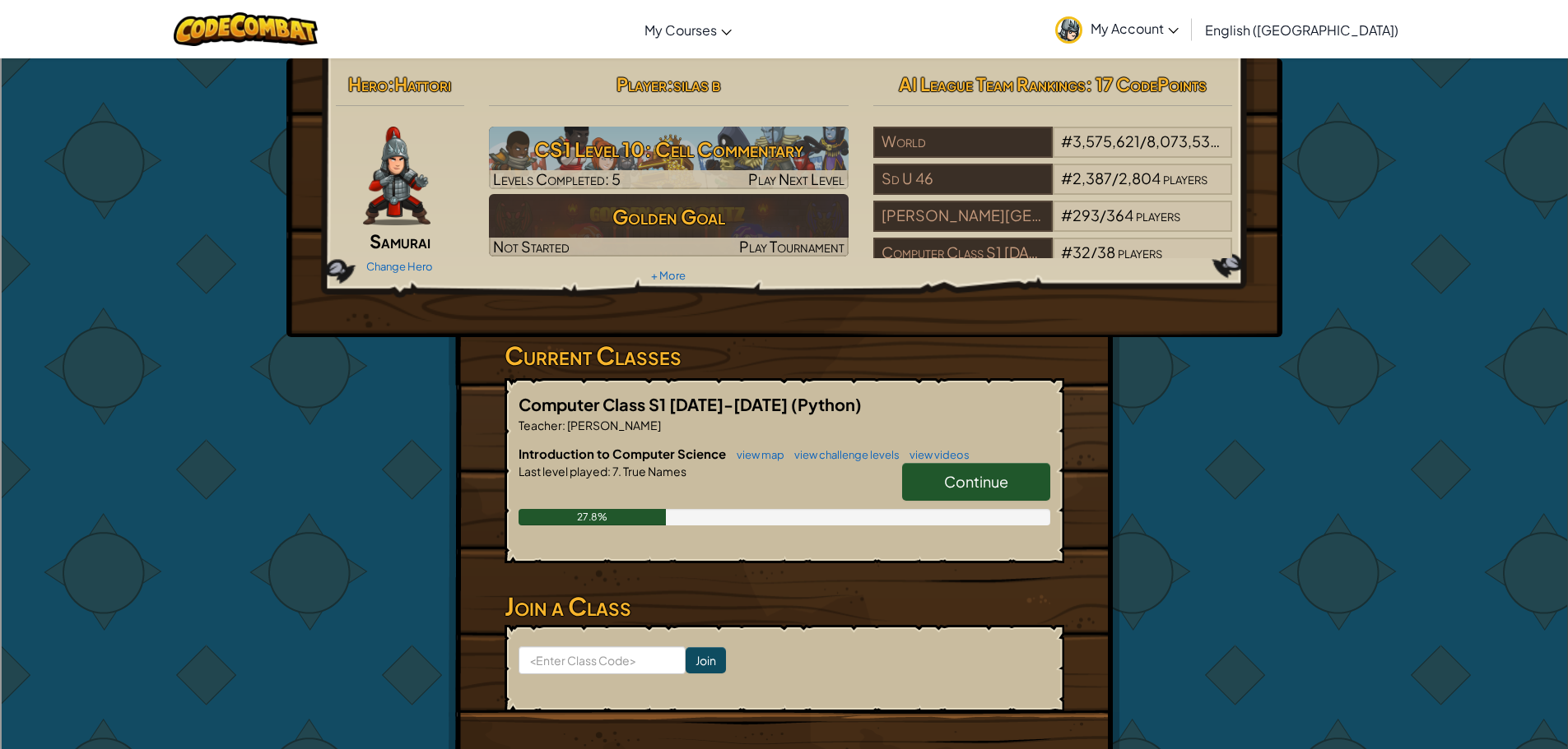
click at [981, 484] on span "Continue" at bounding box center [976, 481] width 64 height 19
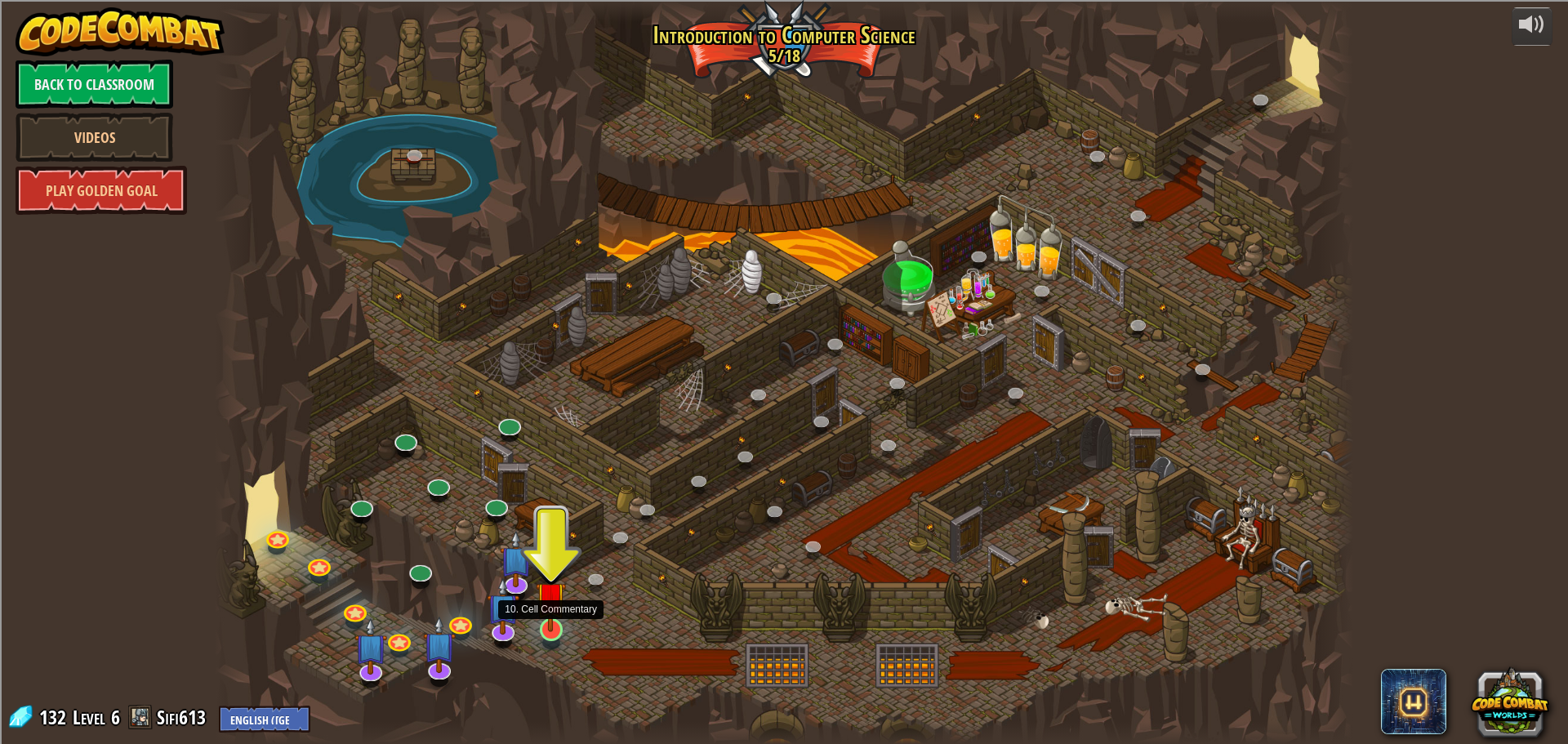
click at [552, 627] on img at bounding box center [551, 597] width 30 height 70
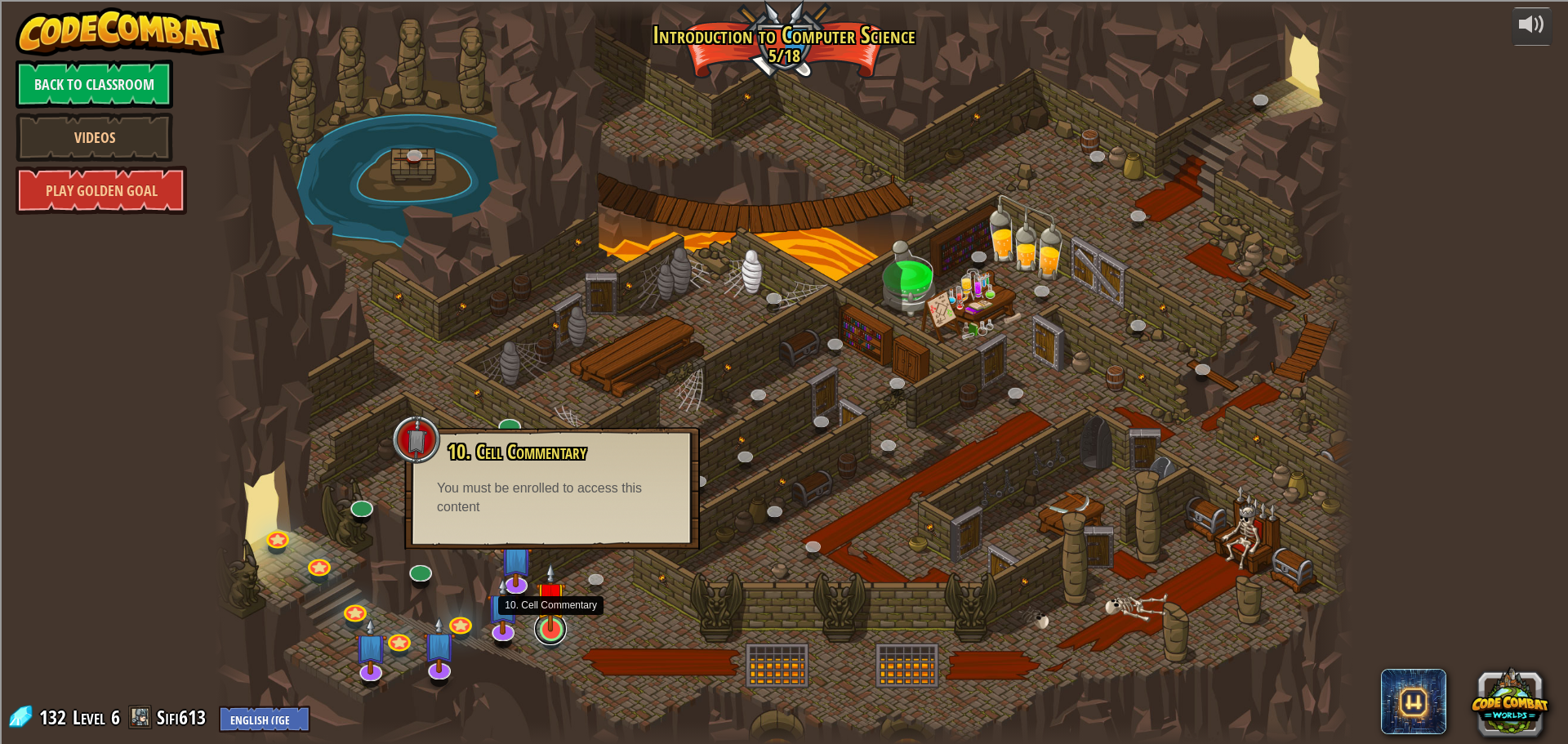
click at [556, 636] on link at bounding box center [550, 628] width 33 height 33
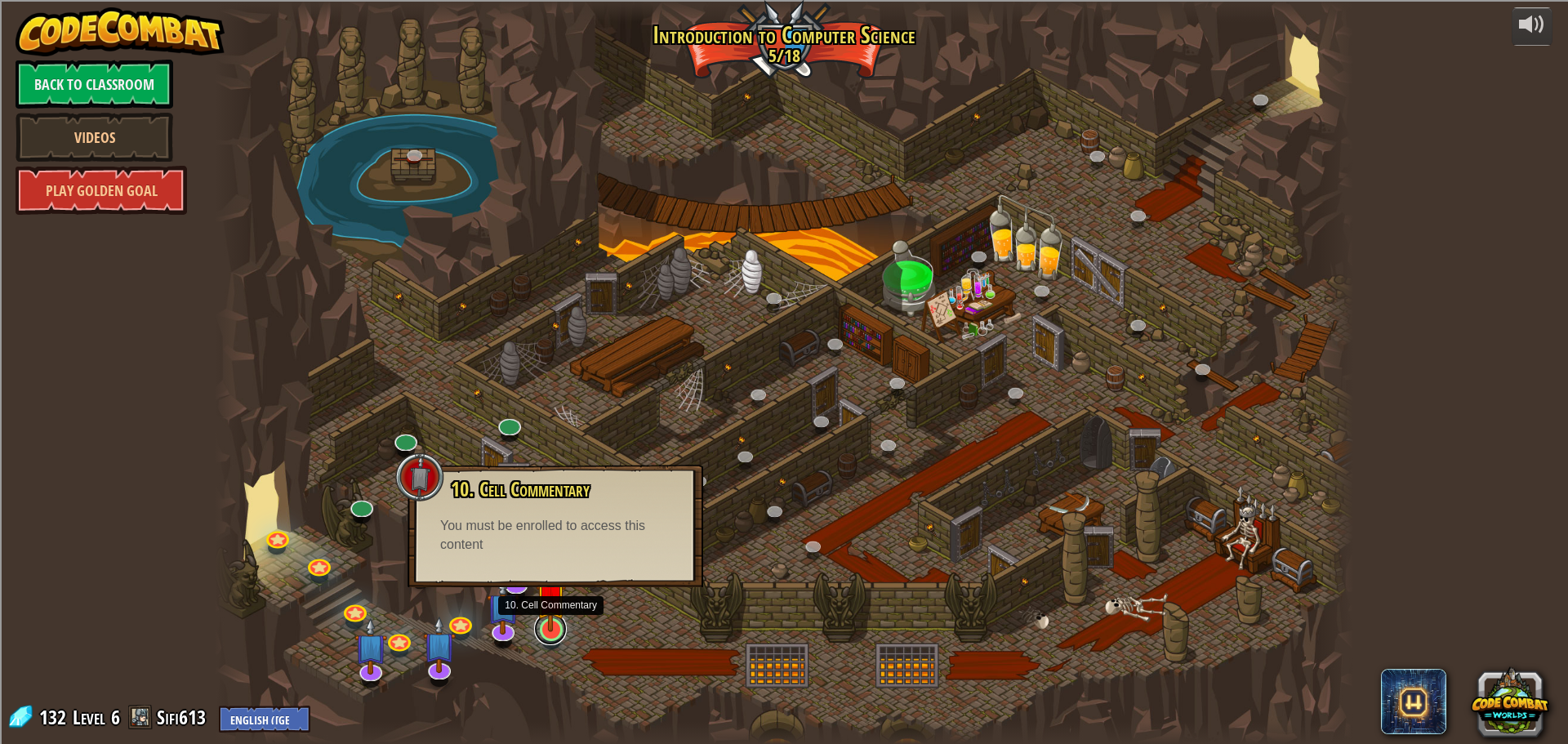
click at [556, 636] on link at bounding box center [550, 628] width 33 height 33
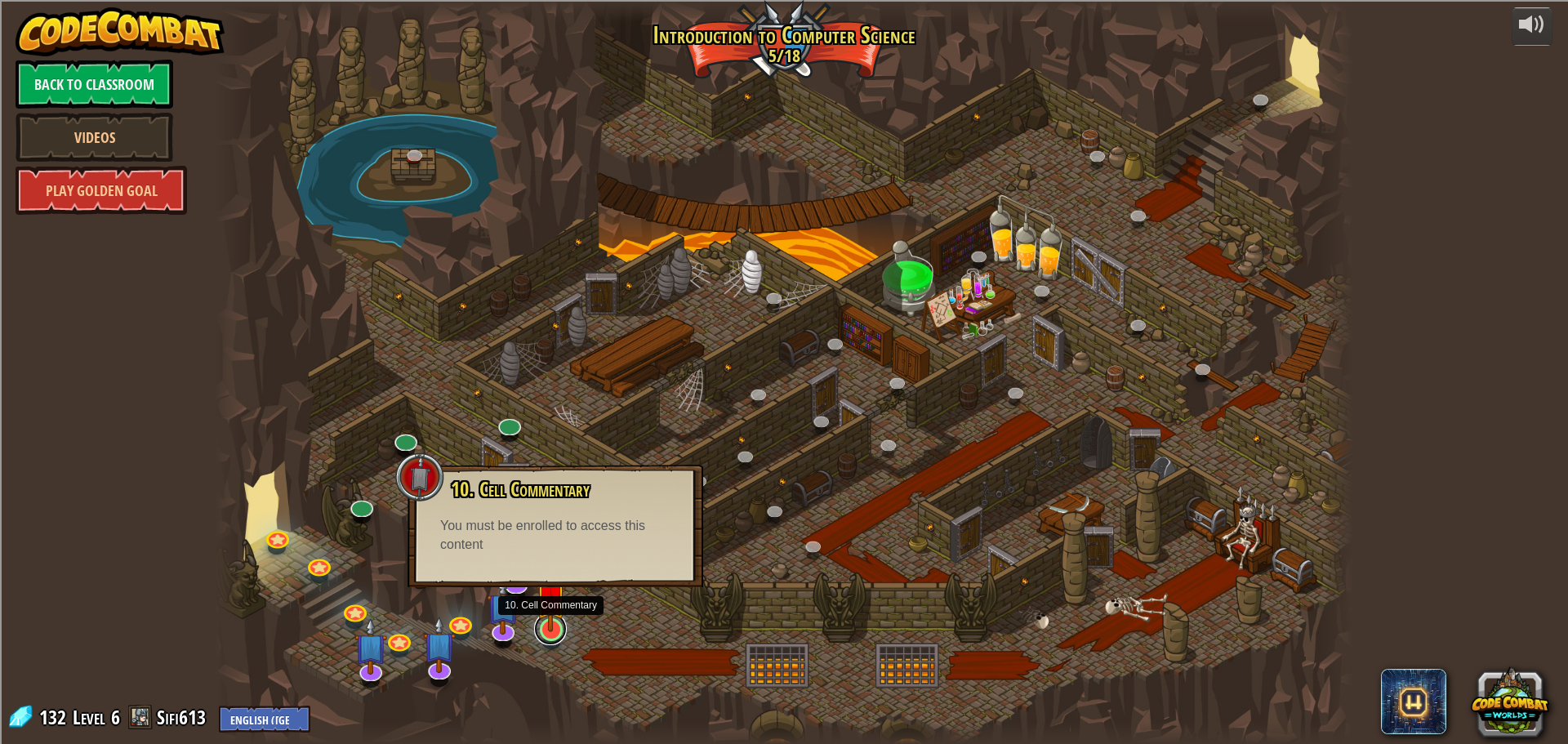
click at [556, 636] on link at bounding box center [550, 628] width 33 height 33
drag, startPoint x: 625, startPoint y: 657, endPoint x: 632, endPoint y: 635, distance: 23.1
click at [625, 657] on div at bounding box center [784, 372] width 1139 height 744
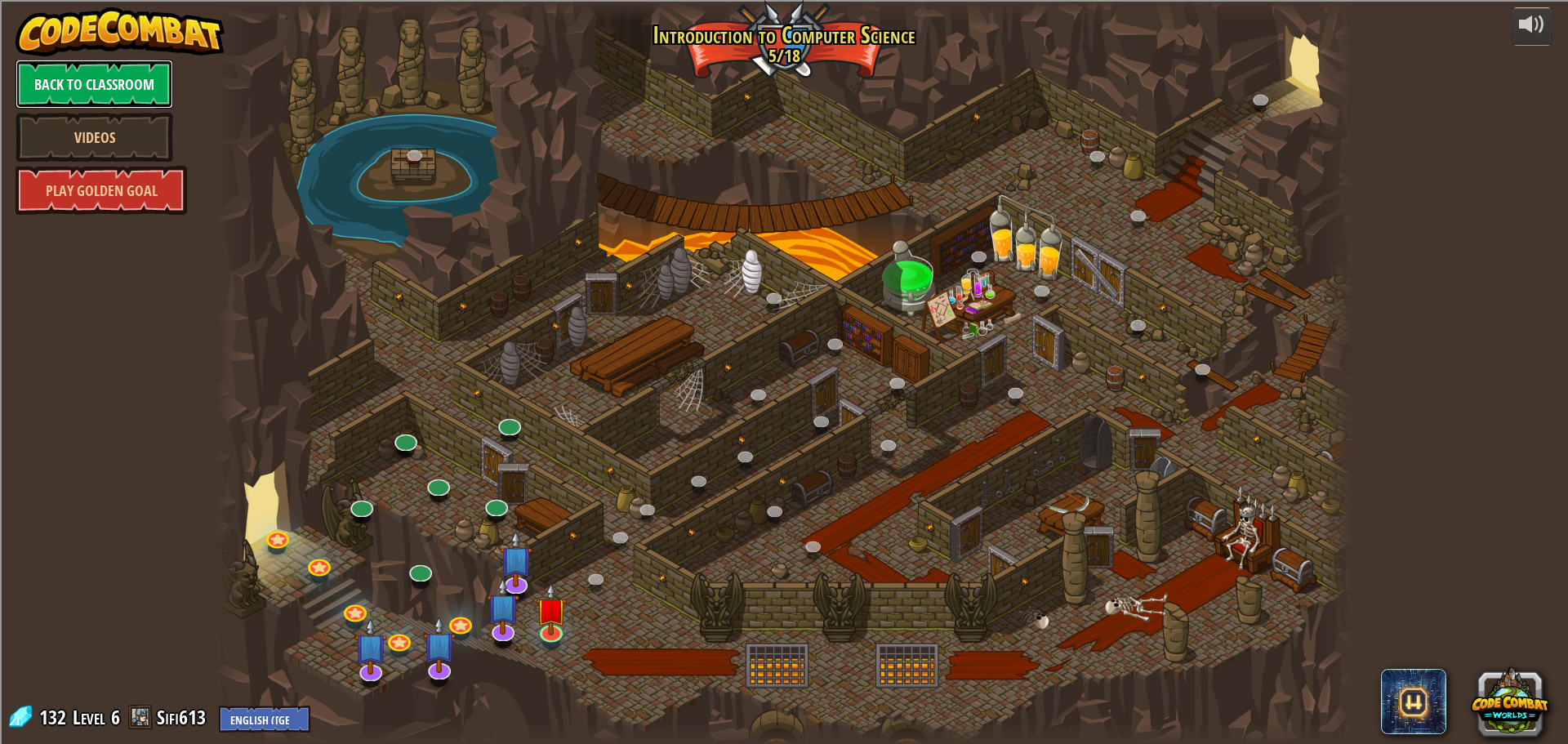
click at [80, 82] on link "Back to Classroom" at bounding box center [94, 85] width 158 height 49
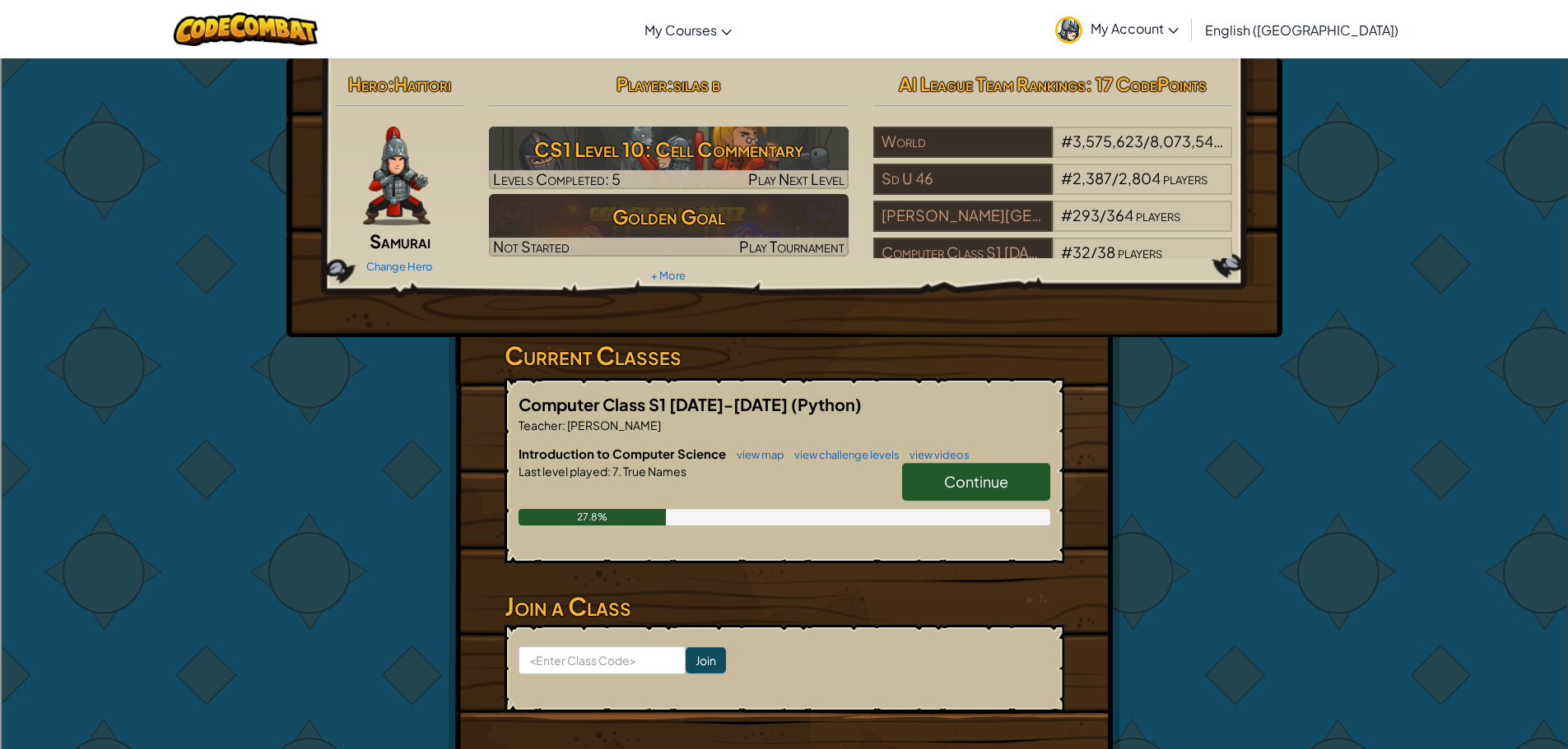
click at [1179, 34] on span "My Account" at bounding box center [1134, 28] width 88 height 17
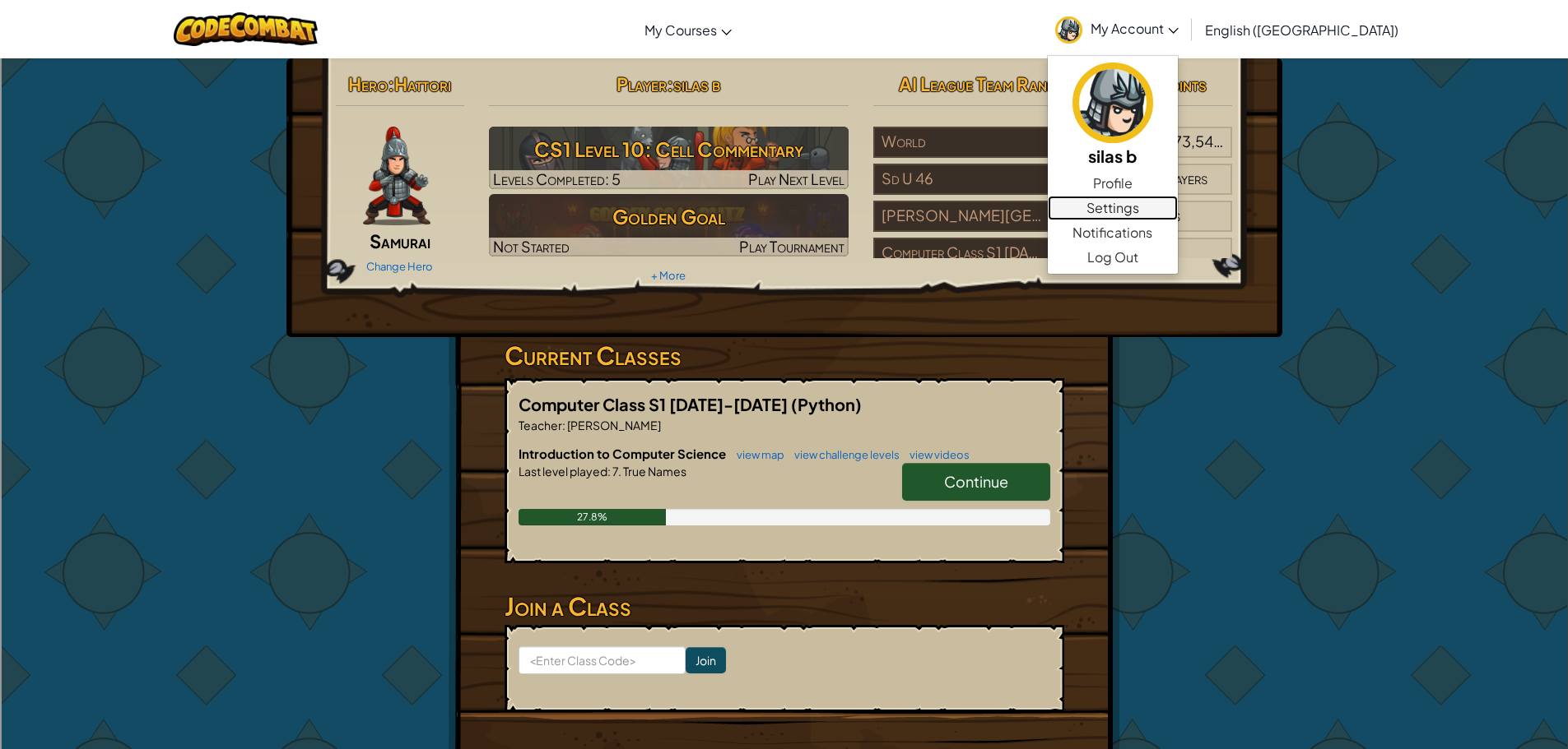
click at [1178, 209] on link "Settings" at bounding box center [1113, 208] width 130 height 25
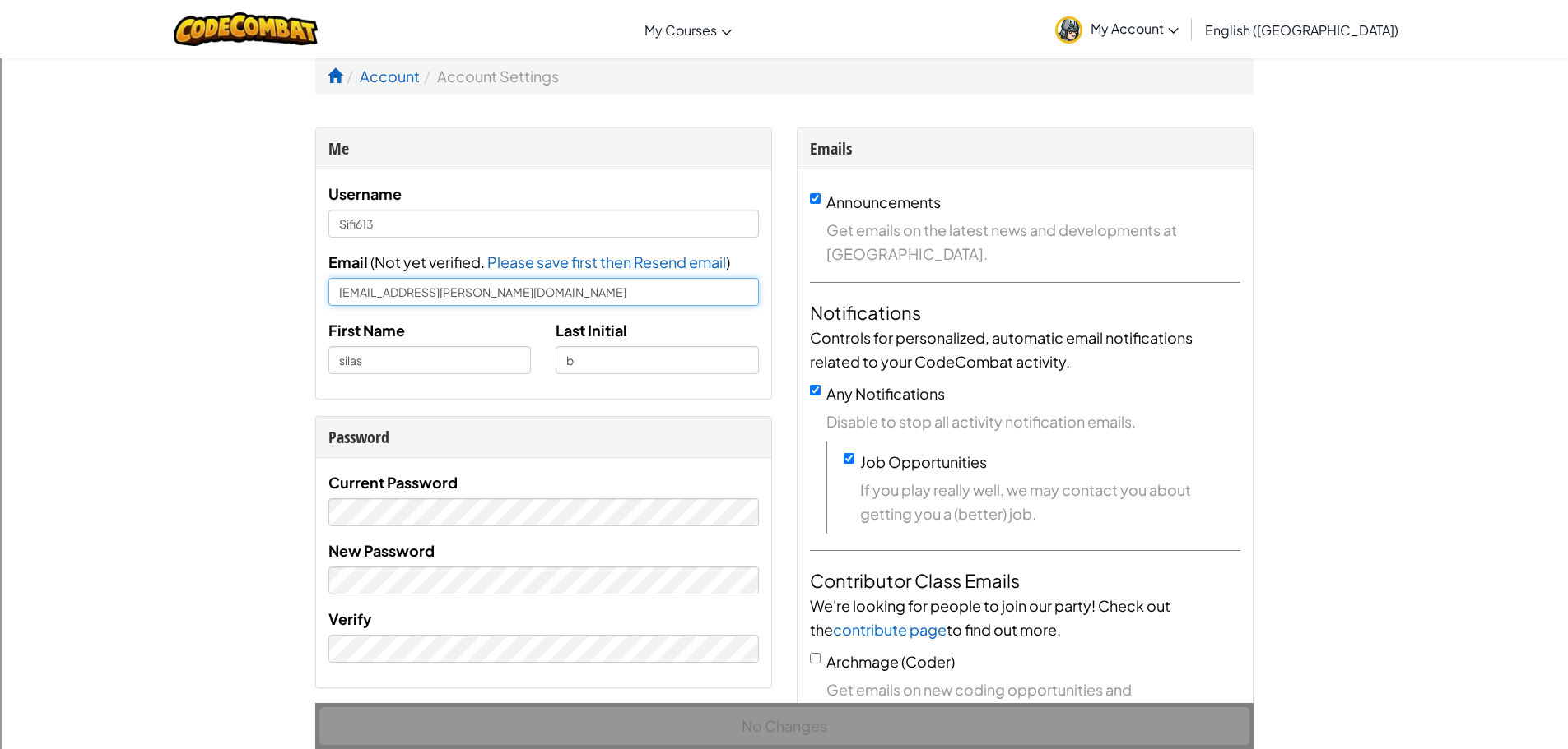
click at [464, 300] on input "[EMAIL_ADDRESS][PERSON_NAME][DOMAIN_NAME]" at bounding box center [543, 291] width 430 height 28
click at [520, 295] on input "[EMAIL_ADDRESS][PERSON_NAME][DOMAIN_NAME]" at bounding box center [543, 291] width 430 height 28
drag, startPoint x: 471, startPoint y: 222, endPoint x: 261, endPoint y: 221, distance: 210.0
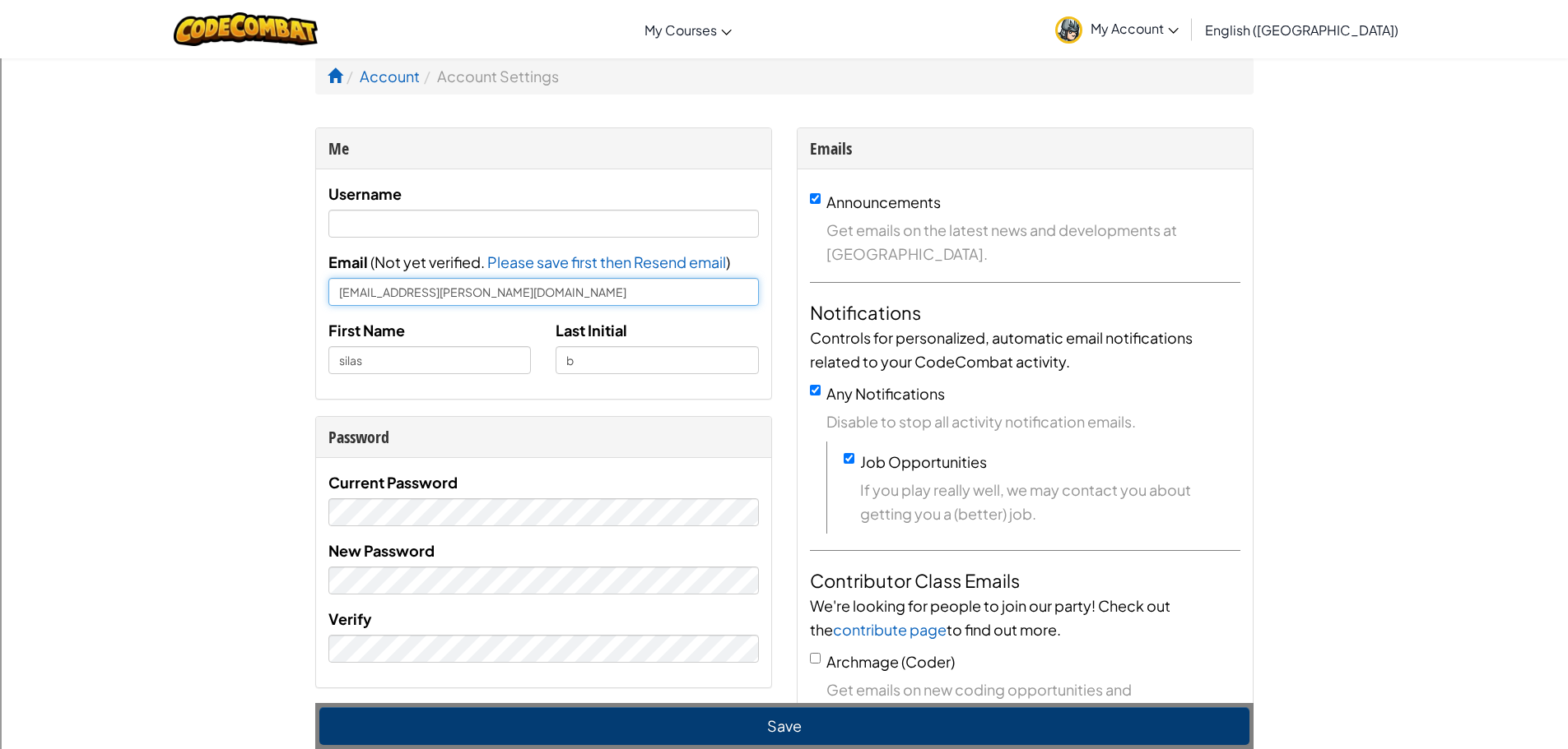
drag, startPoint x: 546, startPoint y: 294, endPoint x: 0, endPoint y: 283, distance: 546.1
drag, startPoint x: 611, startPoint y: 363, endPoint x: 452, endPoint y: 375, distance: 159.5
click at [452, 375] on div "First Name [PERSON_NAME] Last Initial b" at bounding box center [543, 352] width 455 height 68
drag, startPoint x: 441, startPoint y: 371, endPoint x: 0, endPoint y: 330, distance: 442.9
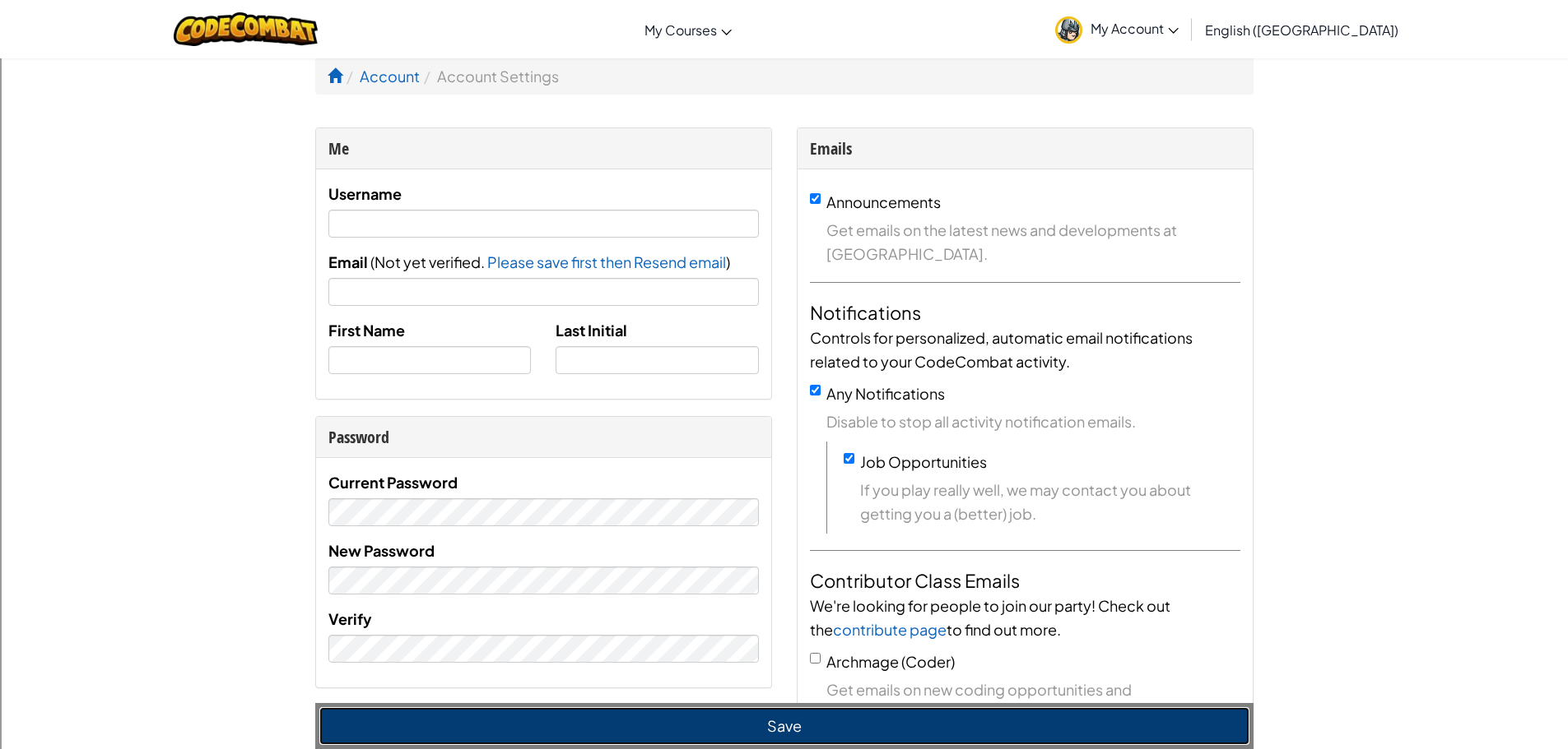
click at [772, 739] on button "Save" at bounding box center [784, 726] width 930 height 38
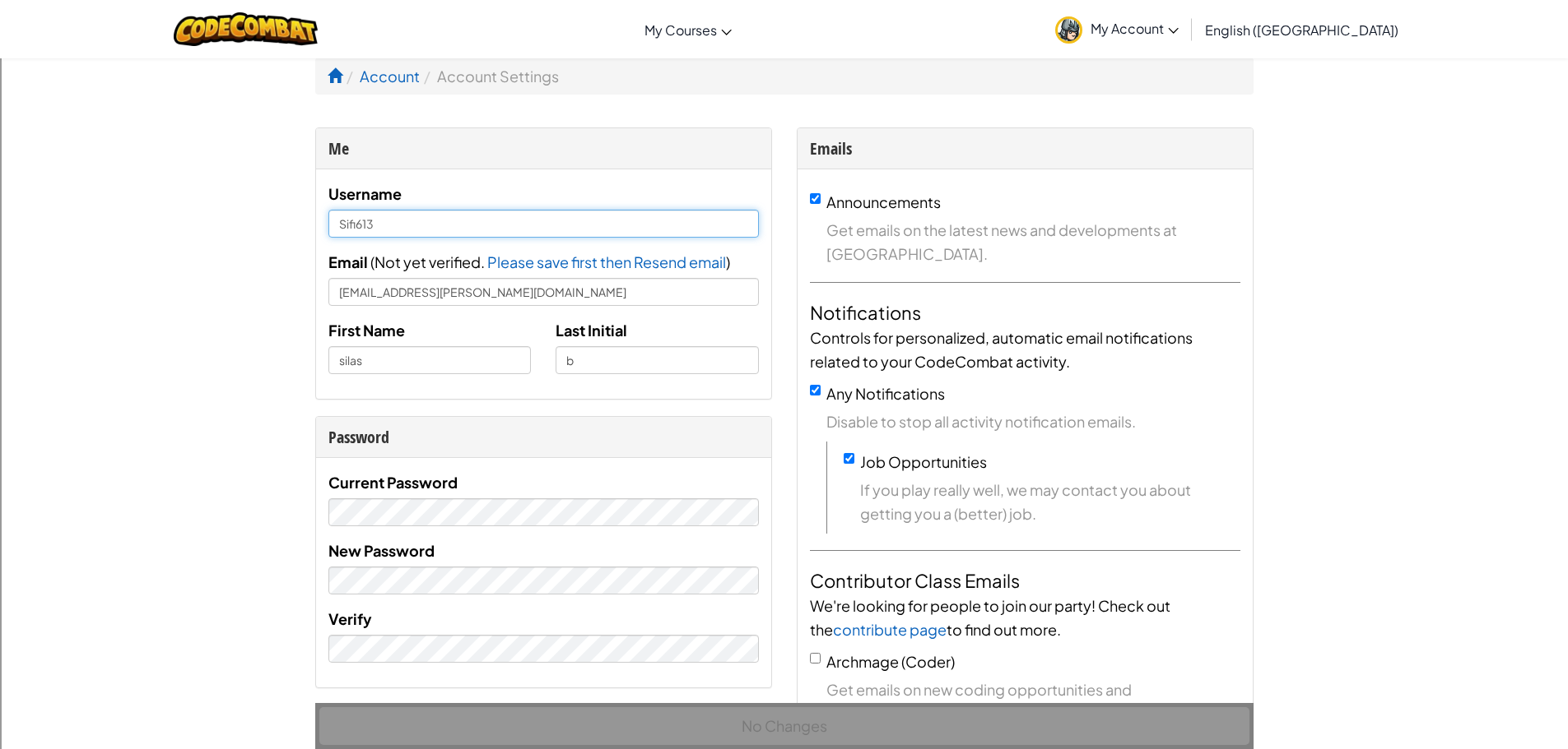
drag, startPoint x: 396, startPoint y: 236, endPoint x: 141, endPoint y: 235, distance: 255.0
type input "potaot"
